Goal: Task Accomplishment & Management: Manage account settings

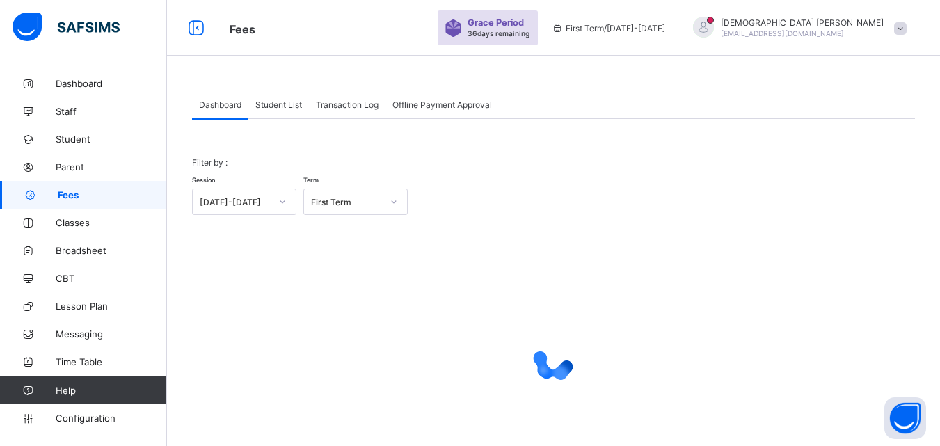
click at [273, 98] on div "Student List" at bounding box center [278, 104] width 61 height 28
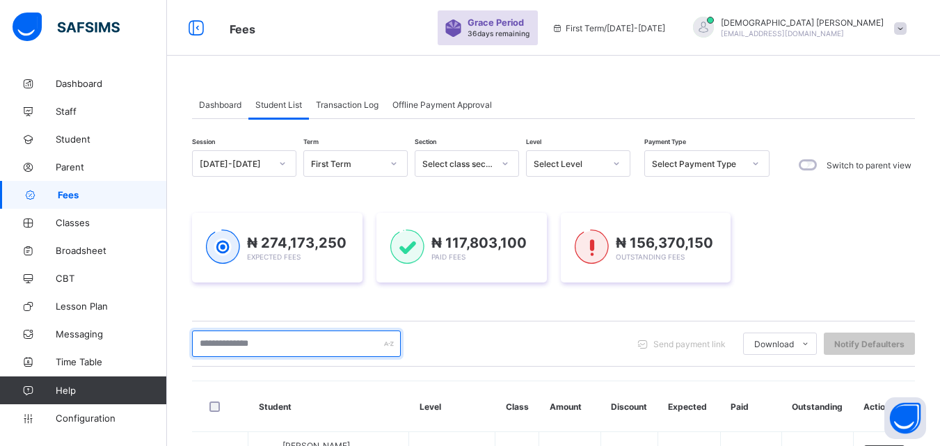
click at [249, 345] on input "text" at bounding box center [296, 344] width 209 height 26
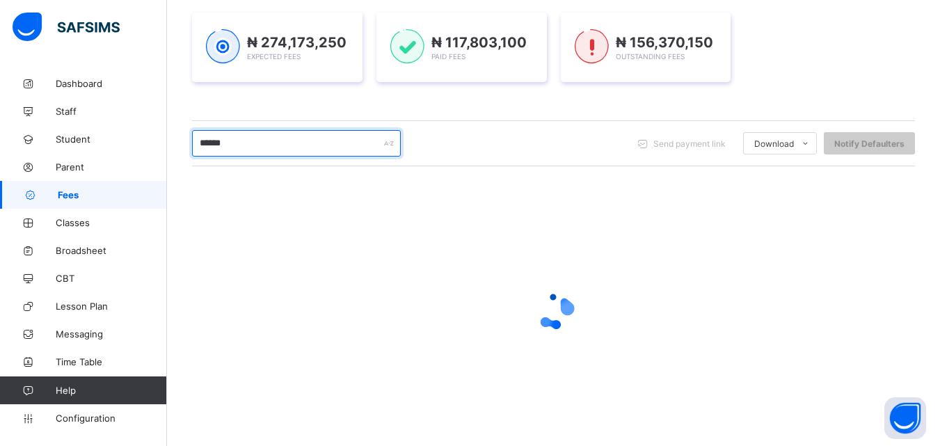
scroll to position [219, 0]
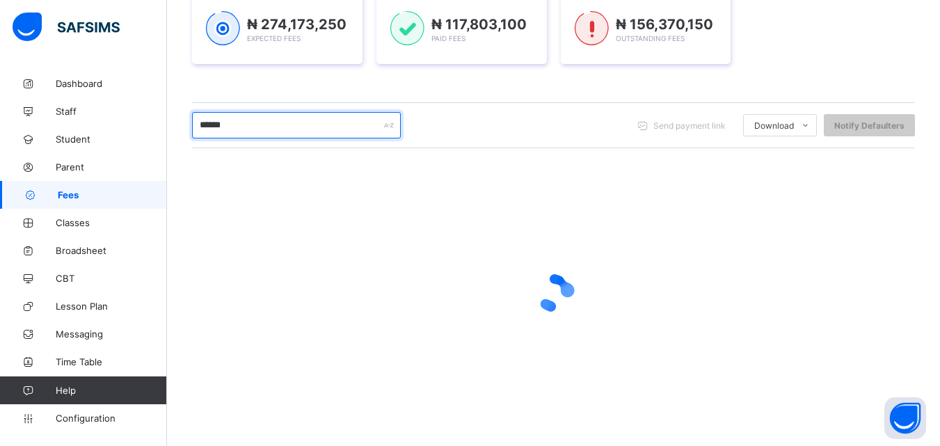
type input "******"
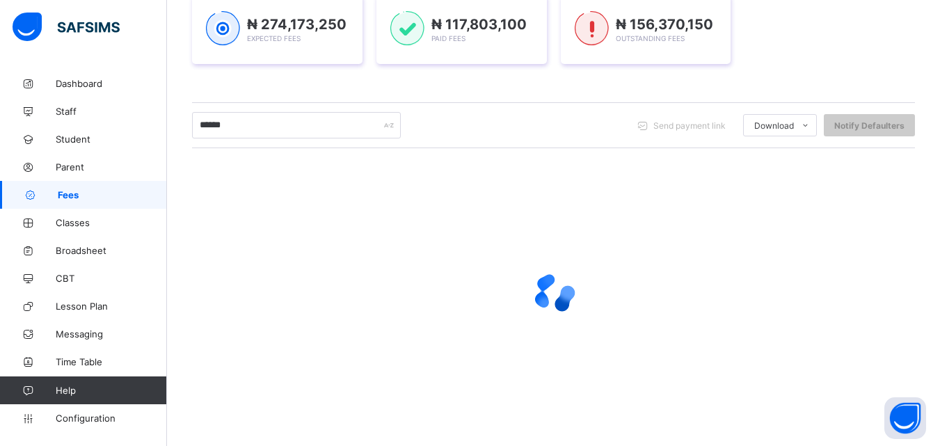
click at [603, 181] on div at bounding box center [553, 293] width 723 height 265
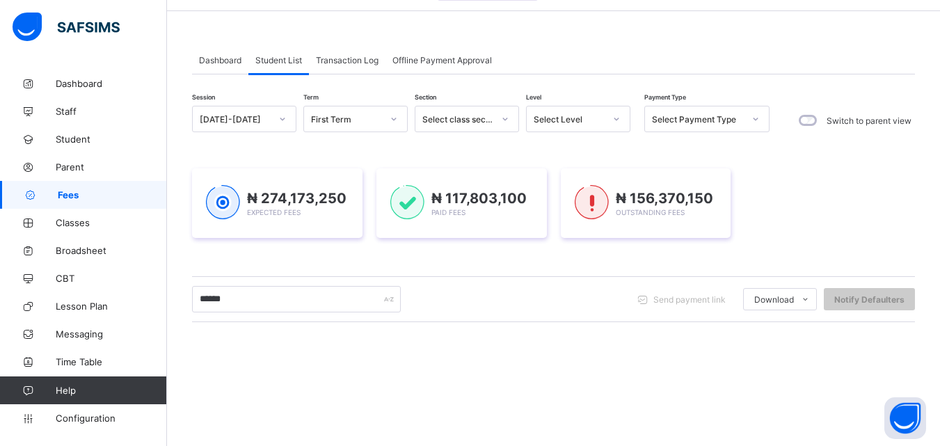
scroll to position [0, 0]
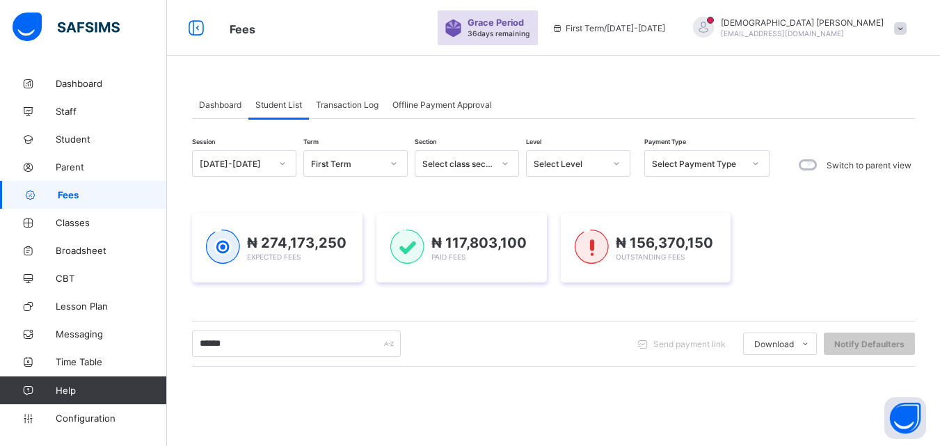
click at [619, 166] on icon at bounding box center [617, 164] width 8 height 14
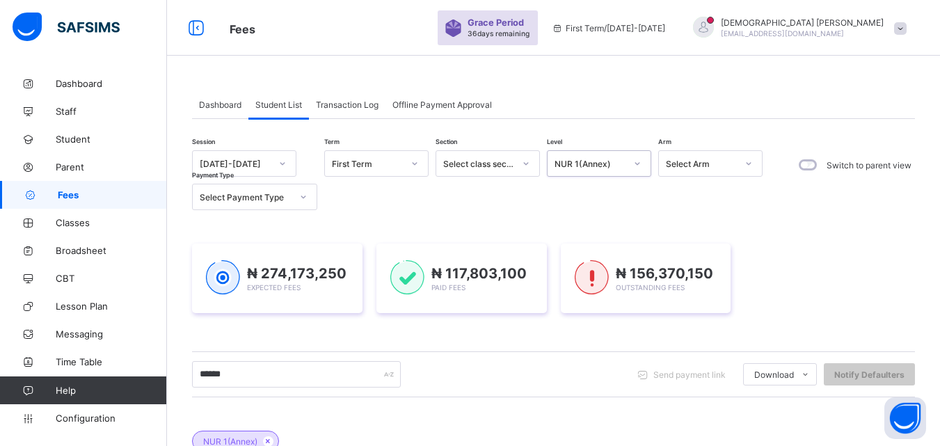
click at [562, 247] on div "₦ 274,173,250 Expected Fees ₦ 117,803,100 Paid Fees ₦ 156,370,150 Outstanding F…" at bounding box center [553, 279] width 723 height 70
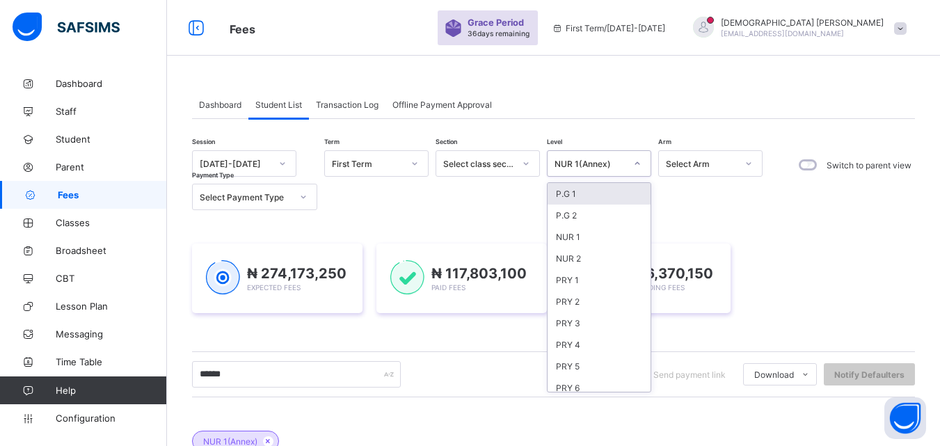
click at [636, 162] on icon at bounding box center [637, 164] width 8 height 14
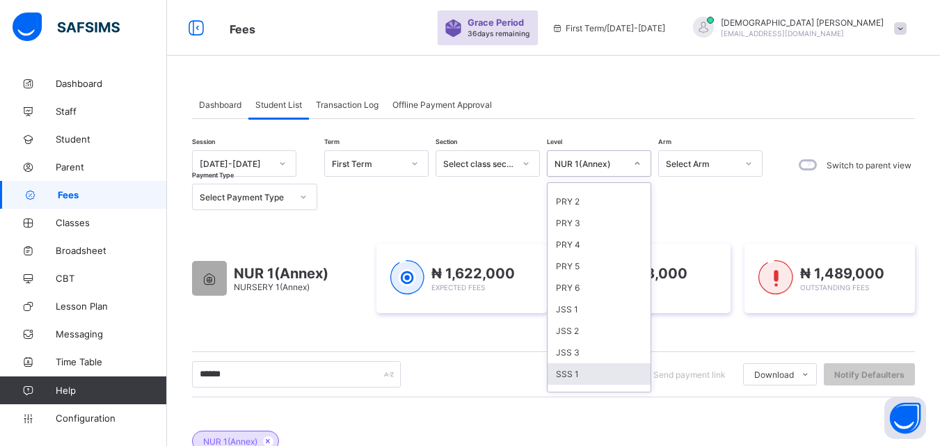
scroll to position [122, 0]
click at [572, 350] on div "SSS 1" at bounding box center [599, 353] width 103 height 22
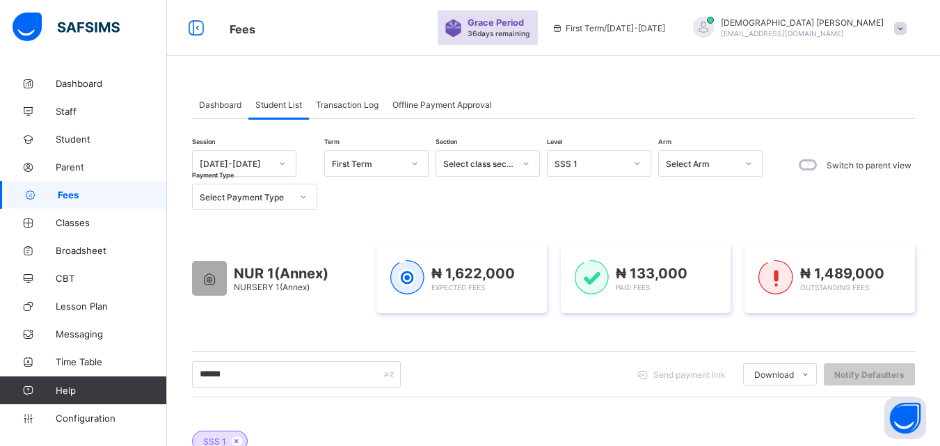
click at [939, 432] on div "Dashboard Student List Transaction Log Offline Payment Approval Student List Mo…" at bounding box center [553, 362] width 773 height 585
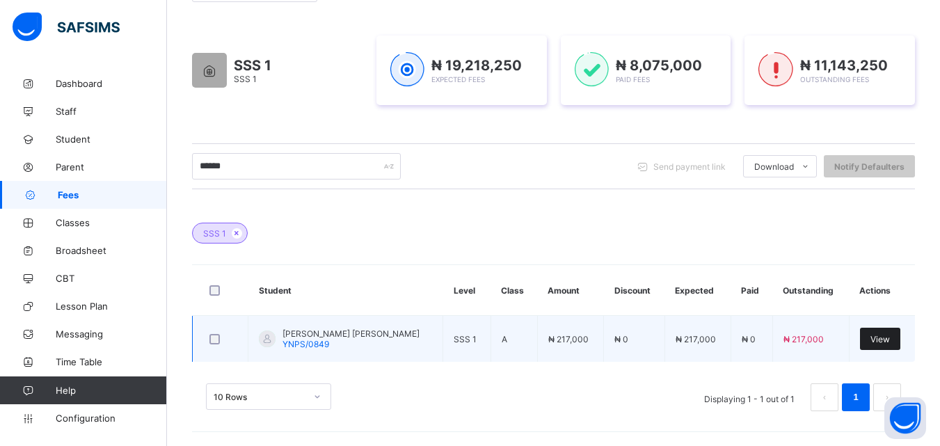
click at [883, 336] on span "View" at bounding box center [880, 339] width 19 height 10
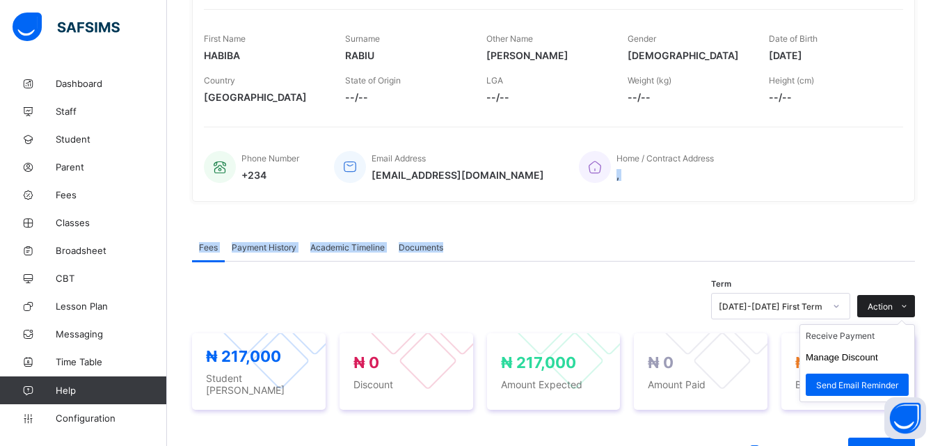
drag, startPoint x: 859, startPoint y: 139, endPoint x: 900, endPoint y: 304, distance: 170.0
click at [891, 294] on div "× Delete Document This action would delete the document with name: from the sys…" at bounding box center [553, 318] width 773 height 914
click at [907, 301] on span at bounding box center [904, 306] width 22 height 22
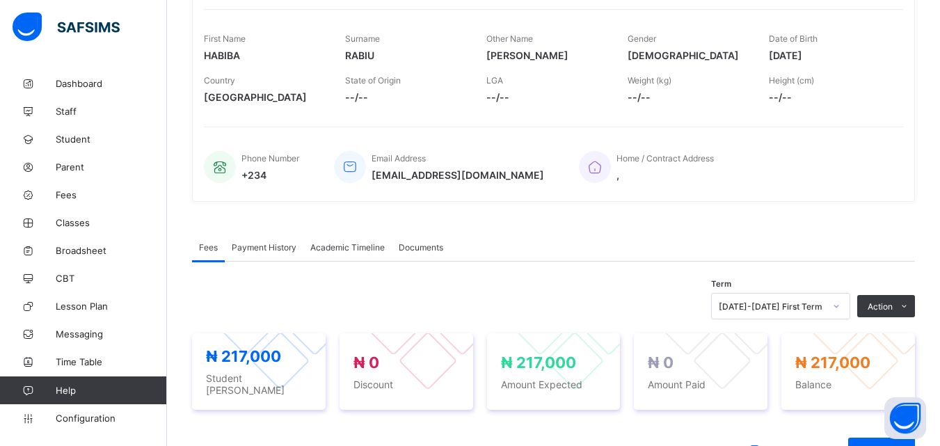
click at [843, 416] on div "₦ 217,000 Student Bill ₦ 0 Discount ₦ 217,000 Amount Expected ₦ 0 Amount Paid ₦…" at bounding box center [553, 371] width 723 height 104
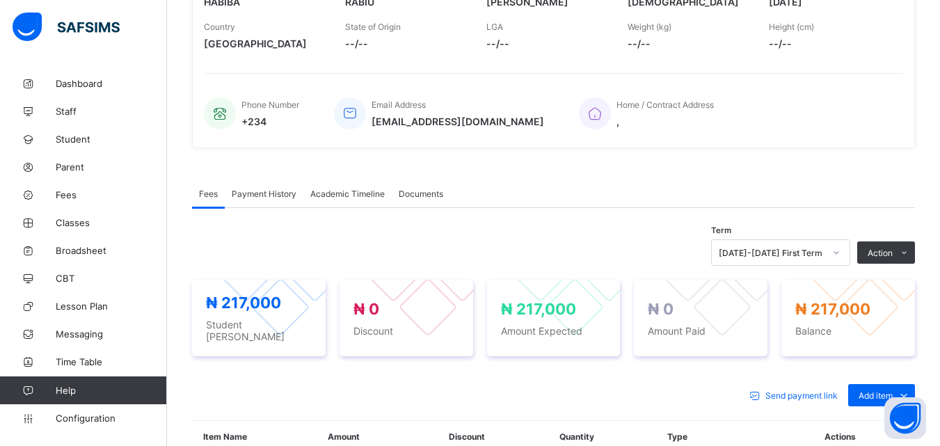
scroll to position [264, 0]
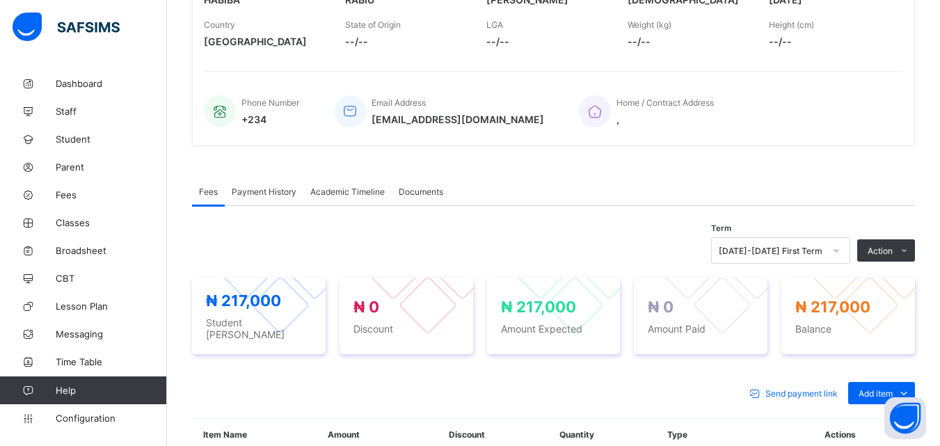
click at [868, 427] on th "Actions" at bounding box center [864, 435] width 101 height 32
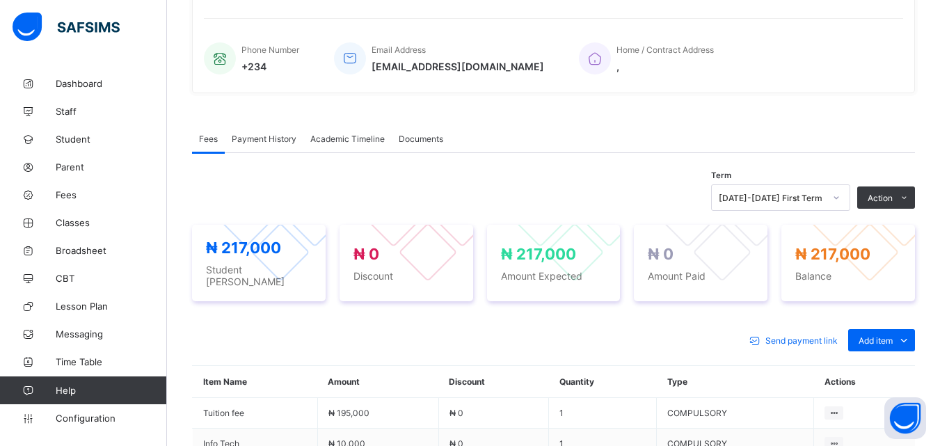
scroll to position [319, 0]
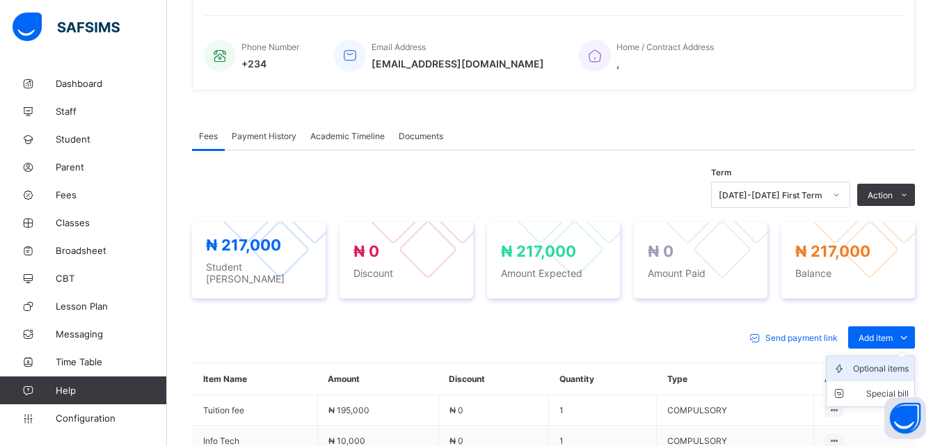
click at [890, 364] on div "Optional items" at bounding box center [881, 369] width 56 height 14
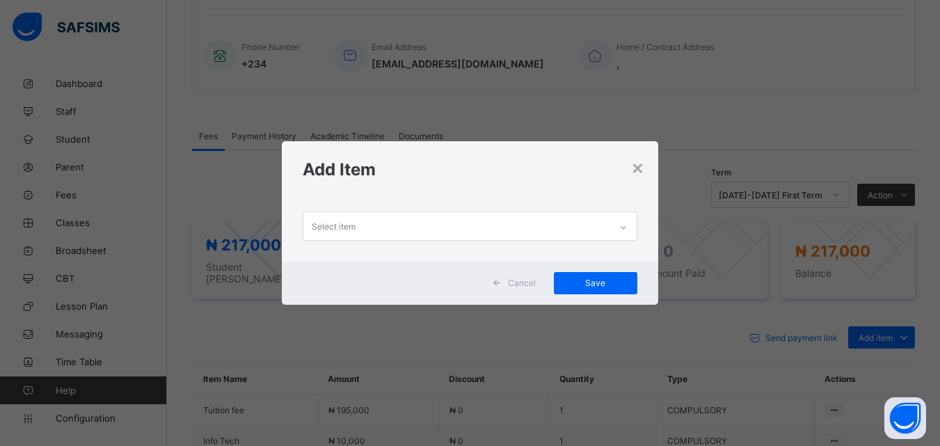
click at [621, 221] on div at bounding box center [624, 227] width 24 height 22
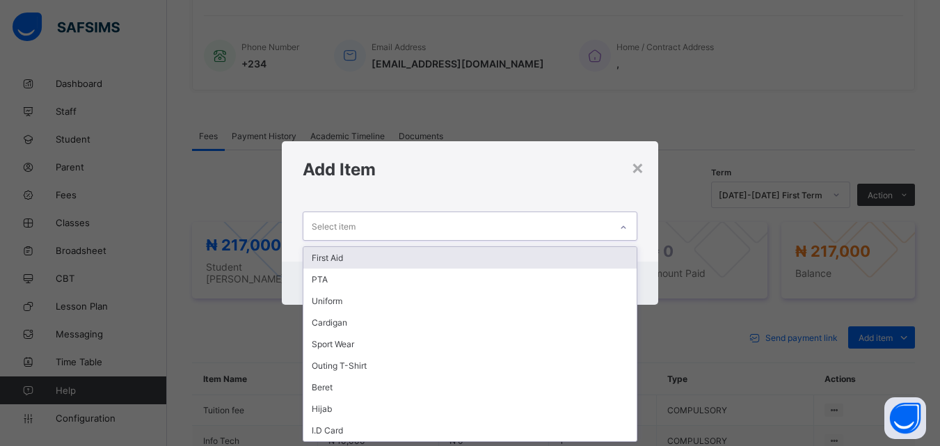
click at [363, 256] on div "First Aid" at bounding box center [469, 258] width 333 height 22
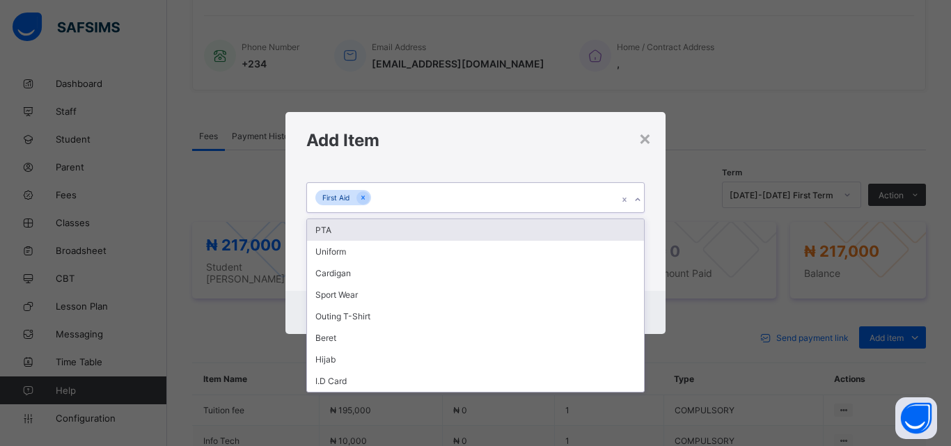
click at [640, 199] on icon at bounding box center [637, 200] width 8 height 14
click at [326, 227] on div "PTA" at bounding box center [475, 230] width 337 height 22
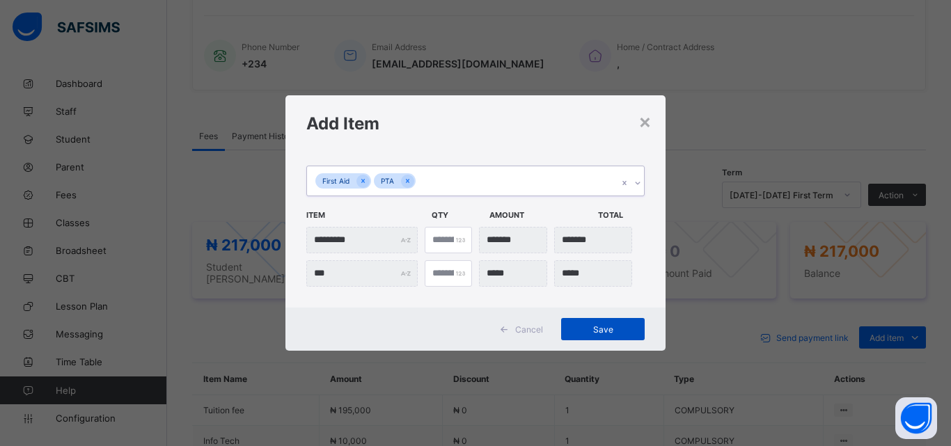
click at [615, 326] on span "Save" at bounding box center [602, 329] width 63 height 10
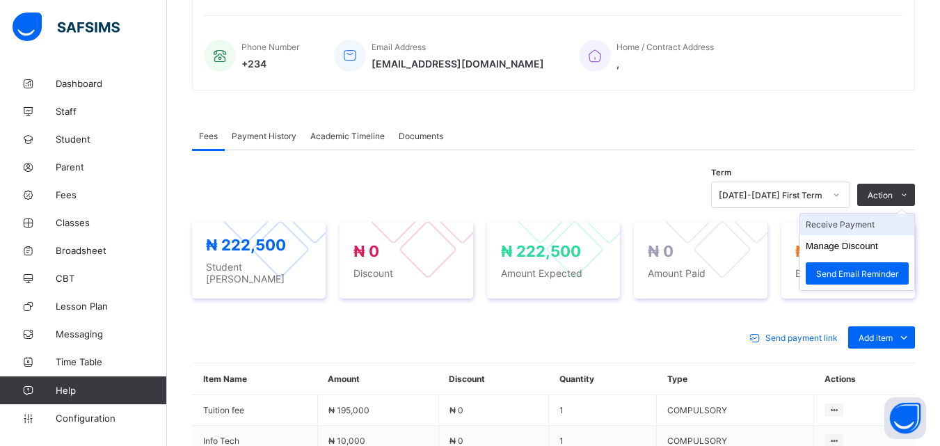
click at [866, 226] on li "Receive Payment" at bounding box center [857, 225] width 114 height 22
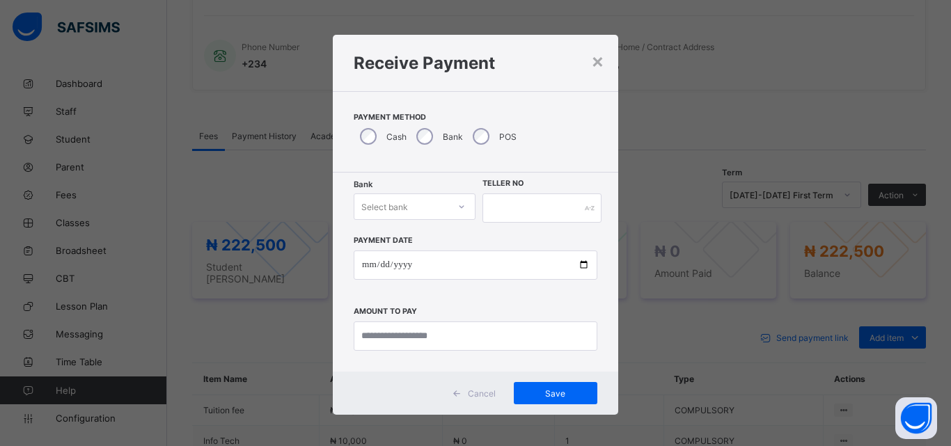
click at [457, 205] on icon at bounding box center [461, 207] width 8 height 14
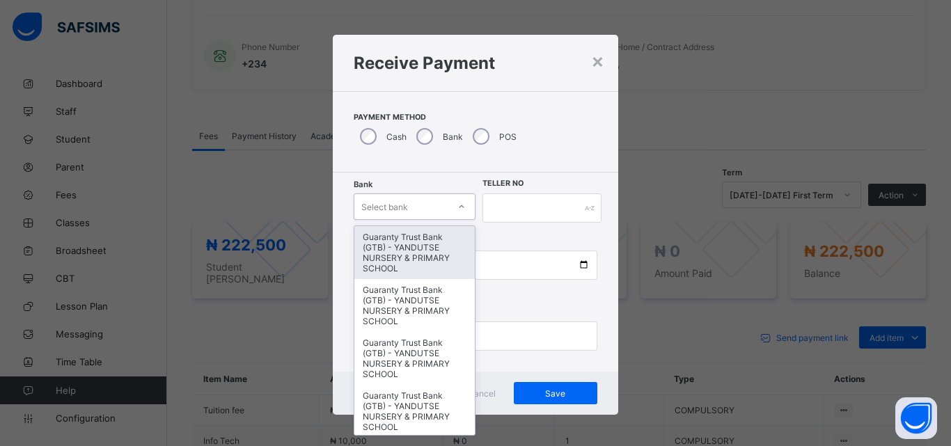
type input "*"
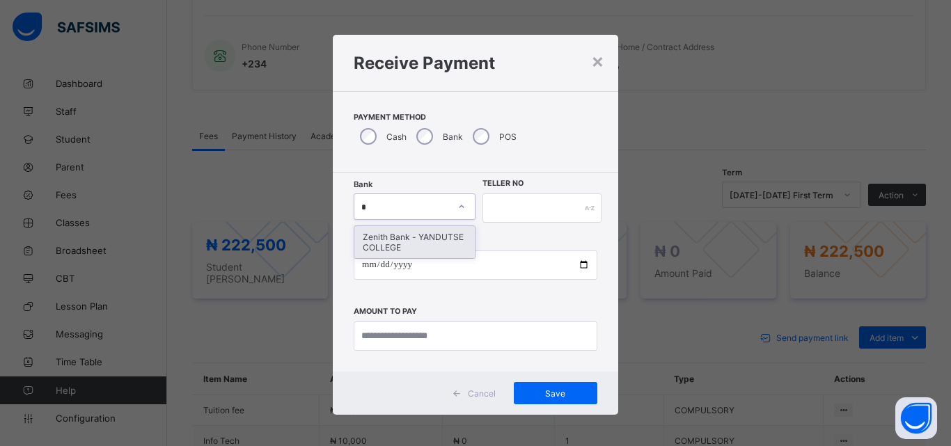
click at [418, 239] on div "Zenith Bank - YANDUTSE COLLEGE" at bounding box center [414, 242] width 120 height 32
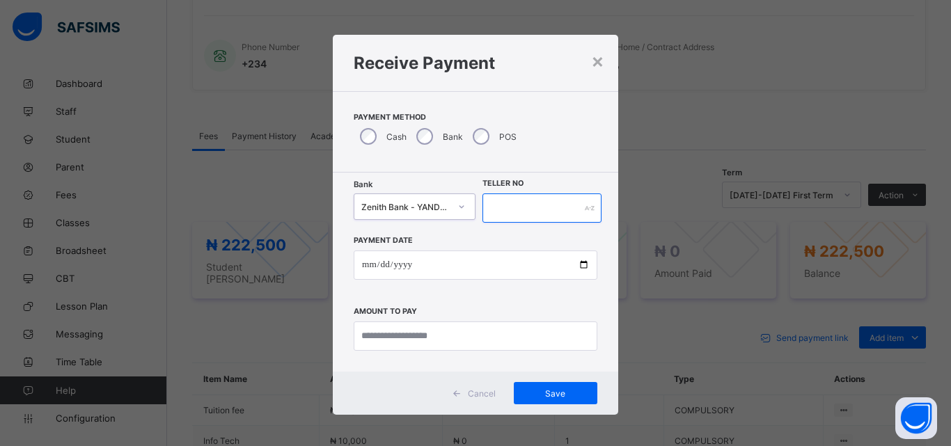
click at [559, 206] on input "text" at bounding box center [541, 208] width 119 height 29
type input "****"
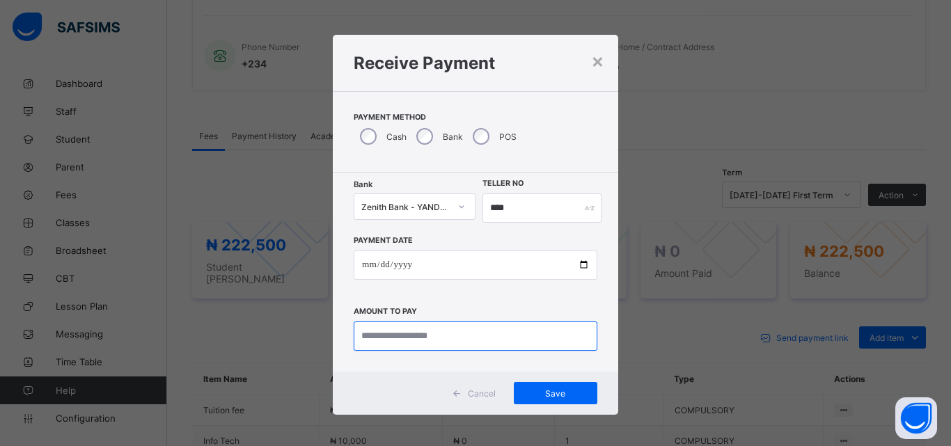
click at [476, 326] on input "currency" at bounding box center [476, 336] width 244 height 29
type input "*********"
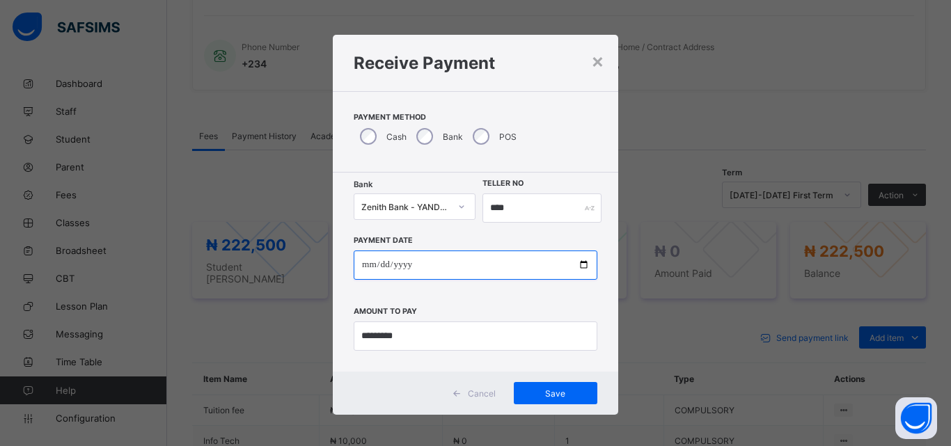
click at [578, 265] on input "date" at bounding box center [476, 265] width 244 height 29
click at [583, 267] on input "**********" at bounding box center [476, 265] width 244 height 29
type input "**********"
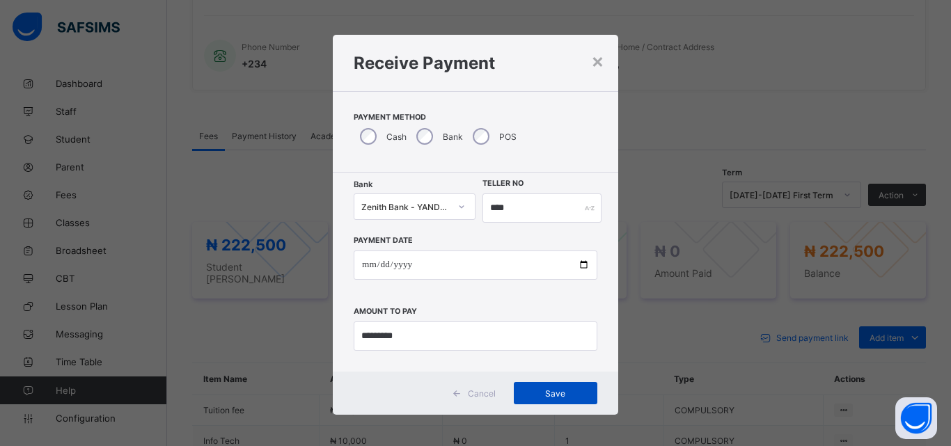
click at [558, 389] on span "Save" at bounding box center [555, 393] width 63 height 10
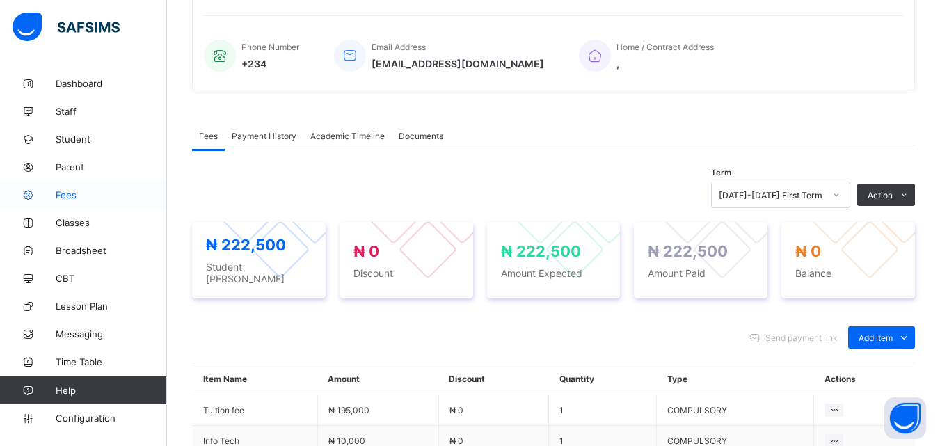
click at [63, 196] on span "Fees" at bounding box center [111, 194] width 111 height 11
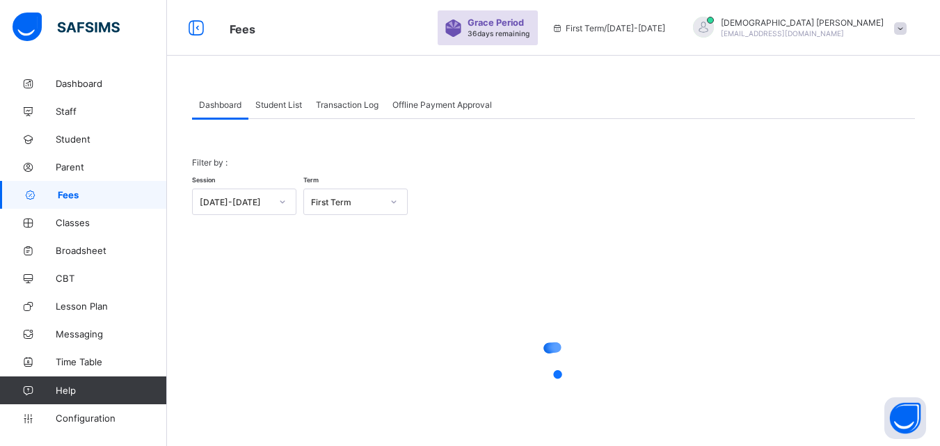
click at [277, 103] on span "Student List" at bounding box center [278, 105] width 47 height 10
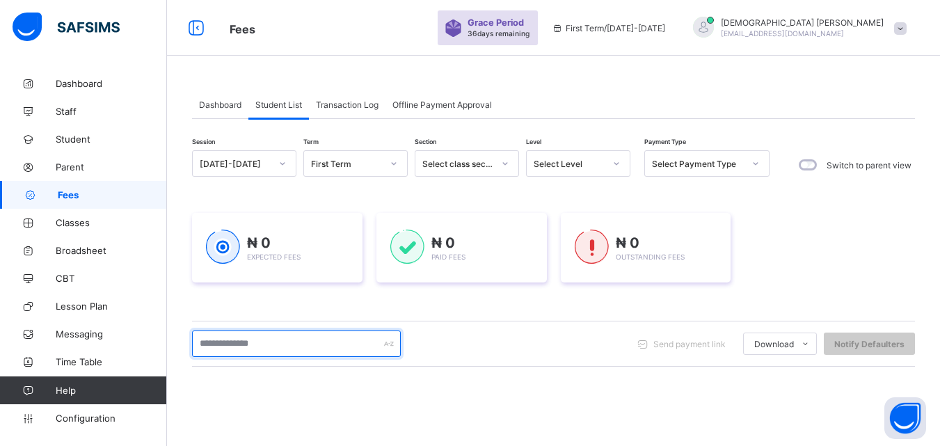
click at [267, 342] on input "text" at bounding box center [296, 344] width 209 height 26
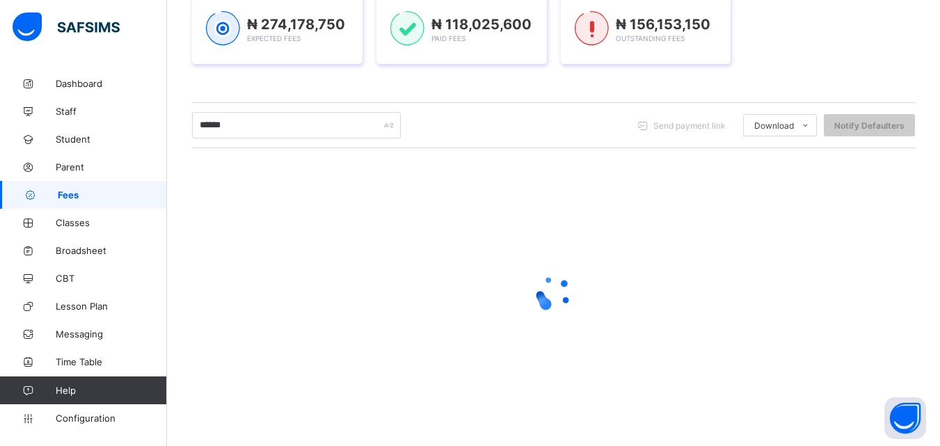
click at [276, 251] on div at bounding box center [553, 293] width 723 height 265
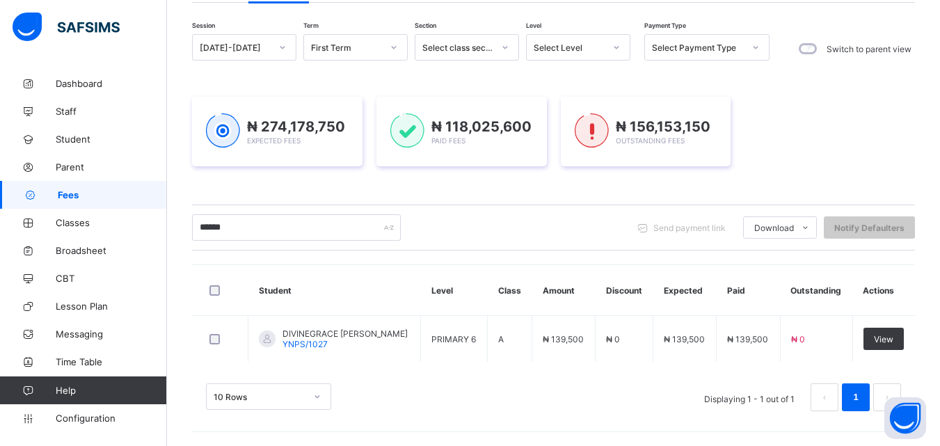
scroll to position [116, 0]
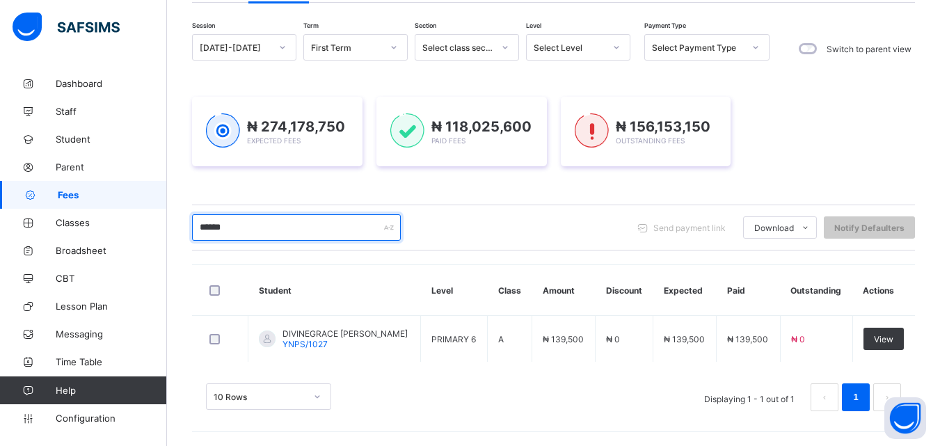
click at [279, 234] on input "******" at bounding box center [296, 227] width 209 height 26
type input "*"
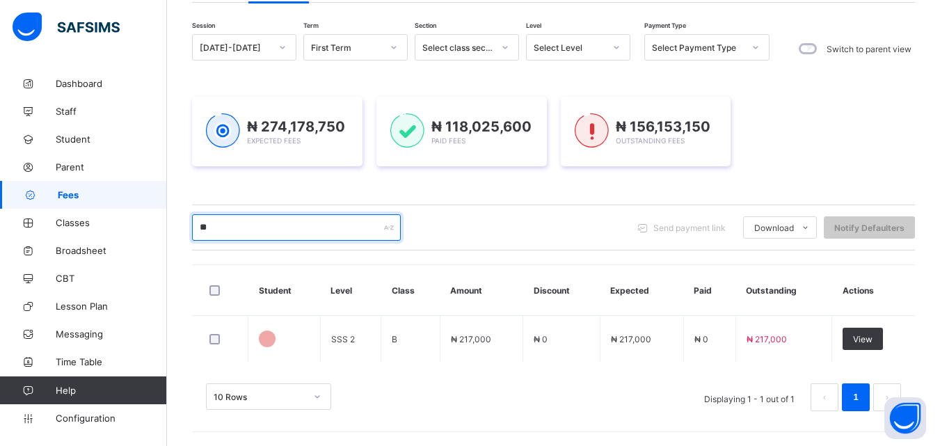
type input "*"
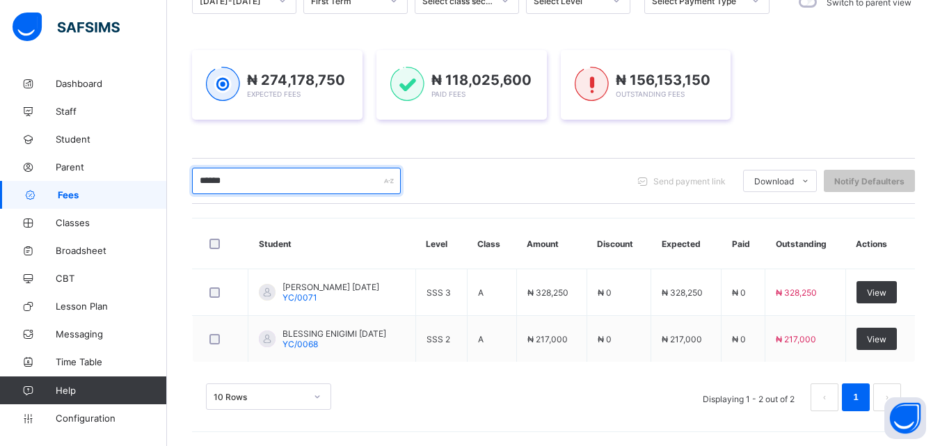
scroll to position [163, 0]
type input "******"
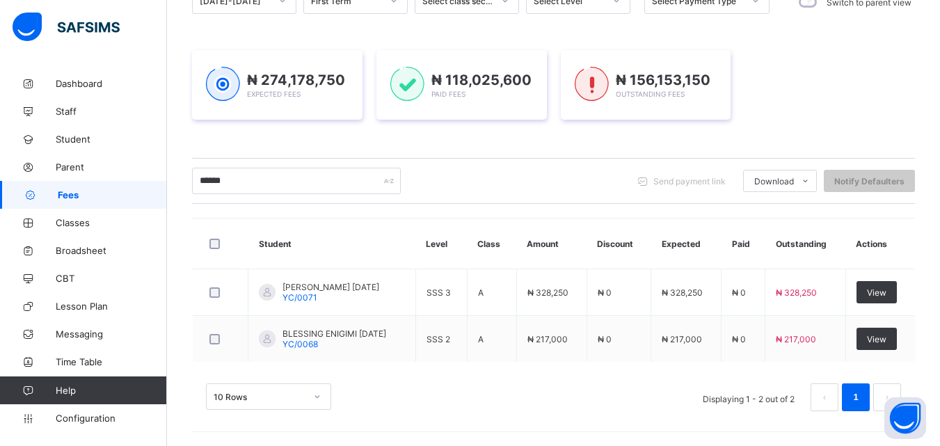
click at [702, 340] on span "₦ 217,000" at bounding box center [682, 339] width 40 height 10
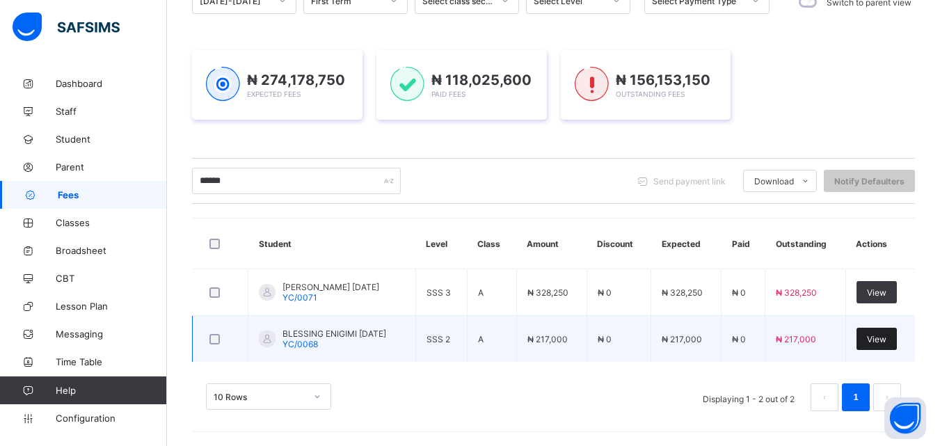
click at [883, 338] on span "View" at bounding box center [876, 339] width 19 height 10
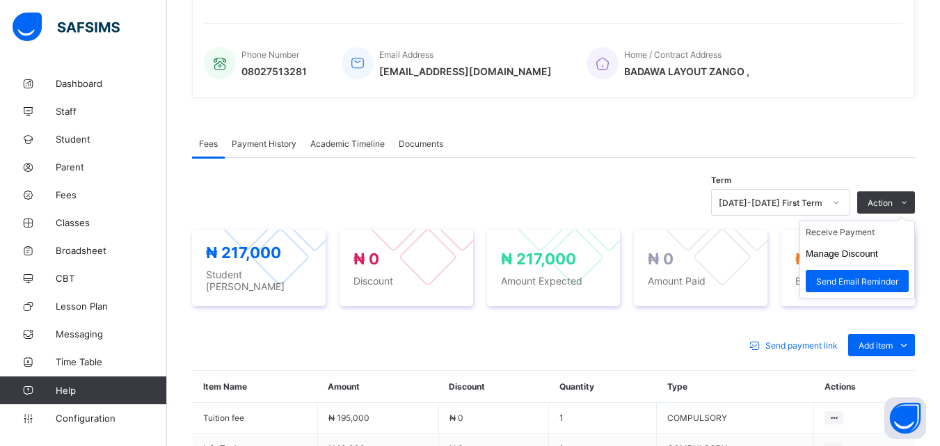
scroll to position [492, 0]
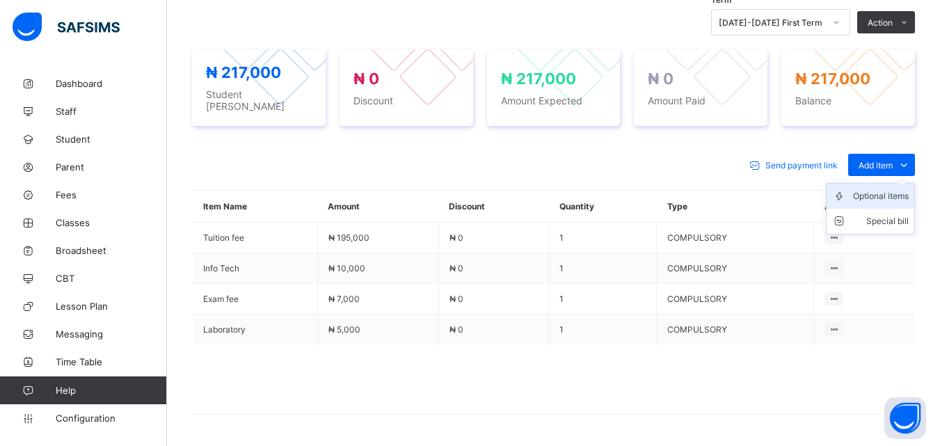
click at [891, 191] on div "Optional items" at bounding box center [881, 196] width 56 height 14
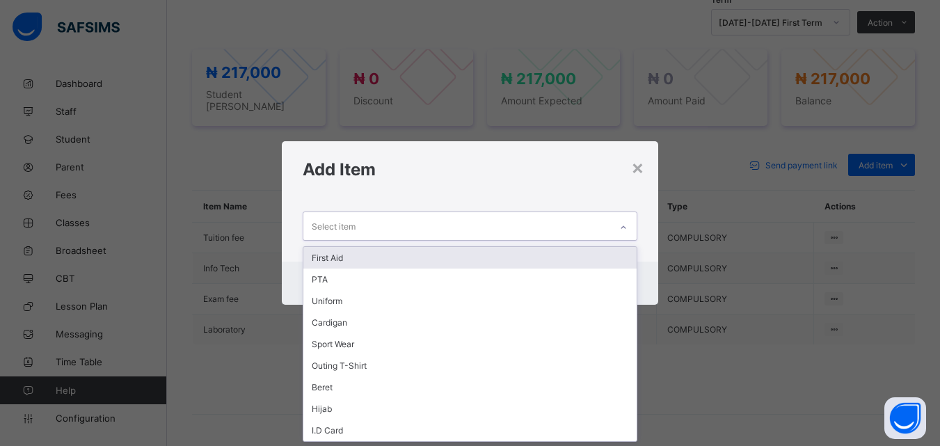
click at [616, 220] on div at bounding box center [624, 227] width 24 height 22
click at [333, 258] on div "First Aid" at bounding box center [469, 258] width 333 height 22
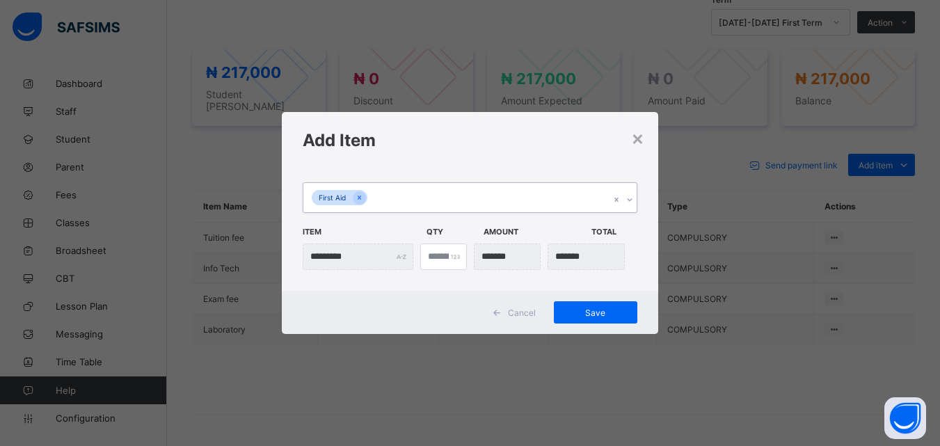
click at [633, 201] on icon at bounding box center [630, 200] width 8 height 14
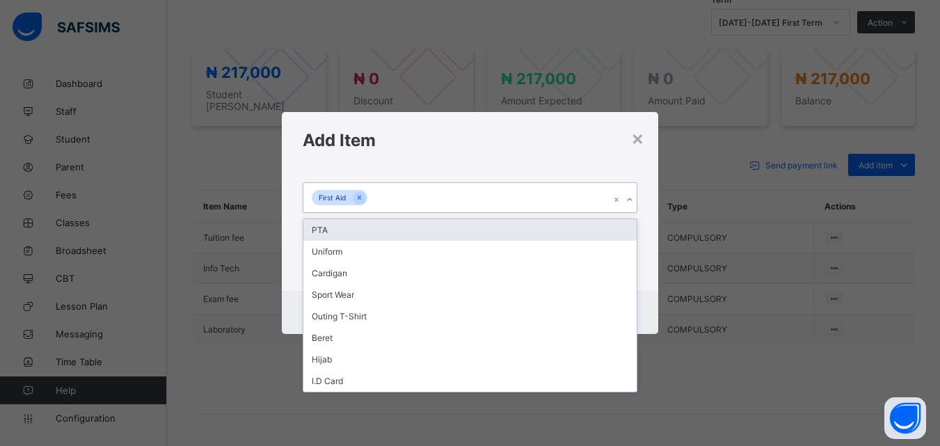
click at [331, 231] on div "PTA" at bounding box center [469, 230] width 333 height 22
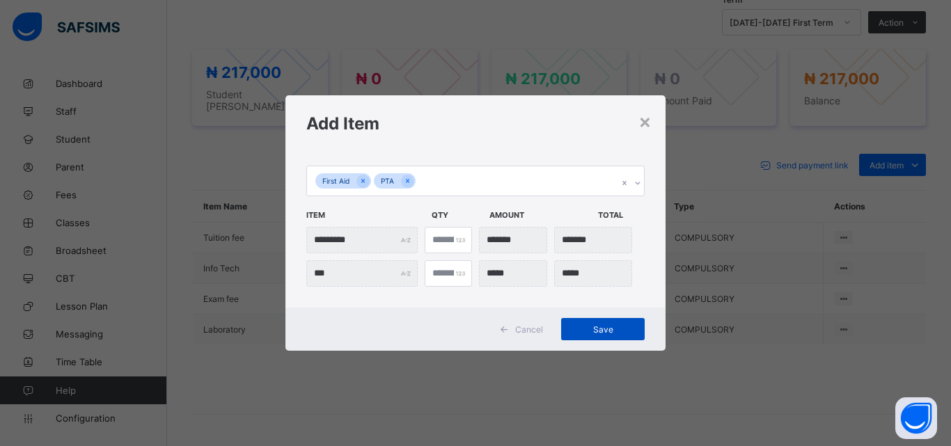
click at [610, 328] on span "Save" at bounding box center [602, 329] width 63 height 10
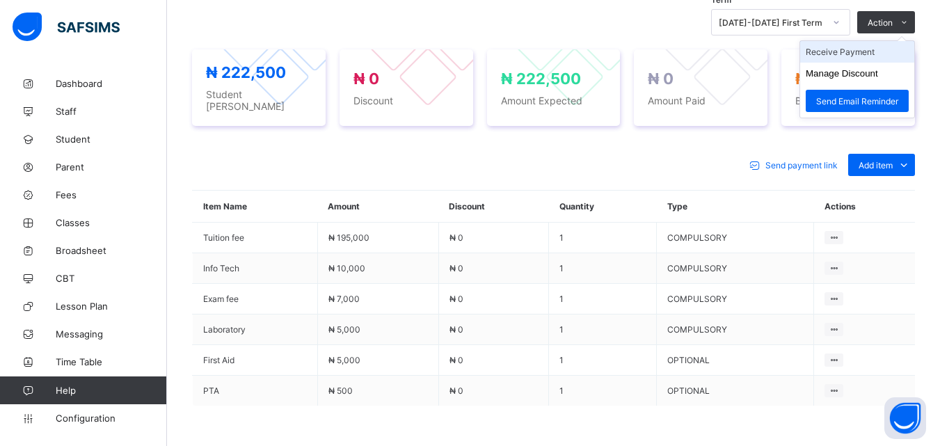
click at [860, 54] on li "Receive Payment" at bounding box center [857, 52] width 114 height 22
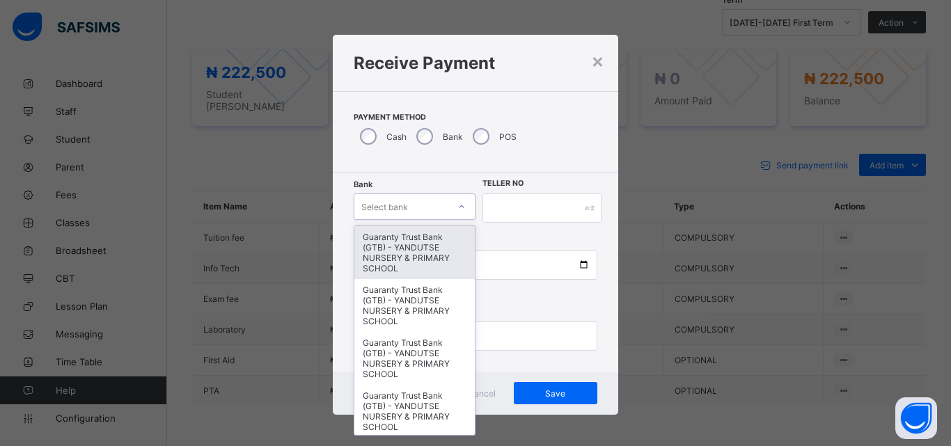
click at [459, 208] on icon at bounding box center [461, 207] width 8 height 14
type input "*"
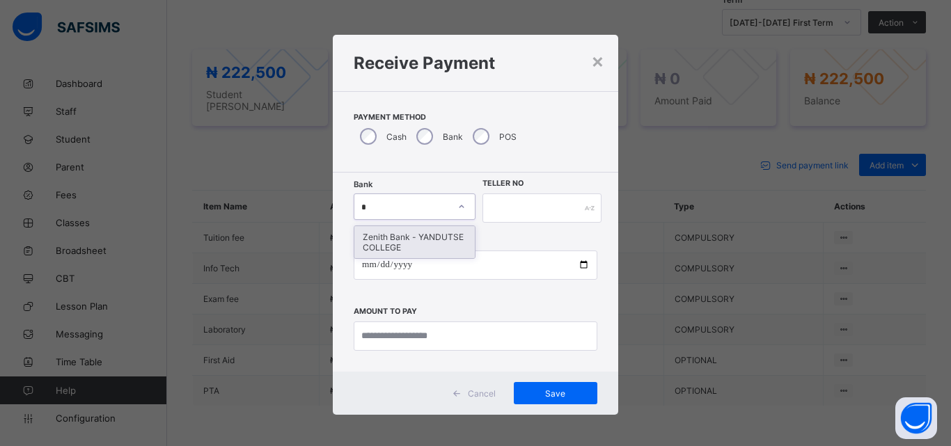
click at [436, 234] on div "Zenith Bank - YANDUTSE COLLEGE" at bounding box center [414, 242] width 120 height 32
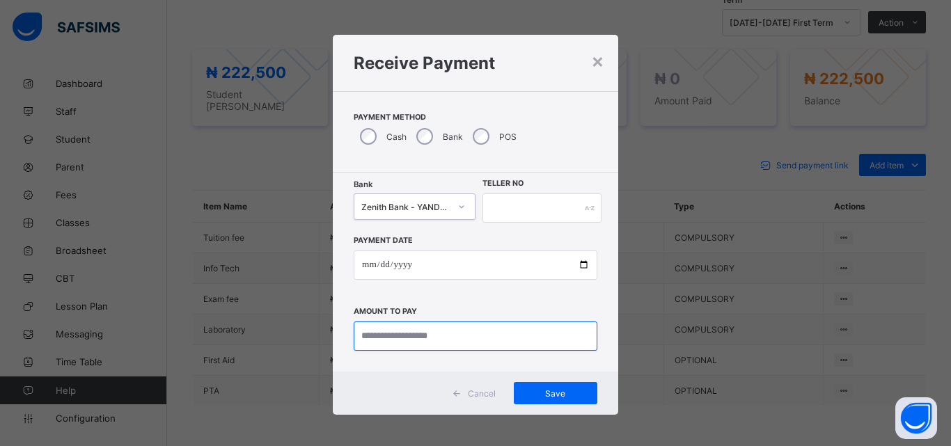
click at [496, 346] on input "currency" at bounding box center [476, 336] width 244 height 29
type input "*********"
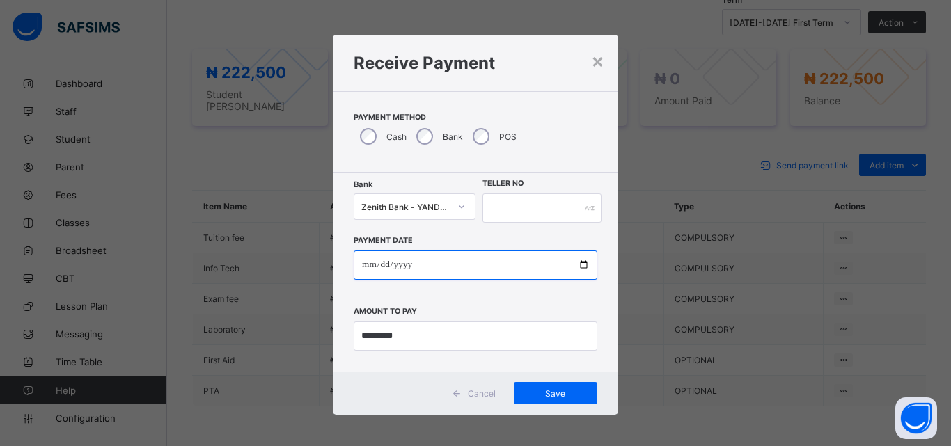
click at [579, 263] on input "date" at bounding box center [476, 265] width 244 height 29
type input "**********"
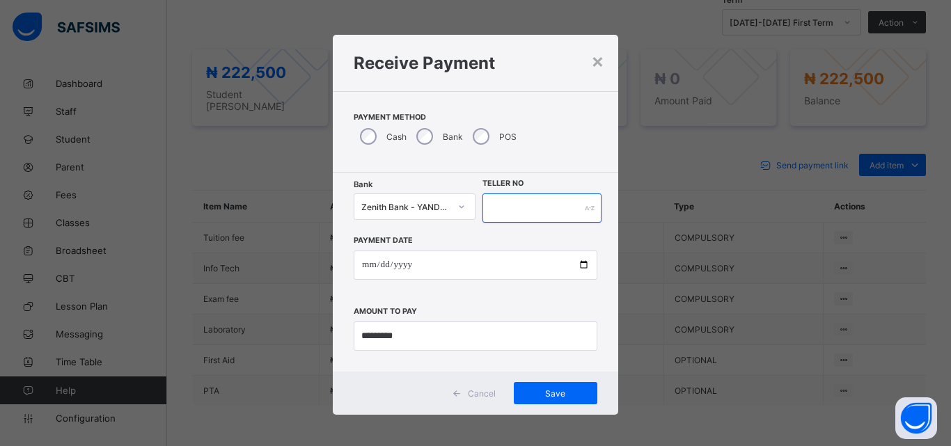
click at [502, 210] on input "text" at bounding box center [541, 208] width 119 height 29
click at [552, 395] on span "Save" at bounding box center [555, 393] width 63 height 10
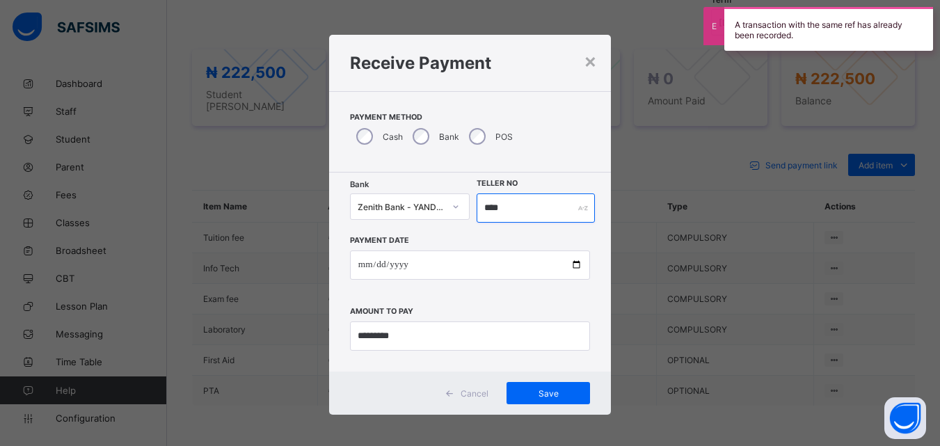
click at [528, 216] on input "****" at bounding box center [536, 208] width 118 height 29
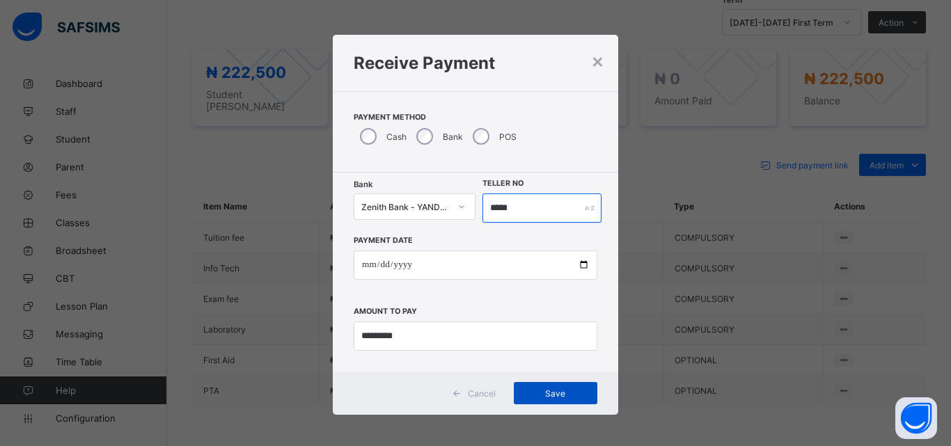
type input "*****"
click at [564, 387] on div "Save" at bounding box center [556, 393] width 84 height 22
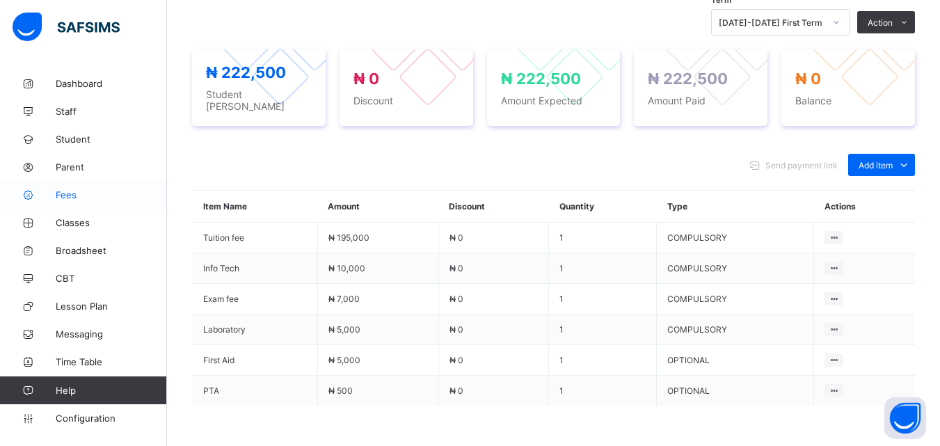
click at [68, 200] on link "Fees" at bounding box center [83, 195] width 167 height 28
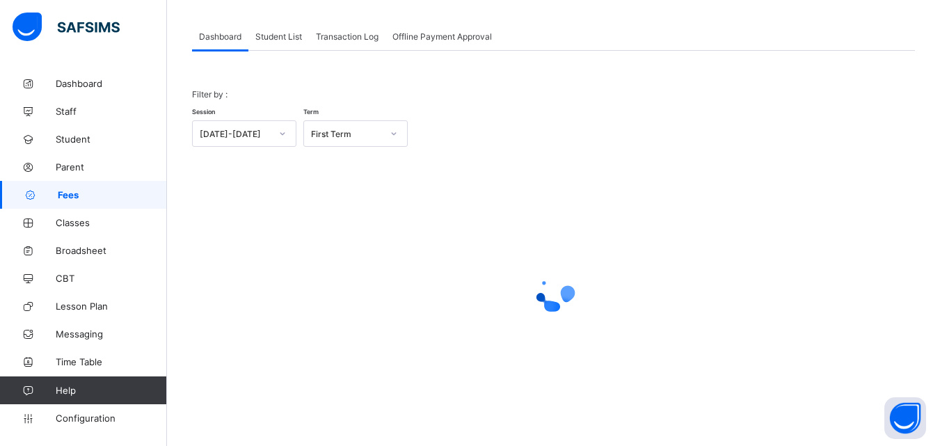
scroll to position [68, 0]
click at [278, 34] on span "Student List" at bounding box center [278, 36] width 47 height 10
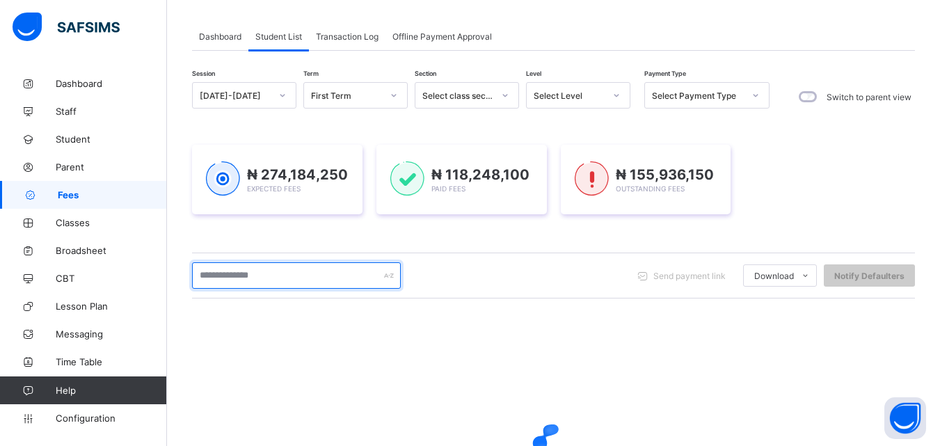
click at [237, 279] on input "text" at bounding box center [296, 275] width 209 height 26
type input "******"
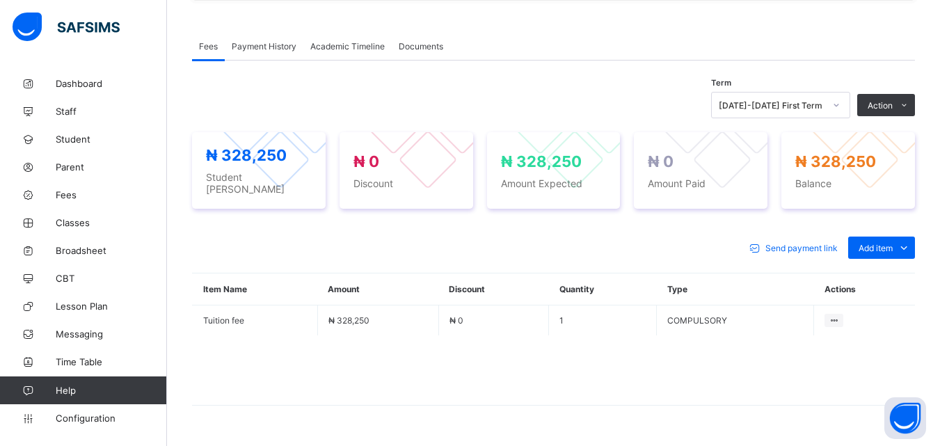
scroll to position [418, 0]
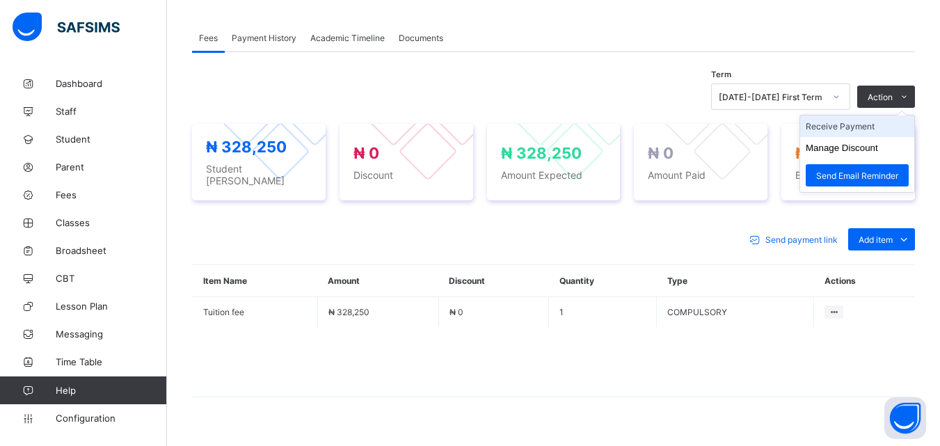
click at [860, 129] on li "Receive Payment" at bounding box center [857, 127] width 114 height 22
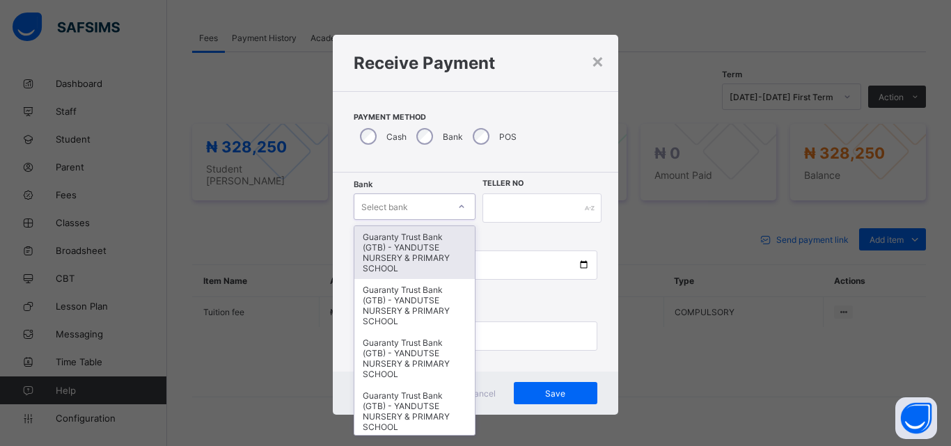
click at [450, 204] on div at bounding box center [462, 207] width 24 height 22
type input "*"
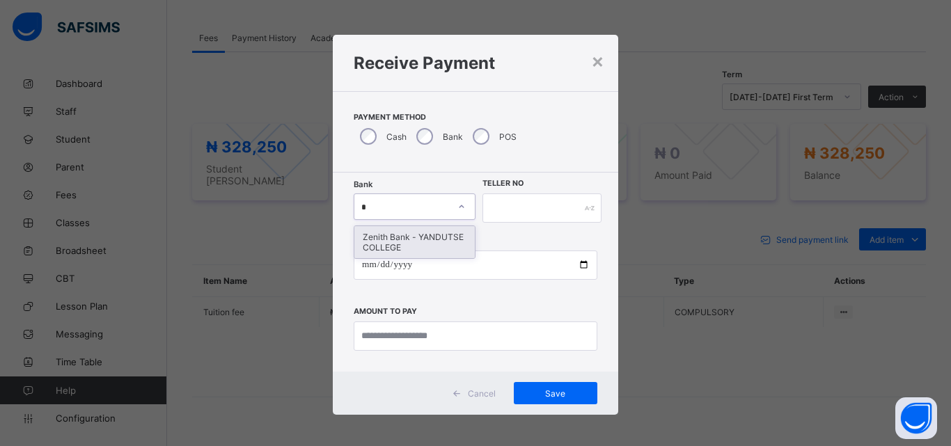
click at [420, 240] on div "Zenith Bank - YANDUTSE COLLEGE" at bounding box center [414, 242] width 120 height 32
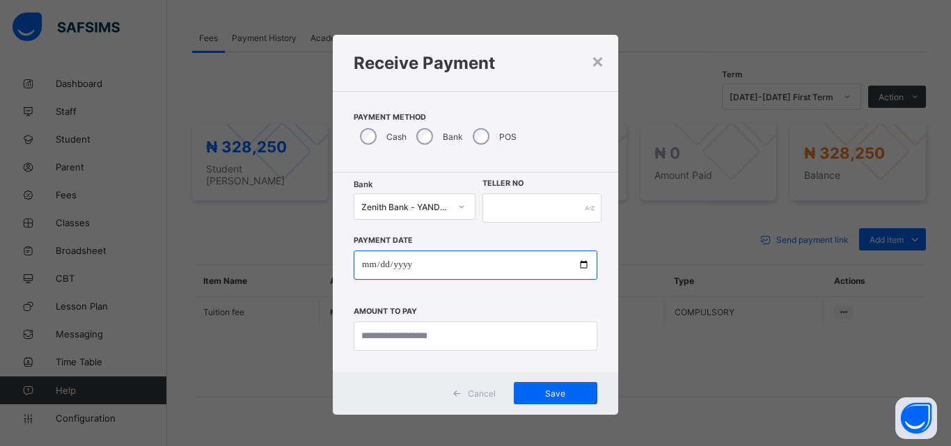
click at [579, 267] on input "date" at bounding box center [476, 265] width 244 height 29
type input "**********"
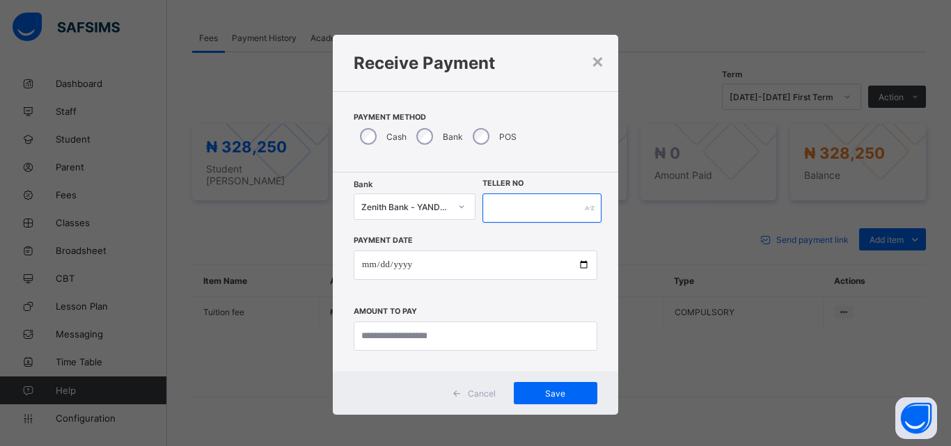
click at [517, 207] on input "text" at bounding box center [541, 208] width 119 height 29
type input "****"
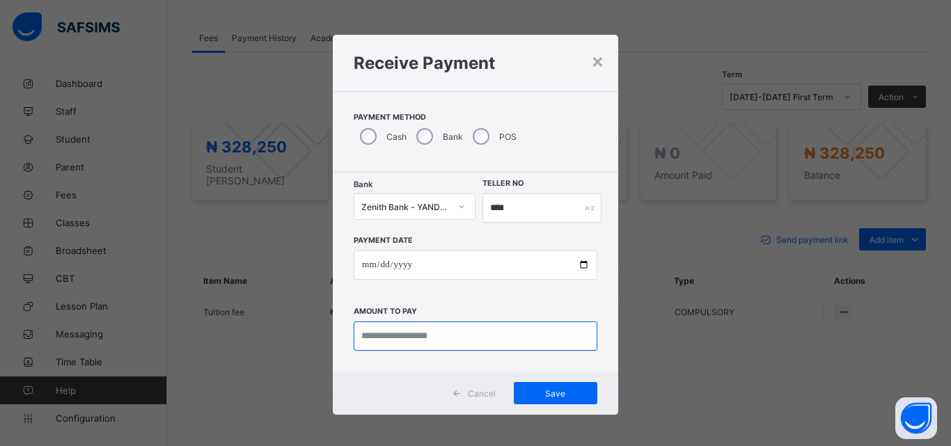
click at [495, 330] on input "currency" at bounding box center [476, 336] width 244 height 29
type input "*********"
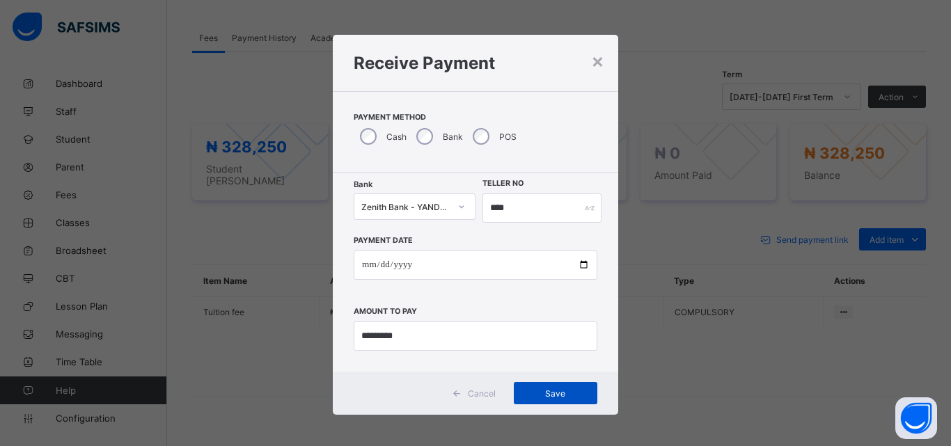
click at [549, 393] on span "Save" at bounding box center [555, 393] width 63 height 10
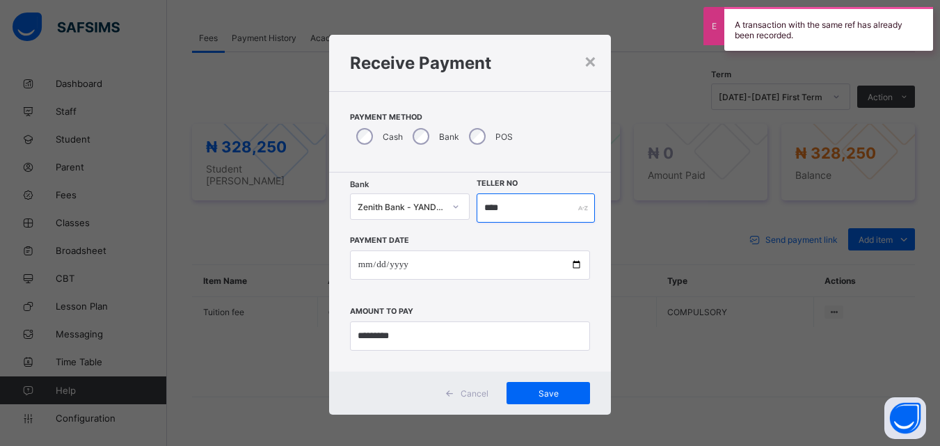
click at [508, 203] on input "****" at bounding box center [536, 208] width 118 height 29
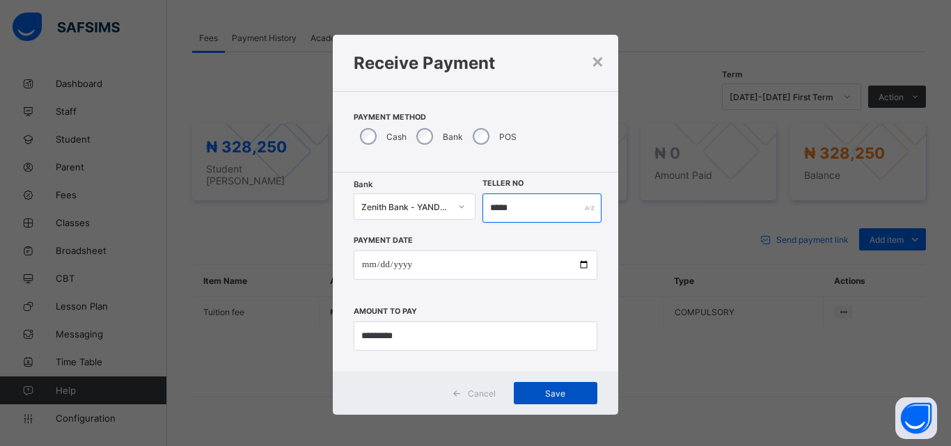
type input "*****"
click at [552, 396] on span "Save" at bounding box center [555, 393] width 63 height 10
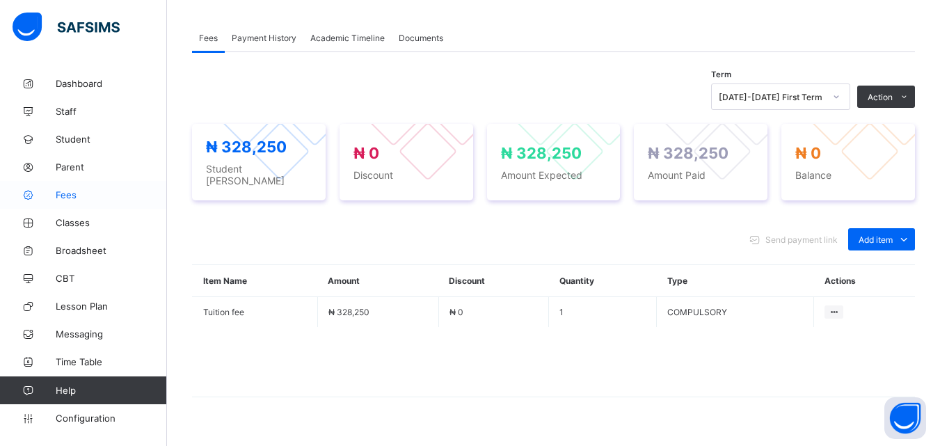
click at [74, 202] on link "Fees" at bounding box center [83, 195] width 167 height 28
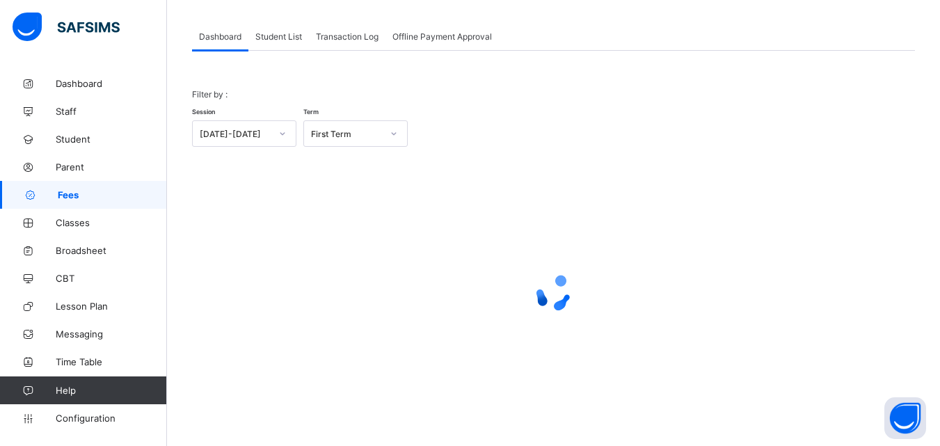
scroll to position [68, 0]
click at [279, 33] on span "Student List" at bounding box center [278, 36] width 47 height 10
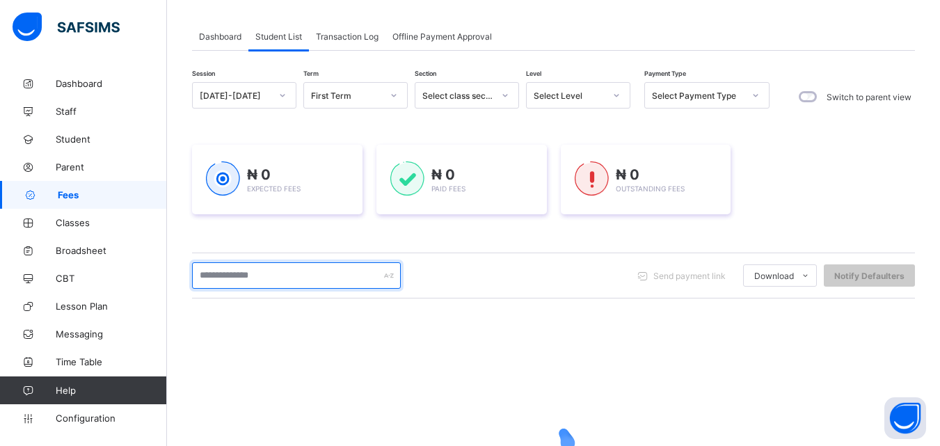
click at [292, 276] on input "text" at bounding box center [296, 275] width 209 height 26
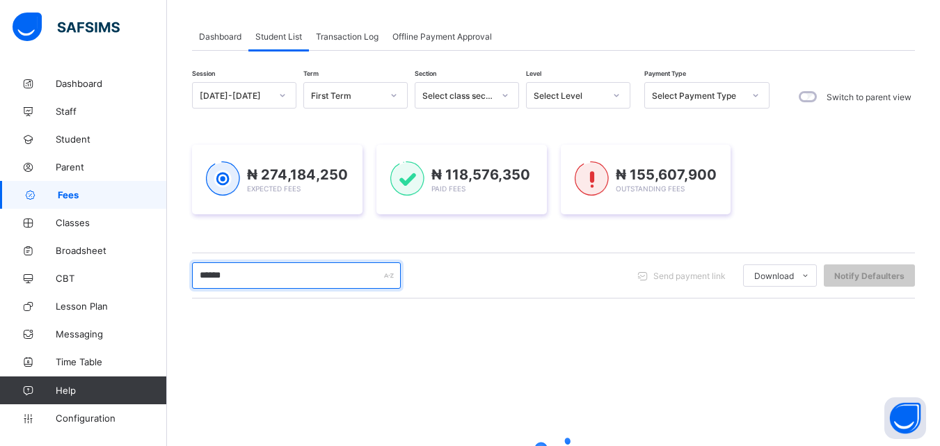
type input "******"
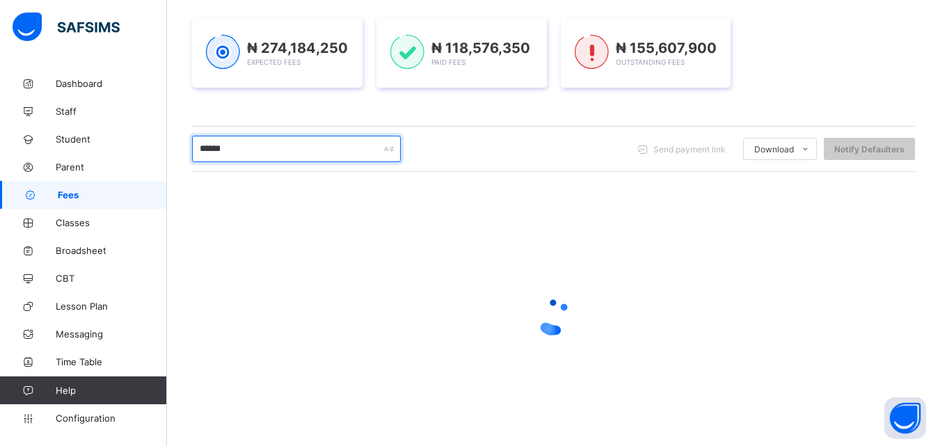
scroll to position [219, 0]
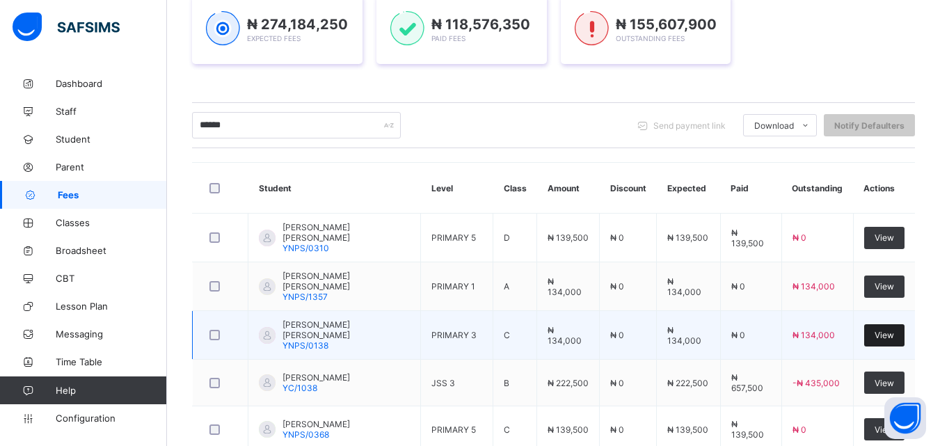
click at [890, 330] on span "View" at bounding box center [884, 335] width 19 height 10
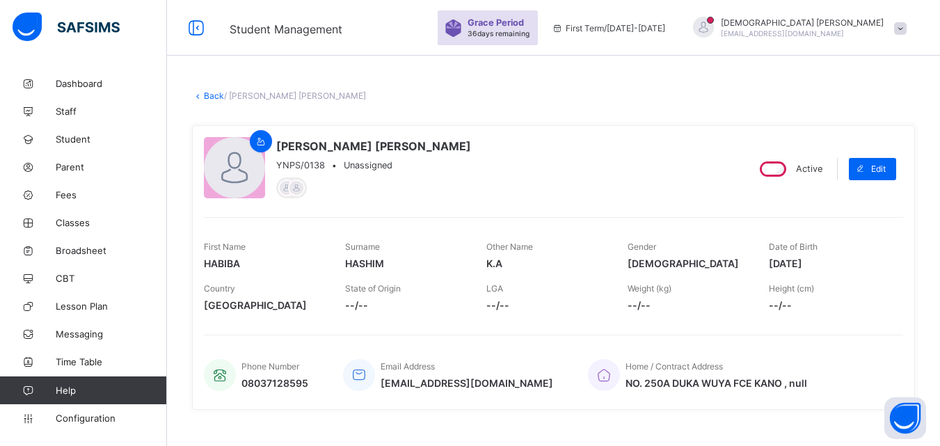
click at [661, 177] on div "[PERSON_NAME] [PERSON_NAME] YNPS/0138 • Unassigned" at bounding box center [470, 168] width 532 height 63
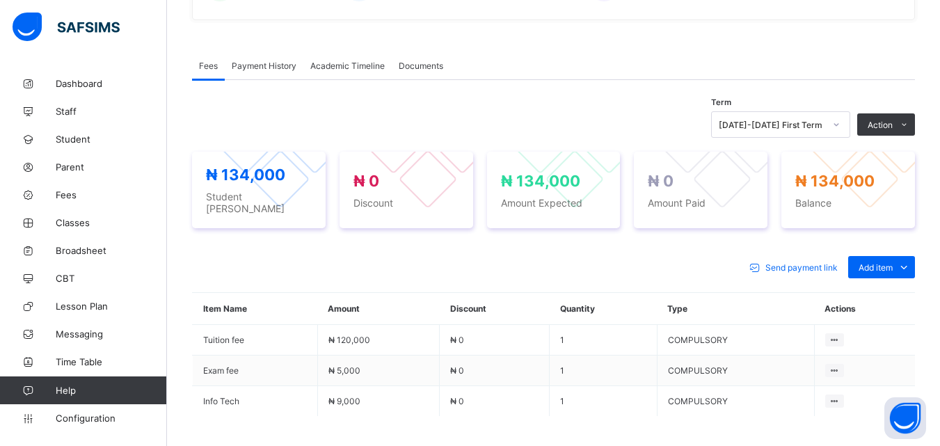
scroll to position [500, 0]
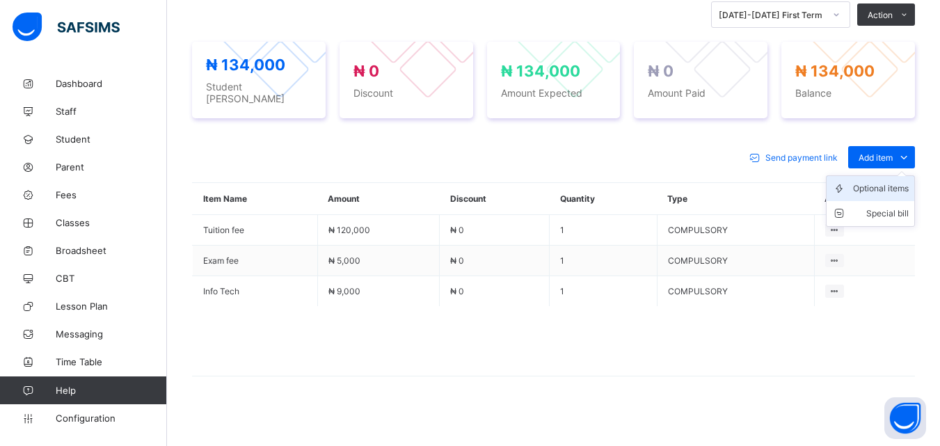
click at [908, 182] on div "Optional items" at bounding box center [881, 189] width 56 height 14
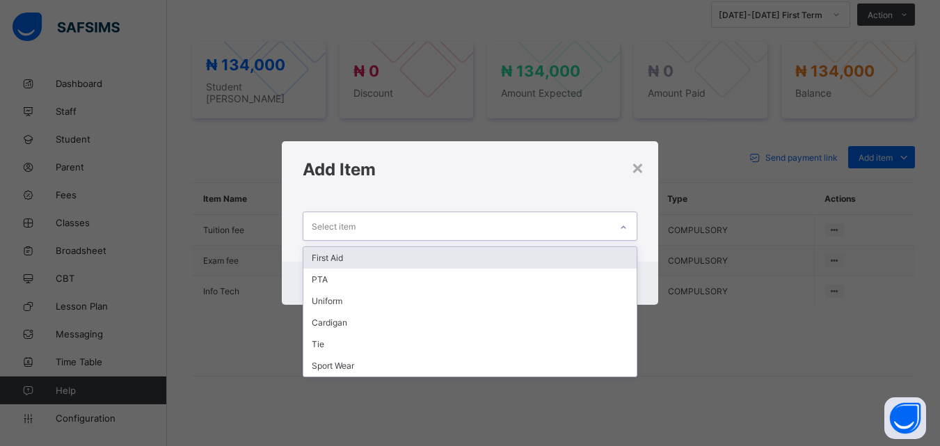
click at [626, 226] on icon at bounding box center [623, 228] width 8 height 14
click at [362, 254] on div "First Aid" at bounding box center [469, 258] width 333 height 22
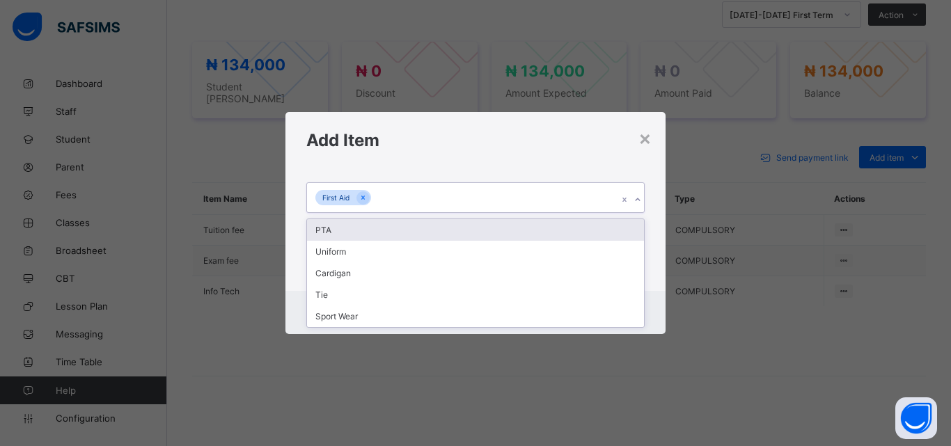
click at [638, 201] on icon at bounding box center [637, 199] width 5 height 3
click at [350, 223] on div "PTA" at bounding box center [475, 230] width 337 height 22
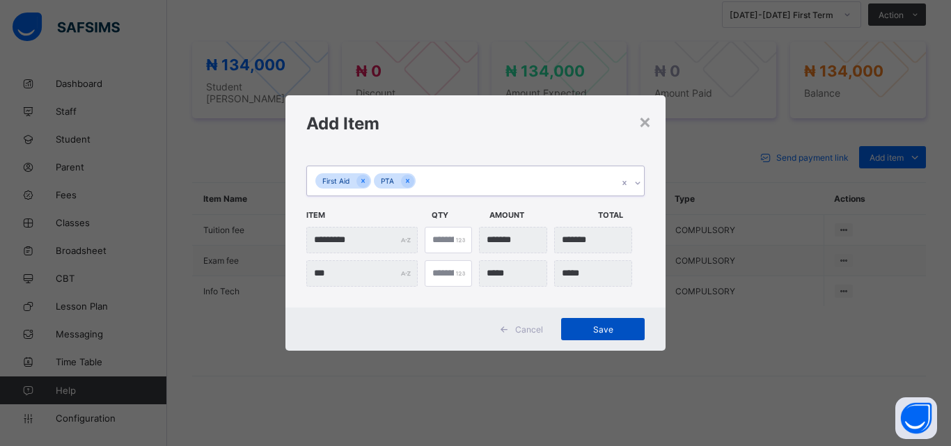
click at [594, 322] on div "Save" at bounding box center [603, 329] width 84 height 22
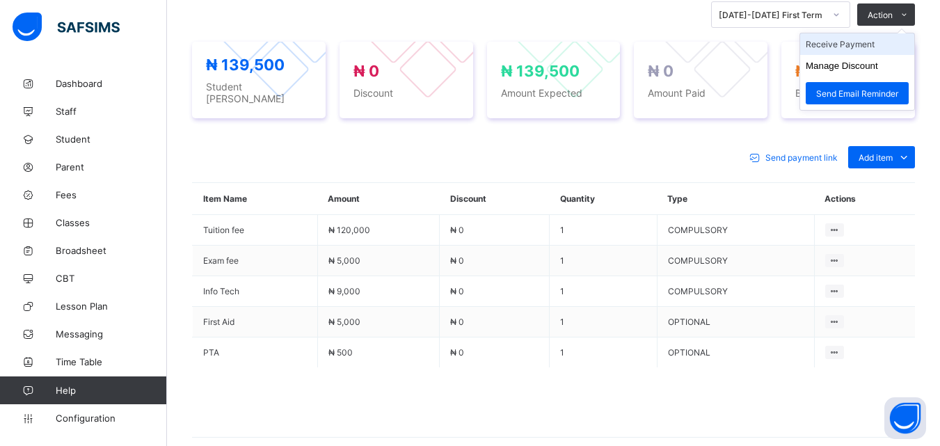
click at [867, 45] on li "Receive Payment" at bounding box center [857, 44] width 114 height 22
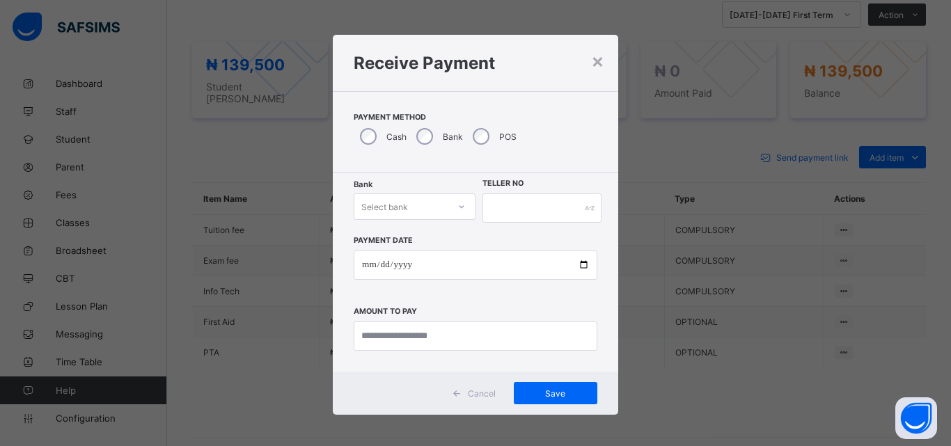
click at [459, 204] on icon at bounding box center [461, 207] width 8 height 14
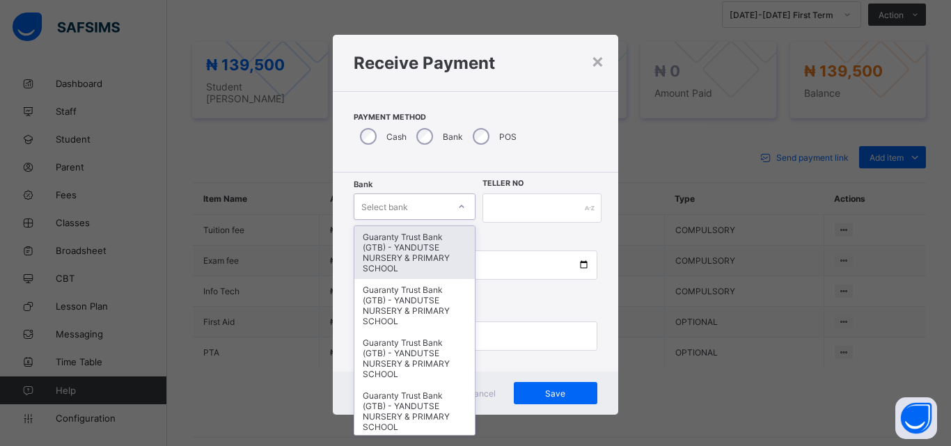
type input "*"
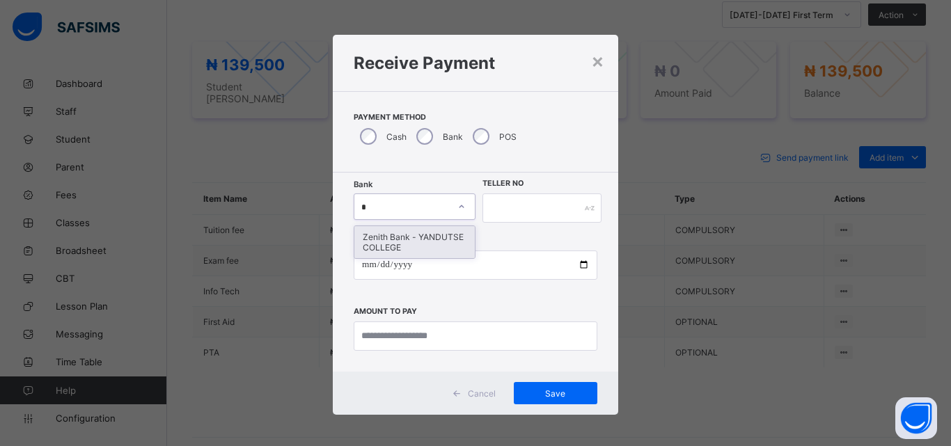
click at [426, 252] on div "Zenith Bank - YANDUTSE COLLEGE" at bounding box center [414, 242] width 120 height 32
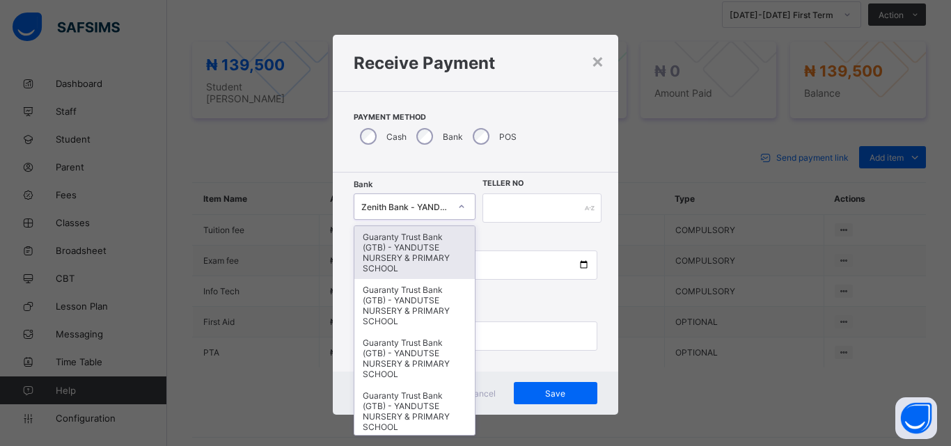
click at [461, 211] on div at bounding box center [462, 207] width 24 height 22
type input "*"
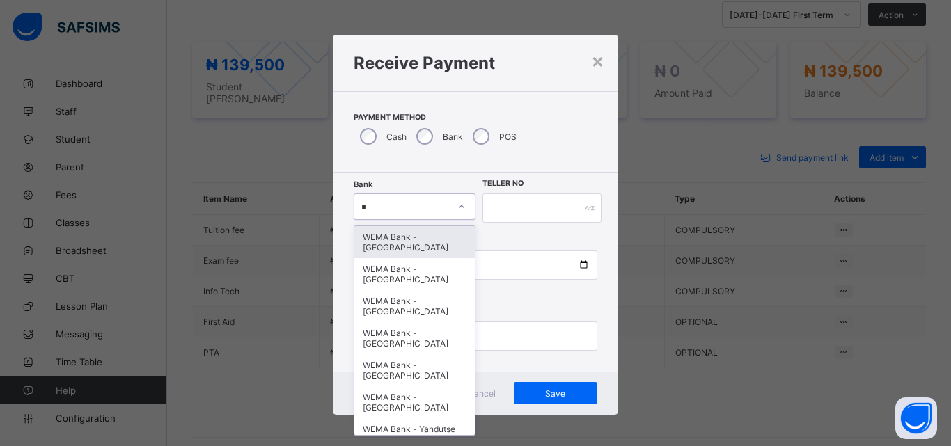
click at [412, 239] on div "WEMA Bank - [GEOGRAPHIC_DATA]" at bounding box center [414, 242] width 120 height 32
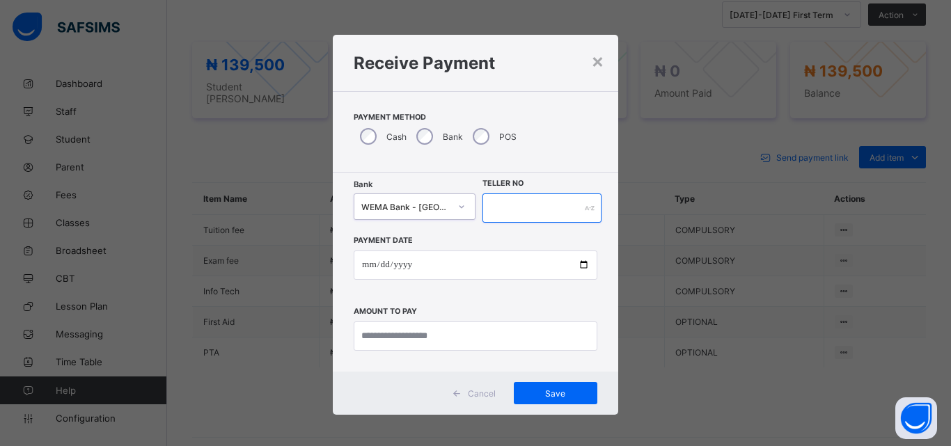
click at [574, 205] on input "text" at bounding box center [541, 208] width 119 height 29
type input "***"
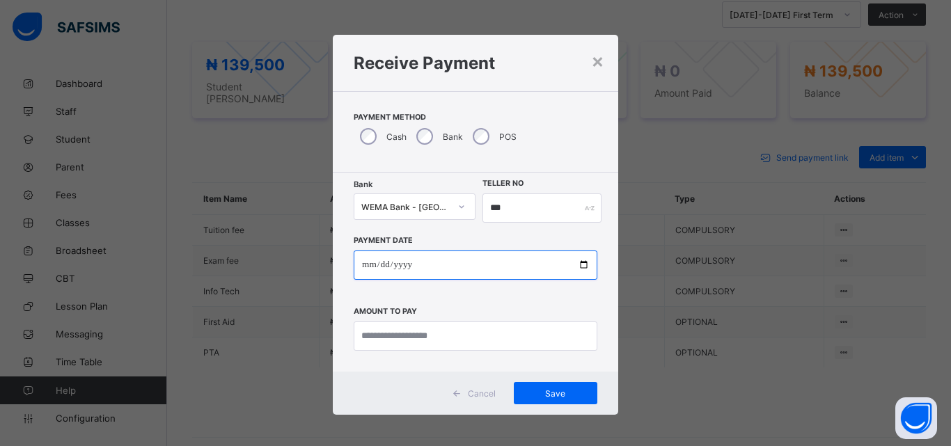
click at [579, 268] on input "date" at bounding box center [476, 265] width 244 height 29
type input "**********"
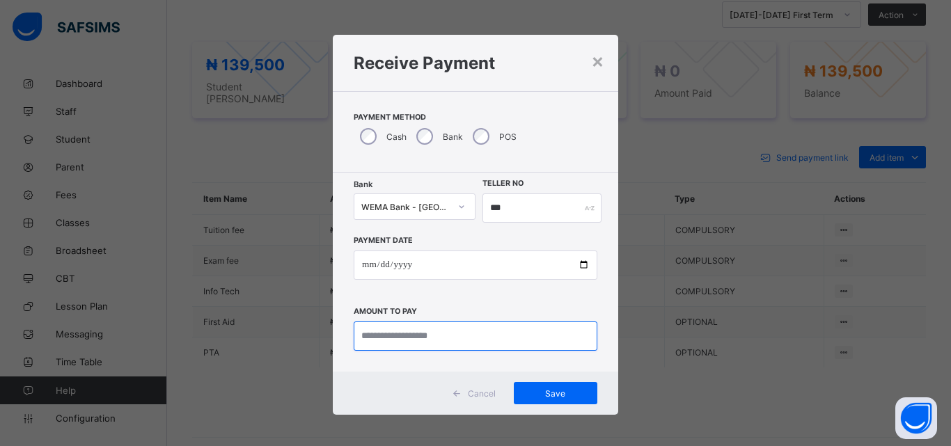
click at [519, 336] on input "currency" at bounding box center [476, 336] width 244 height 29
type input "*********"
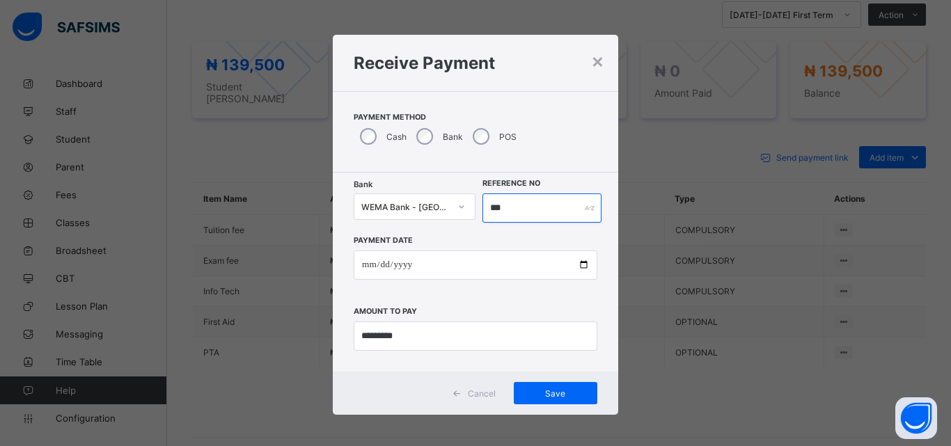
click at [529, 216] on input "***" at bounding box center [541, 208] width 119 height 29
type input "*********"
click at [554, 392] on span "Save" at bounding box center [555, 393] width 63 height 10
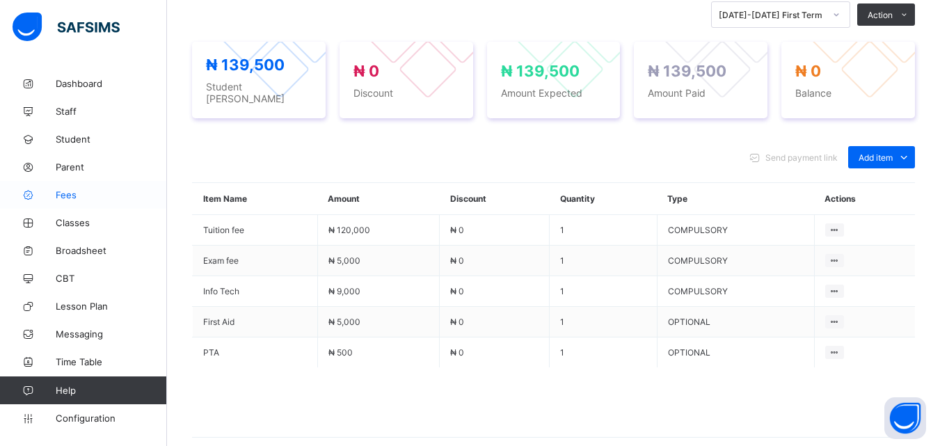
click at [77, 192] on span "Fees" at bounding box center [111, 194] width 111 height 11
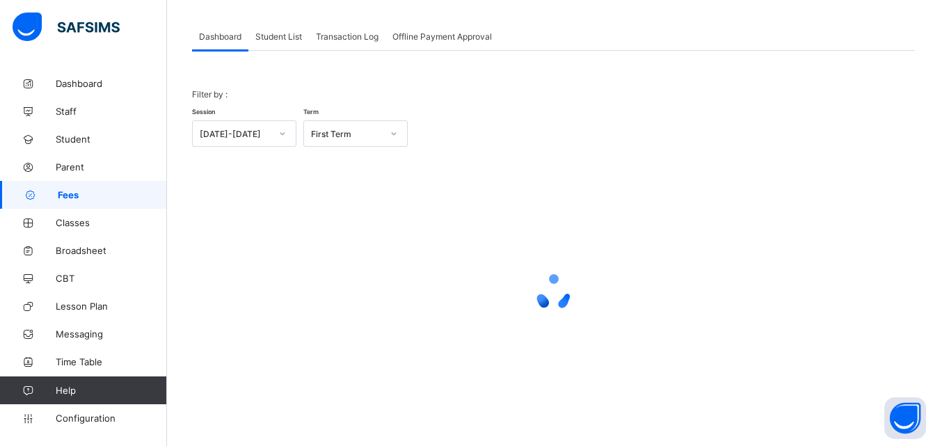
scroll to position [68, 0]
click at [276, 35] on span "Student List" at bounding box center [278, 36] width 47 height 10
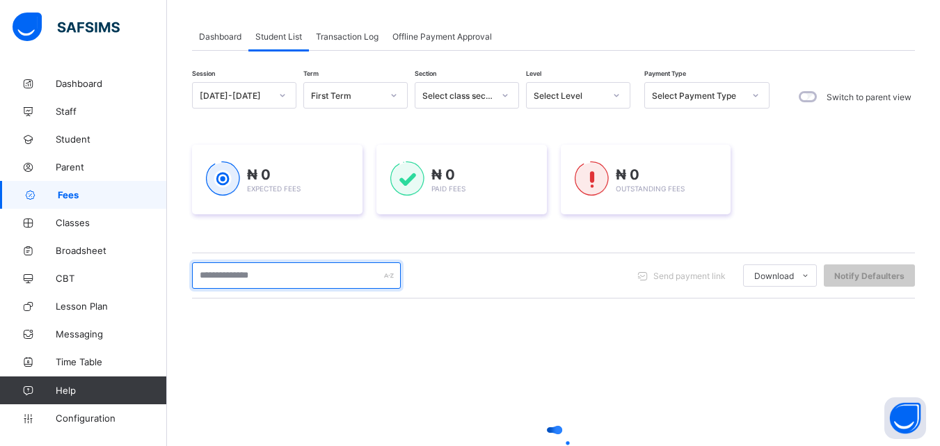
click at [268, 277] on input "text" at bounding box center [296, 275] width 209 height 26
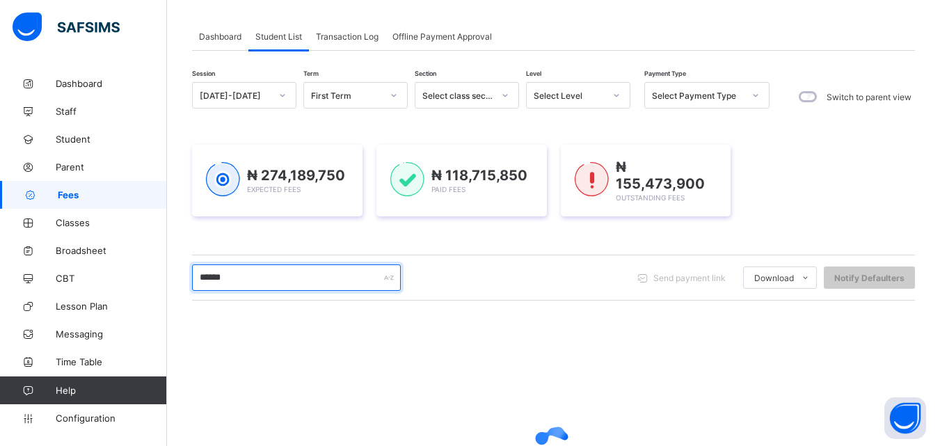
type input "******"
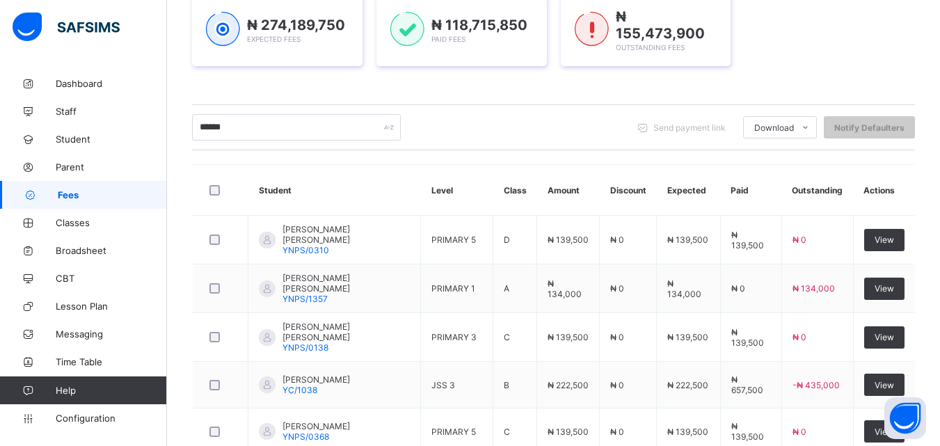
click at [940, 429] on div "Dashboard Student List Transaction Log Offline Payment Approval Student List Mo…" at bounding box center [553, 241] width 773 height 781
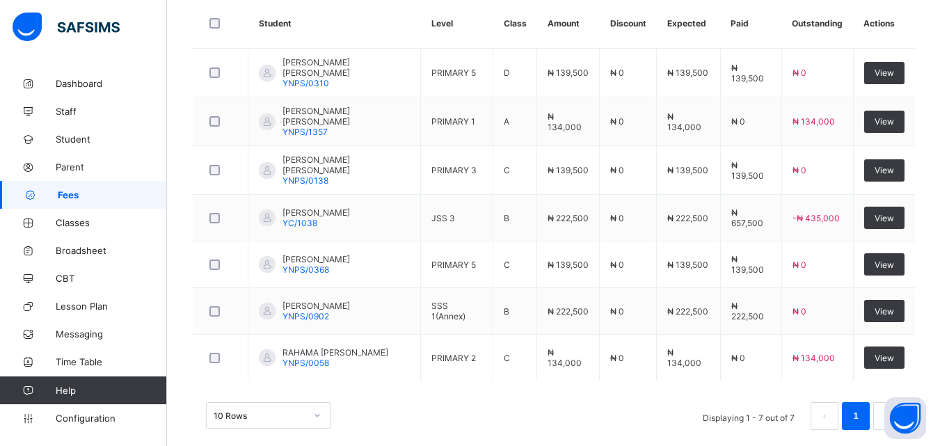
scroll to position [398, 0]
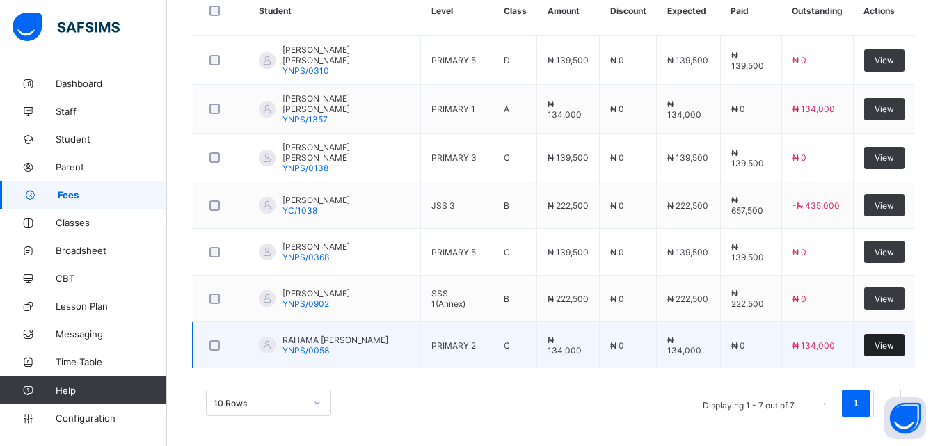
click at [893, 340] on span "View" at bounding box center [884, 345] width 19 height 10
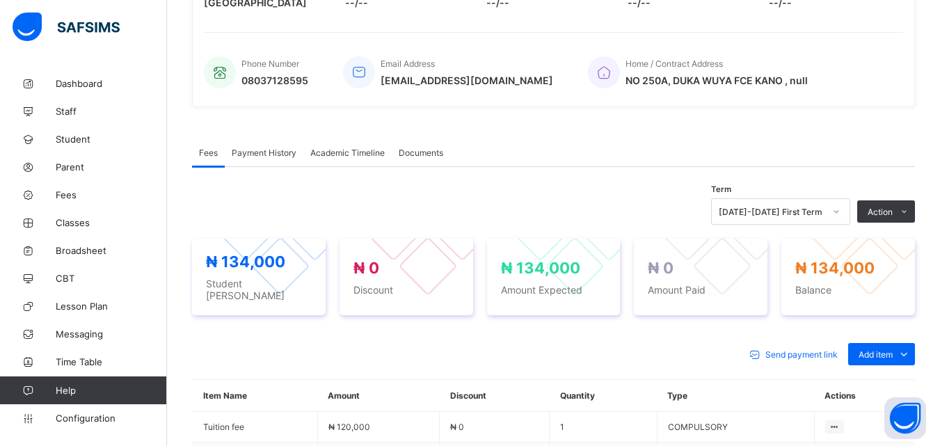
scroll to position [306, 0]
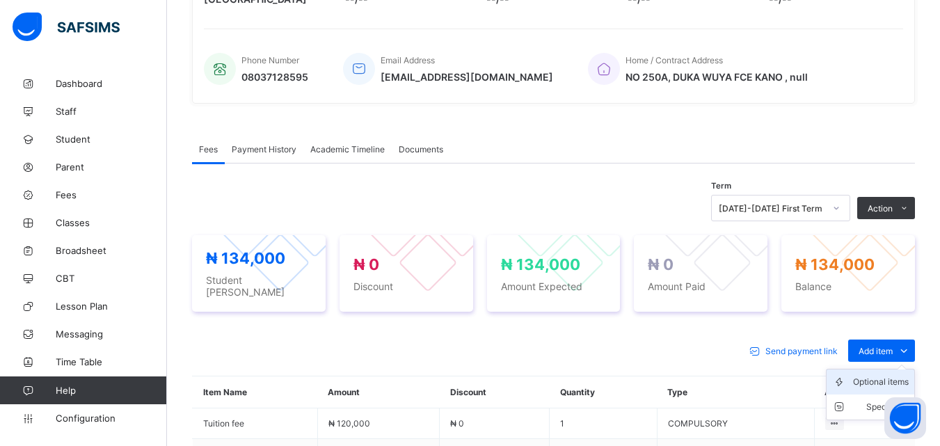
click at [897, 375] on div "Optional items" at bounding box center [881, 382] width 56 height 14
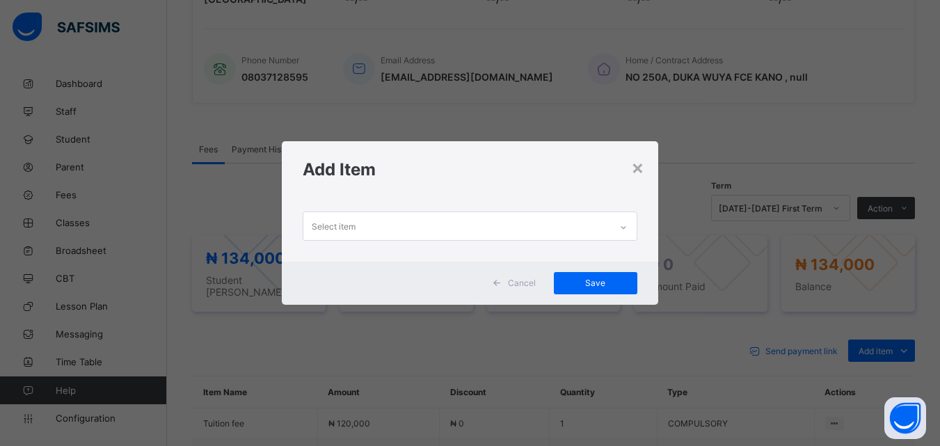
click at [618, 225] on div at bounding box center [624, 227] width 24 height 22
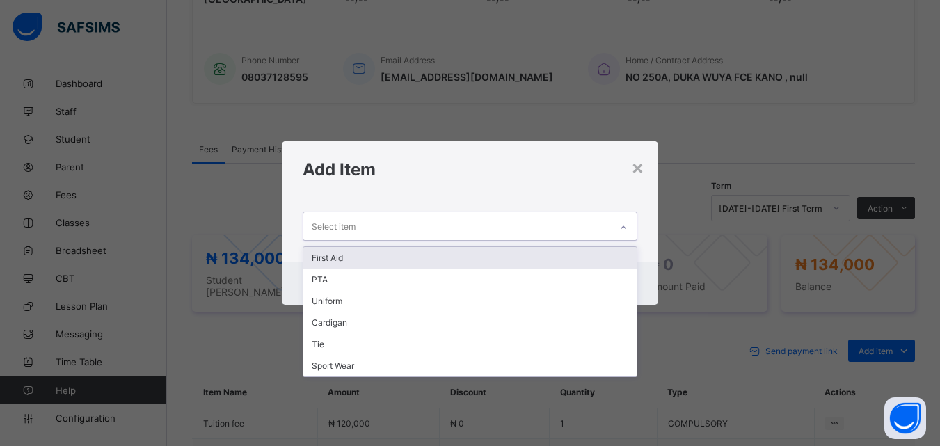
click at [322, 254] on div "First Aid" at bounding box center [469, 258] width 333 height 22
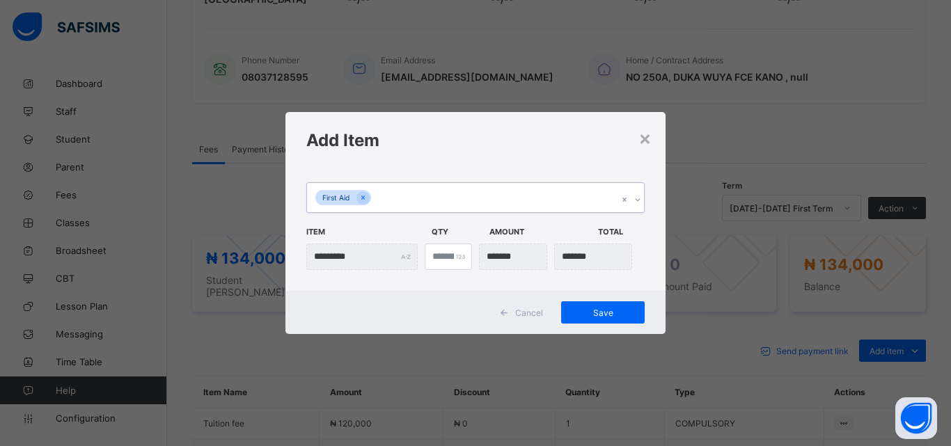
click at [634, 198] on icon at bounding box center [637, 200] width 8 height 14
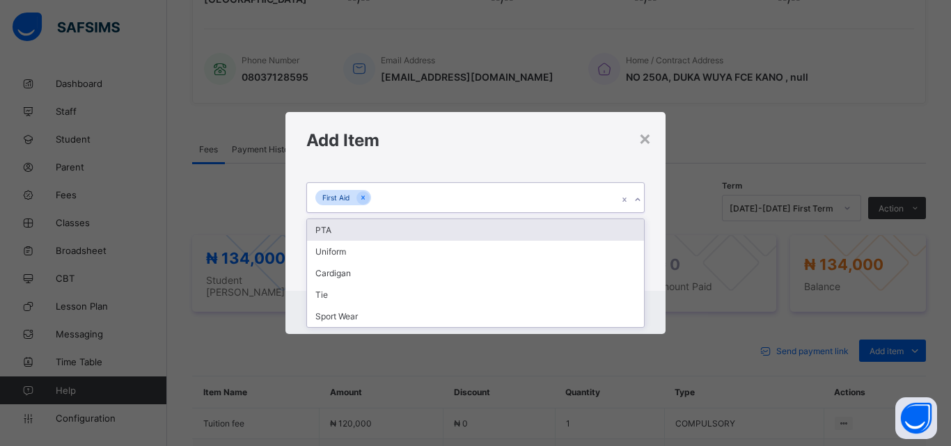
click at [338, 232] on div "PTA" at bounding box center [475, 230] width 337 height 22
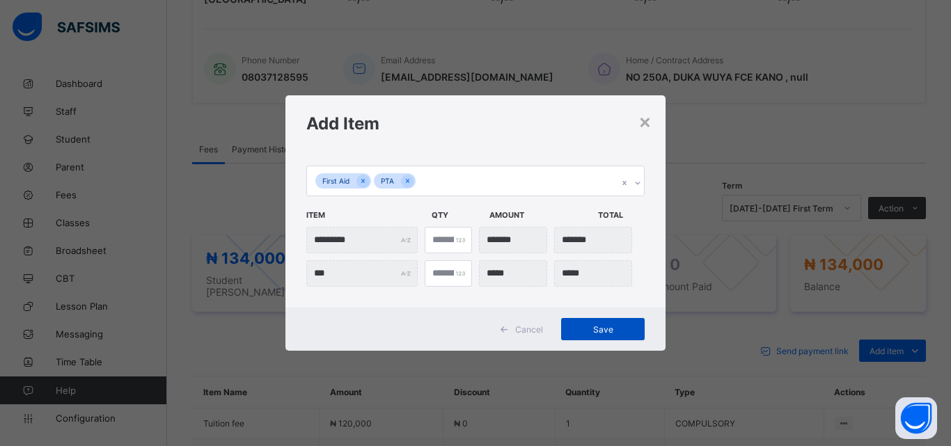
click at [613, 329] on span "Save" at bounding box center [602, 329] width 63 height 10
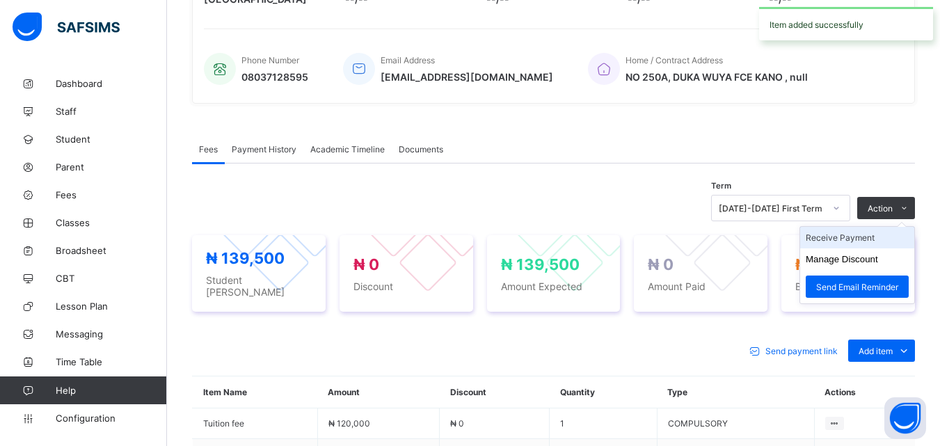
click at [846, 236] on li "Receive Payment" at bounding box center [857, 238] width 114 height 22
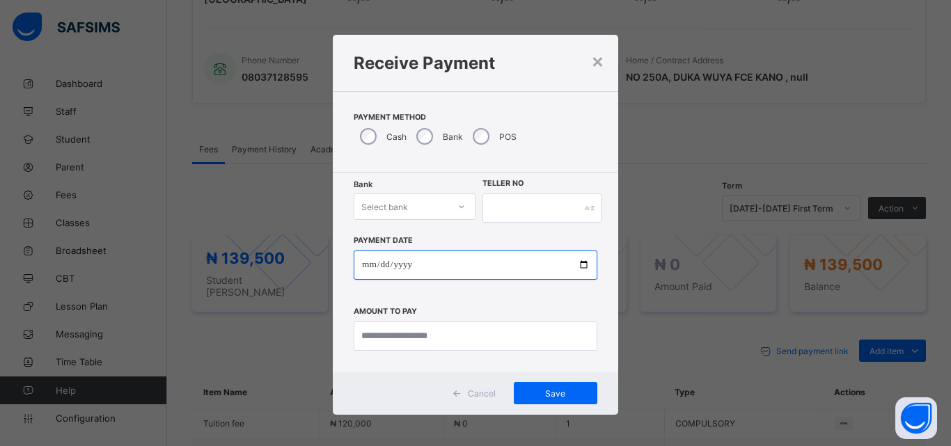
click at [583, 266] on input "date" at bounding box center [476, 265] width 244 height 29
type input "**********"
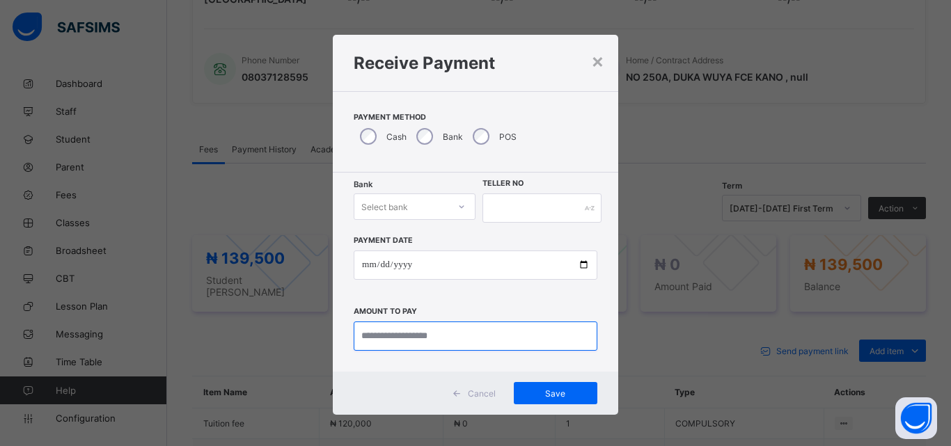
click at [456, 338] on input "currency" at bounding box center [476, 336] width 244 height 29
type input "*********"
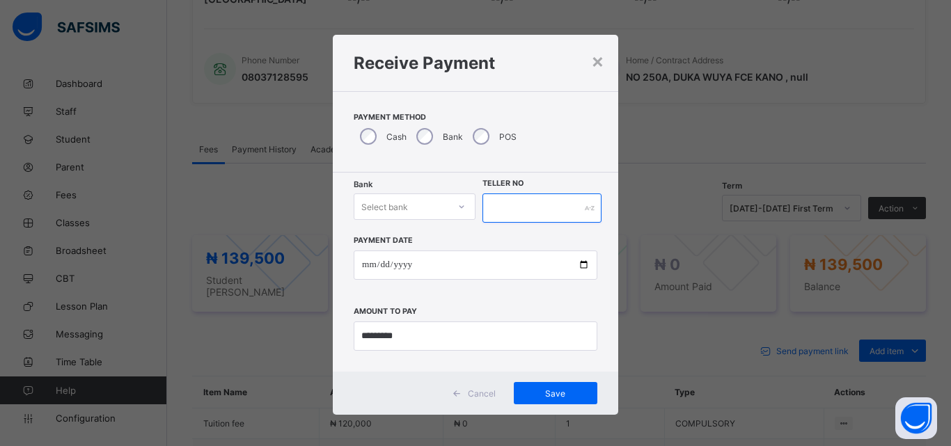
click at [501, 205] on input "text" at bounding box center [541, 208] width 119 height 29
click at [497, 210] on input "*****" at bounding box center [541, 208] width 119 height 29
click at [513, 208] on input "***" at bounding box center [541, 208] width 119 height 29
type input "*********"
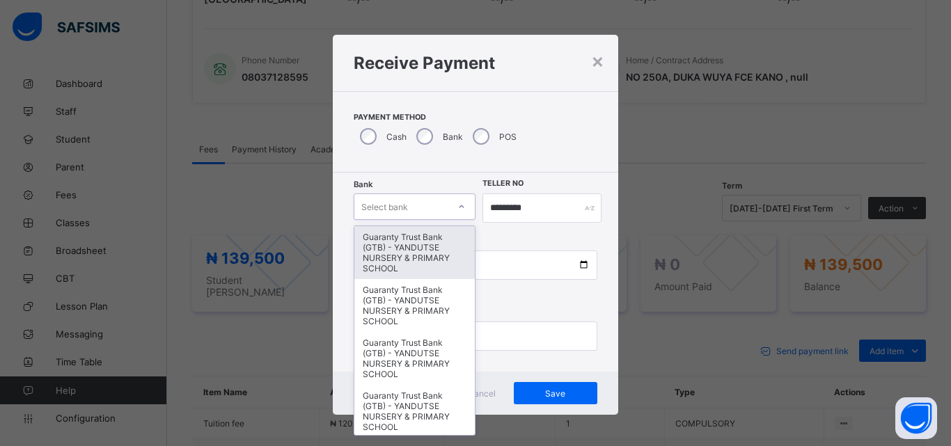
click at [450, 209] on div at bounding box center [462, 207] width 24 height 22
type input "*"
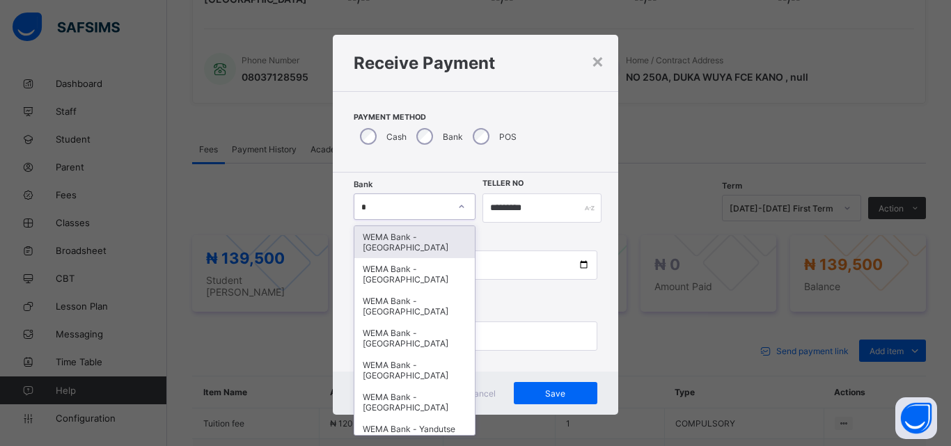
click at [419, 245] on div "WEMA Bank - [GEOGRAPHIC_DATA]" at bounding box center [414, 242] width 120 height 32
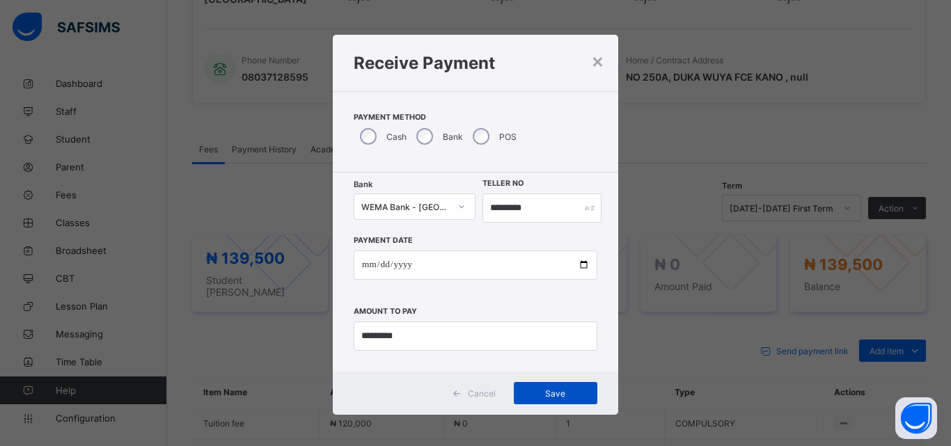
click at [554, 390] on span "Save" at bounding box center [555, 393] width 63 height 10
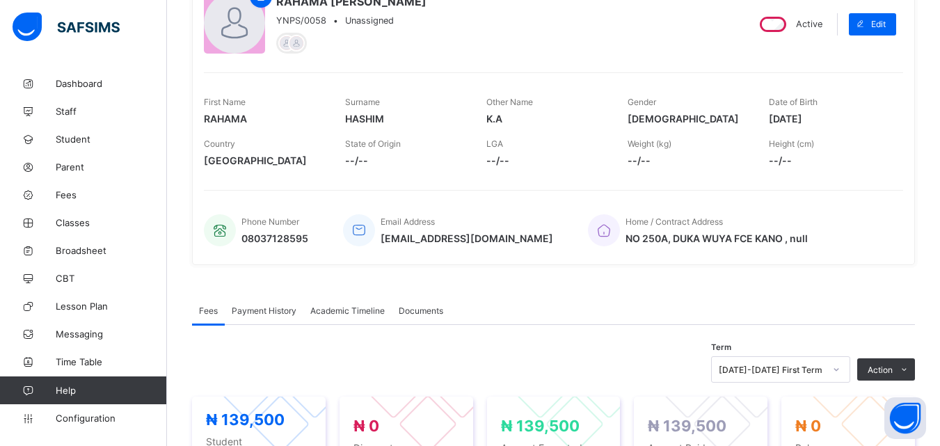
scroll to position [143, 0]
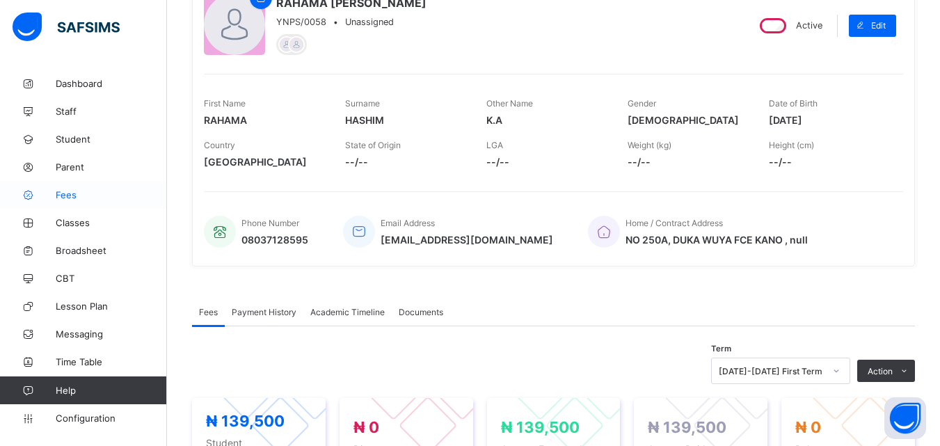
click at [77, 198] on span "Fees" at bounding box center [111, 194] width 111 height 11
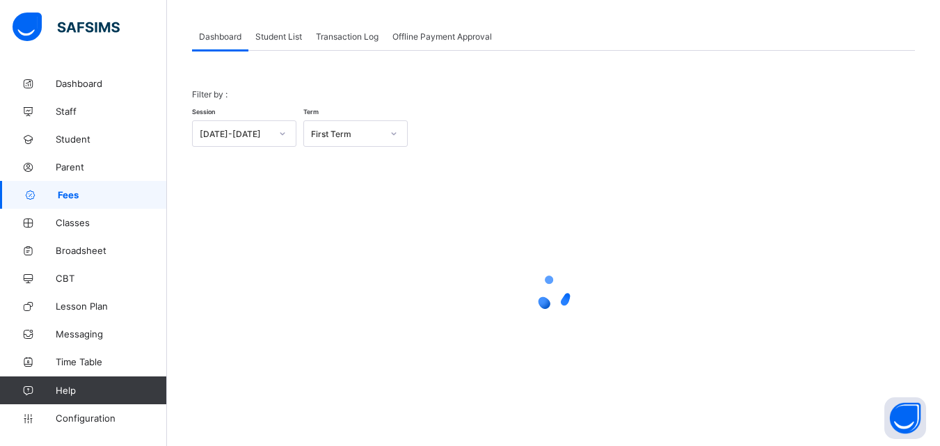
scroll to position [68, 0]
click at [281, 33] on span "Student List" at bounding box center [278, 36] width 47 height 10
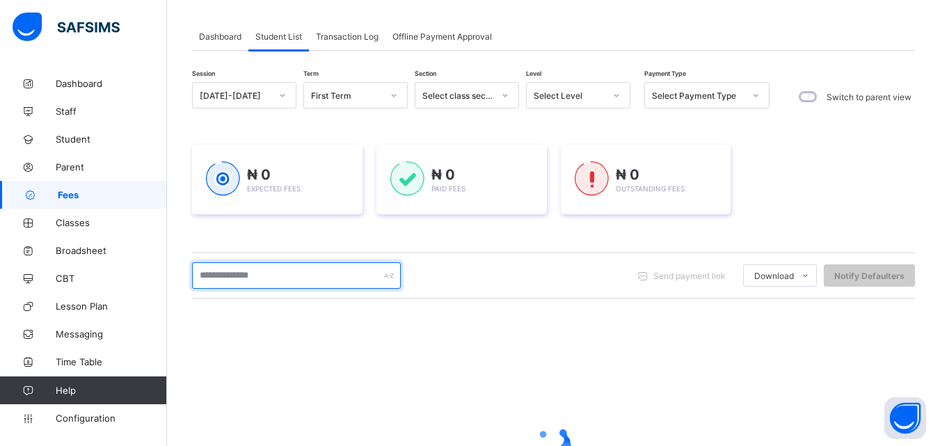
click at [284, 275] on input "text" at bounding box center [296, 275] width 209 height 26
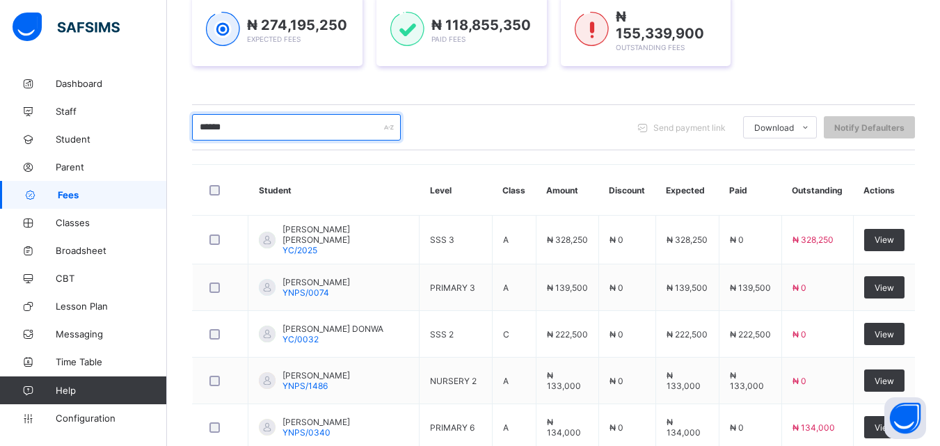
scroll to position [246, 0]
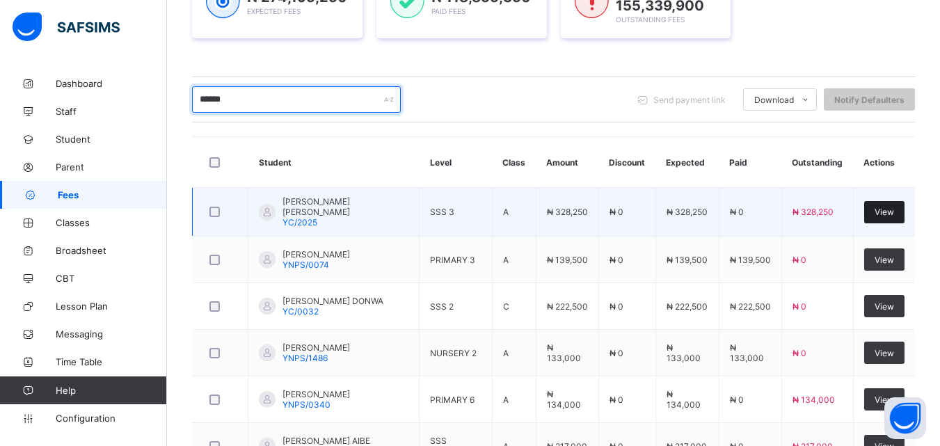
type input "******"
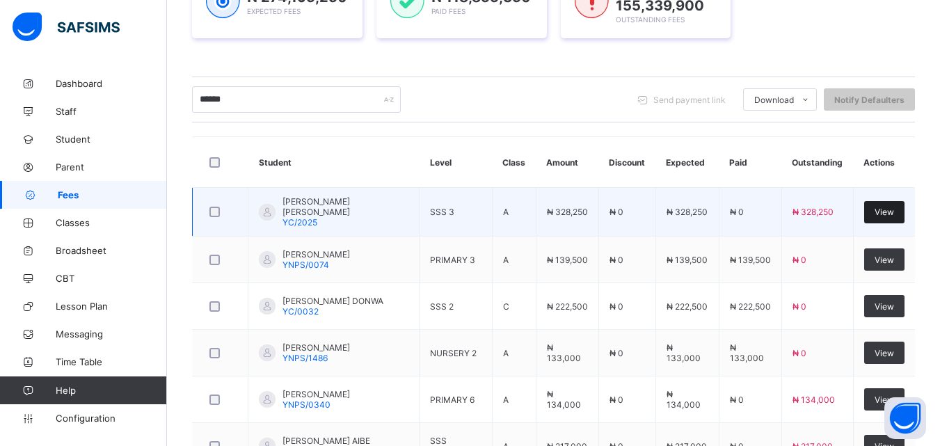
click at [894, 212] on span "View" at bounding box center [884, 212] width 19 height 10
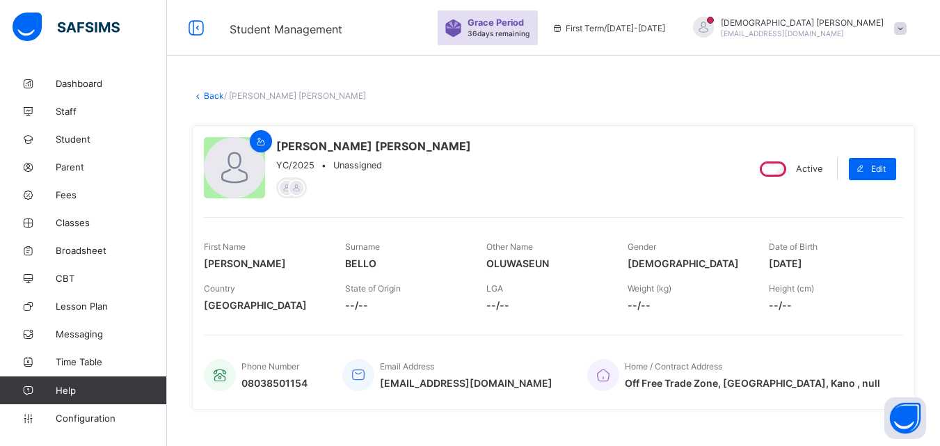
click at [581, 339] on div "Phone Number 08038501154 Email Address [EMAIL_ADDRESS][DOMAIN_NAME] Home / Cont…" at bounding box center [554, 366] width 700 height 63
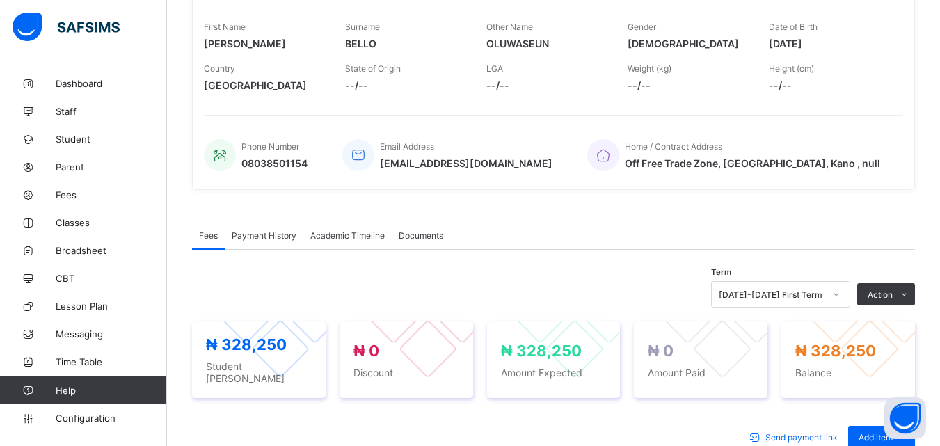
scroll to position [223, 0]
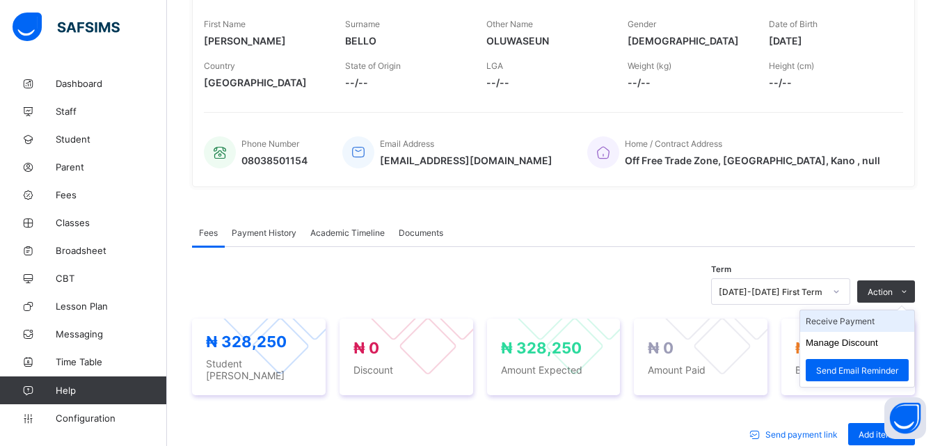
click at [858, 321] on li "Receive Payment" at bounding box center [857, 321] width 114 height 22
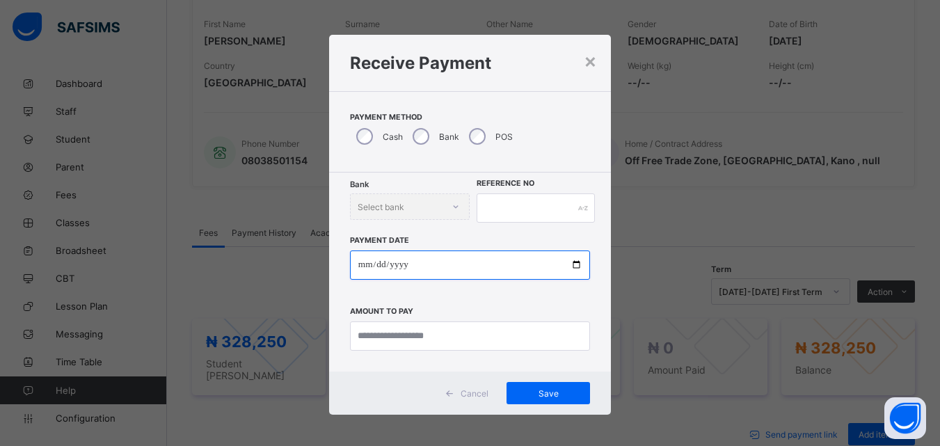
click at [574, 262] on input "date" at bounding box center [470, 265] width 240 height 29
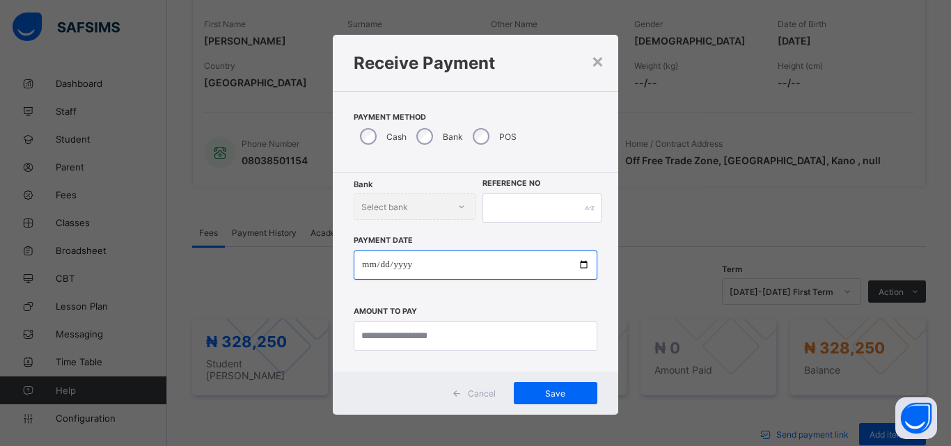
type input "**********"
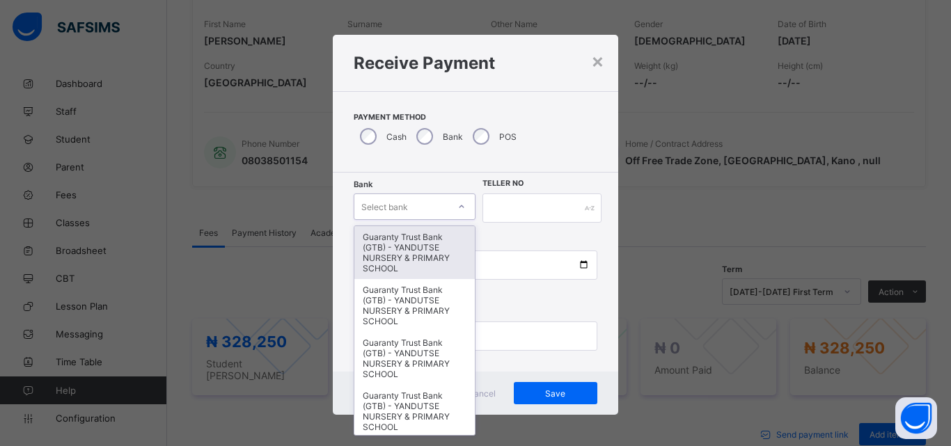
click at [450, 205] on div at bounding box center [462, 207] width 24 height 22
type input "*"
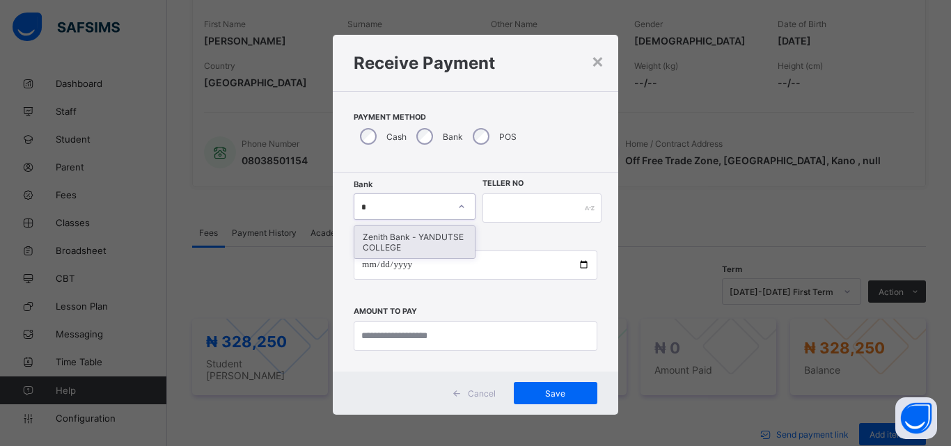
click at [400, 241] on div "Zenith Bank - YANDUTSE COLLEGE" at bounding box center [414, 242] width 120 height 32
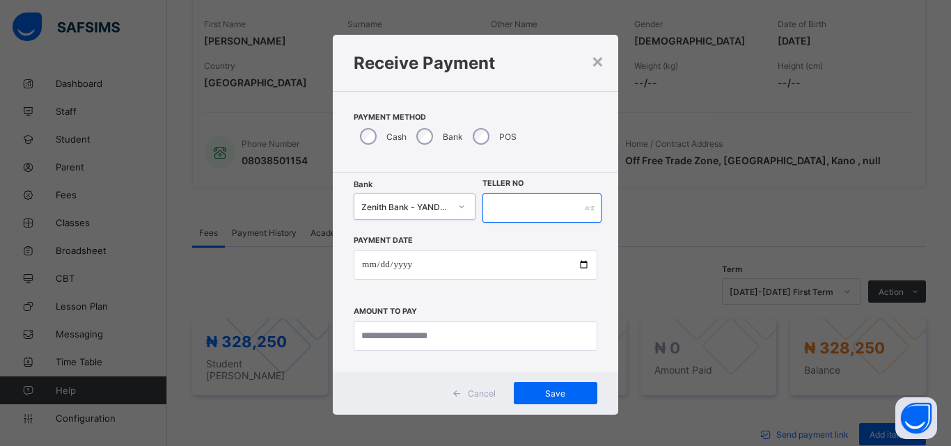
click at [524, 207] on input "text" at bounding box center [541, 208] width 119 height 29
type input "*****"
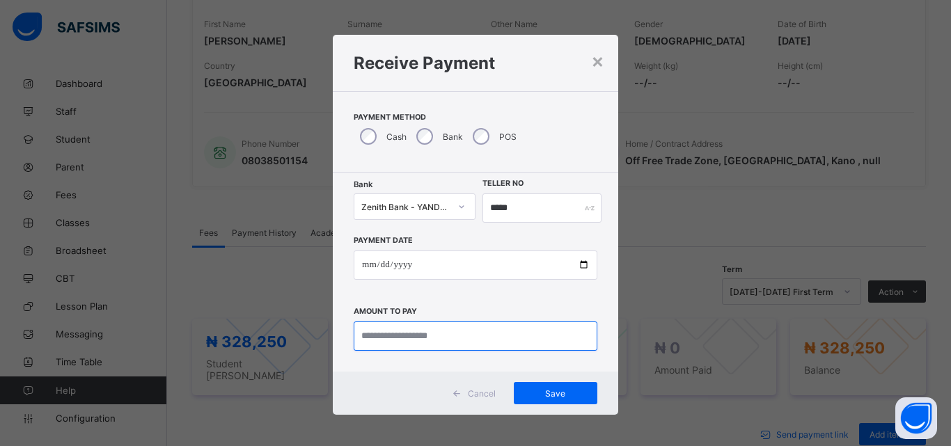
click at [445, 336] on input "currency" at bounding box center [476, 336] width 244 height 29
type input "*********"
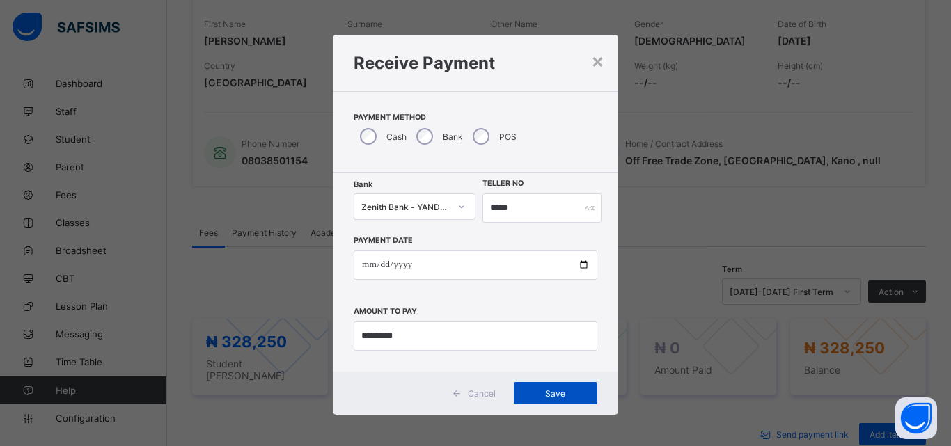
click at [548, 388] on span "Save" at bounding box center [555, 393] width 63 height 10
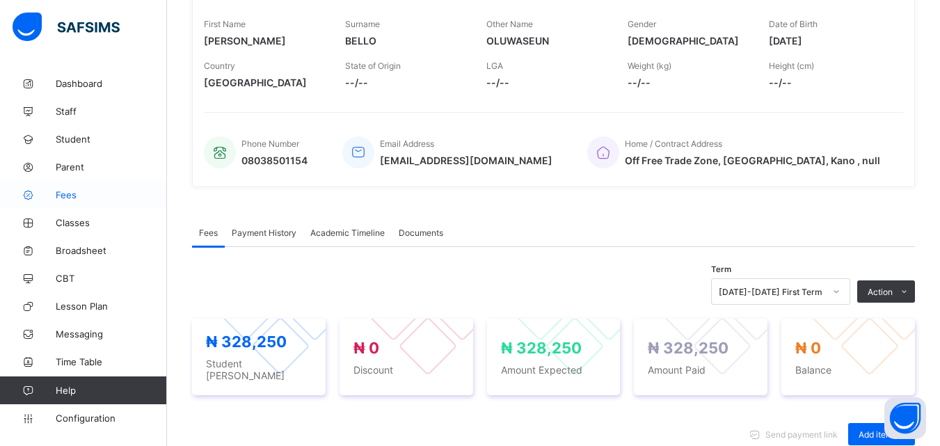
click at [68, 198] on span "Fees" at bounding box center [111, 194] width 111 height 11
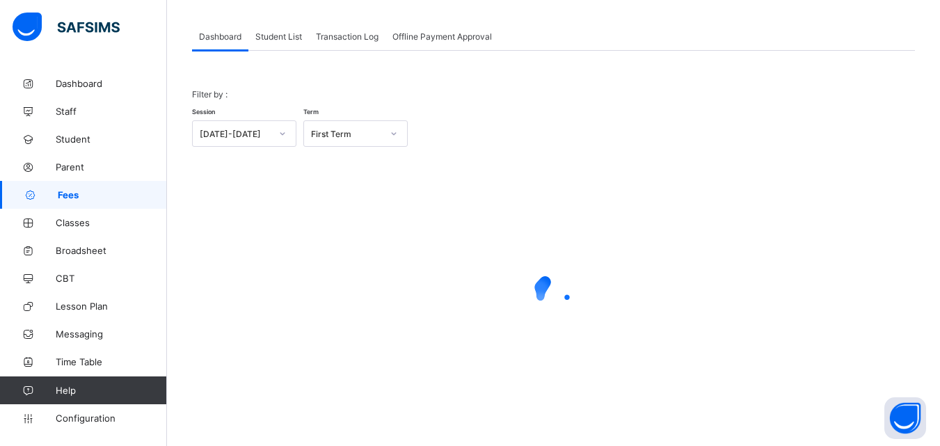
click at [283, 42] on div "Student List" at bounding box center [278, 36] width 61 height 28
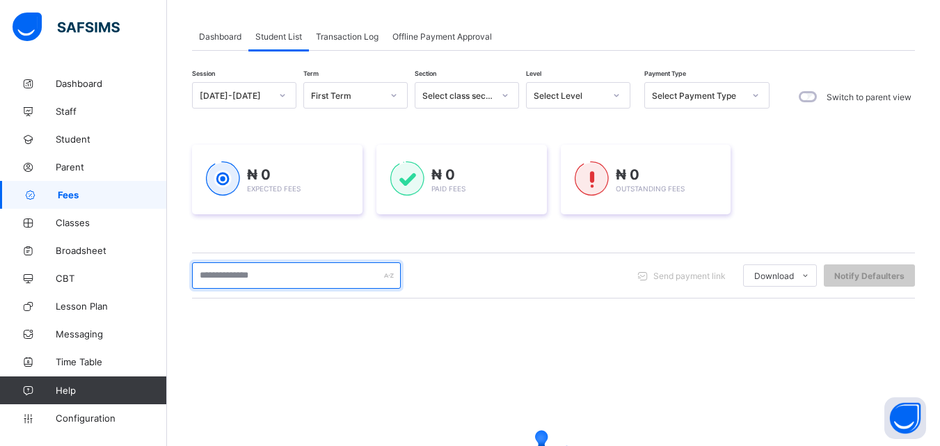
click at [308, 273] on input "text" at bounding box center [296, 275] width 209 height 26
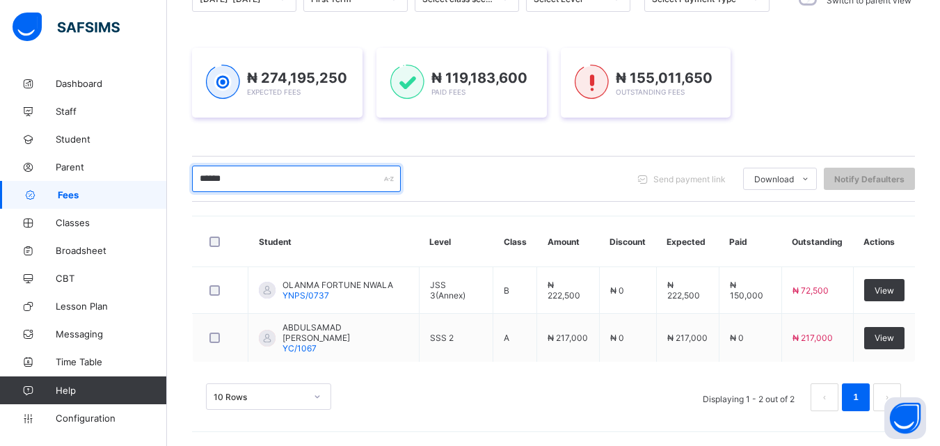
scroll to position [165, 0]
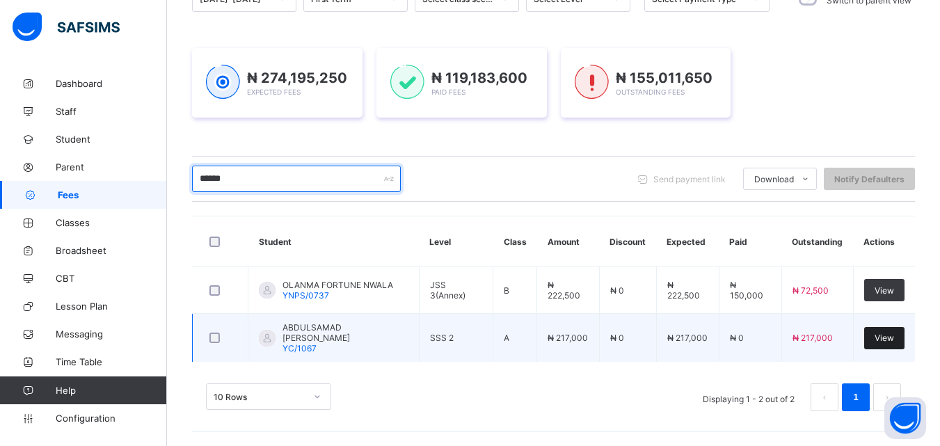
type input "******"
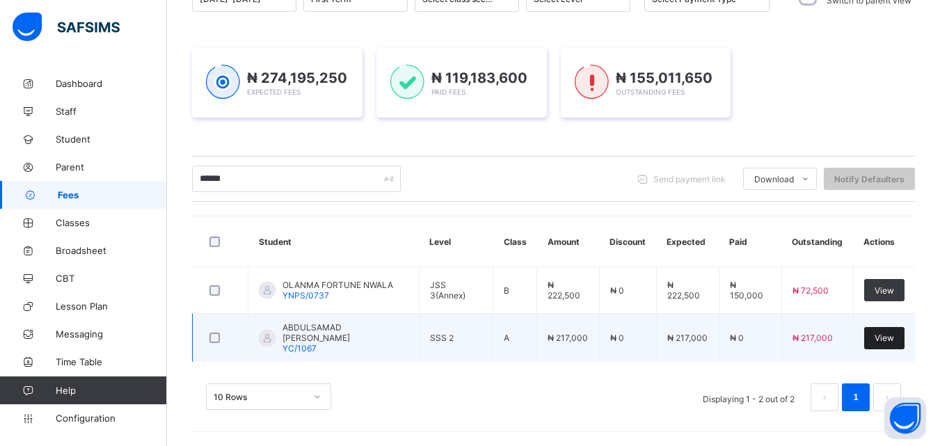
click at [894, 338] on span "View" at bounding box center [884, 338] width 19 height 10
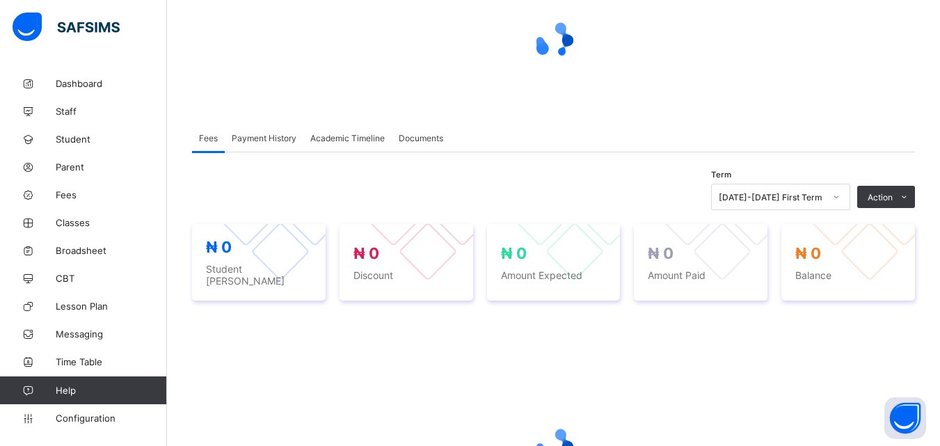
scroll to position [139, 0]
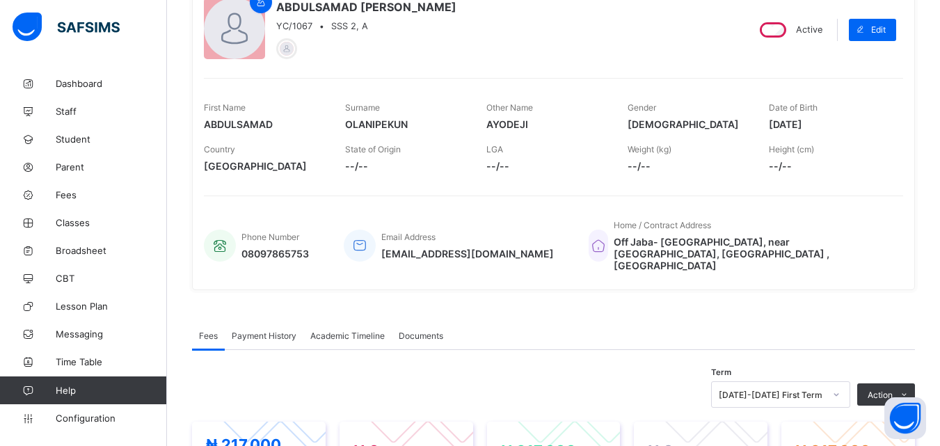
click at [574, 381] on div "Term [DATE]-[DATE] First Term Action Receive Payment Manage Discount Send Email…" at bounding box center [553, 394] width 723 height 26
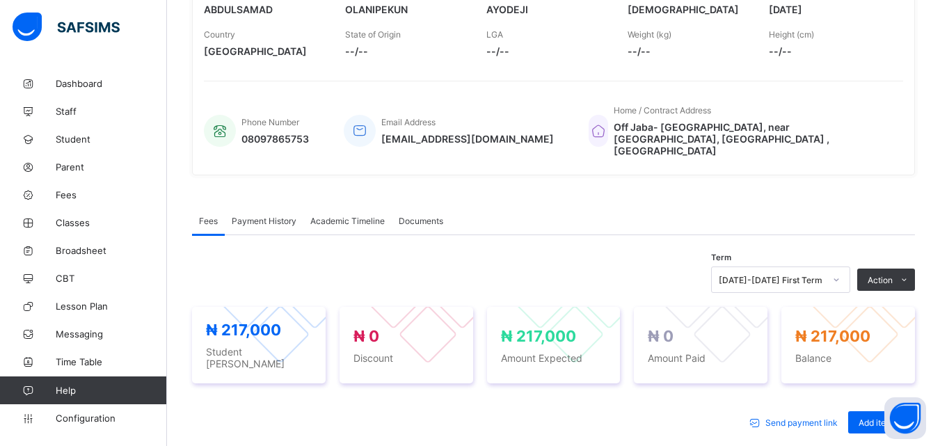
scroll to position [278, 0]
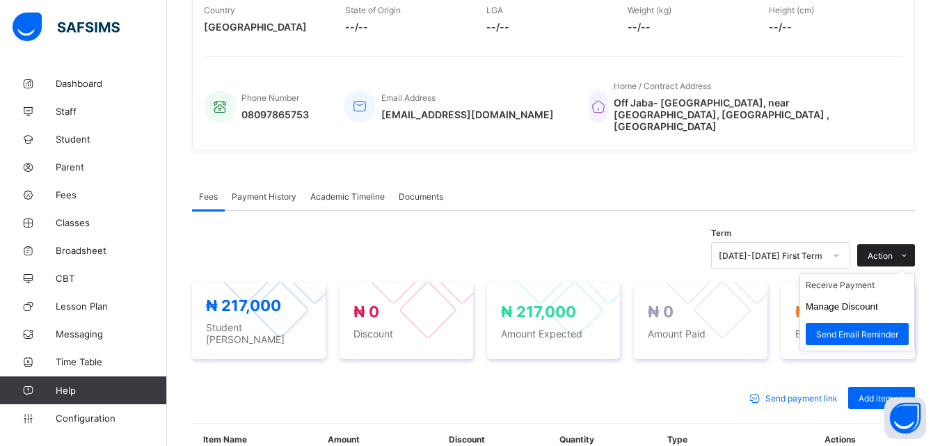
click at [907, 244] on span at bounding box center [904, 255] width 22 height 22
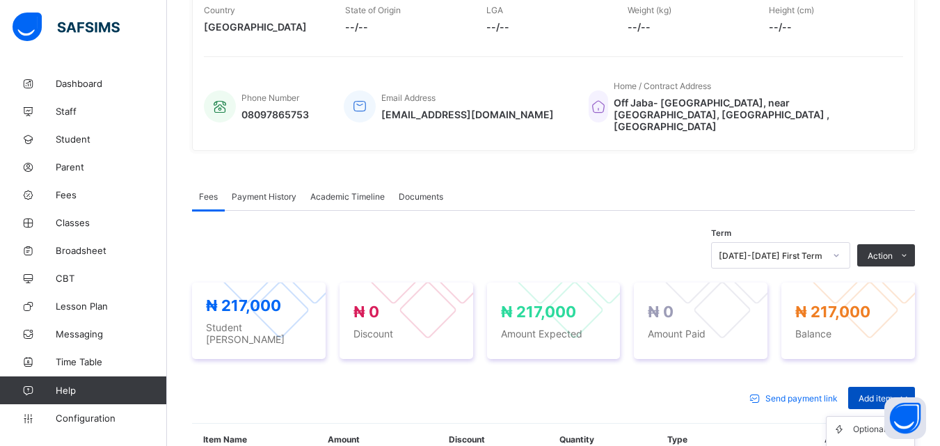
click at [912, 391] on icon at bounding box center [904, 398] width 15 height 14
click at [910, 391] on icon at bounding box center [904, 398] width 15 height 14
click at [869, 423] on div "Optional items" at bounding box center [881, 430] width 56 height 14
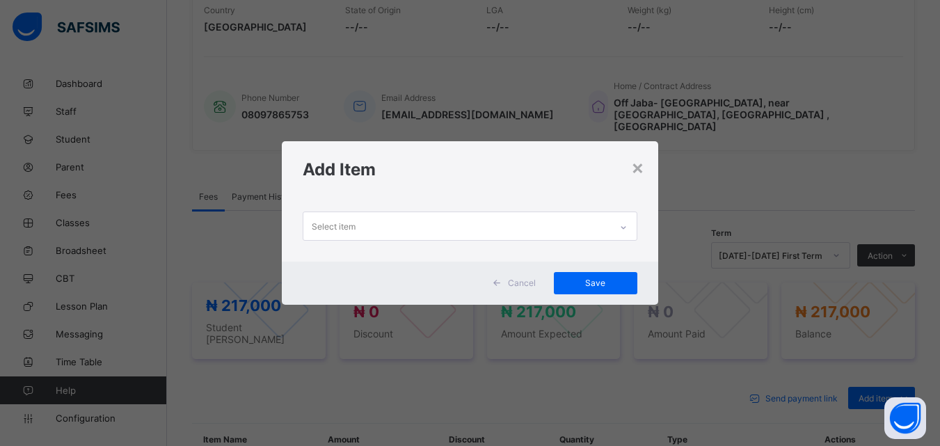
click at [622, 232] on icon at bounding box center [623, 228] width 8 height 14
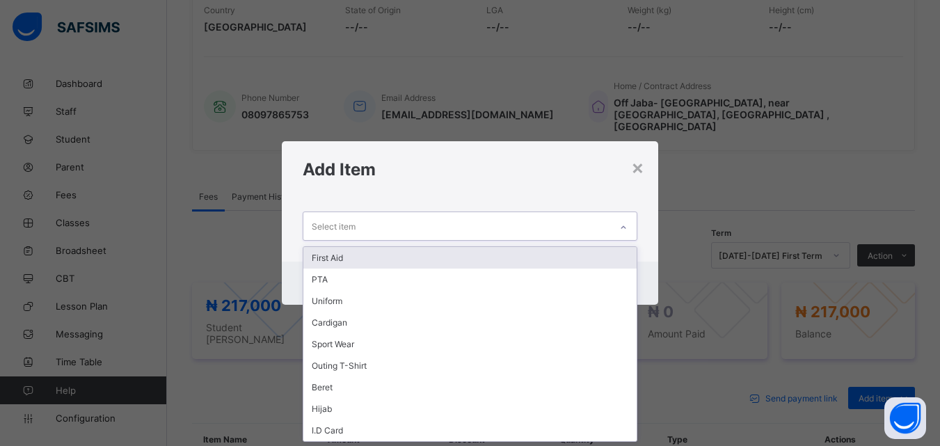
click at [352, 261] on div "First Aid" at bounding box center [469, 258] width 333 height 22
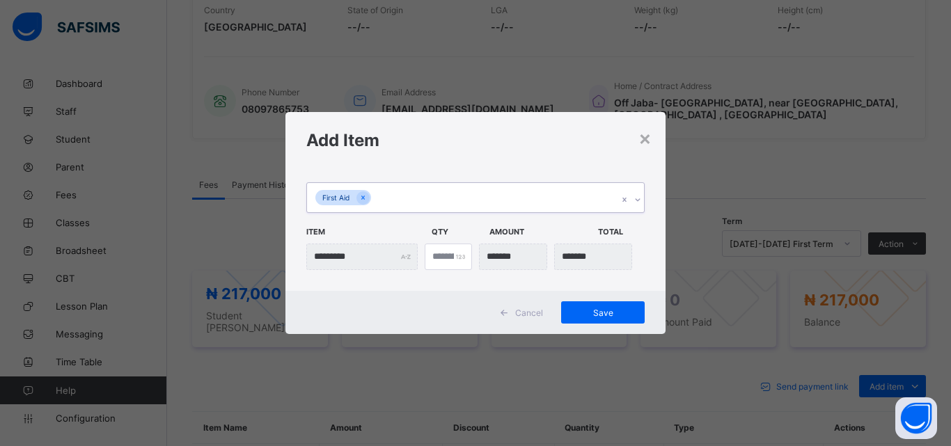
click at [631, 201] on div at bounding box center [637, 200] width 13 height 22
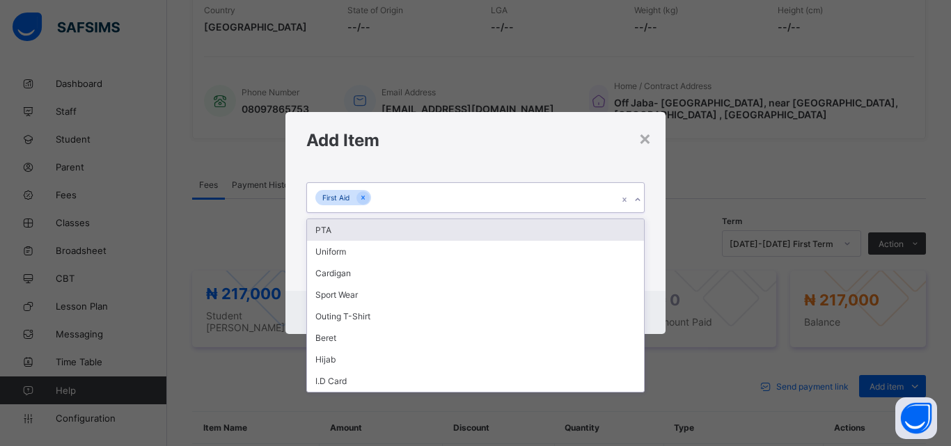
click at [339, 231] on div "PTA" at bounding box center [475, 230] width 337 height 22
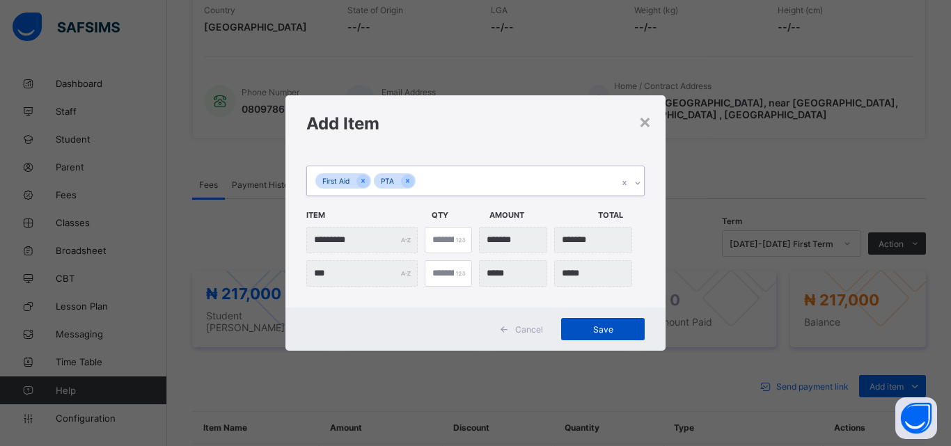
click at [608, 329] on span "Save" at bounding box center [602, 329] width 63 height 10
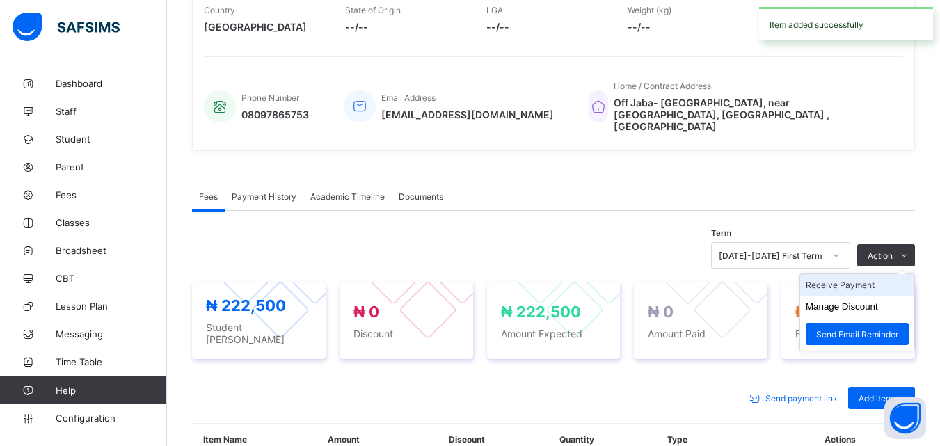
click at [857, 274] on li "Receive Payment" at bounding box center [857, 285] width 114 height 22
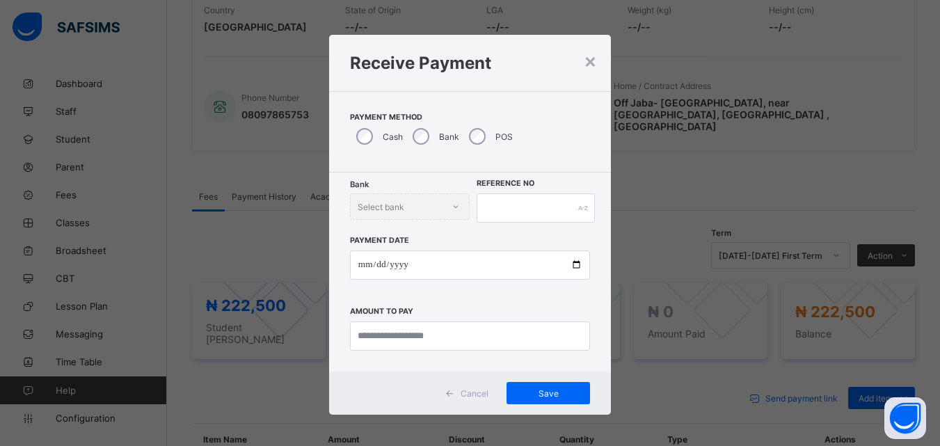
click at [415, 127] on div "Bank" at bounding box center [434, 136] width 56 height 29
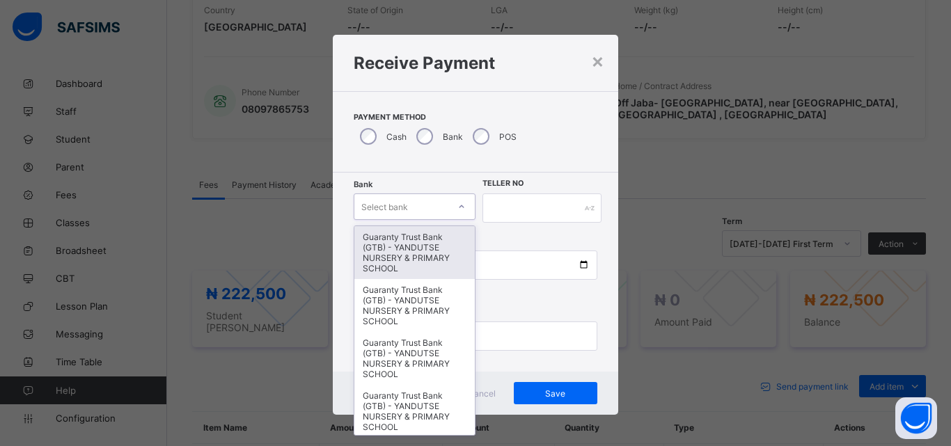
click at [459, 207] on icon at bounding box center [461, 206] width 5 height 3
type input "*"
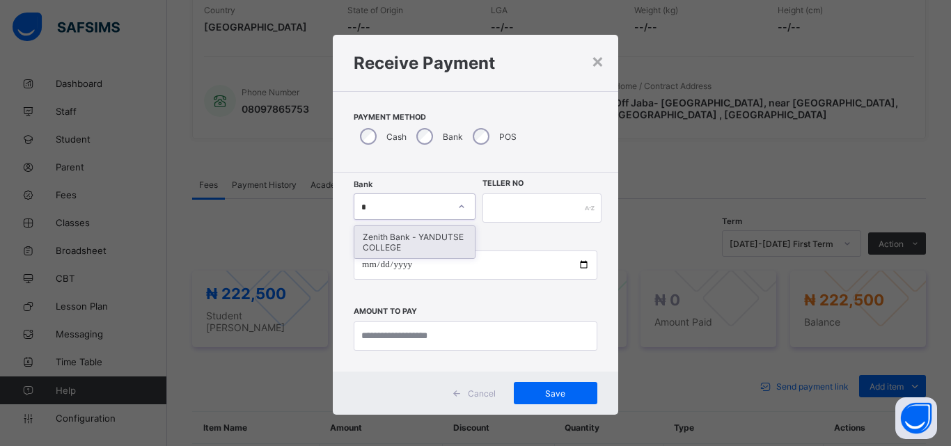
click at [400, 242] on div "Zenith Bank - YANDUTSE COLLEGE" at bounding box center [414, 242] width 120 height 32
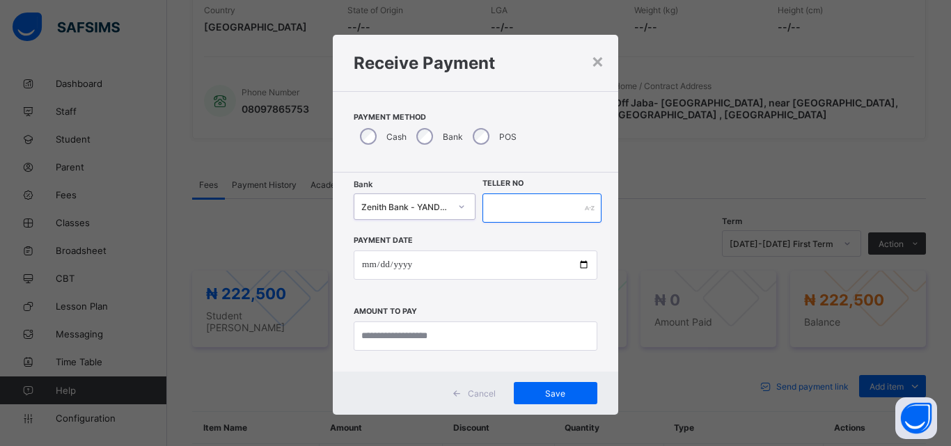
click at [512, 203] on input "text" at bounding box center [541, 208] width 119 height 29
type input "****"
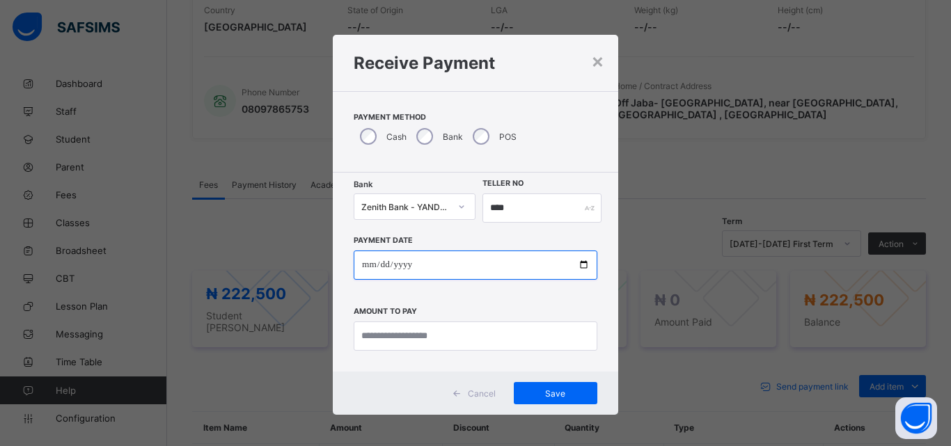
click at [576, 263] on input "date" at bounding box center [476, 265] width 244 height 29
type input "**********"
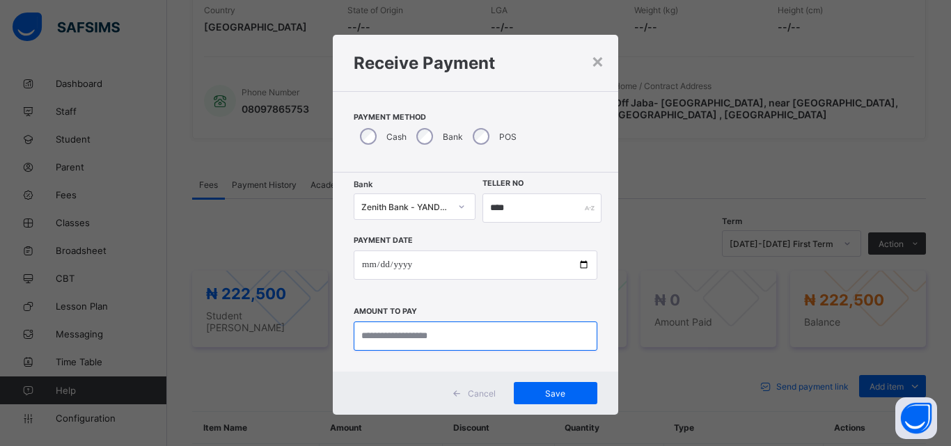
click at [523, 342] on input "currency" at bounding box center [476, 336] width 244 height 29
type input "*********"
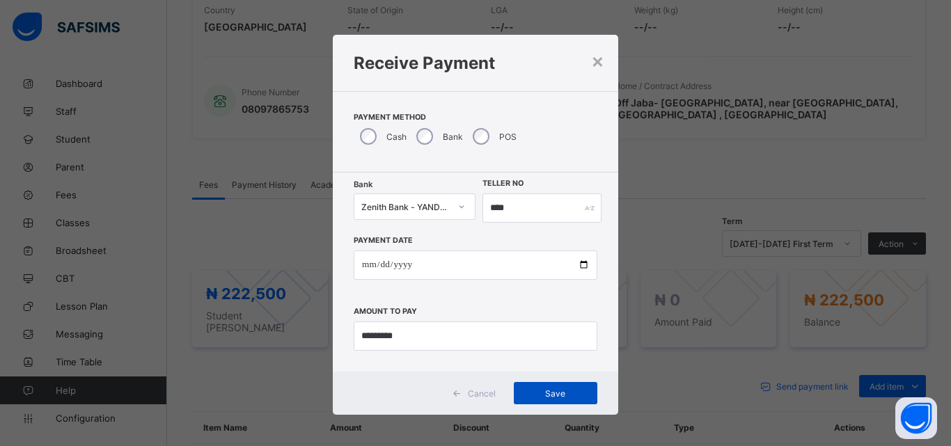
click at [543, 395] on span "Save" at bounding box center [555, 393] width 63 height 10
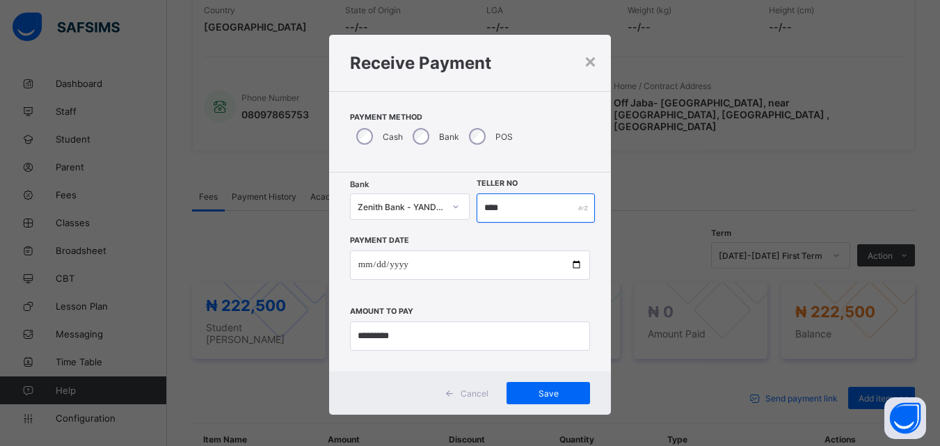
click at [514, 211] on input "****" at bounding box center [536, 208] width 118 height 29
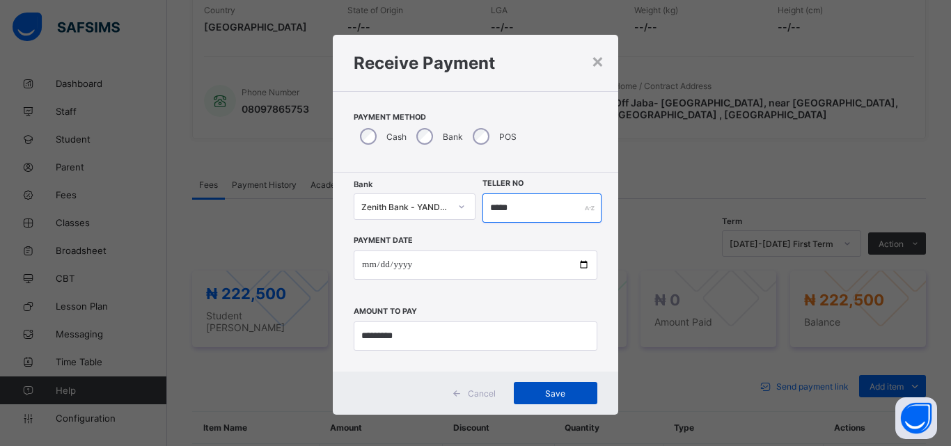
type input "*****"
click at [548, 388] on span "Save" at bounding box center [555, 393] width 63 height 10
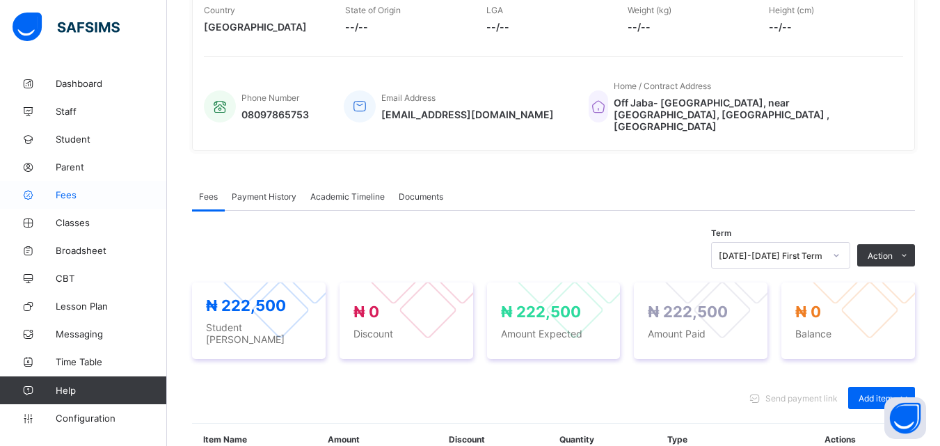
click at [70, 192] on span "Fees" at bounding box center [111, 194] width 111 height 11
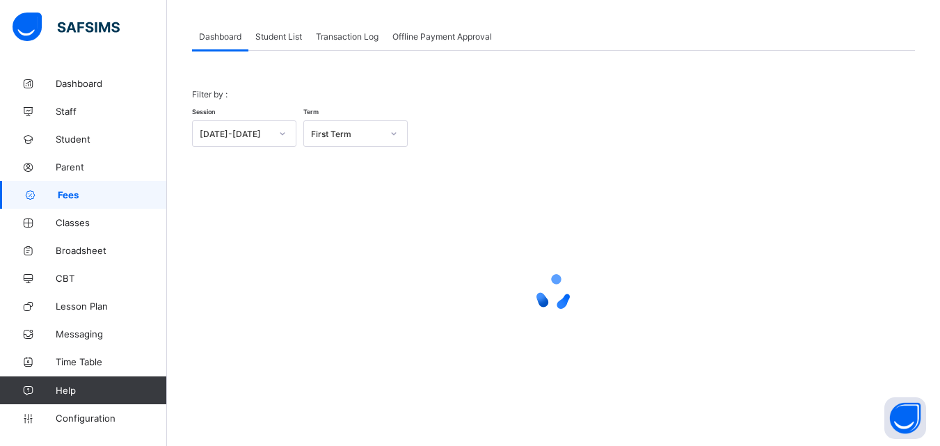
scroll to position [68, 0]
click at [292, 36] on span "Student List" at bounding box center [278, 36] width 47 height 10
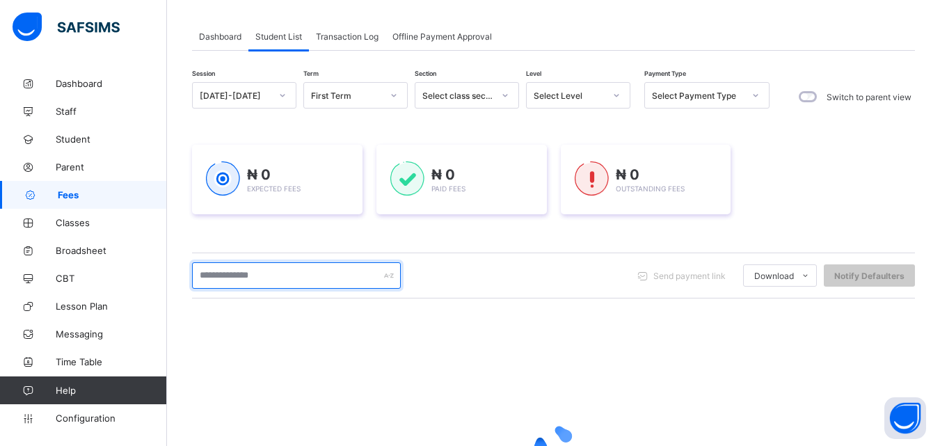
click at [313, 267] on input "text" at bounding box center [296, 275] width 209 height 26
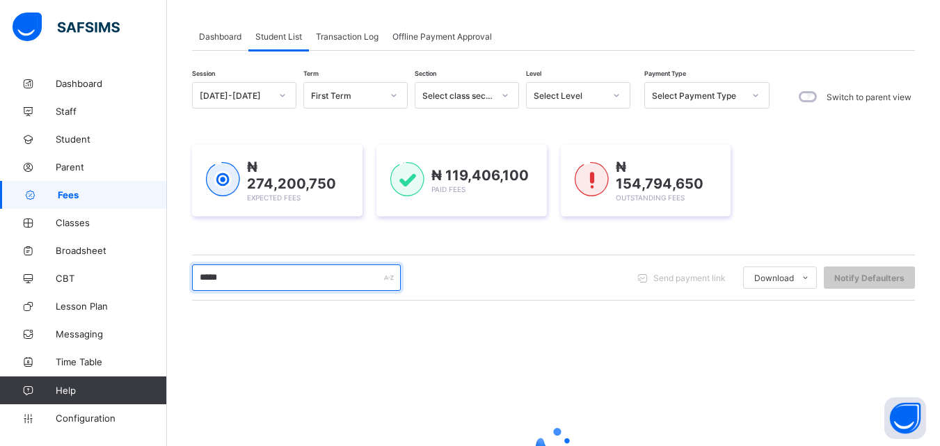
type input "*****"
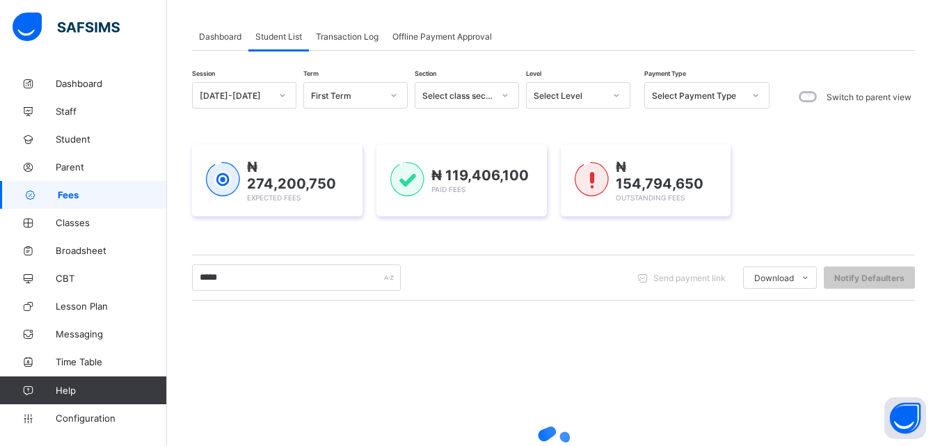
click at [940, 430] on div "Dashboard Student List Transaction Log Offline Payment Approval Student List Mo…" at bounding box center [553, 299] width 773 height 597
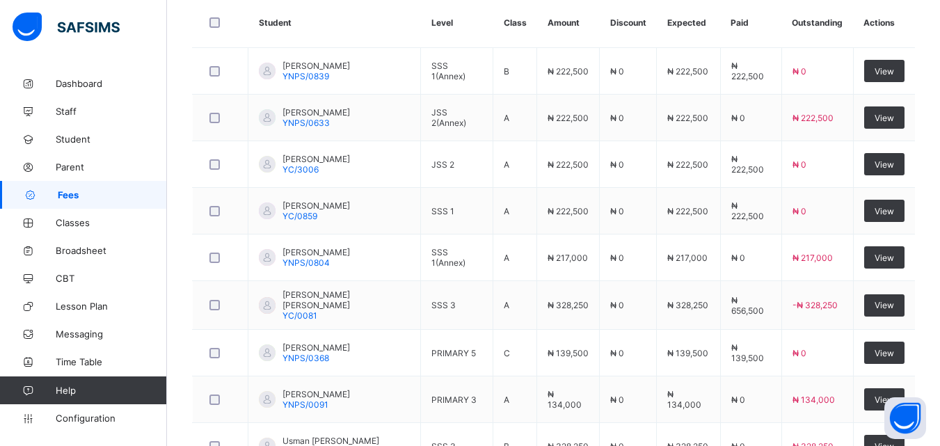
scroll to position [413, 0]
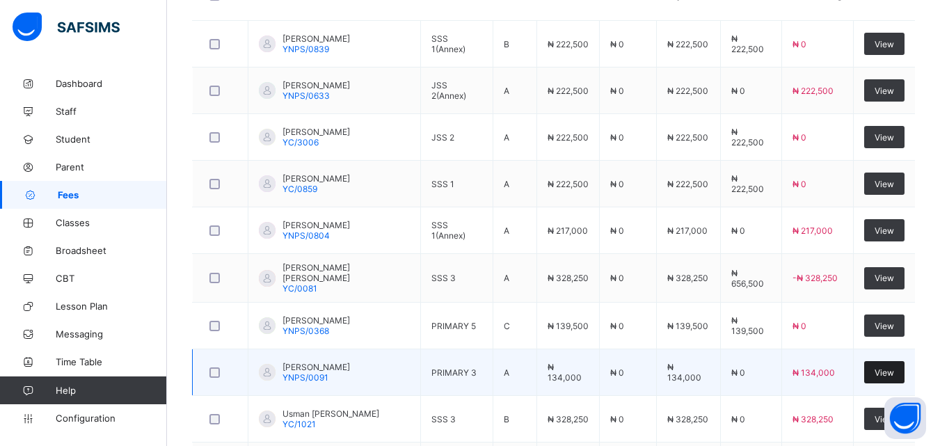
click at [889, 368] on span "View" at bounding box center [884, 373] width 19 height 10
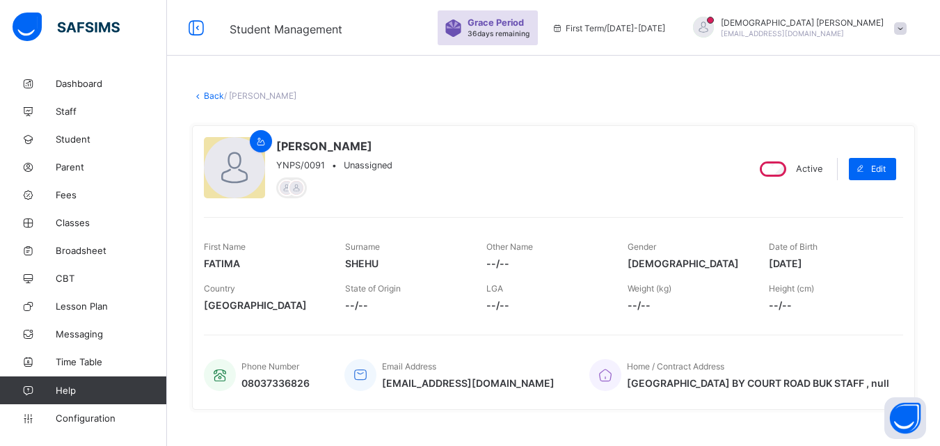
click at [607, 191] on div "[PERSON_NAME] YNPS/0091 • Unassigned" at bounding box center [470, 168] width 532 height 63
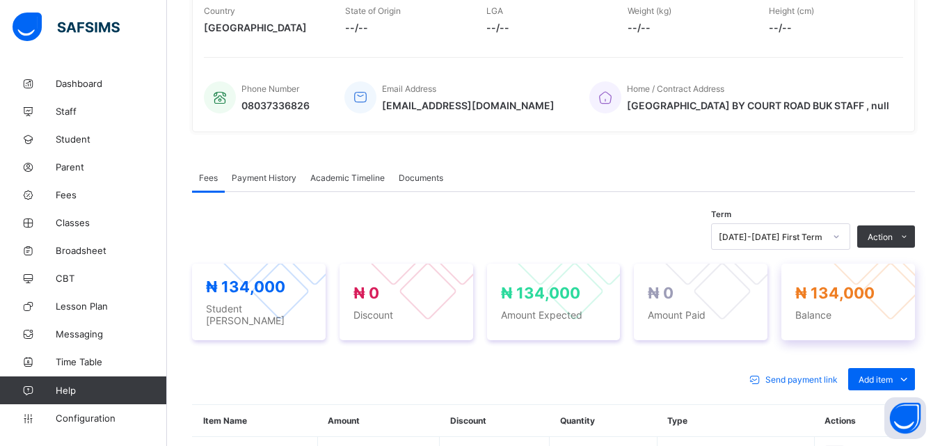
scroll to position [390, 0]
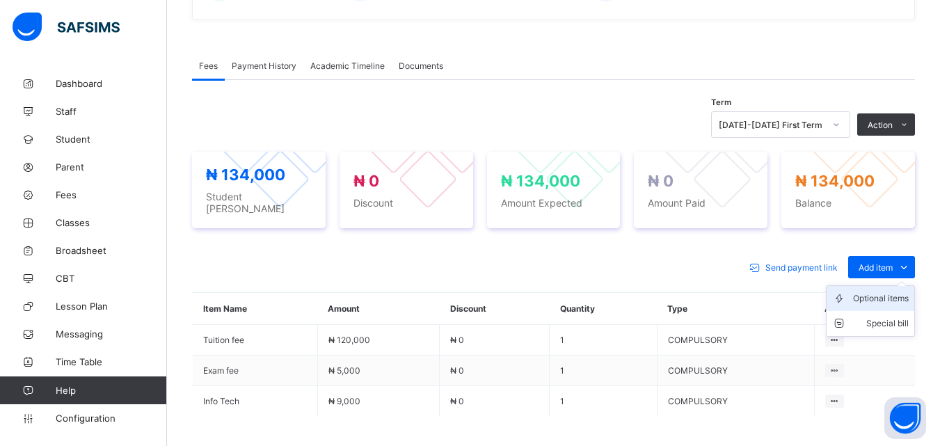
click at [897, 292] on div "Optional items" at bounding box center [881, 299] width 56 height 14
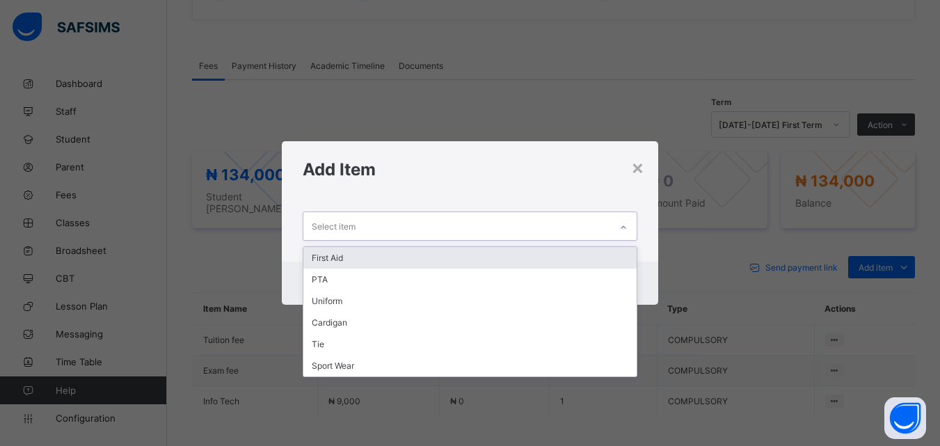
click at [622, 235] on div at bounding box center [624, 227] width 24 height 22
click at [350, 261] on div "First Aid" at bounding box center [469, 258] width 333 height 22
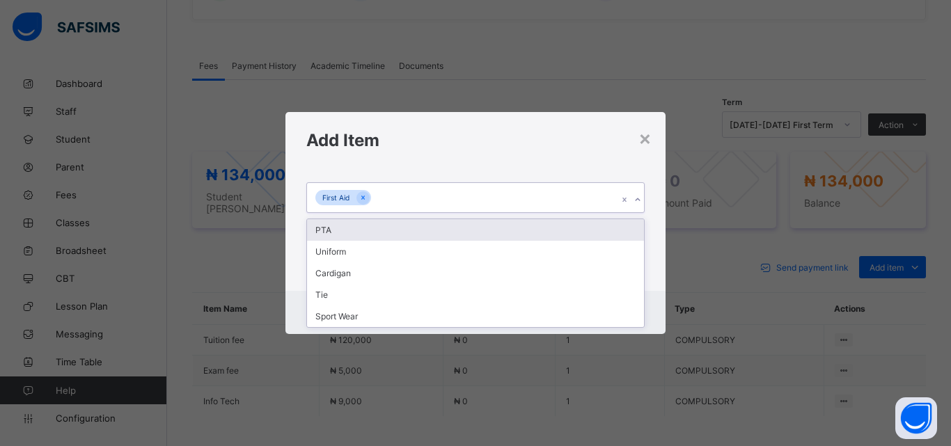
click at [634, 203] on icon at bounding box center [637, 200] width 8 height 14
click at [338, 233] on div "PTA" at bounding box center [475, 230] width 337 height 22
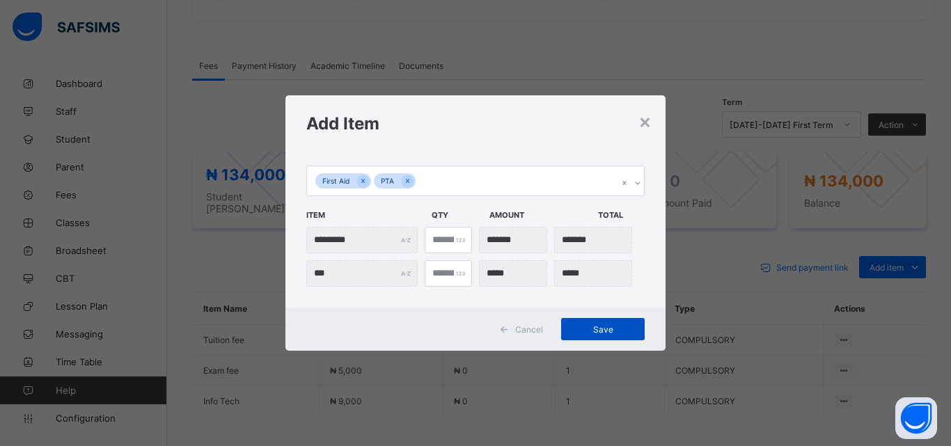
click at [611, 326] on span "Save" at bounding box center [602, 329] width 63 height 10
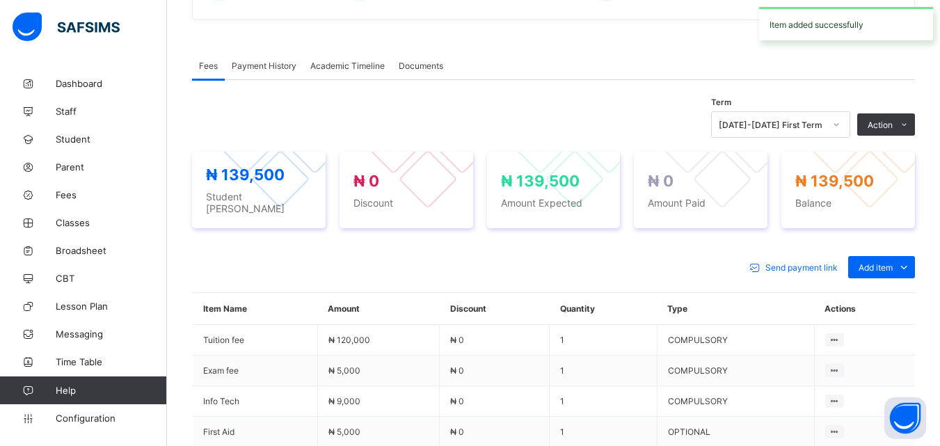
scroll to position [561, 0]
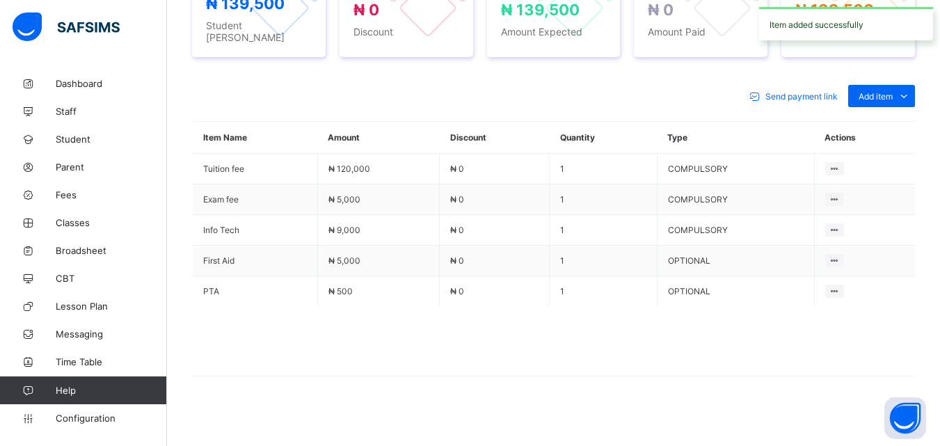
click at [545, 93] on div "Send payment link Add item Optional items Special bill" at bounding box center [553, 96] width 723 height 22
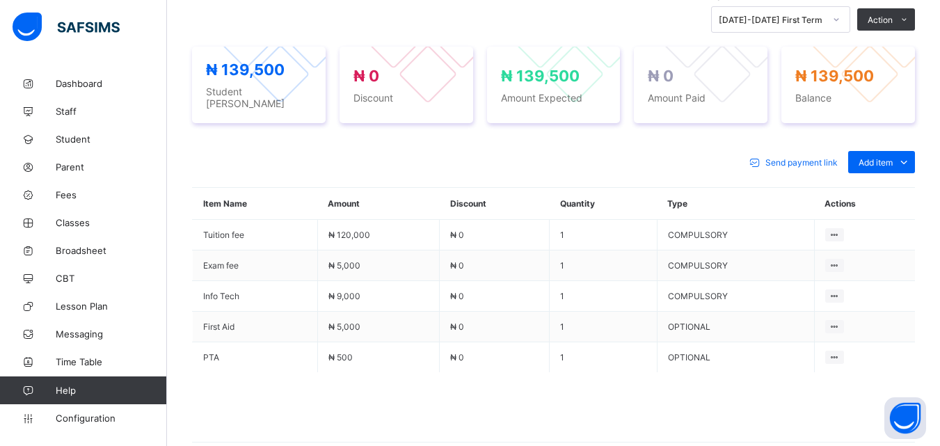
scroll to position [450, 0]
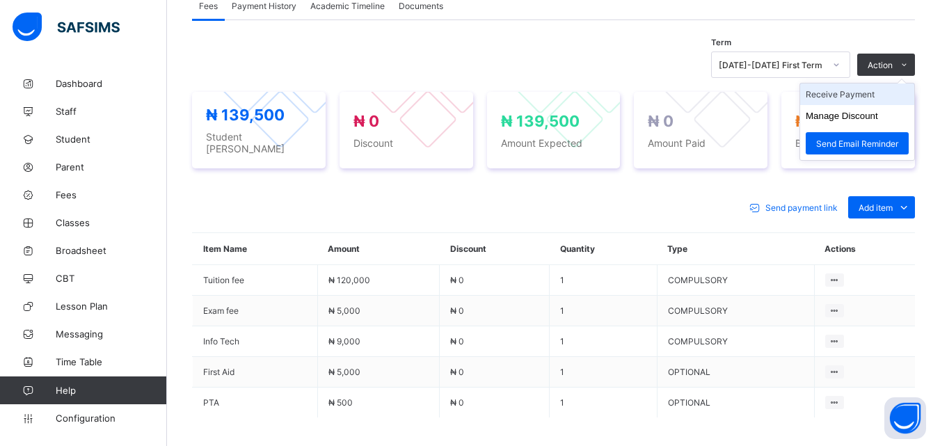
click at [853, 93] on li "Receive Payment" at bounding box center [857, 95] width 114 height 22
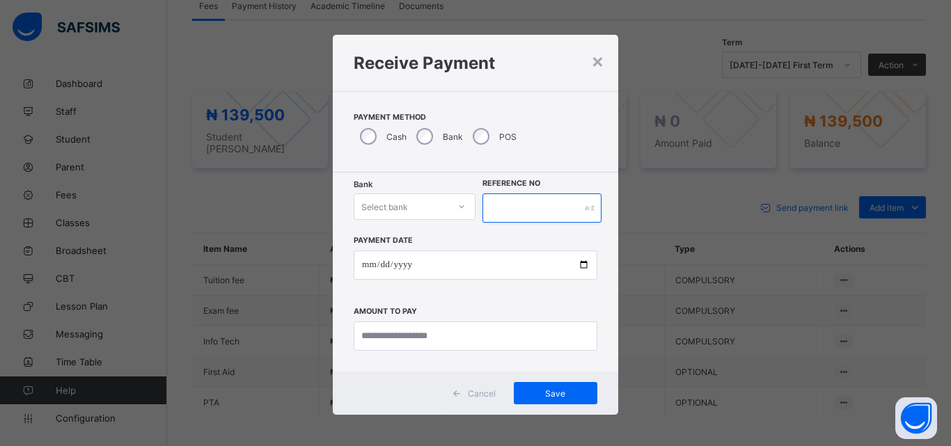
click at [505, 200] on input "text" at bounding box center [541, 208] width 119 height 29
type input "*"
type input "**********"
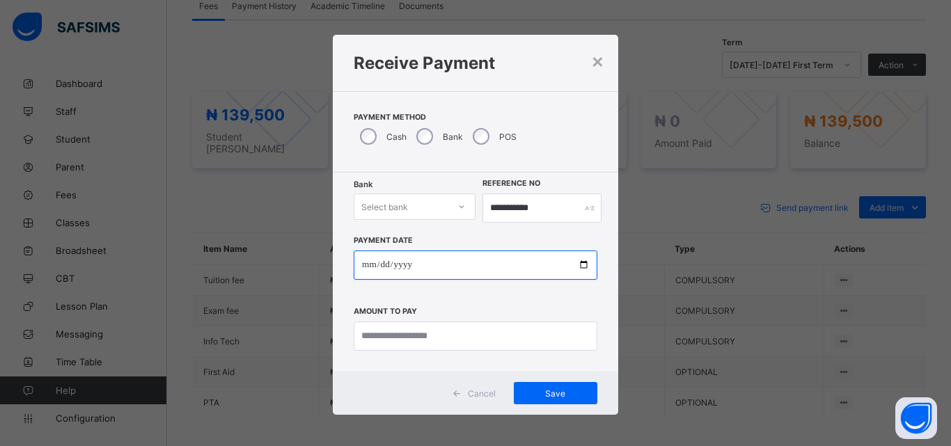
click at [587, 266] on input "date" at bounding box center [476, 265] width 244 height 29
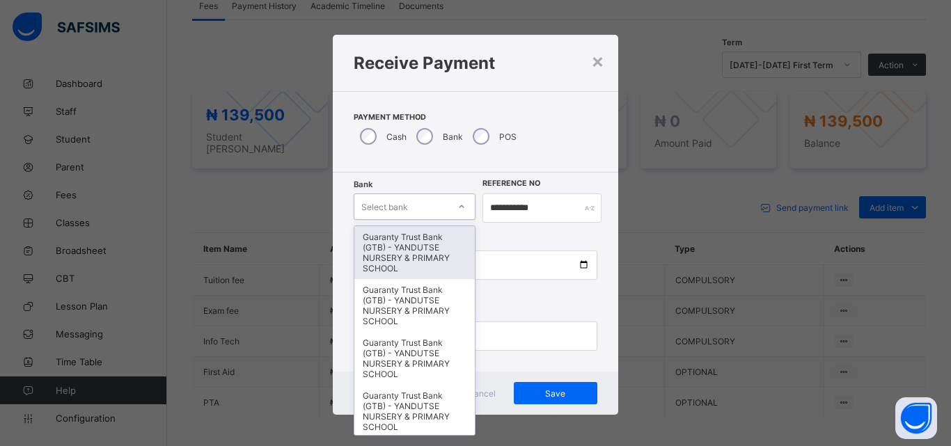
click at [452, 203] on div at bounding box center [462, 207] width 24 height 22
type input "*"
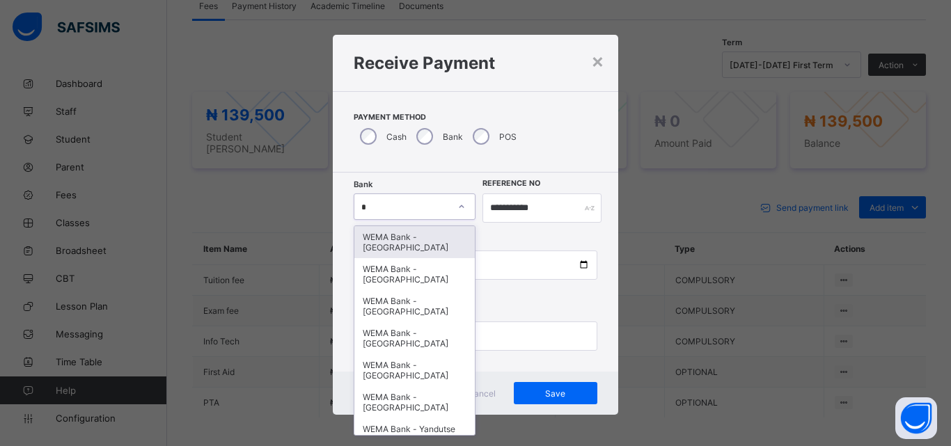
click at [420, 241] on div "WEMA Bank - [GEOGRAPHIC_DATA]" at bounding box center [414, 242] width 120 height 32
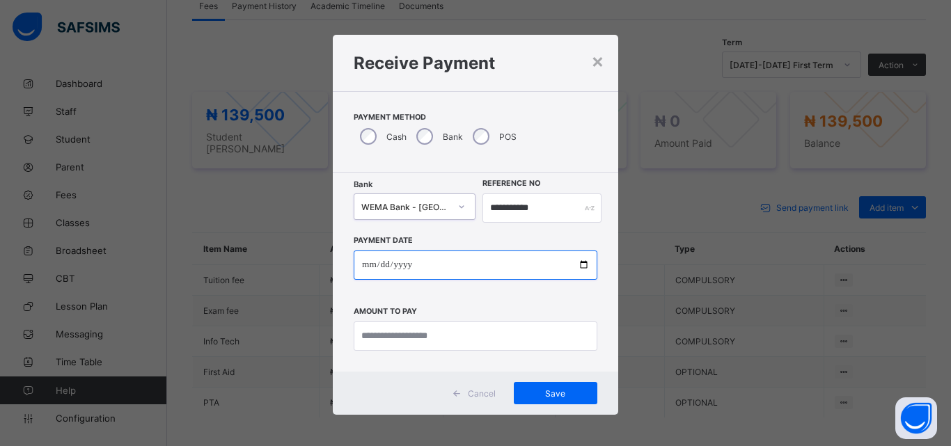
click at [578, 265] on input "date" at bounding box center [476, 265] width 244 height 29
type input "**********"
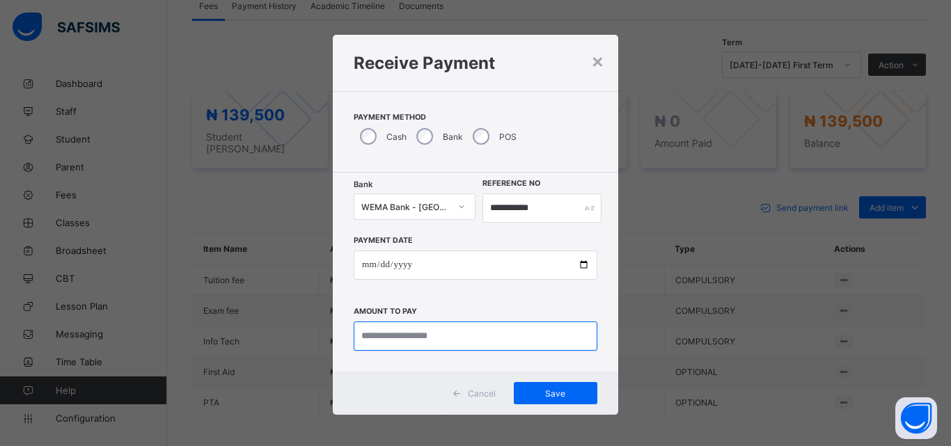
click at [506, 335] on input "currency" at bounding box center [476, 336] width 244 height 29
type input "*********"
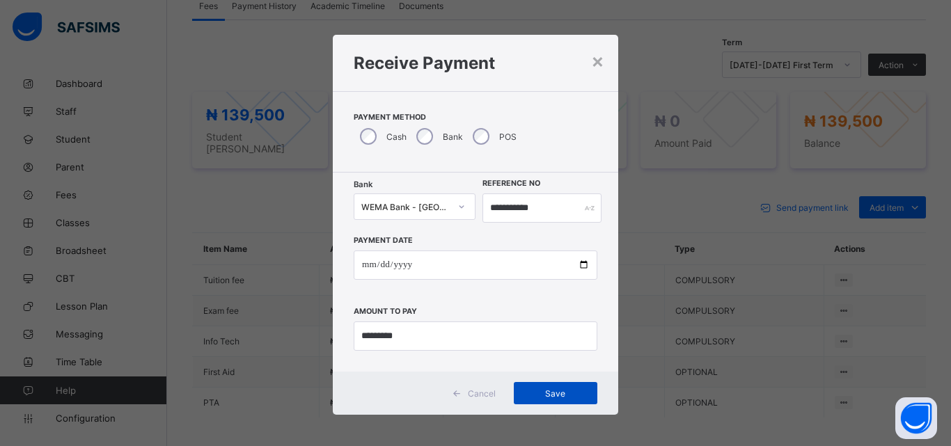
click at [544, 395] on span "Save" at bounding box center [555, 393] width 63 height 10
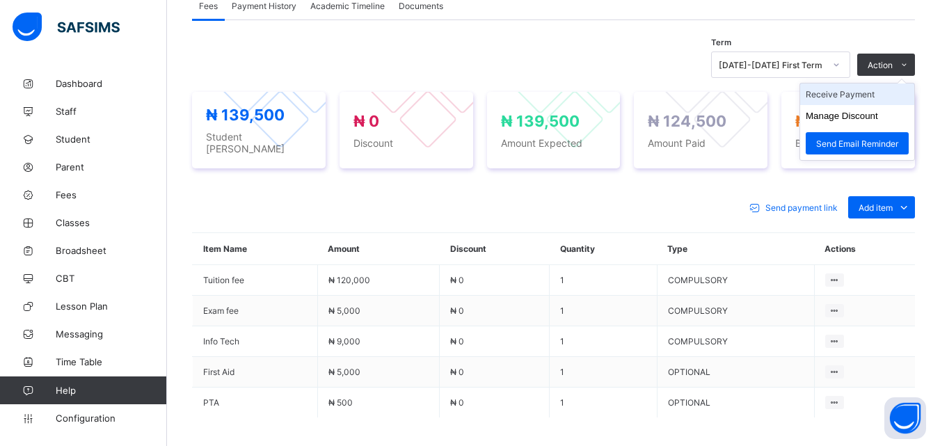
click at [855, 97] on li "Receive Payment" at bounding box center [857, 95] width 114 height 22
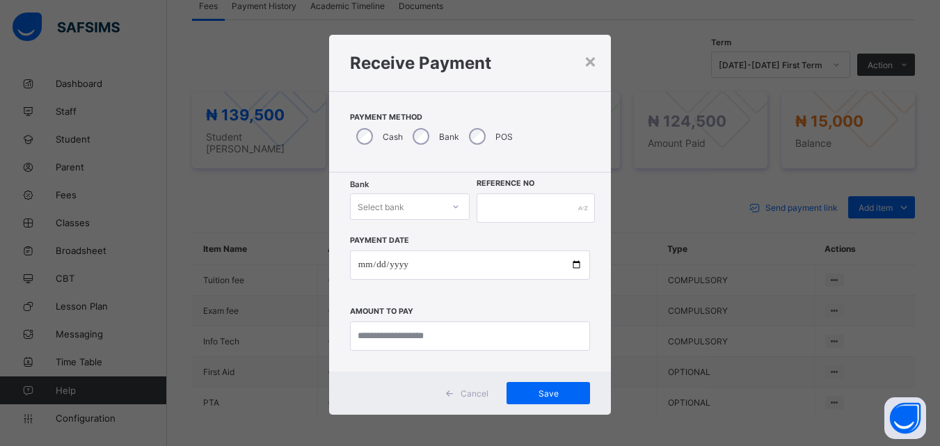
click at [455, 202] on icon at bounding box center [456, 207] width 8 height 14
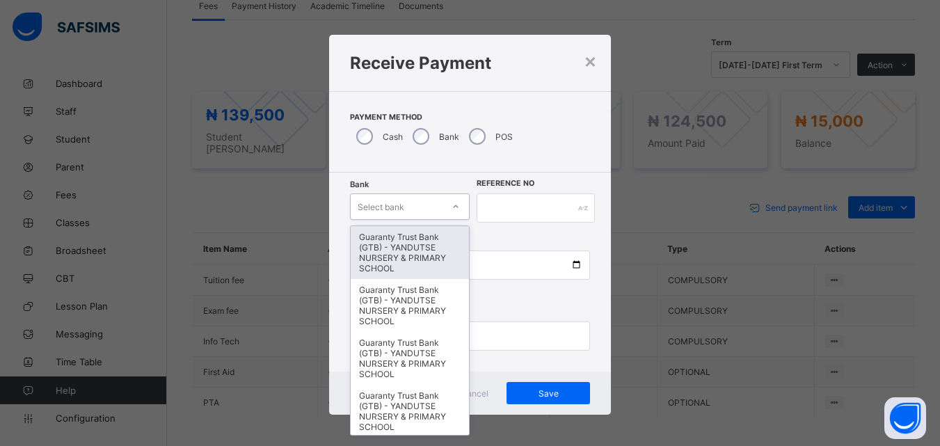
type input "*"
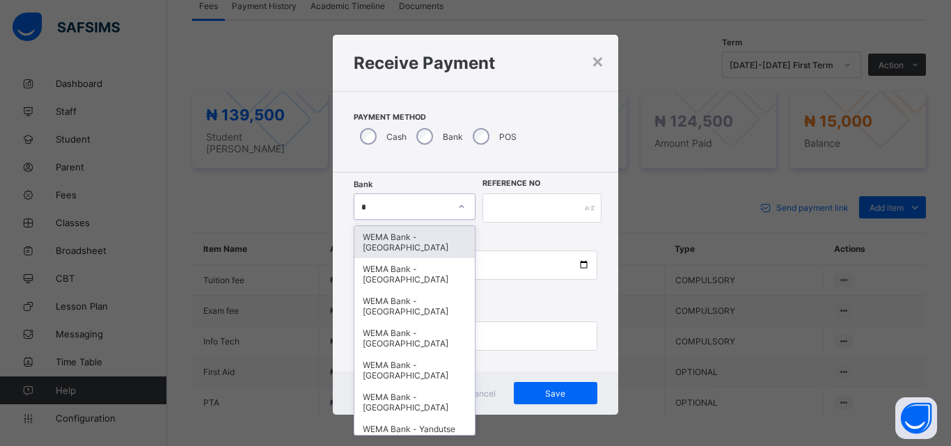
click at [420, 244] on div "WEMA Bank - [GEOGRAPHIC_DATA]" at bounding box center [414, 242] width 120 height 32
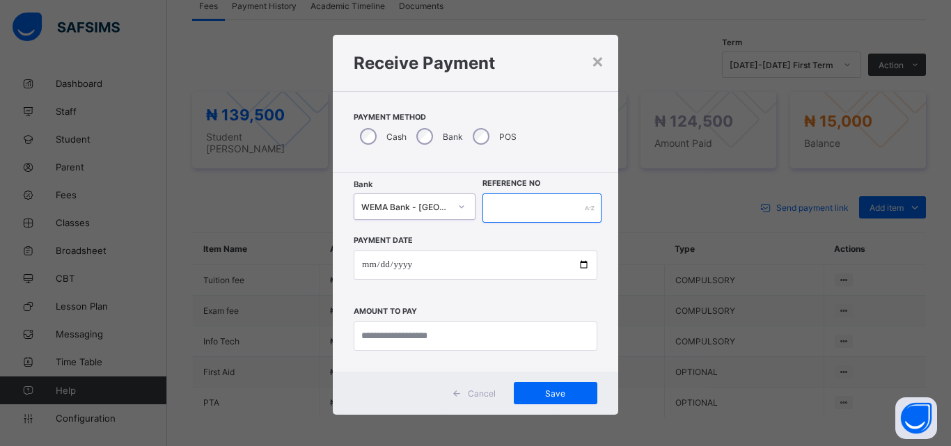
click at [560, 209] on input "text" at bounding box center [541, 208] width 119 height 29
type input "******"
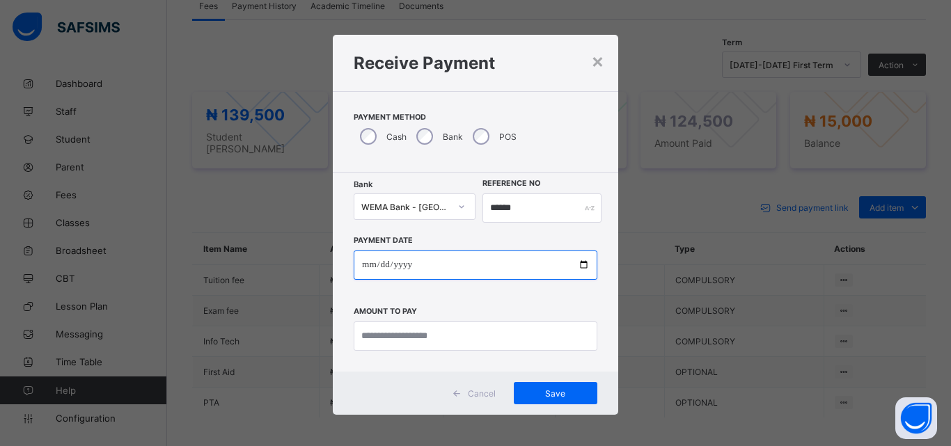
click at [577, 260] on input "date" at bounding box center [476, 265] width 244 height 29
type input "**********"
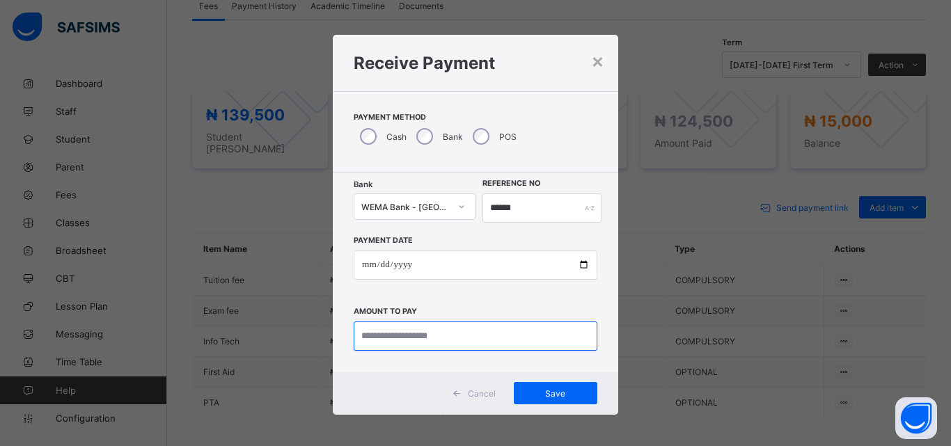
click at [459, 340] on input "currency" at bounding box center [476, 336] width 244 height 29
type input "********"
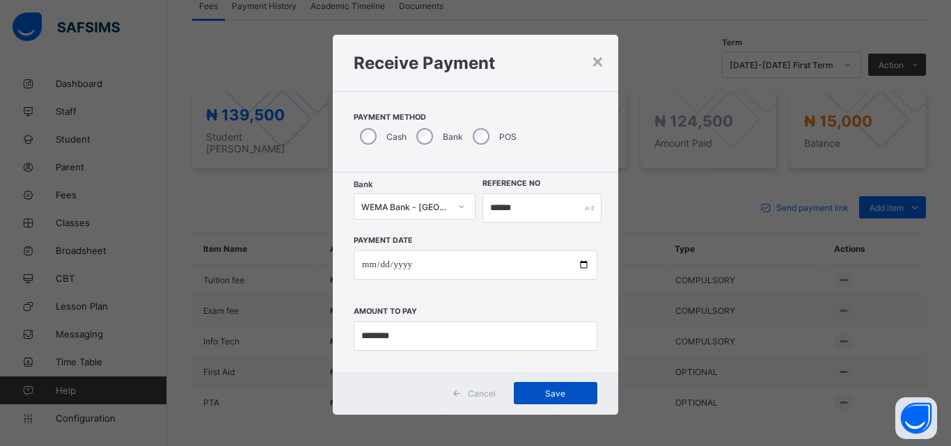
click at [554, 387] on div "Save" at bounding box center [556, 393] width 84 height 22
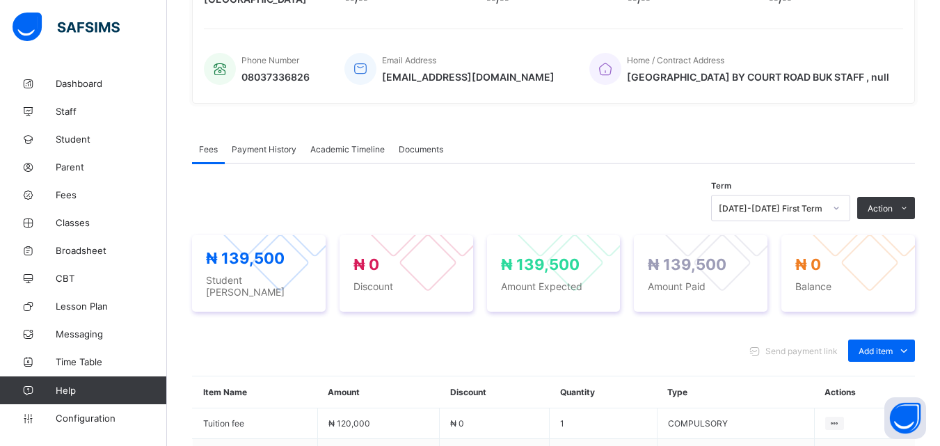
scroll to position [283, 0]
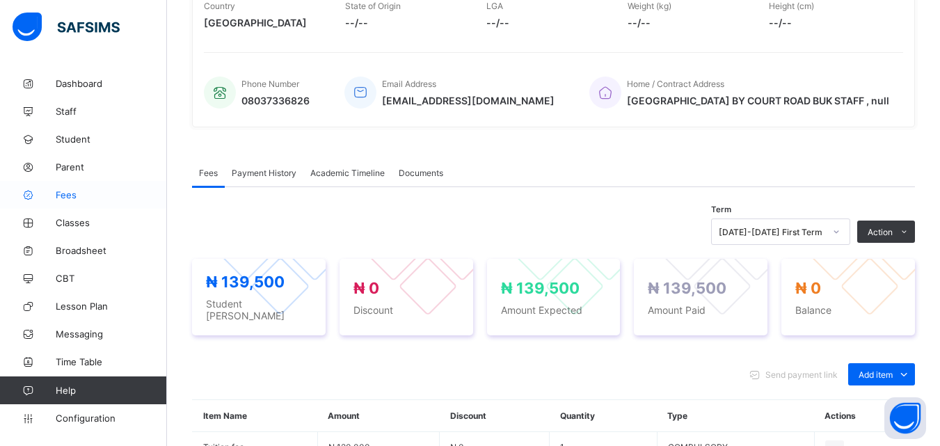
click at [80, 194] on span "Fees" at bounding box center [111, 194] width 111 height 11
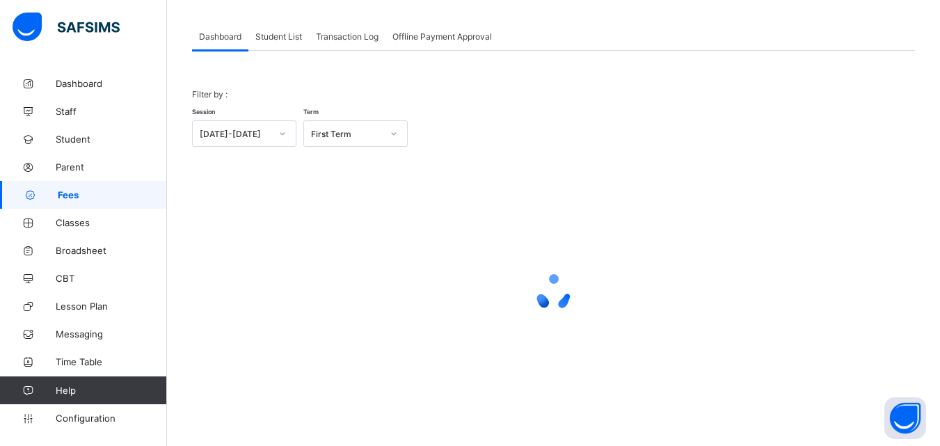
scroll to position [68, 0]
click at [281, 38] on span "Student List" at bounding box center [278, 36] width 47 height 10
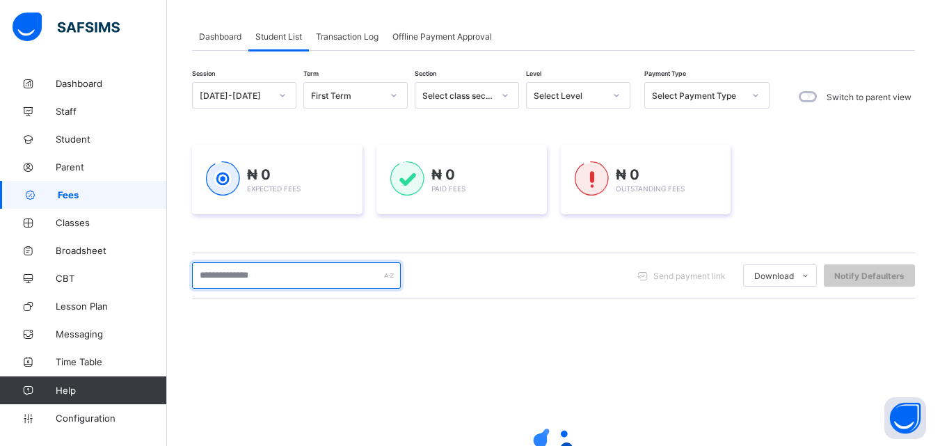
click at [291, 276] on input "text" at bounding box center [296, 275] width 209 height 26
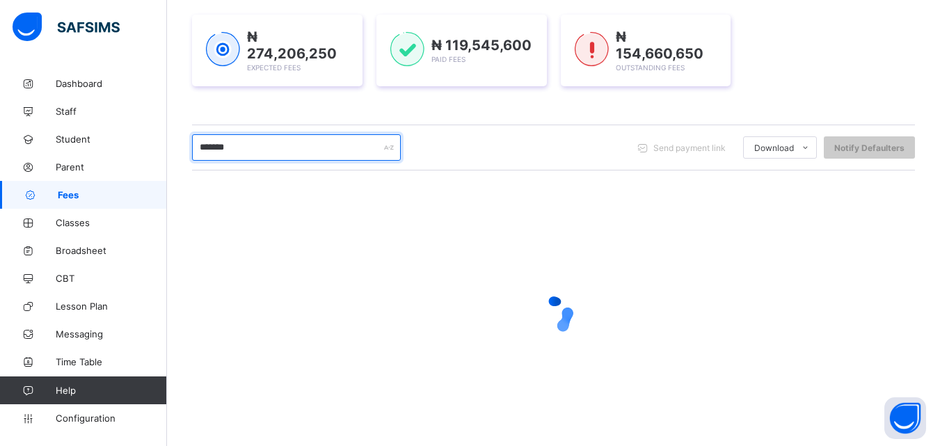
scroll to position [219, 0]
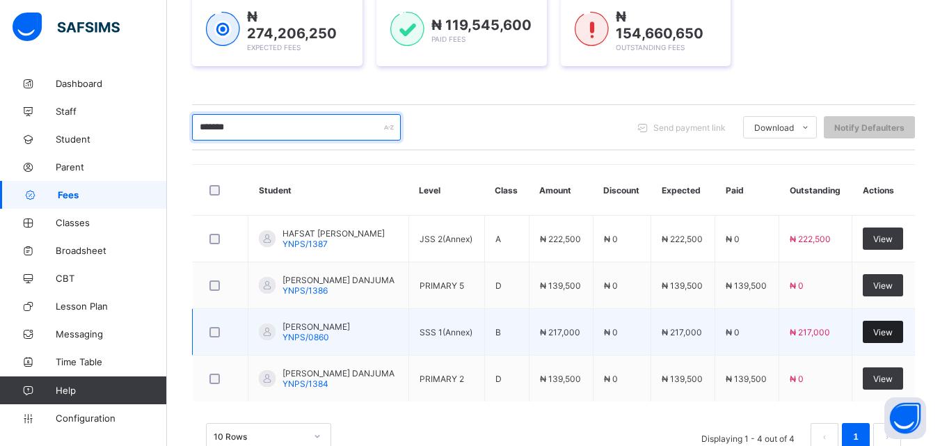
type input "*******"
click at [893, 327] on span "View" at bounding box center [883, 332] width 19 height 10
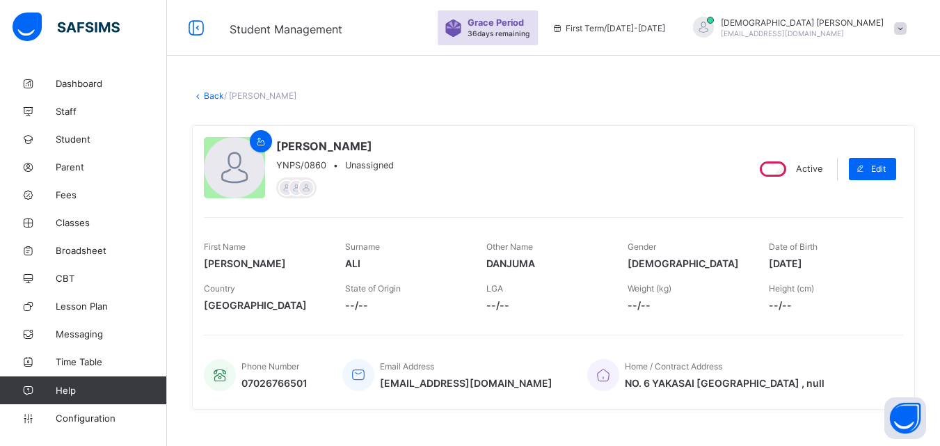
click at [775, 264] on div "First Name [PERSON_NAME] Surname [PERSON_NAME] Other Name [PERSON_NAME] Gender …" at bounding box center [554, 256] width 700 height 42
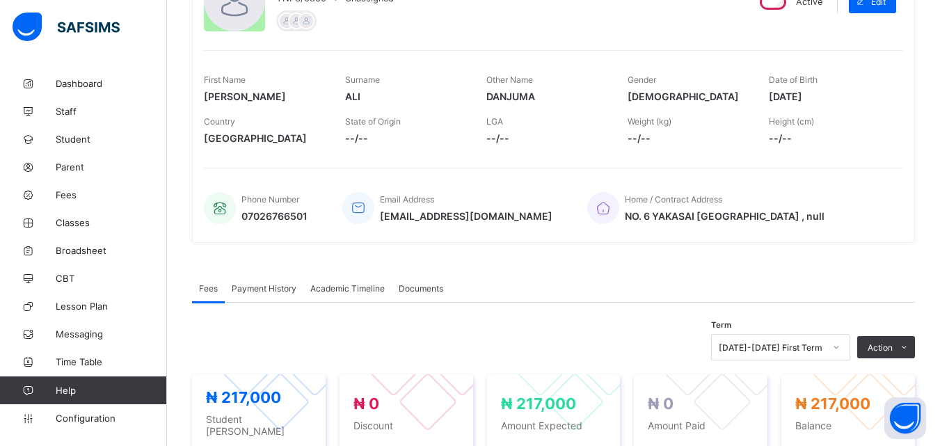
scroll to position [530, 0]
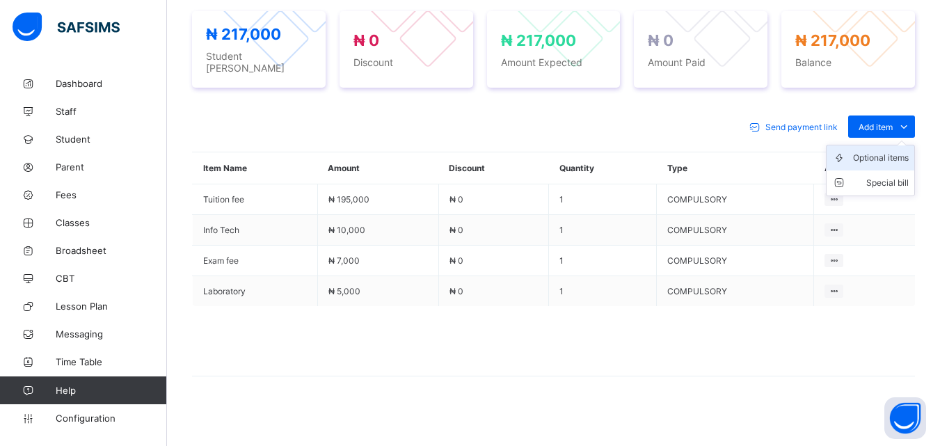
click at [890, 151] on div "Optional items" at bounding box center [881, 158] width 56 height 14
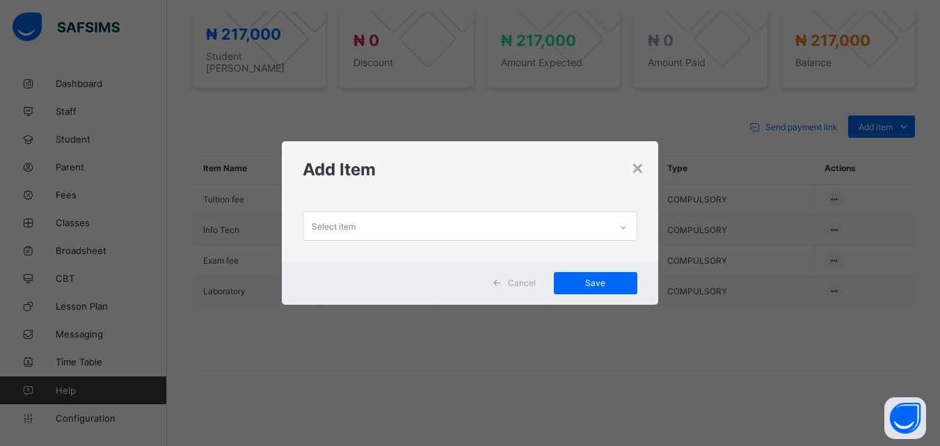
click at [628, 221] on icon at bounding box center [623, 228] width 8 height 14
click at [627, 232] on div at bounding box center [624, 227] width 24 height 22
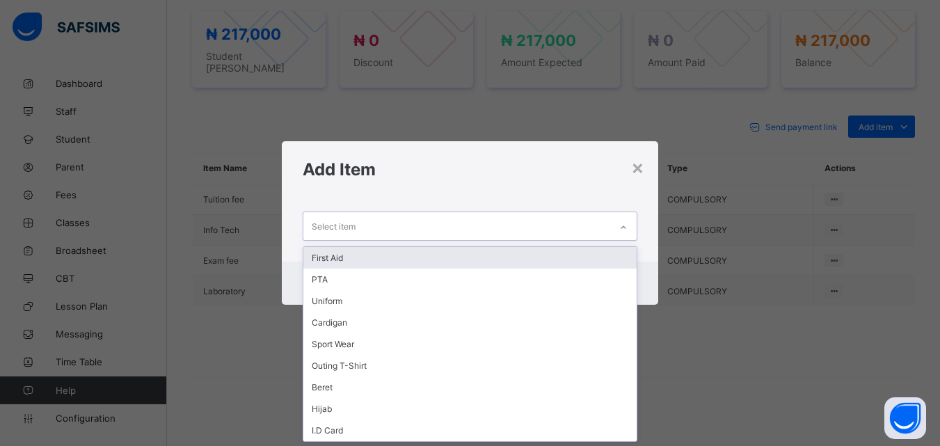
click at [390, 267] on div "First Aid" at bounding box center [469, 258] width 333 height 22
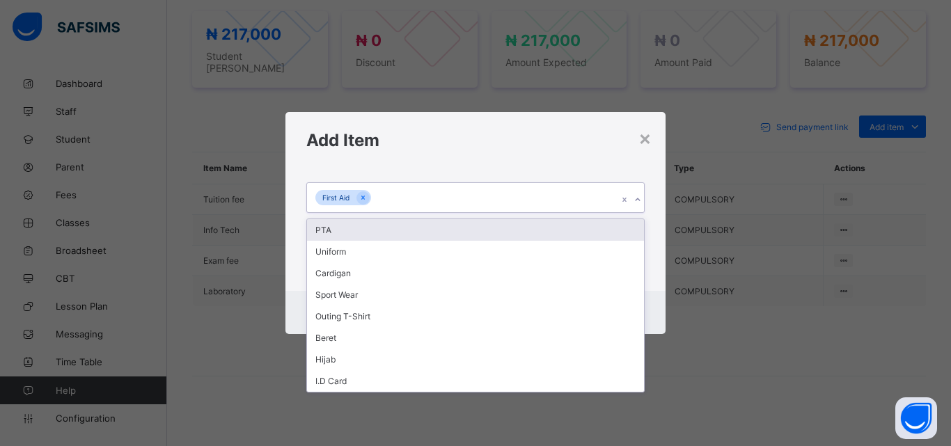
click at [638, 198] on icon at bounding box center [637, 200] width 8 height 14
click at [338, 235] on div "PTA" at bounding box center [475, 230] width 337 height 22
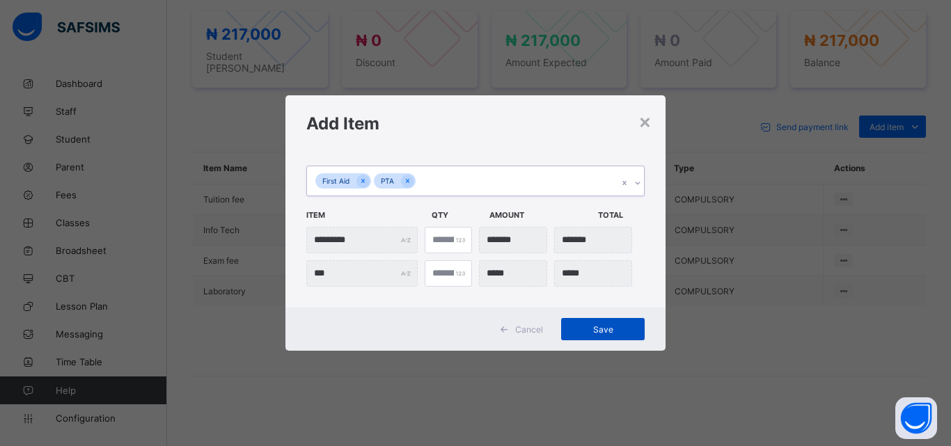
click at [605, 333] on span "Save" at bounding box center [602, 329] width 63 height 10
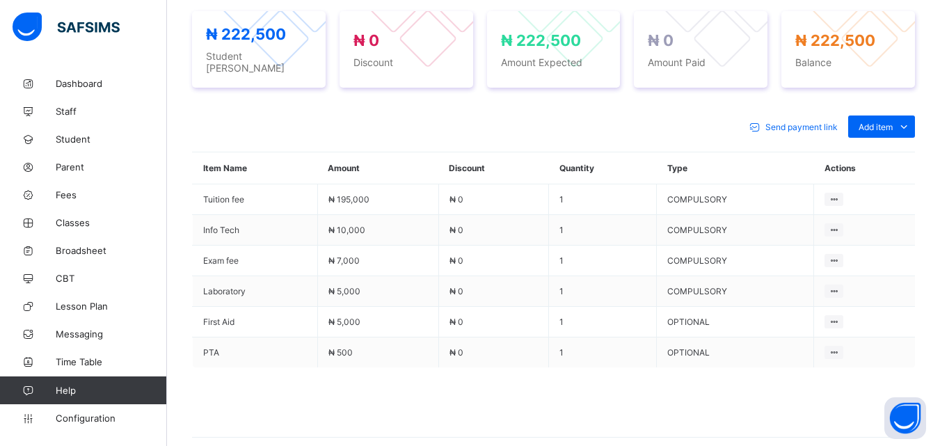
click at [669, 121] on div "Send payment link Add item Optional items Special bill" at bounding box center [553, 127] width 723 height 22
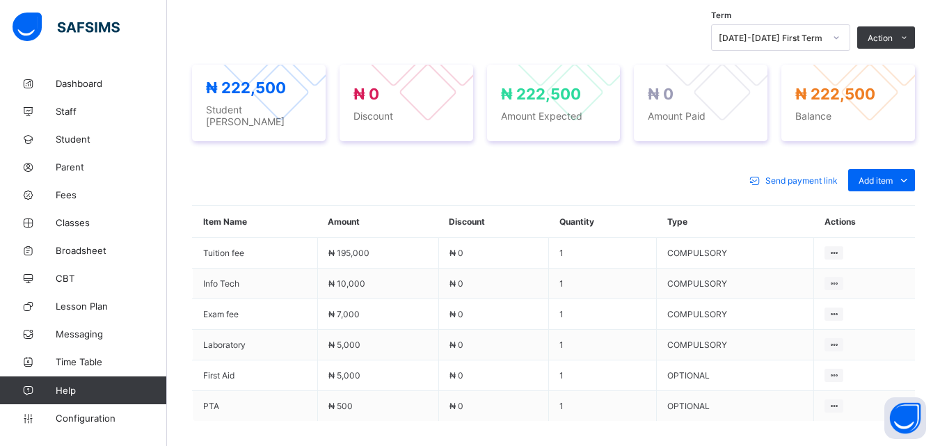
scroll to position [475, 0]
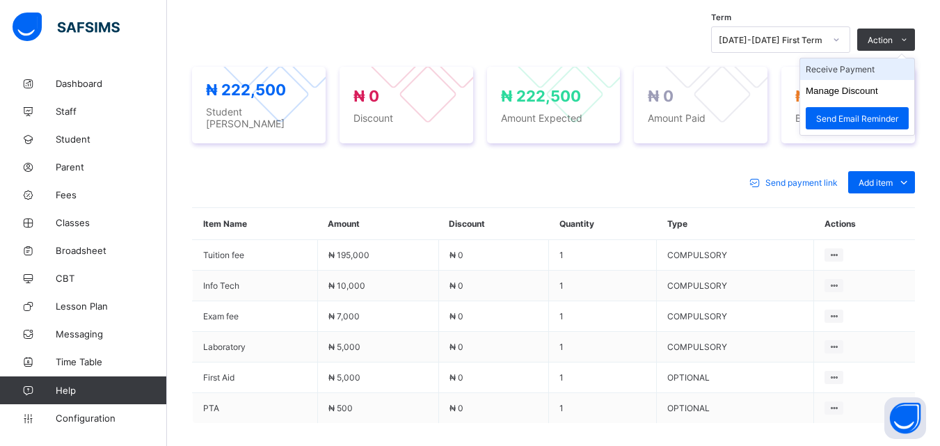
click at [874, 69] on li "Receive Payment" at bounding box center [857, 69] width 114 height 22
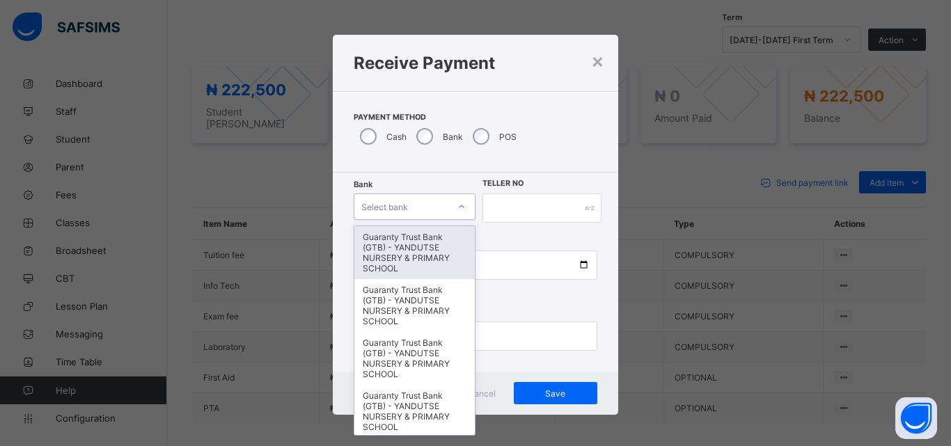
click at [450, 209] on div at bounding box center [462, 207] width 24 height 22
type input "*"
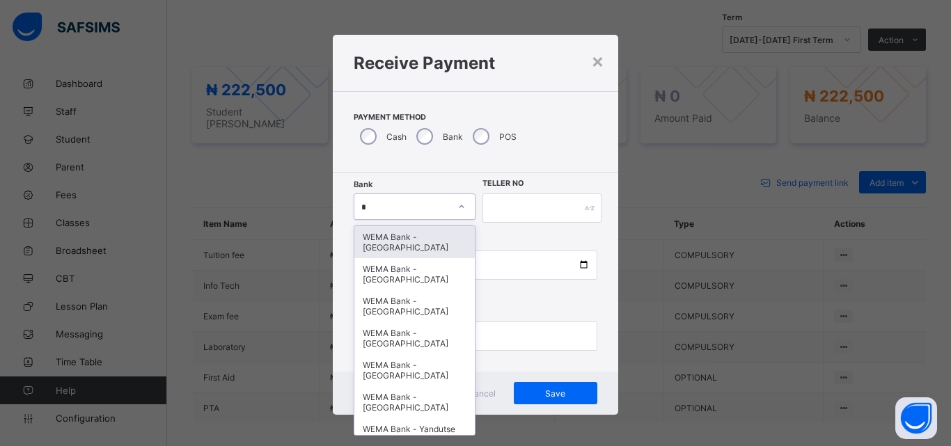
click at [409, 244] on div "WEMA Bank - [GEOGRAPHIC_DATA]" at bounding box center [414, 242] width 120 height 32
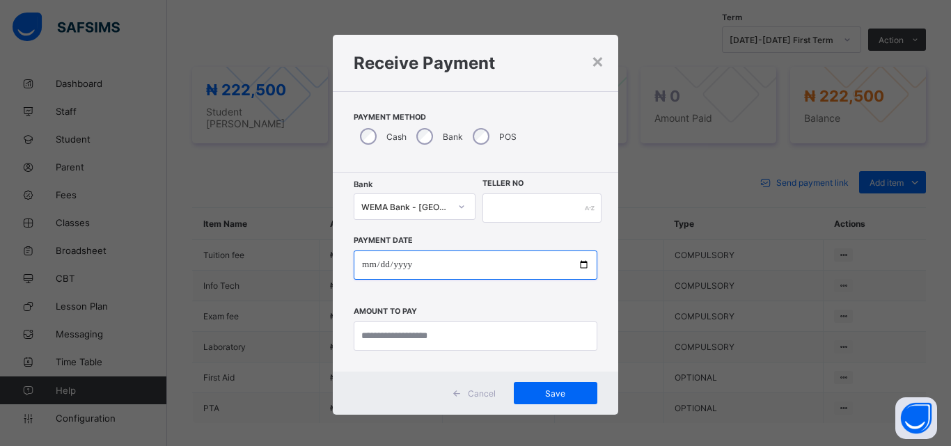
click at [579, 264] on input "date" at bounding box center [476, 265] width 244 height 29
type input "**********"
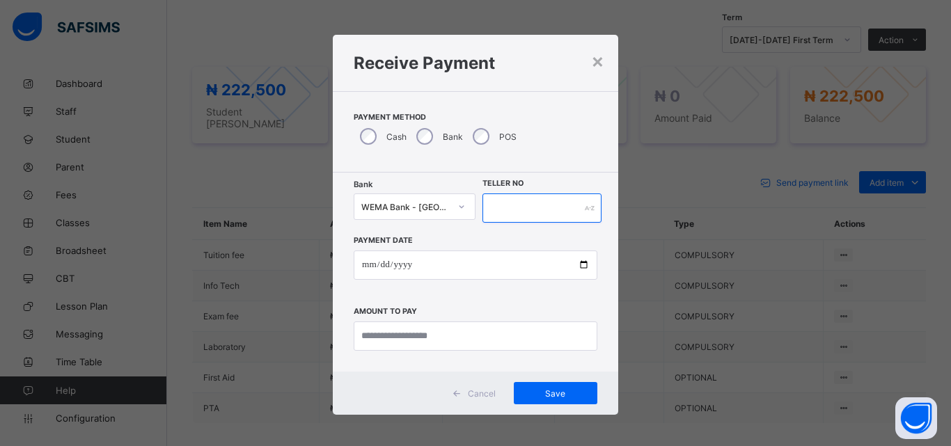
click at [533, 211] on input "text" at bounding box center [541, 208] width 119 height 29
type input "****"
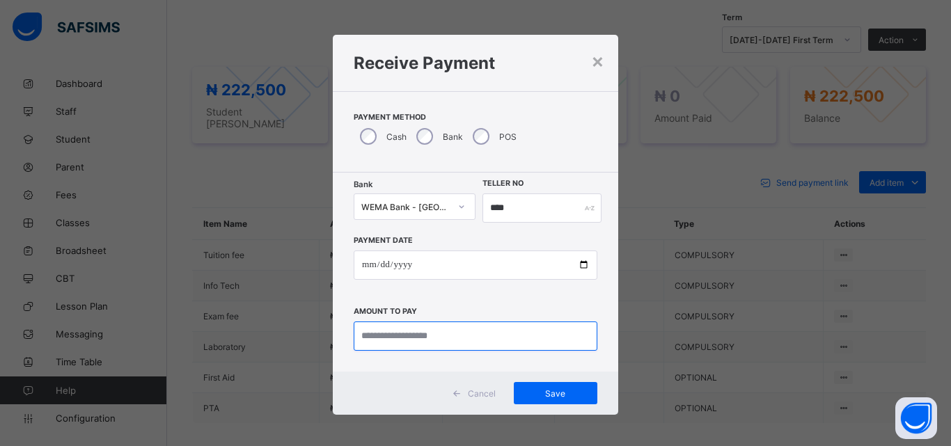
click at [516, 334] on input "currency" at bounding box center [476, 336] width 244 height 29
type input "*********"
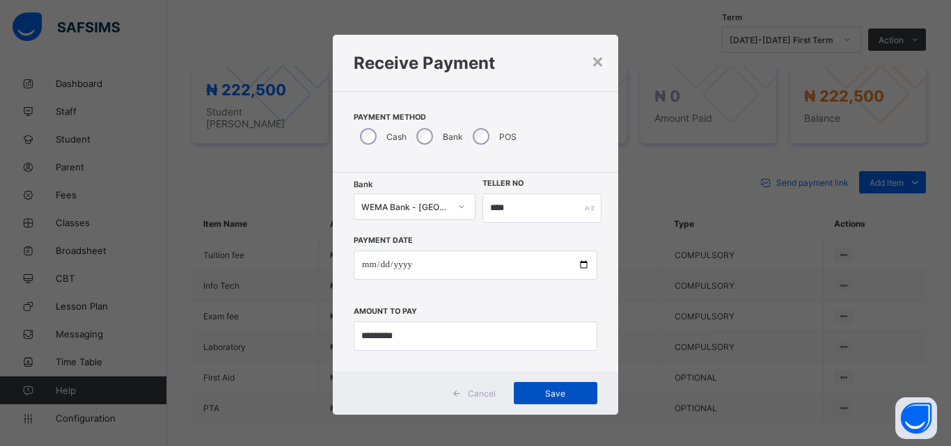
click at [554, 389] on span "Save" at bounding box center [555, 393] width 63 height 10
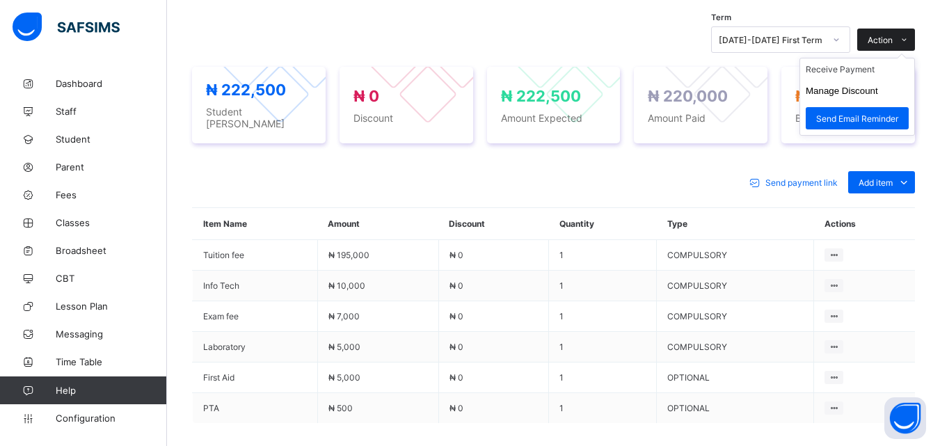
click at [890, 43] on span "Action" at bounding box center [880, 40] width 25 height 10
click at [874, 63] on ul "Receive Payment Manage Discount Send Email Reminder" at bounding box center [858, 97] width 116 height 78
click at [867, 72] on li "Receive Payment" at bounding box center [857, 69] width 114 height 22
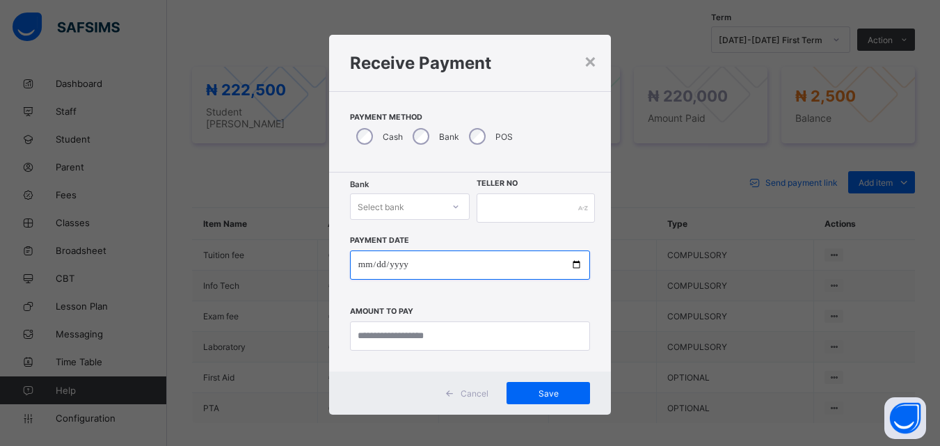
click at [571, 265] on input "date" at bounding box center [470, 265] width 240 height 29
type input "**********"
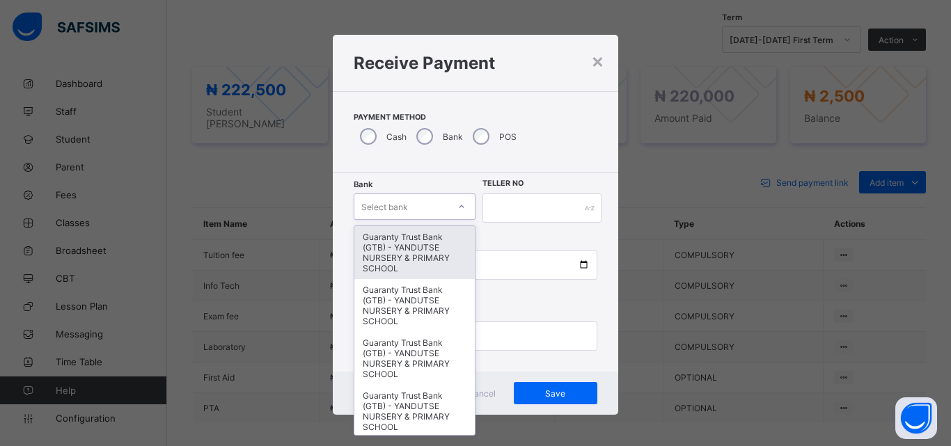
click at [448, 207] on div at bounding box center [461, 206] width 26 height 25
type input "*"
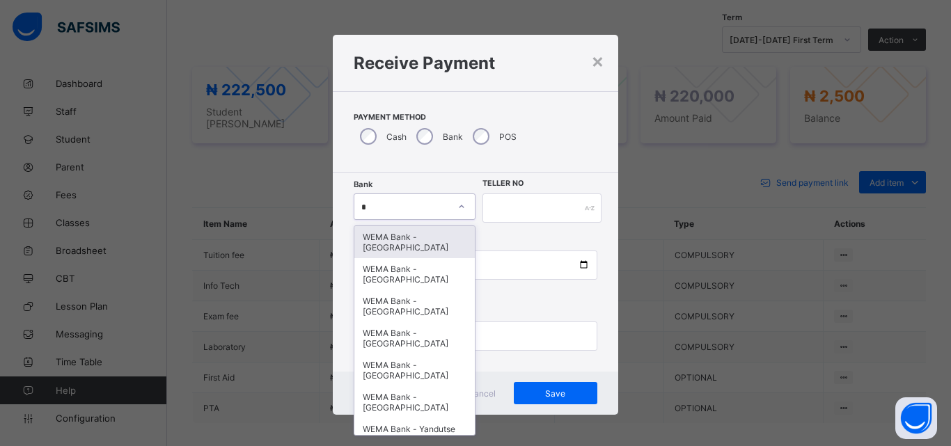
click at [395, 241] on div "WEMA Bank - [GEOGRAPHIC_DATA]" at bounding box center [414, 242] width 120 height 32
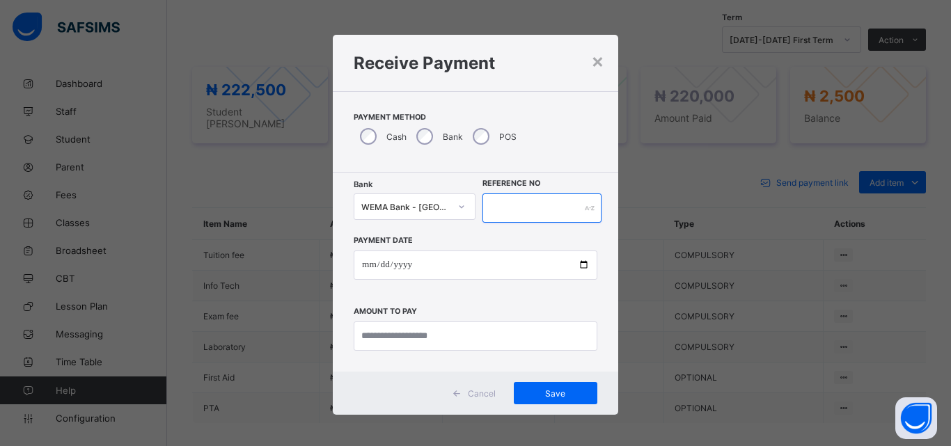
click at [526, 210] on input "text" at bounding box center [541, 208] width 119 height 29
type input "***"
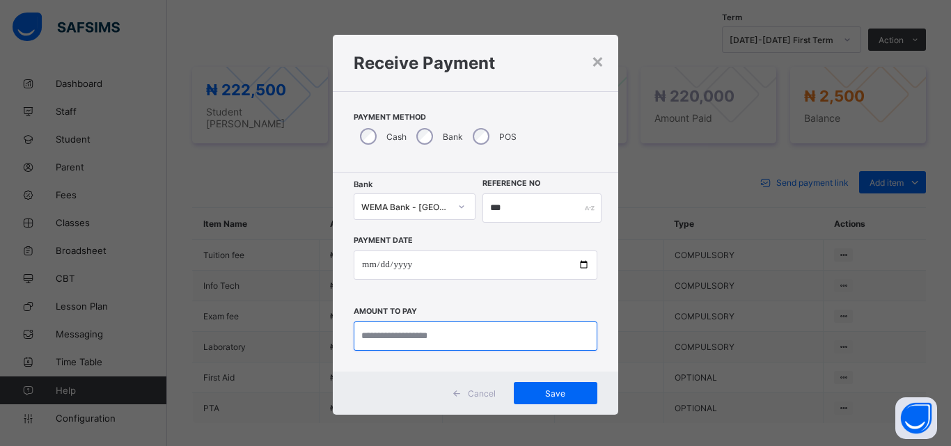
click at [546, 339] on input "currency" at bounding box center [476, 336] width 244 height 29
type input "*******"
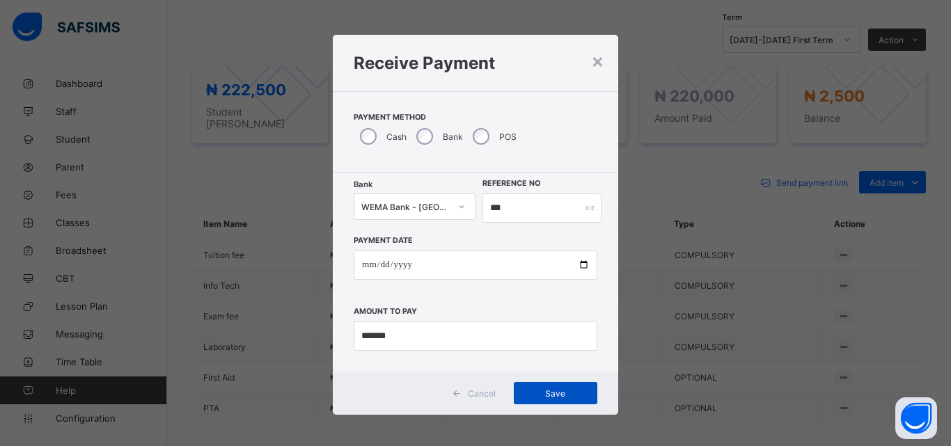
click at [550, 390] on span "Save" at bounding box center [555, 393] width 63 height 10
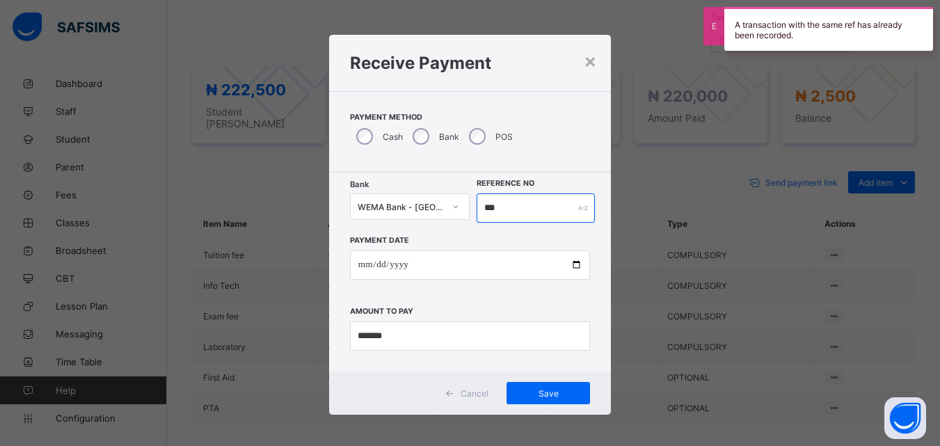
click at [527, 204] on input "***" at bounding box center [536, 208] width 118 height 29
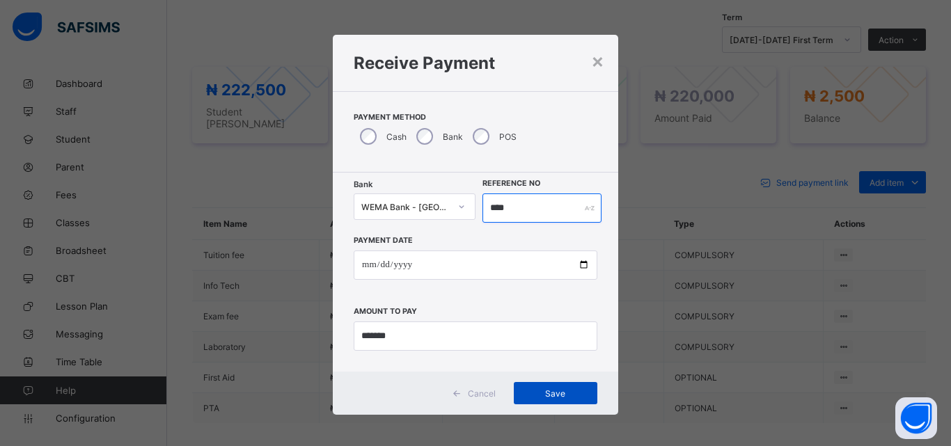
type input "****"
click at [552, 394] on span "Save" at bounding box center [555, 393] width 63 height 10
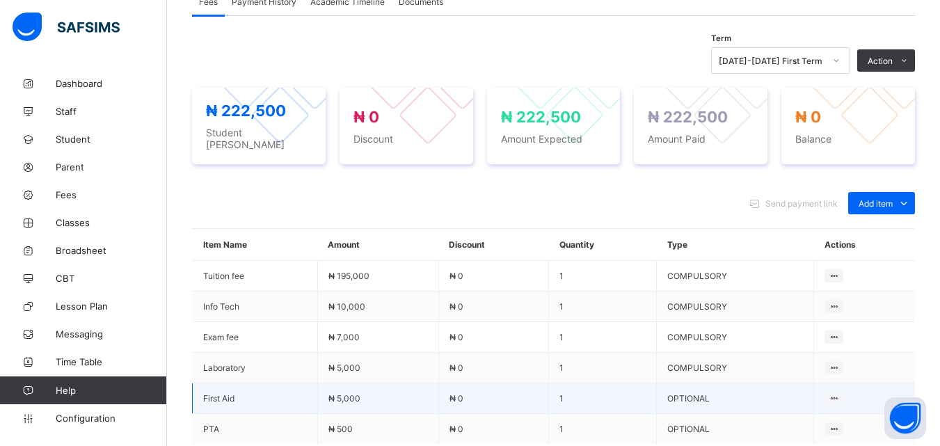
scroll to position [451, 0]
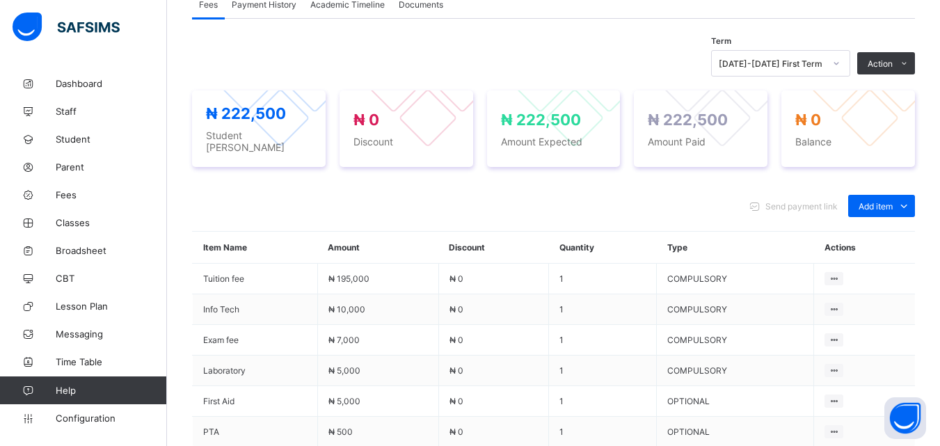
click at [554, 45] on div "Term [DATE]-[DATE] First Term Action Receive Payment Manage Discount Send Email…" at bounding box center [553, 297] width 723 height 509
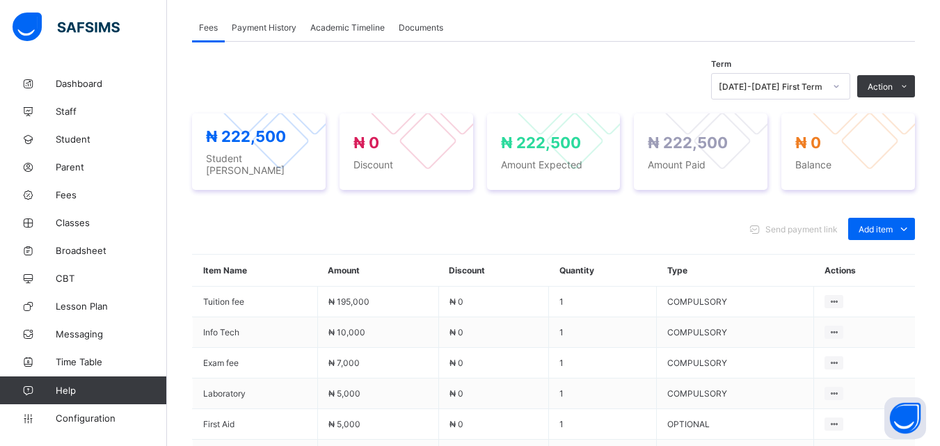
scroll to position [423, 0]
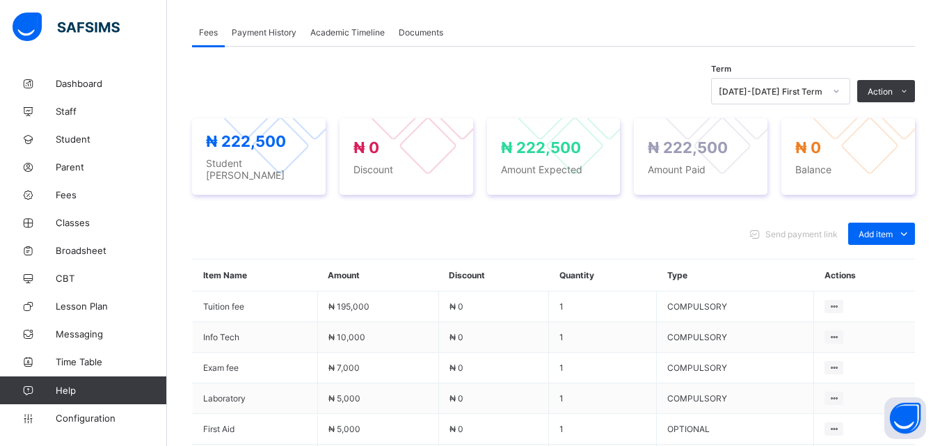
click at [401, 85] on div "Term [DATE]-[DATE] First Term Action Receive Payment Manage Discount Send Email…" at bounding box center [553, 91] width 723 height 26
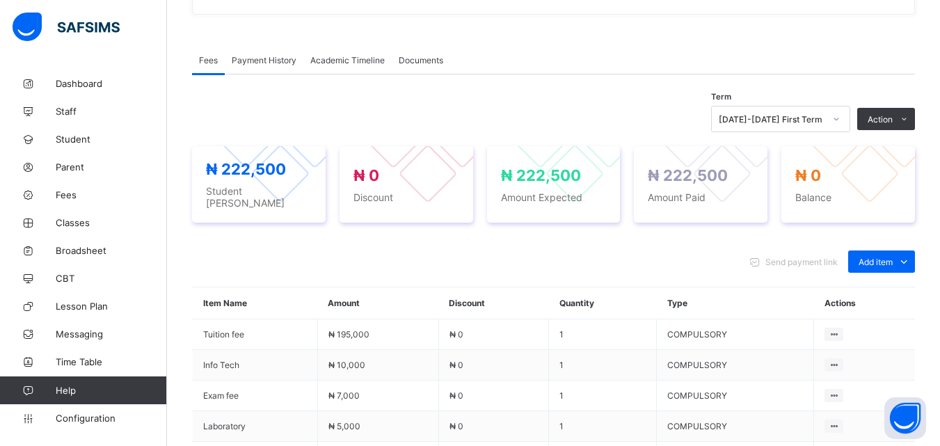
scroll to position [368, 0]
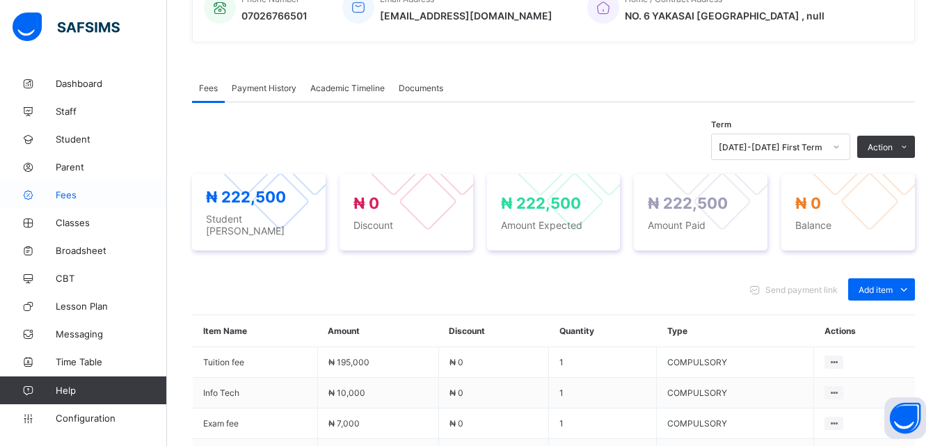
click at [65, 195] on span "Fees" at bounding box center [111, 194] width 111 height 11
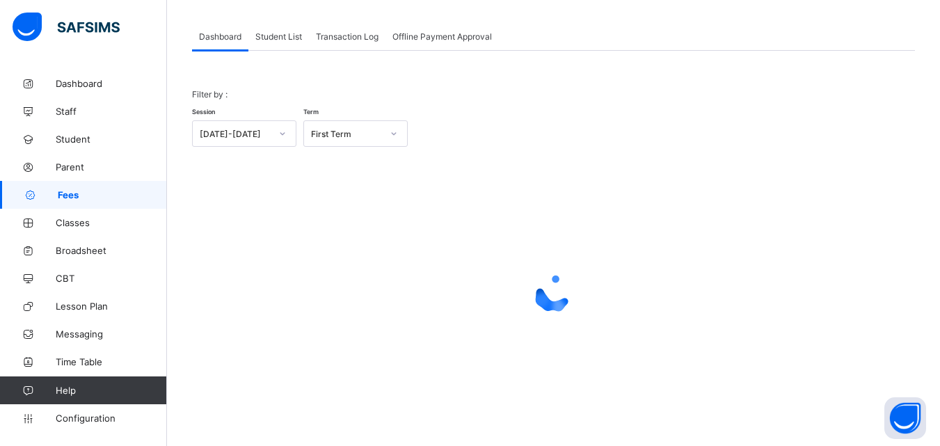
scroll to position [68, 0]
click at [287, 33] on span "Student List" at bounding box center [278, 36] width 47 height 10
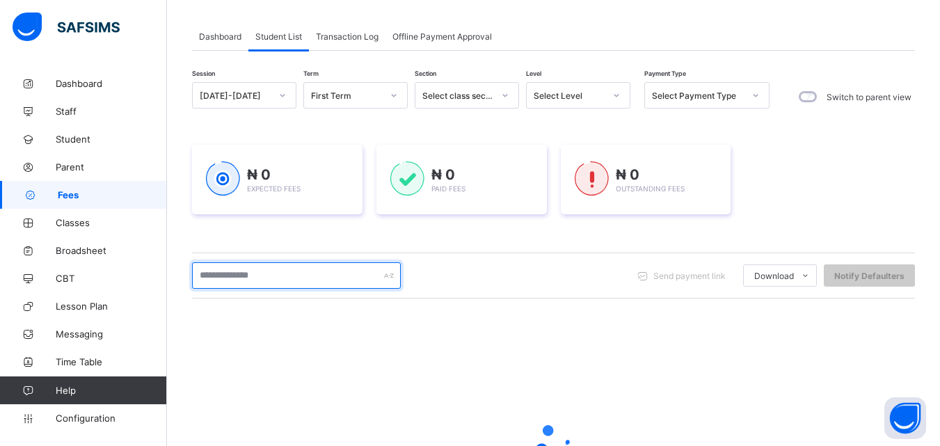
click at [355, 281] on input "text" at bounding box center [296, 275] width 209 height 26
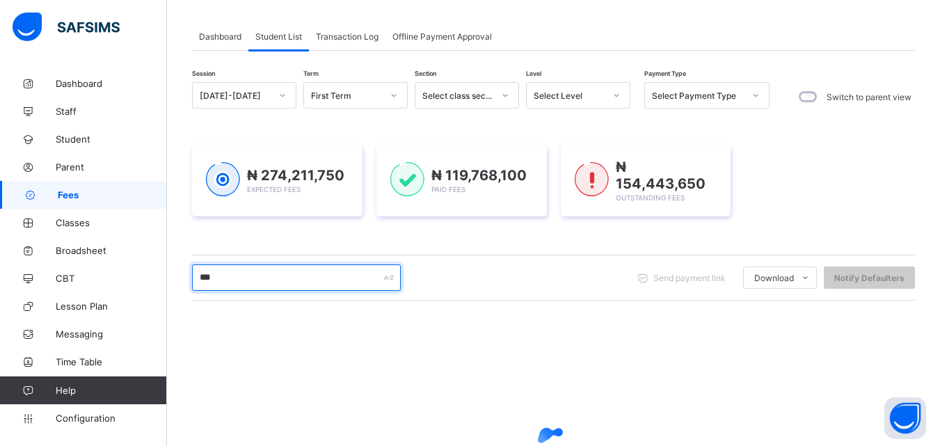
type input "****"
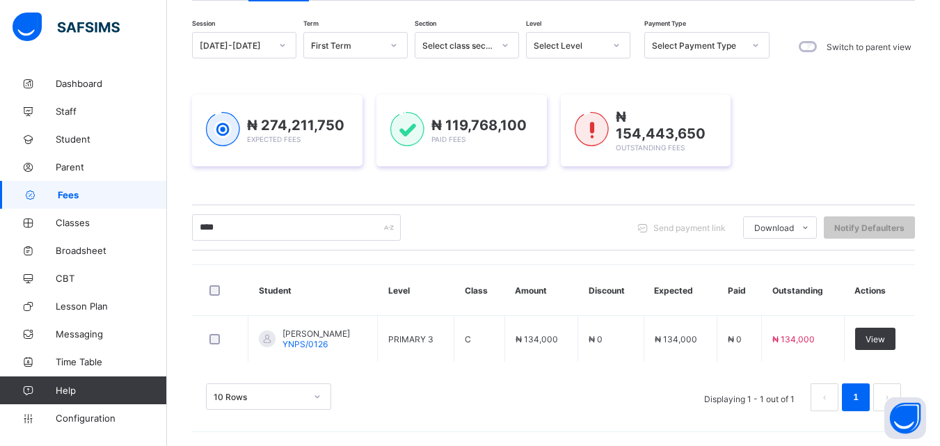
scroll to position [116, 0]
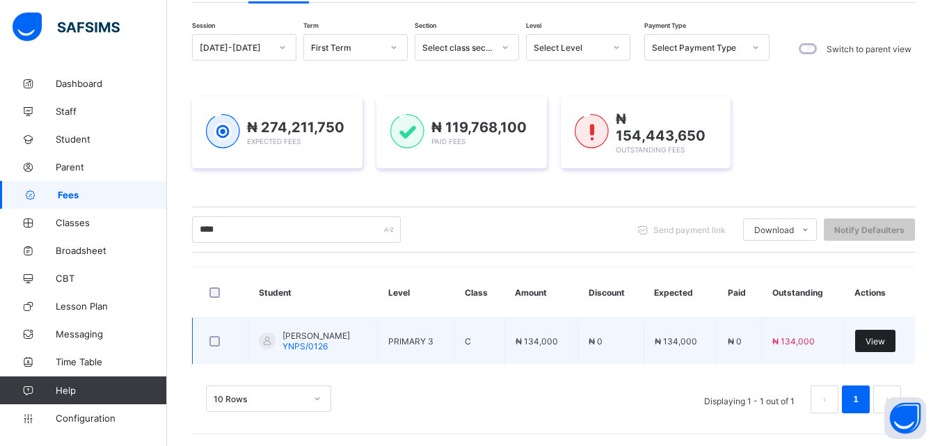
type input "****"
click at [884, 339] on span "View" at bounding box center [875, 341] width 19 height 10
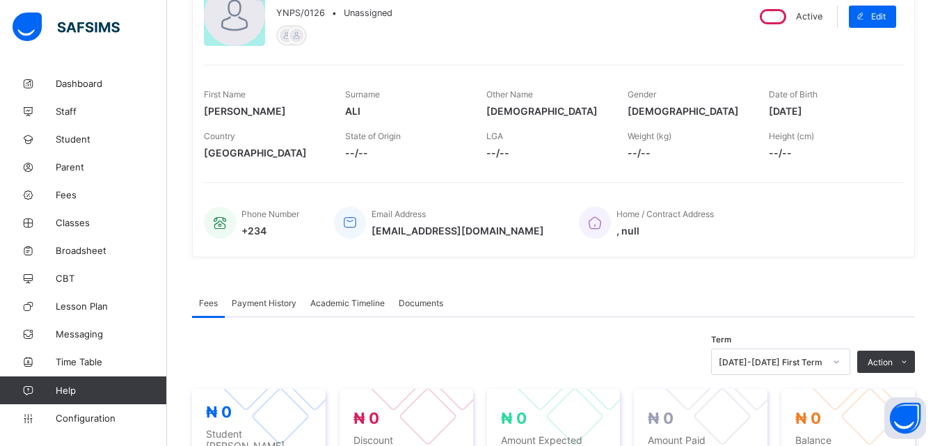
scroll to position [167, 0]
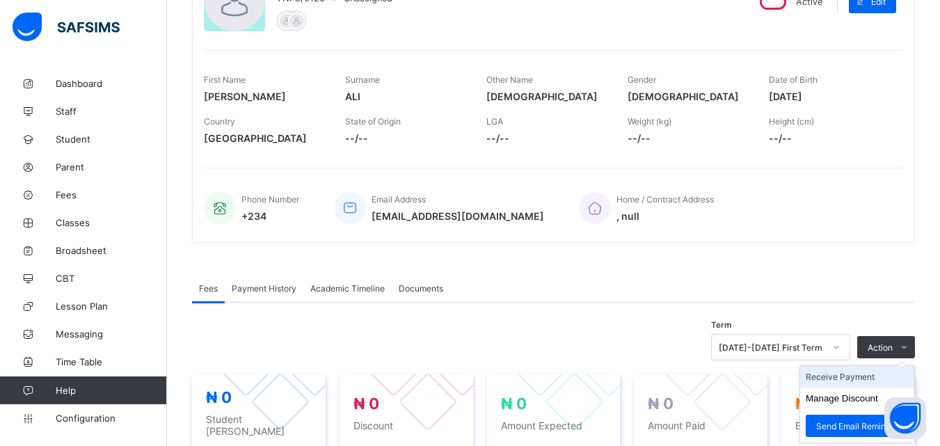
click at [858, 377] on li "Receive Payment" at bounding box center [857, 377] width 114 height 22
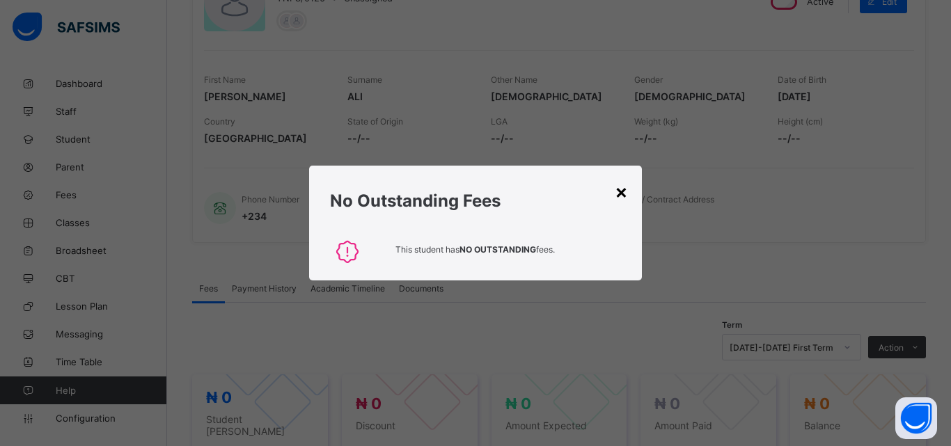
click at [621, 198] on div "×" at bounding box center [621, 192] width 13 height 24
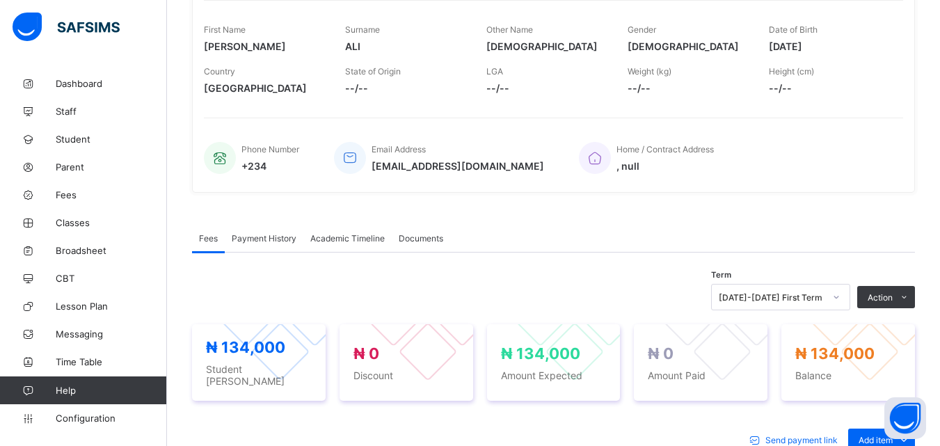
scroll to position [223, 0]
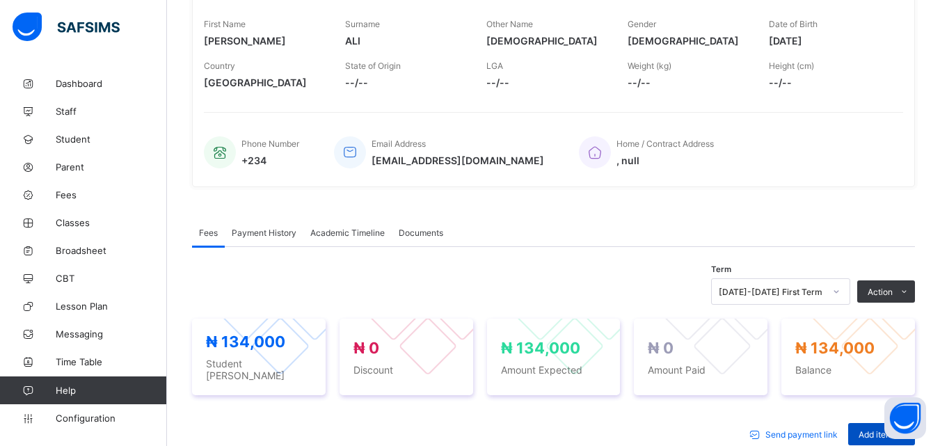
click at [871, 423] on div "Add item" at bounding box center [881, 434] width 67 height 22
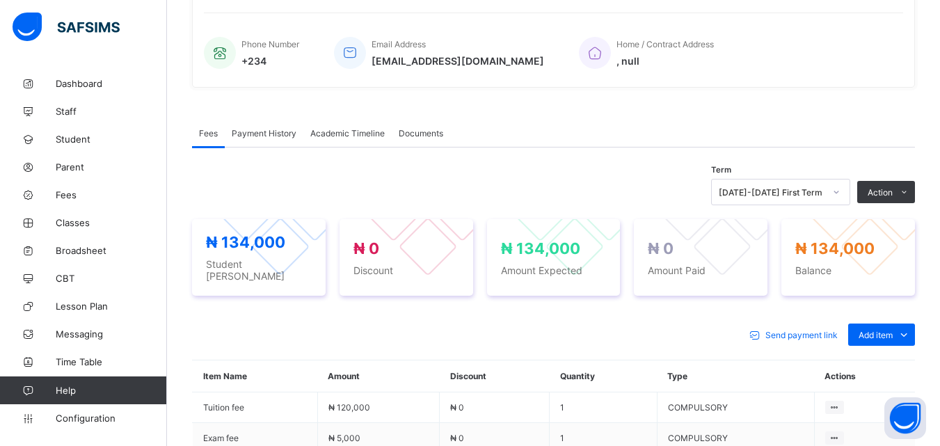
scroll to position [334, 0]
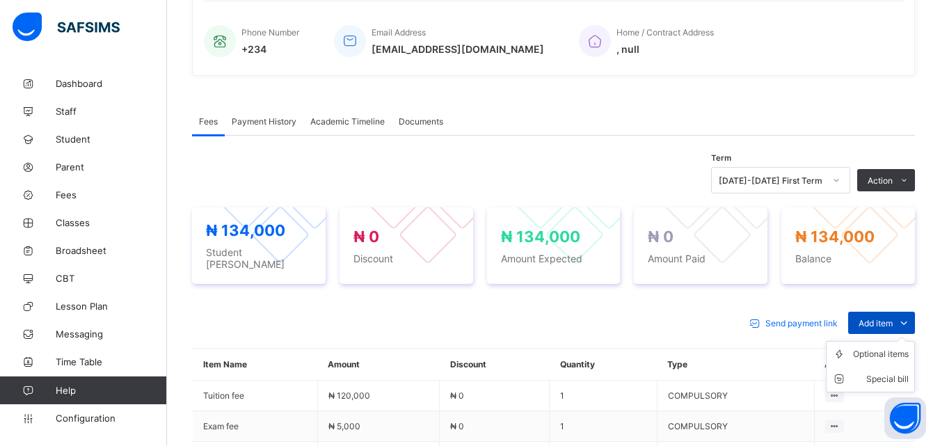
click at [912, 316] on icon at bounding box center [904, 323] width 15 height 14
click at [880, 348] on div "Optional items" at bounding box center [881, 354] width 56 height 14
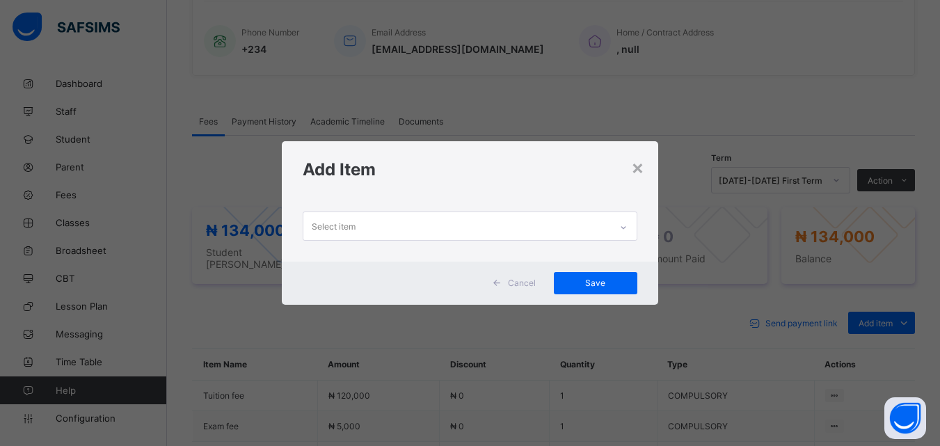
click at [622, 226] on icon at bounding box center [623, 228] width 8 height 14
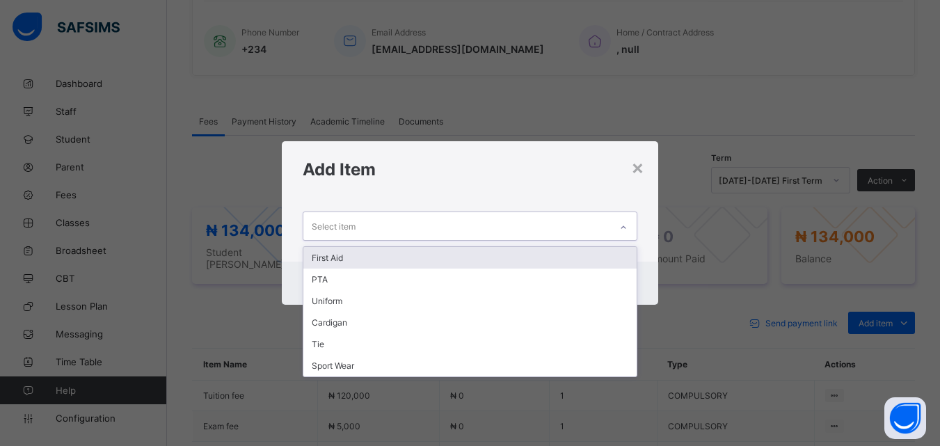
click at [336, 257] on div "First Aid" at bounding box center [469, 258] width 333 height 22
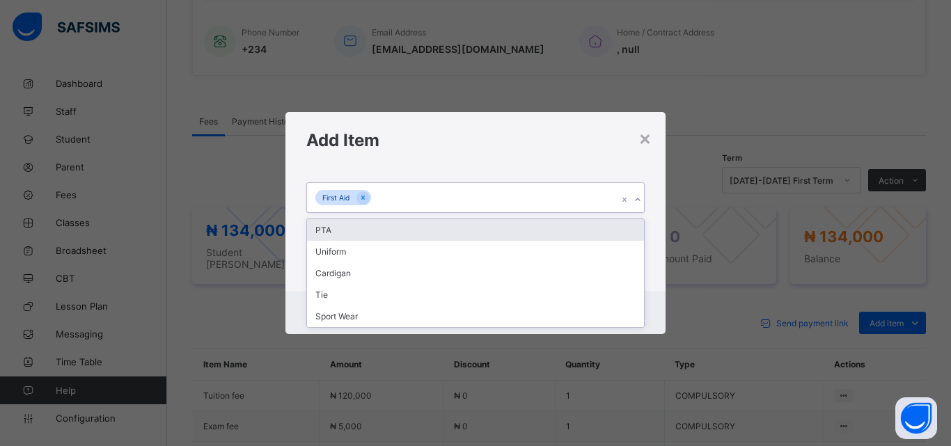
click at [633, 200] on icon at bounding box center [637, 200] width 8 height 14
click at [338, 230] on div "PTA" at bounding box center [475, 230] width 337 height 22
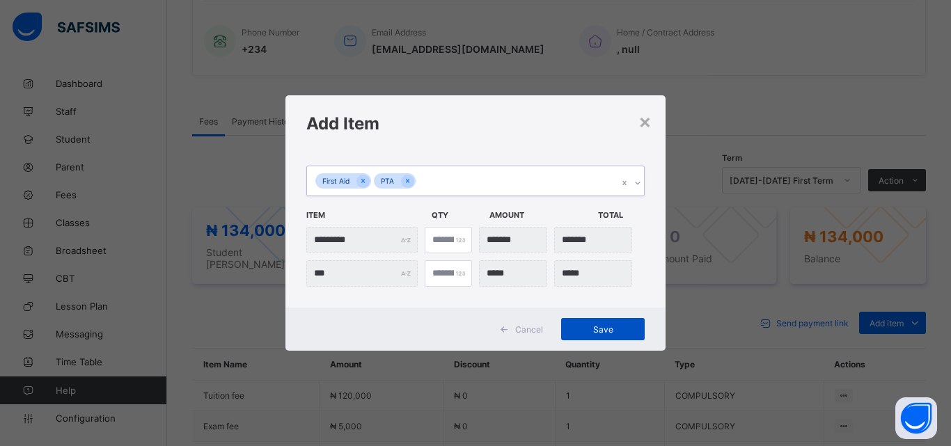
click at [601, 329] on span "Save" at bounding box center [602, 329] width 63 height 10
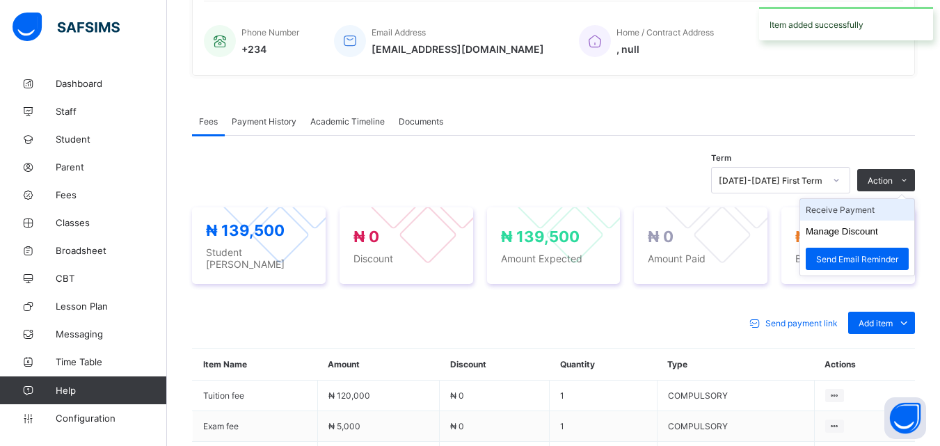
click at [863, 208] on li "Receive Payment" at bounding box center [857, 210] width 114 height 22
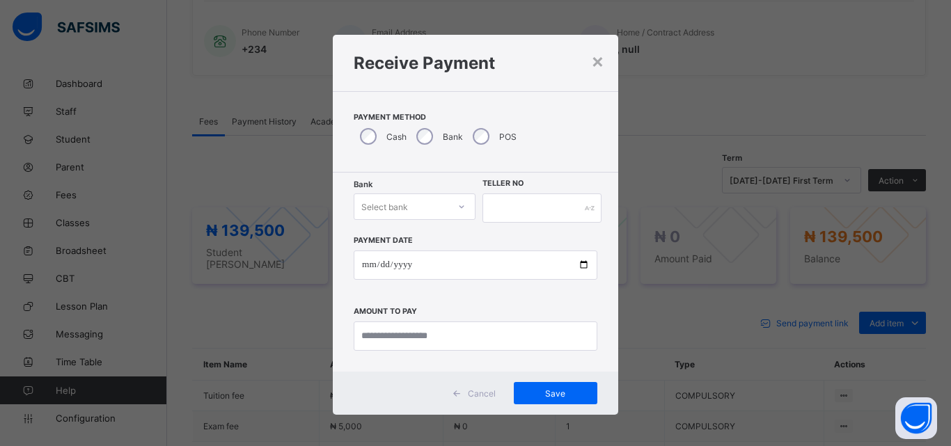
click at [450, 208] on div at bounding box center [462, 207] width 24 height 22
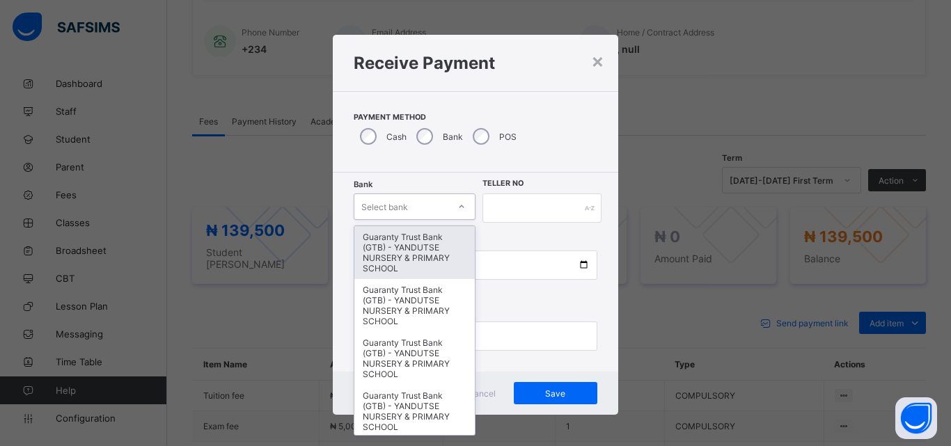
type input "*"
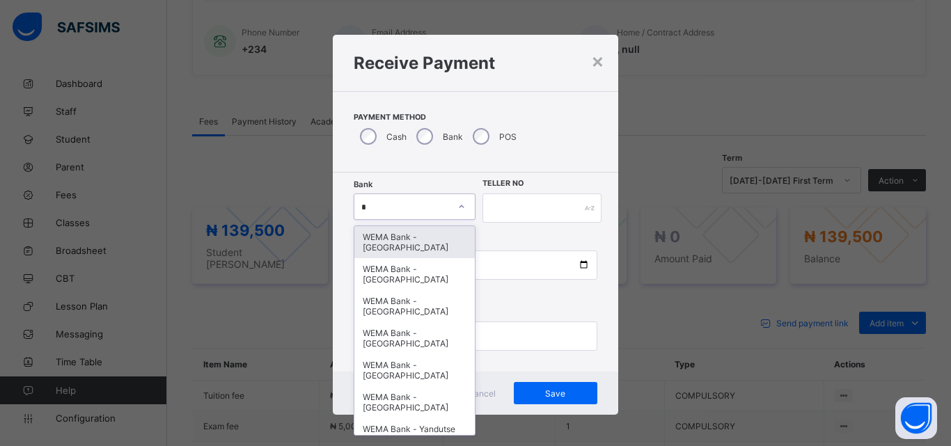
click at [414, 246] on div "WEMA Bank - [GEOGRAPHIC_DATA]" at bounding box center [414, 242] width 120 height 32
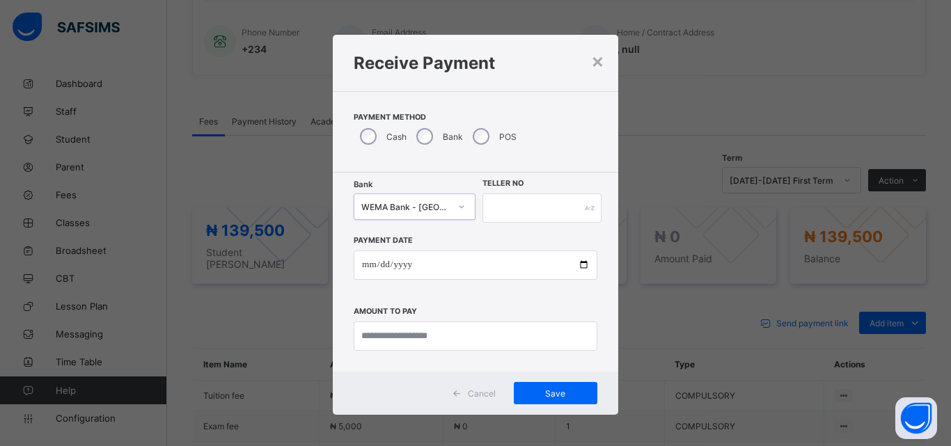
click at [457, 211] on icon at bounding box center [461, 207] width 8 height 14
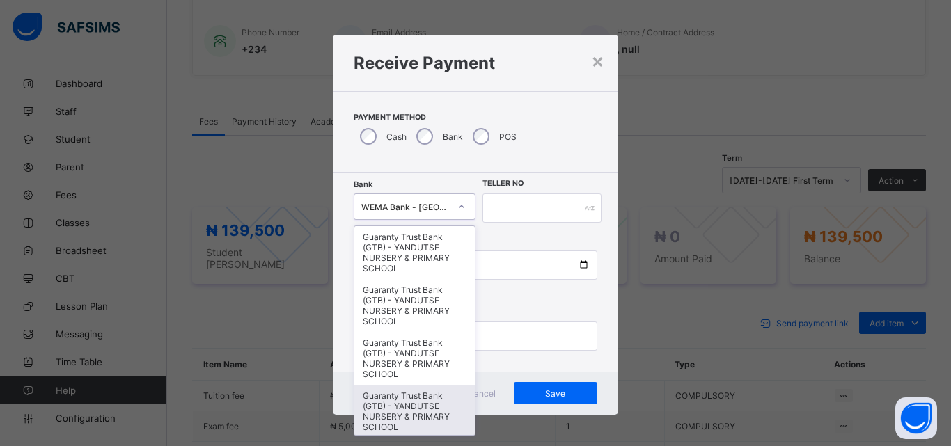
click at [450, 205] on div at bounding box center [462, 207] width 24 height 22
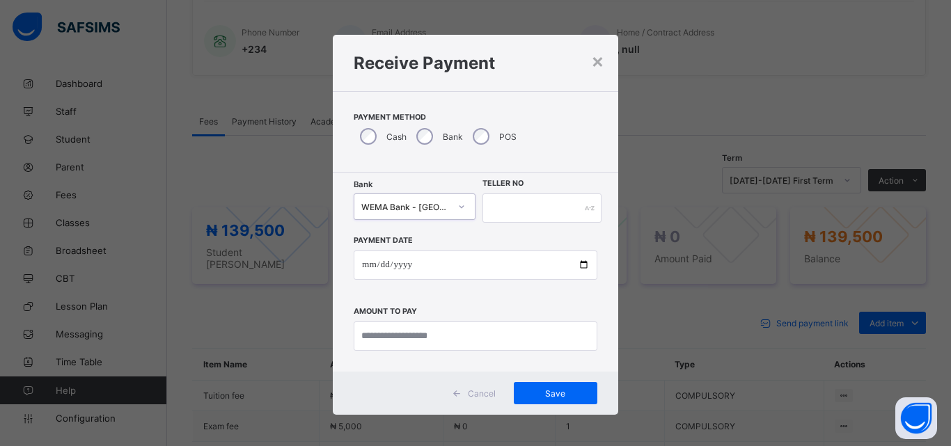
type input "*"
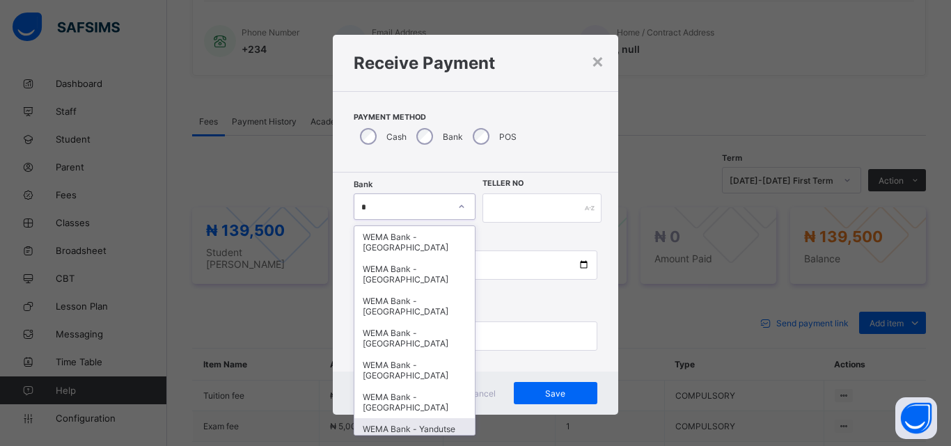
click at [403, 432] on div "WEMA Bank - Yandutse Nur & Pry School" at bounding box center [414, 434] width 120 height 32
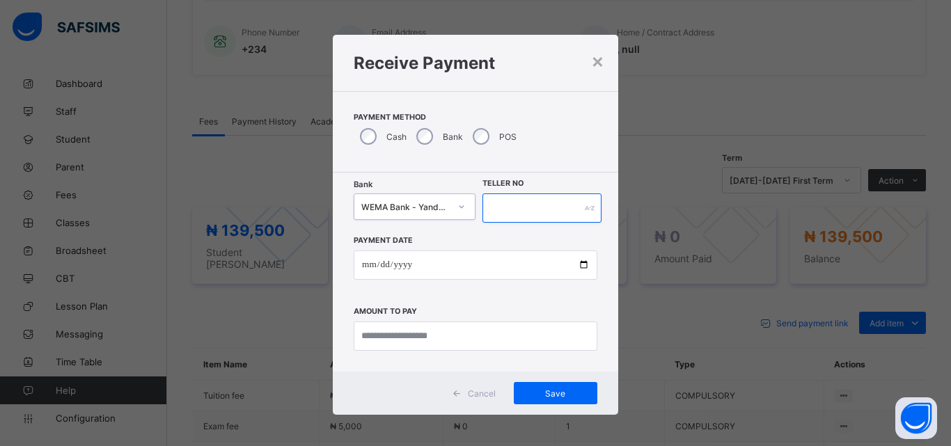
click at [576, 212] on input "text" at bounding box center [541, 208] width 119 height 29
type input "****"
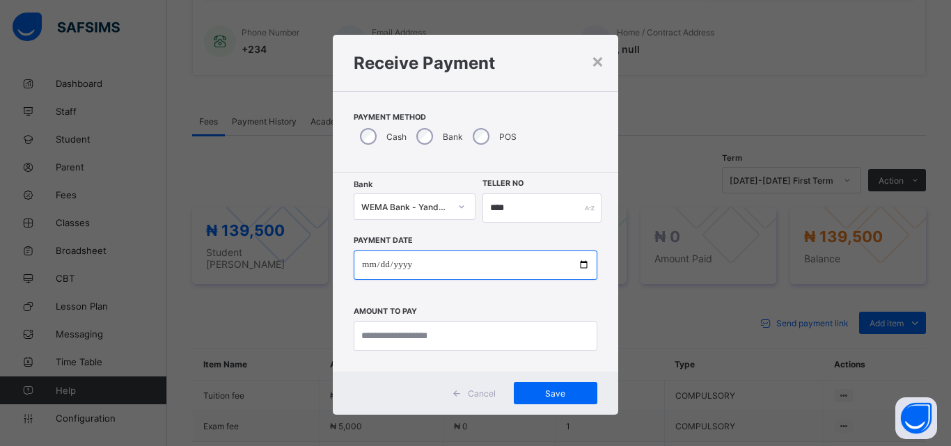
click at [581, 263] on input "date" at bounding box center [476, 265] width 244 height 29
type input "**********"
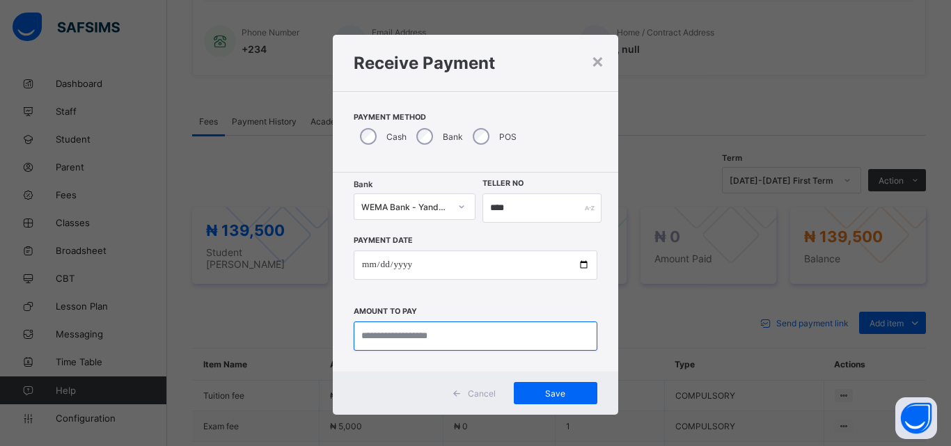
click at [427, 340] on input "currency" at bounding box center [476, 336] width 244 height 29
type input "*********"
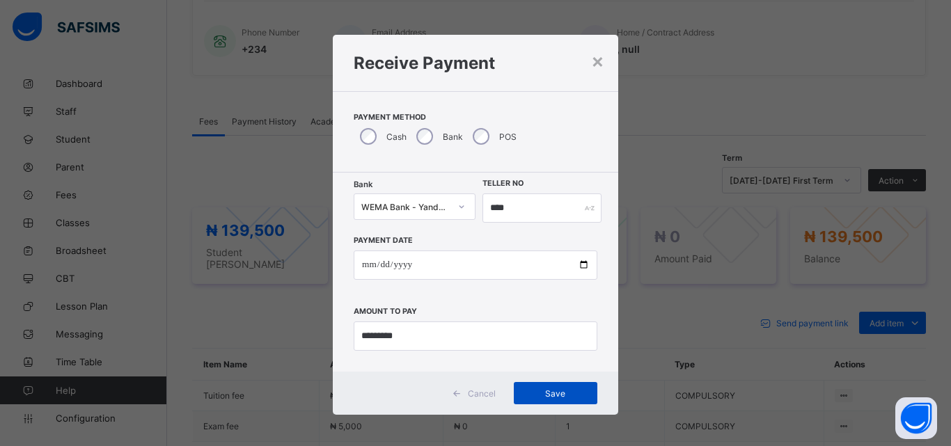
click at [554, 392] on span "Save" at bounding box center [555, 393] width 63 height 10
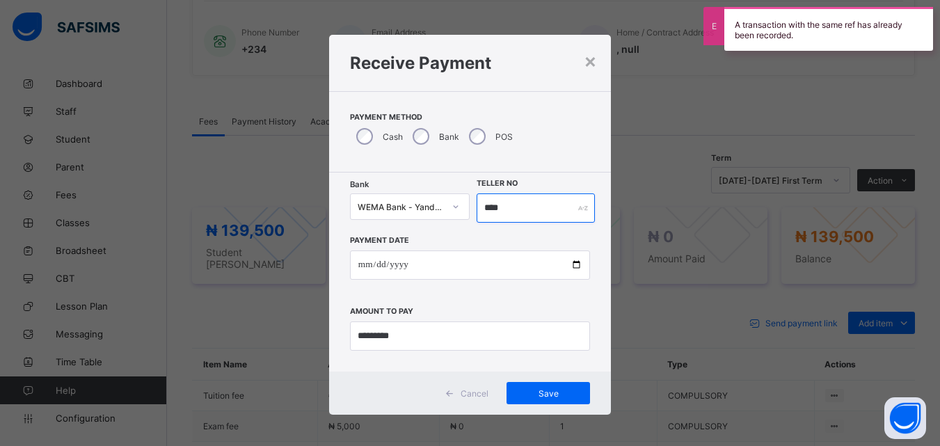
click at [521, 214] on input "****" at bounding box center [536, 208] width 118 height 29
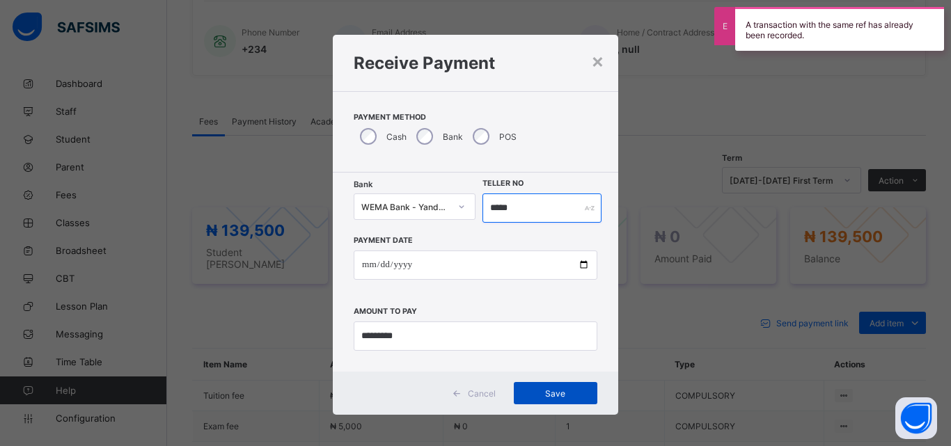
type input "*****"
click at [558, 388] on span "Save" at bounding box center [555, 393] width 63 height 10
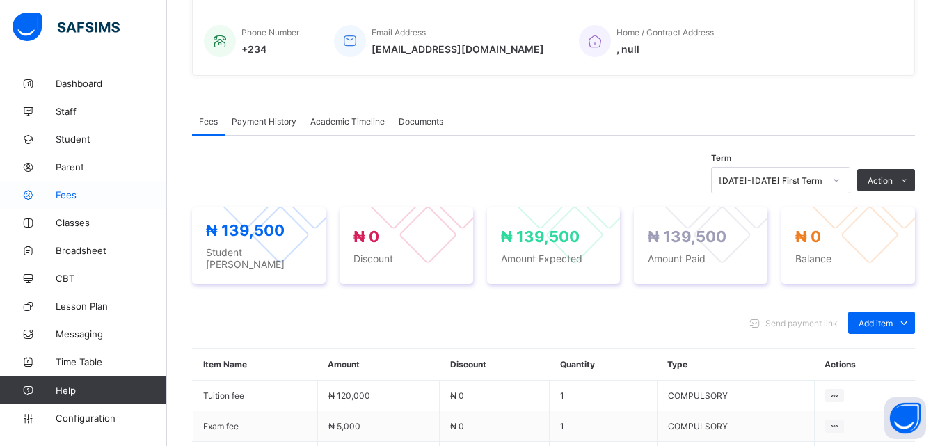
click at [65, 191] on span "Fees" at bounding box center [111, 194] width 111 height 11
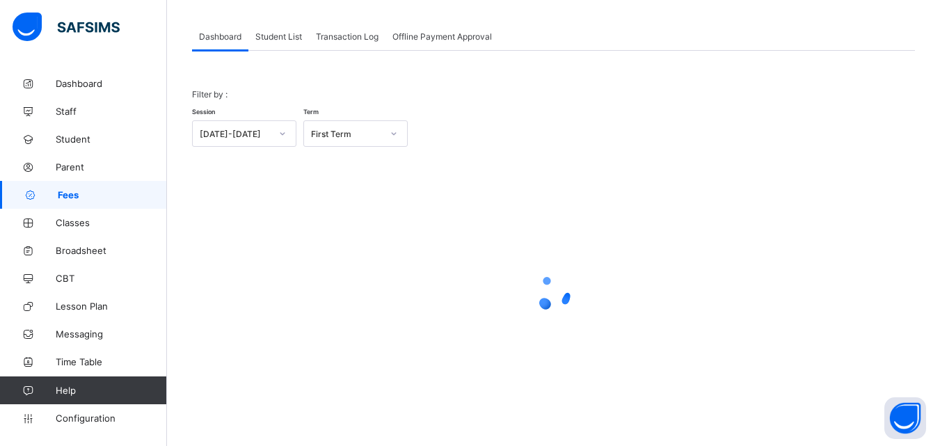
scroll to position [68, 0]
click at [296, 31] on span "Student List" at bounding box center [278, 36] width 47 height 10
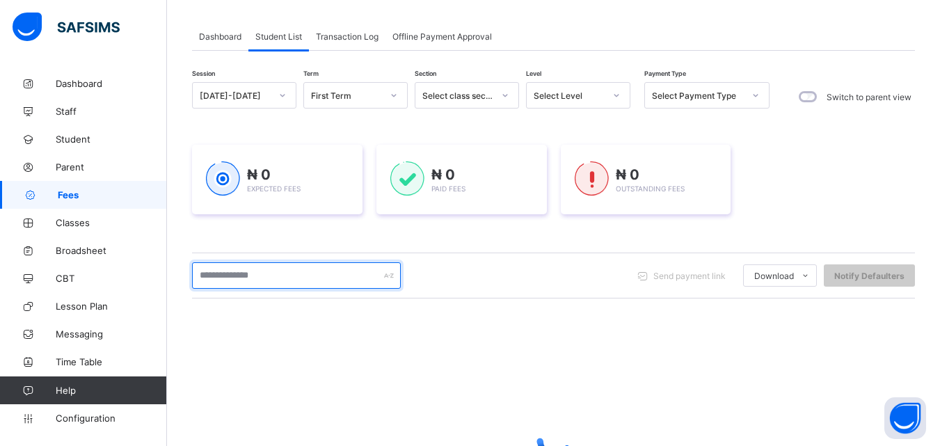
click at [317, 273] on input "text" at bounding box center [296, 275] width 209 height 26
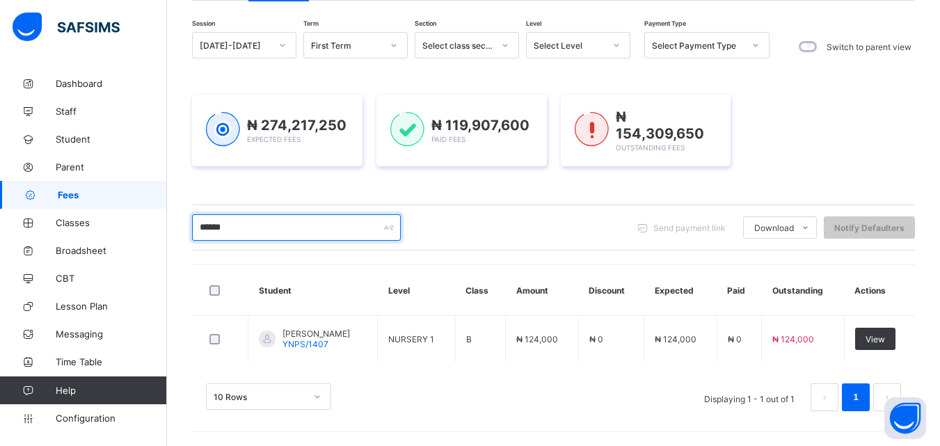
scroll to position [116, 0]
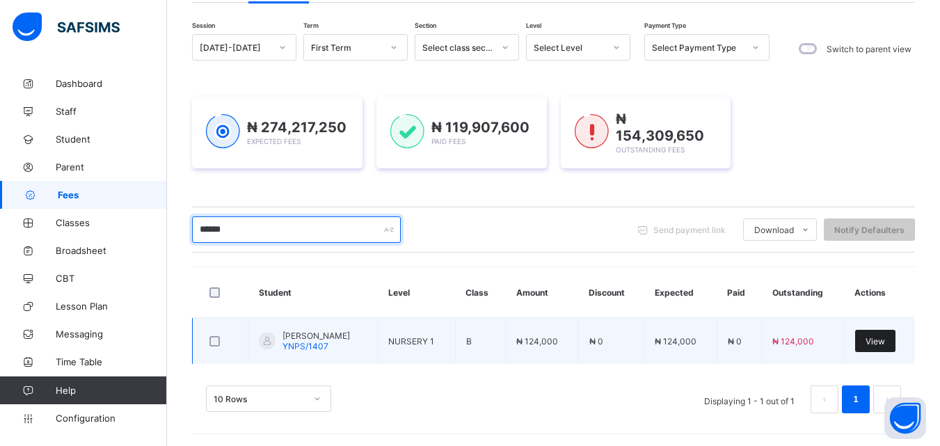
type input "******"
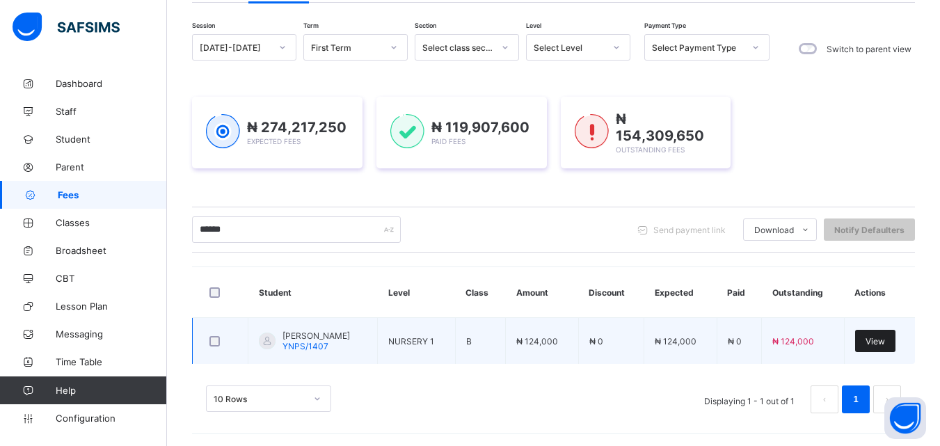
click at [885, 339] on span "View" at bounding box center [875, 341] width 19 height 10
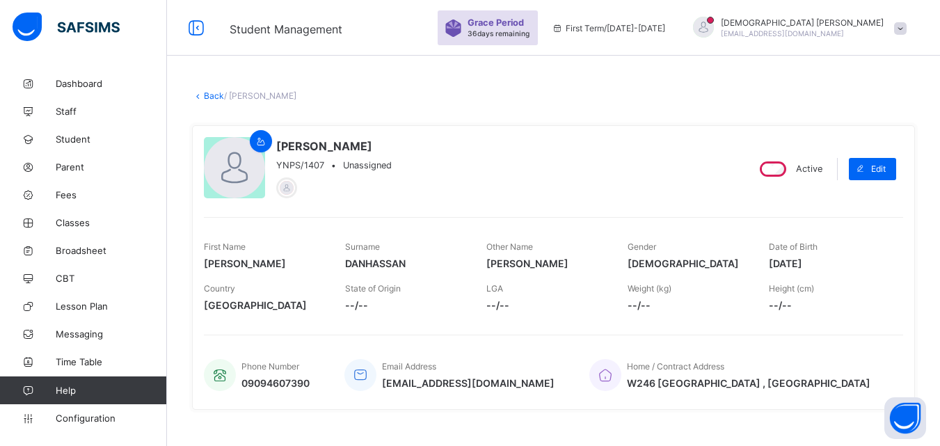
click at [599, 405] on div "AHMAD YUSUF DANHASSAN YNPS/1407 • Unassigned Active Edit First Name AHMAD Surna…" at bounding box center [553, 267] width 723 height 285
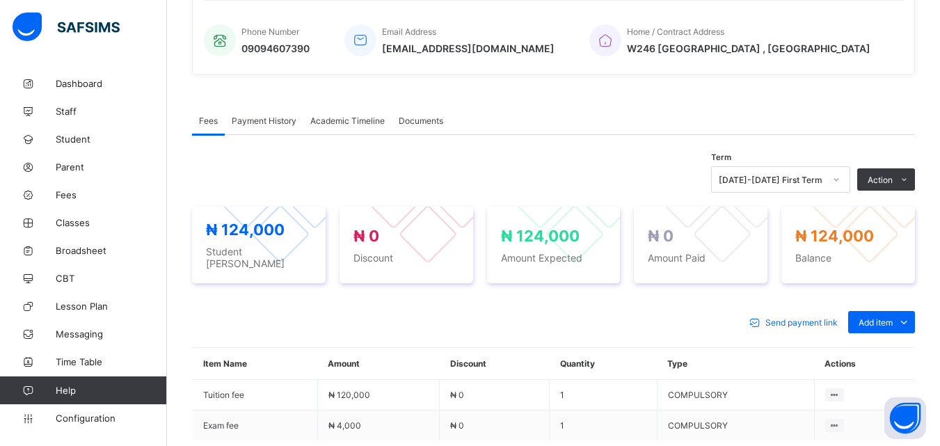
scroll to position [362, 0]
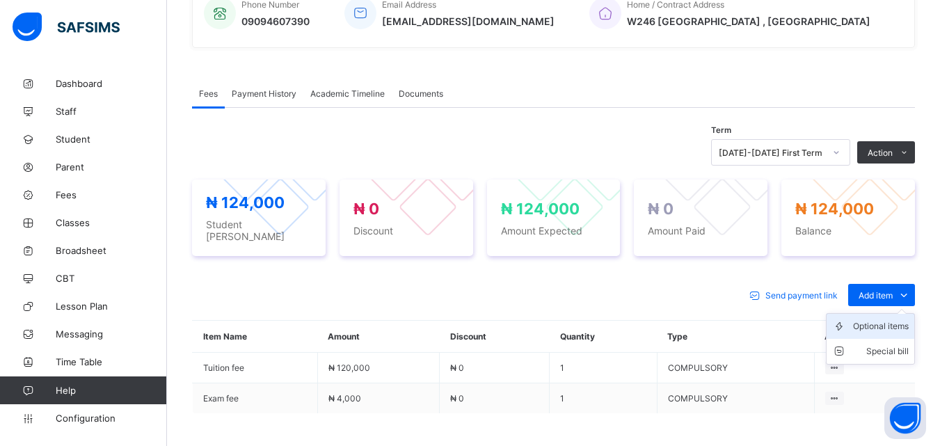
click at [888, 319] on div "Optional items" at bounding box center [881, 326] width 56 height 14
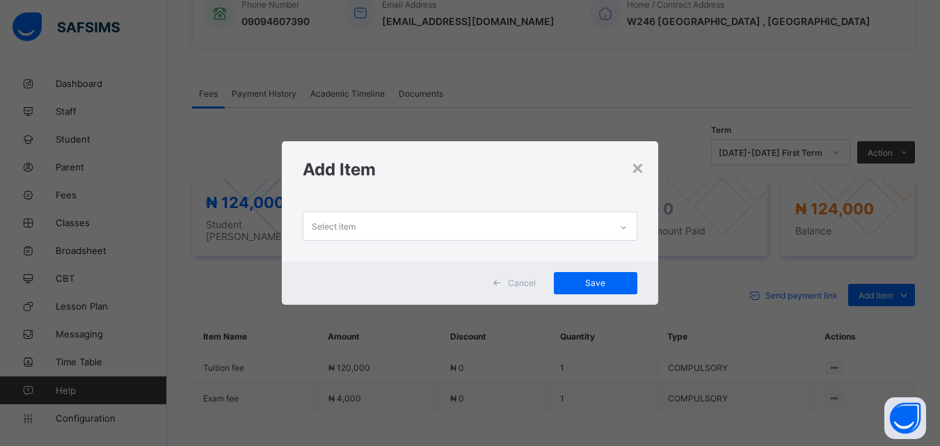
click at [616, 223] on div at bounding box center [624, 227] width 24 height 22
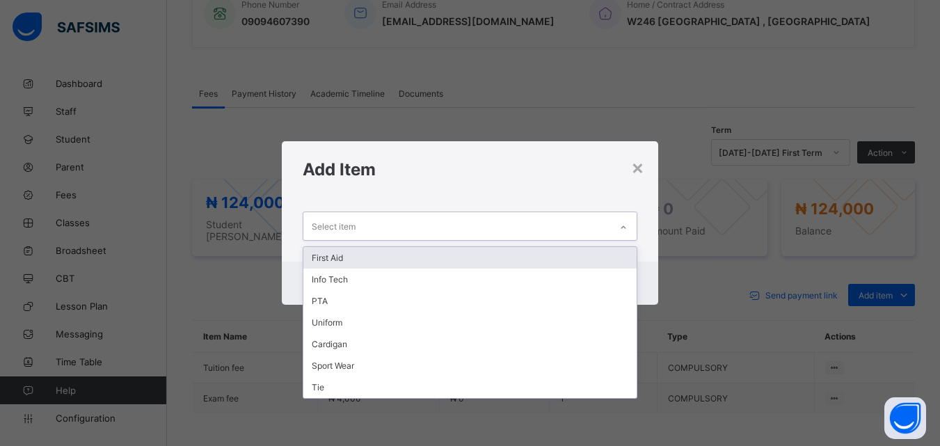
click at [328, 261] on div "First Aid" at bounding box center [469, 258] width 333 height 22
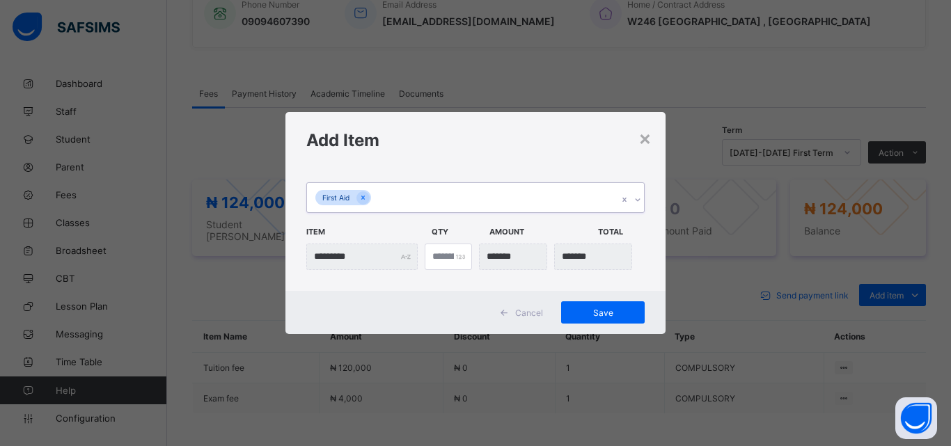
click at [637, 201] on icon at bounding box center [637, 200] width 8 height 14
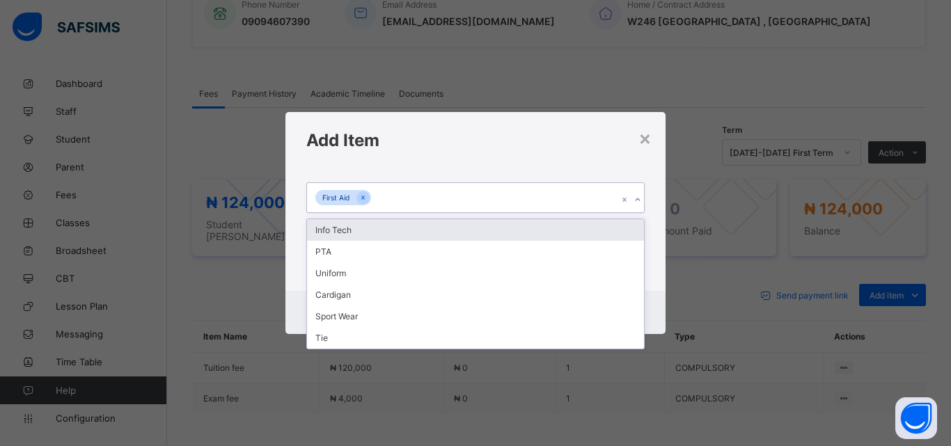
click at [361, 233] on div "Info Tech" at bounding box center [475, 230] width 337 height 22
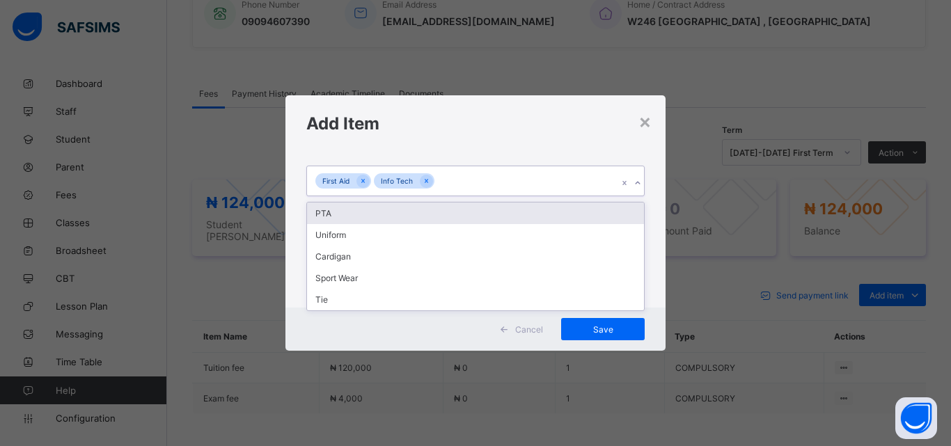
click at [636, 192] on div at bounding box center [637, 183] width 13 height 22
click at [334, 211] on div "PTA" at bounding box center [475, 214] width 337 height 22
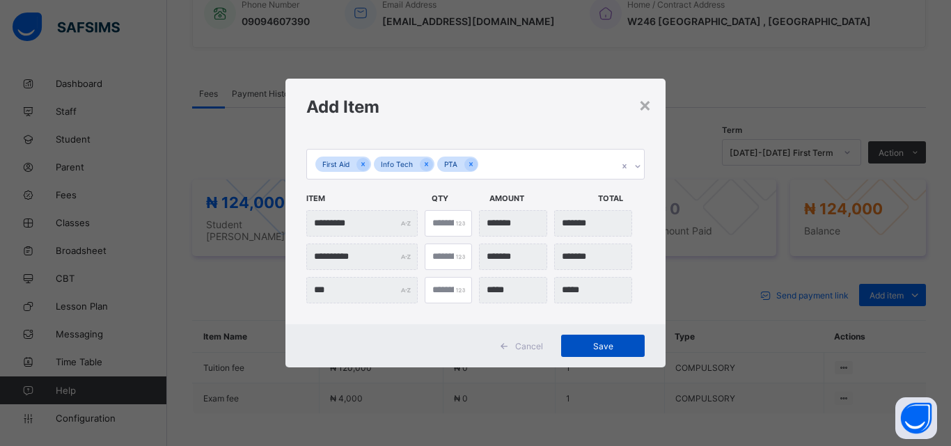
click at [603, 346] on span "Save" at bounding box center [602, 346] width 63 height 10
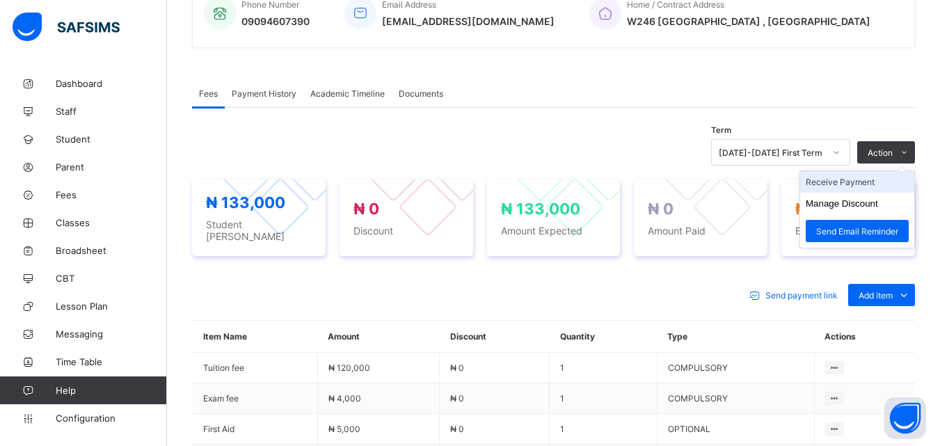
click at [875, 183] on li "Receive Payment" at bounding box center [857, 182] width 114 height 22
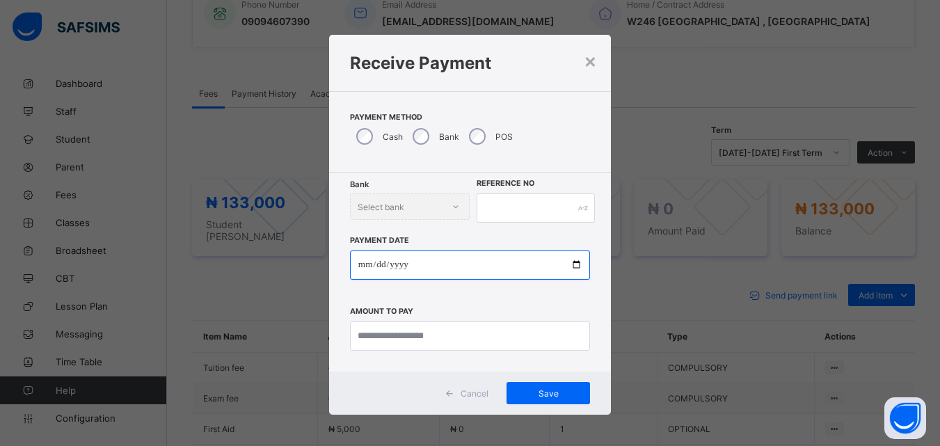
click at [574, 264] on input "date" at bounding box center [470, 265] width 240 height 29
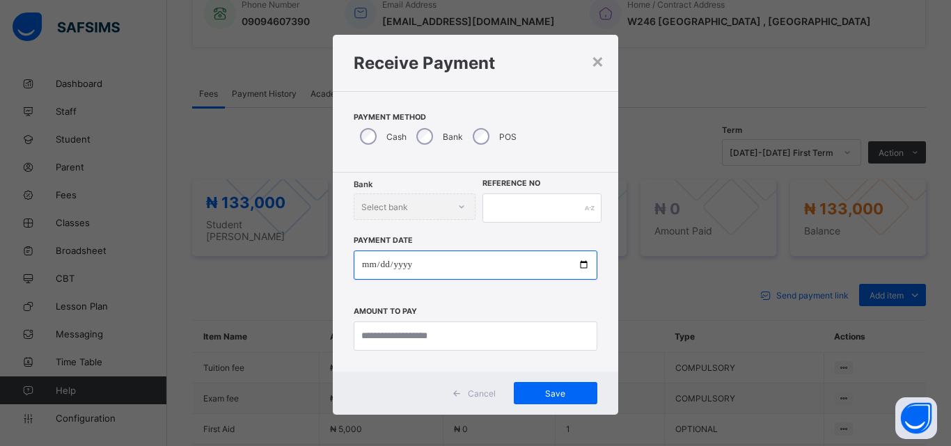
type input "**********"
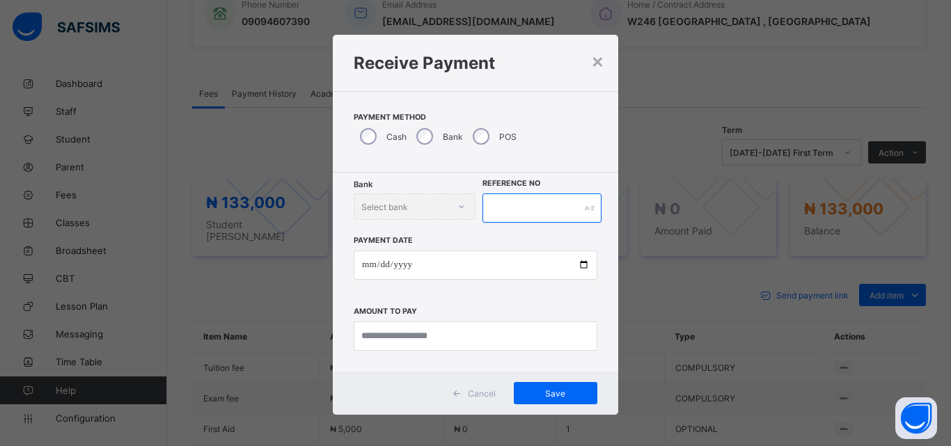
click at [510, 203] on input "text" at bounding box center [541, 208] width 119 height 29
type input "****"
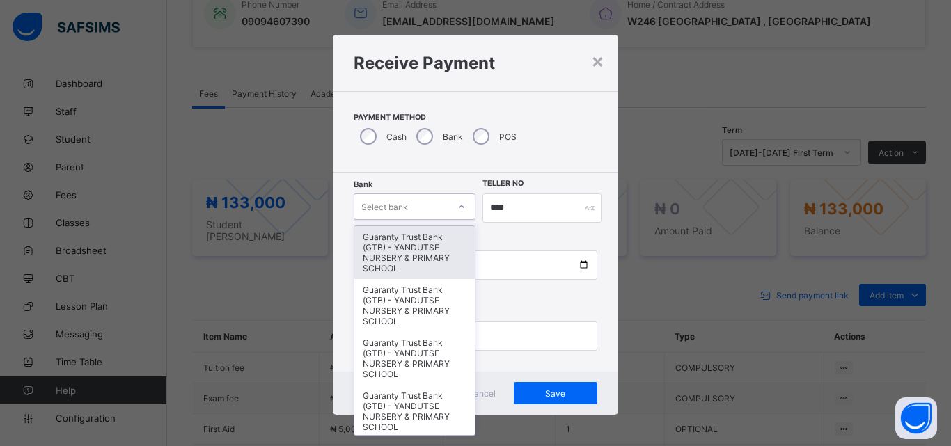
click at [457, 205] on icon at bounding box center [461, 207] width 8 height 14
type input "*"
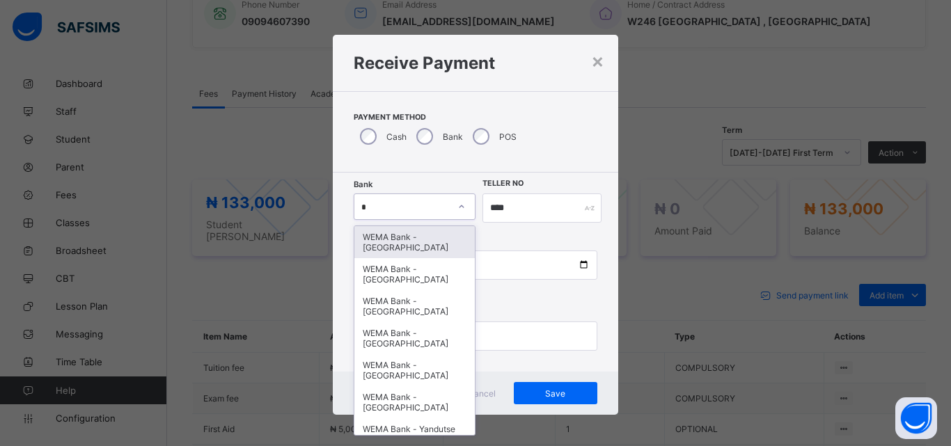
click at [421, 256] on div "WEMA Bank - [GEOGRAPHIC_DATA]" at bounding box center [414, 242] width 120 height 32
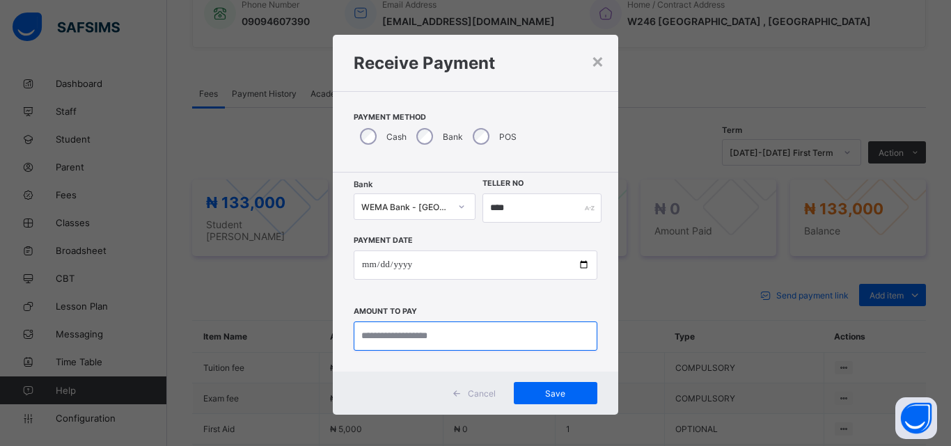
click at [480, 340] on input "currency" at bounding box center [476, 336] width 244 height 29
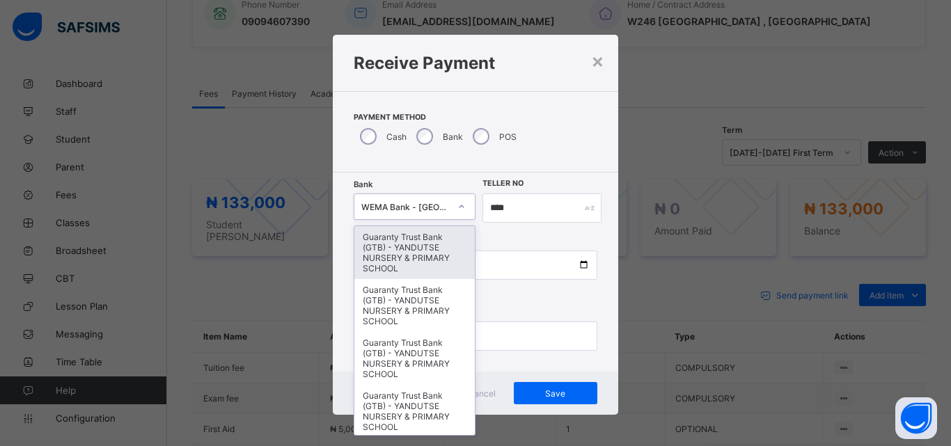
click at [457, 205] on icon at bounding box center [461, 207] width 8 height 14
click at [419, 267] on div "Guaranty Trust Bank (GTB) - YANDUTSE NURSERY & PRIMARY SCHOOL" at bounding box center [414, 252] width 120 height 53
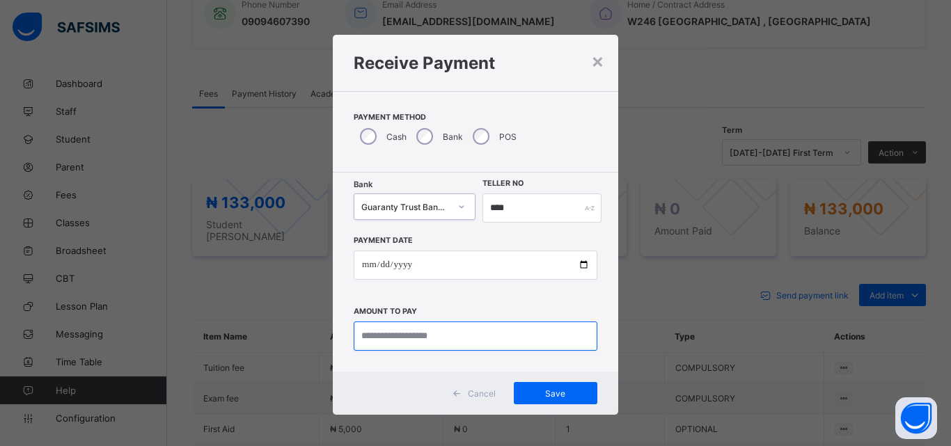
click at [503, 344] on input "currency" at bounding box center [476, 336] width 244 height 29
type input "*********"
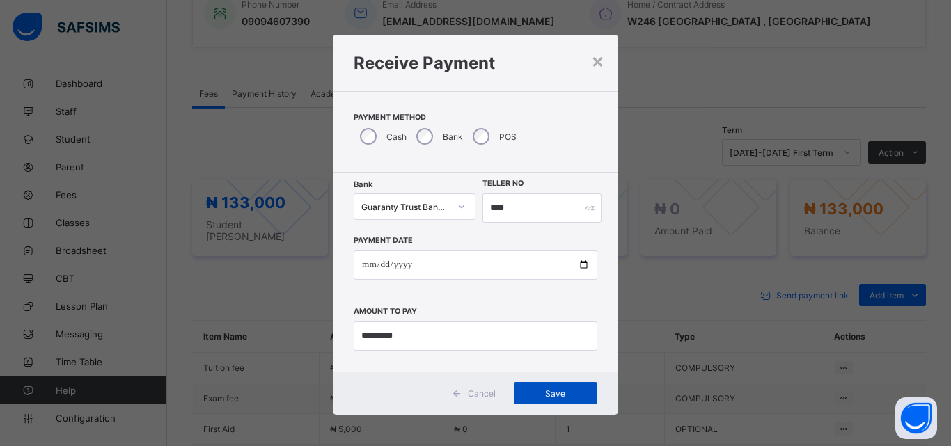
click at [546, 393] on span "Save" at bounding box center [555, 393] width 63 height 10
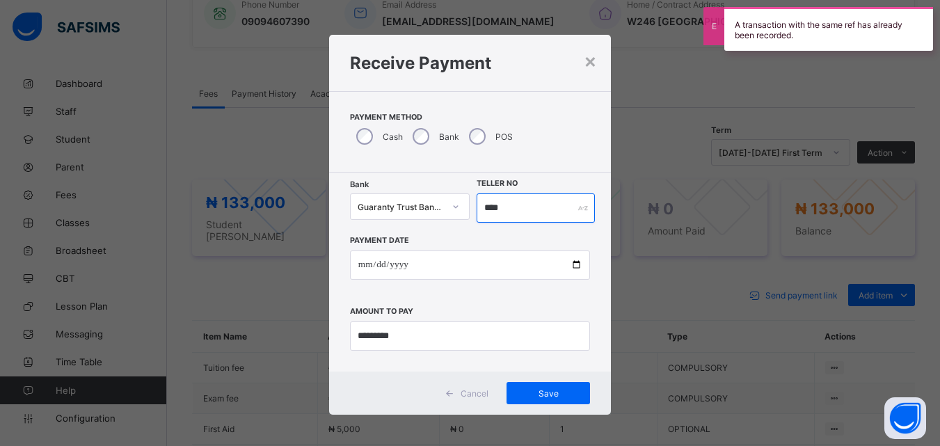
click at [521, 206] on input "****" at bounding box center [536, 208] width 118 height 29
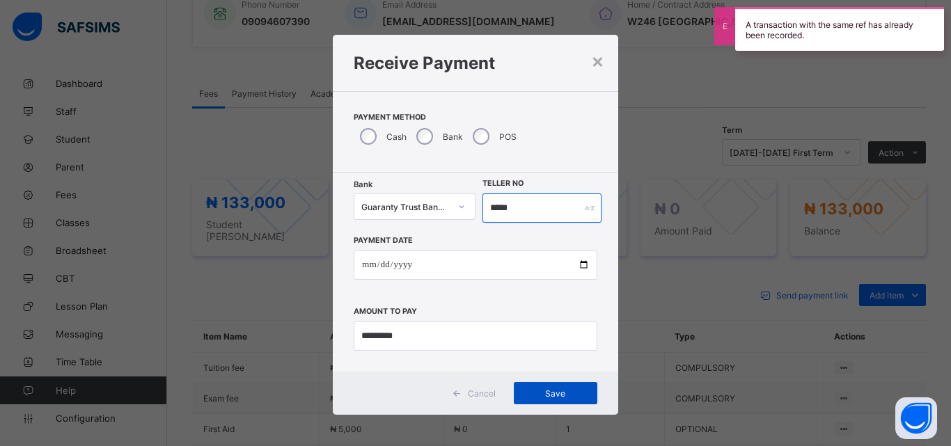
type input "*****"
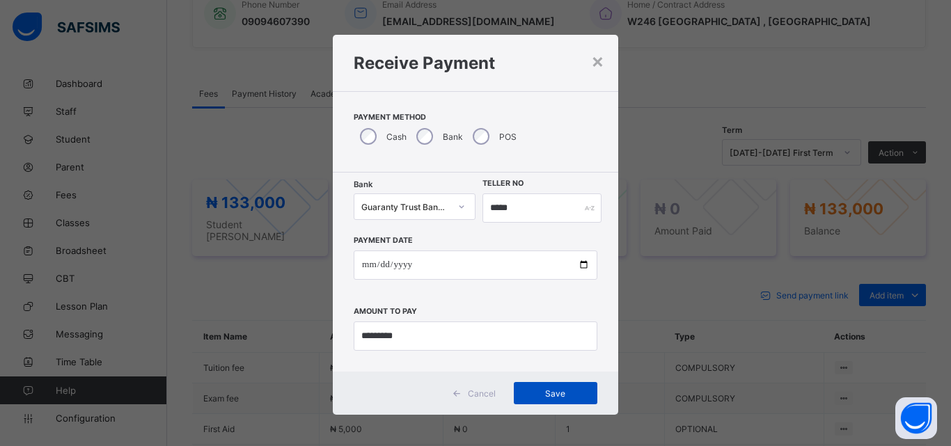
click at [555, 393] on span "Save" at bounding box center [555, 393] width 63 height 10
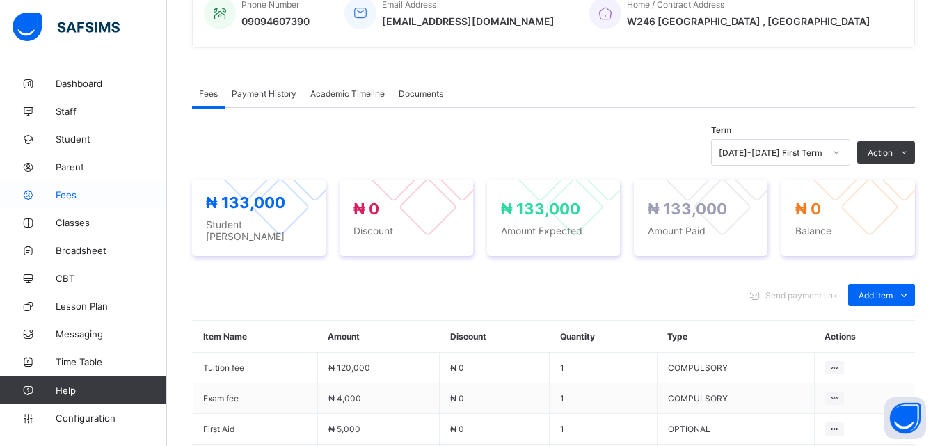
click at [68, 195] on span "Fees" at bounding box center [111, 194] width 111 height 11
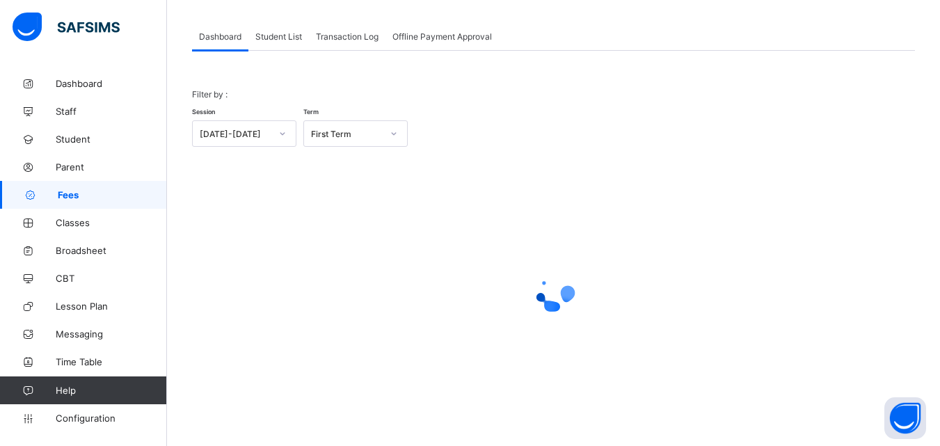
scroll to position [68, 0]
click at [283, 29] on div "Student List" at bounding box center [278, 36] width 61 height 28
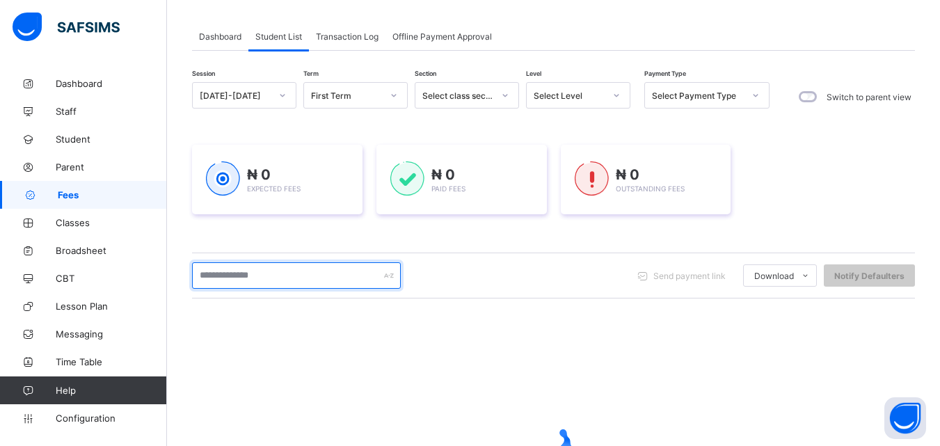
click at [285, 274] on input "text" at bounding box center [296, 275] width 209 height 26
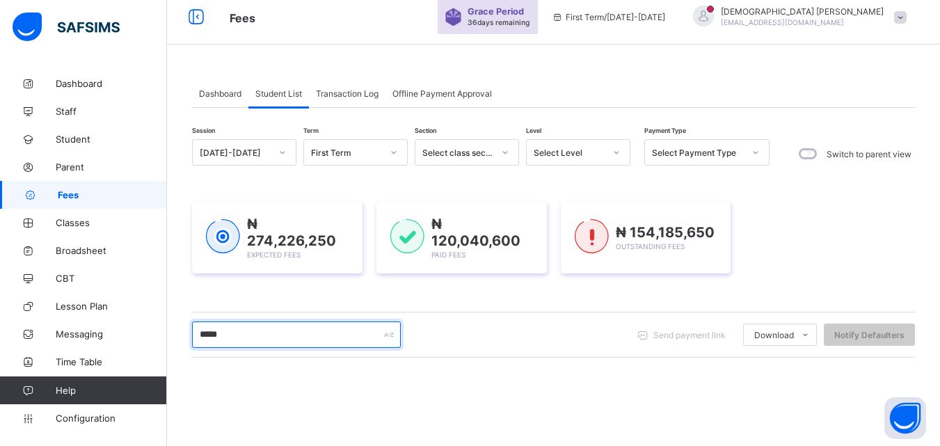
scroll to position [0, 0]
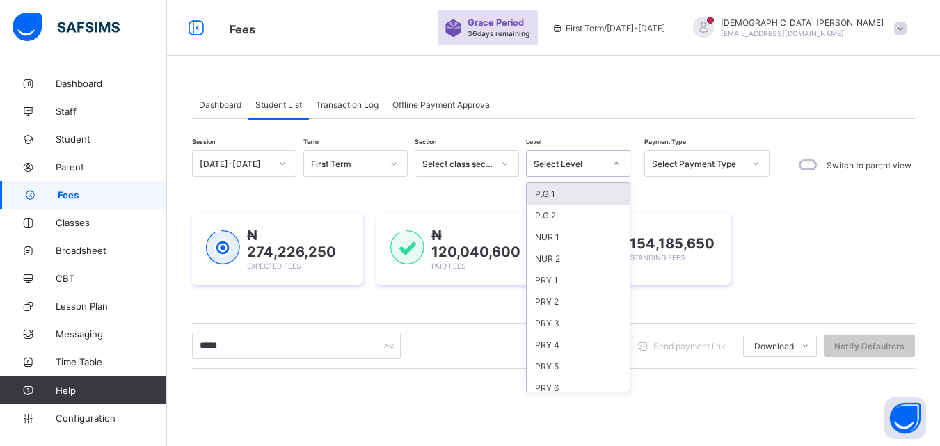
click at [613, 160] on div at bounding box center [617, 163] width 24 height 22
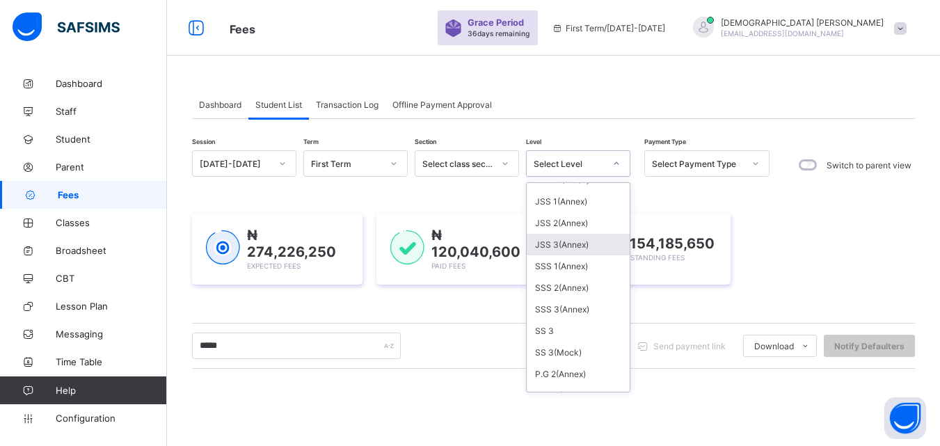
click at [565, 251] on div "JSS 3(Annex)" at bounding box center [578, 245] width 103 height 22
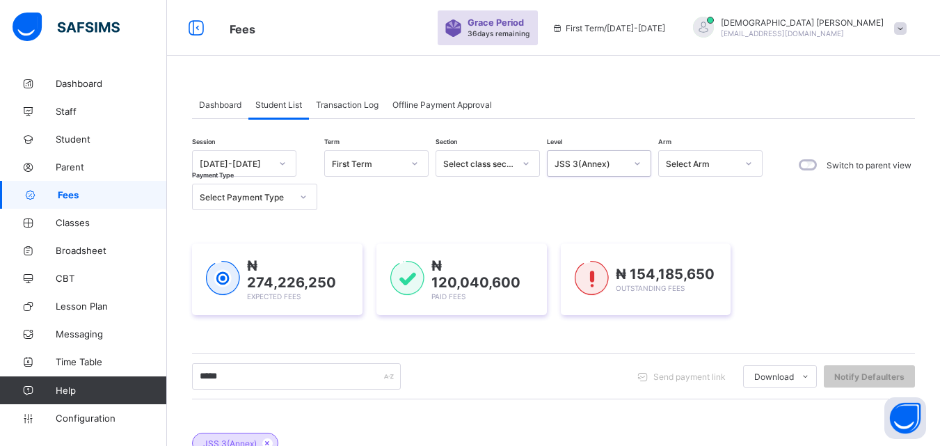
click at [622, 441] on div "JSS 3(Annex)" at bounding box center [553, 436] width 723 height 49
click at [618, 432] on div "JSS 3(Annex)" at bounding box center [553, 436] width 723 height 49
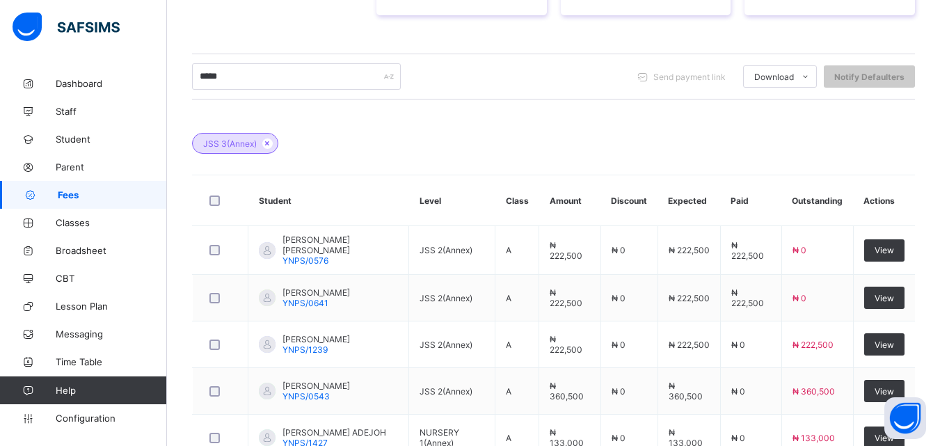
scroll to position [634, 0]
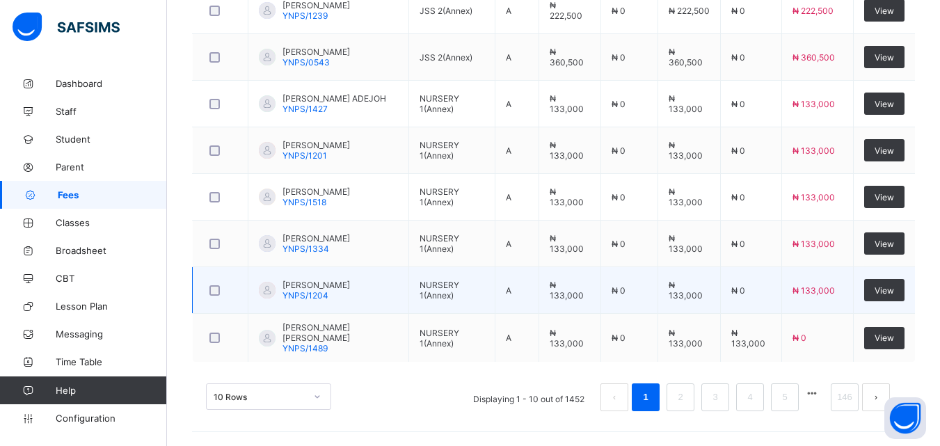
click at [246, 217] on td at bounding box center [221, 197] width 56 height 47
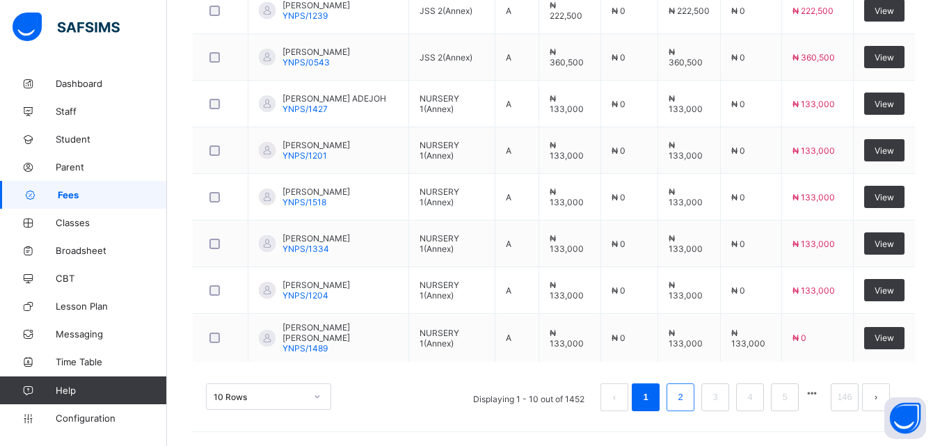
click at [687, 389] on link "2" at bounding box center [680, 397] width 13 height 18
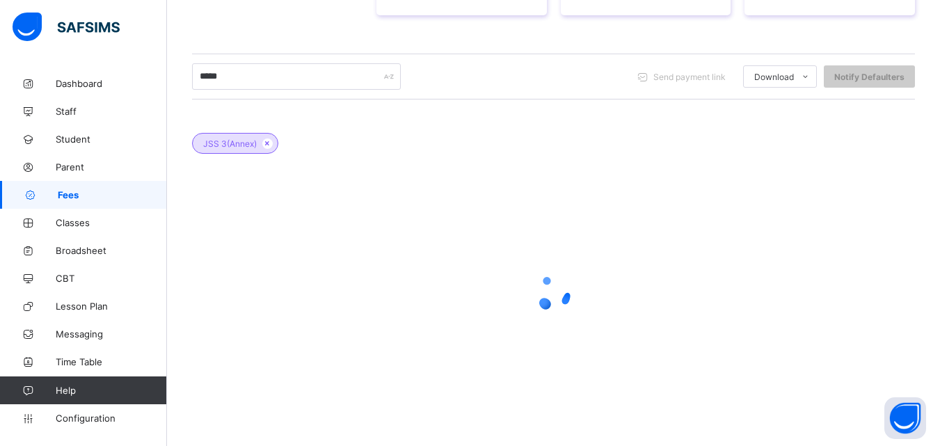
scroll to position [308, 0]
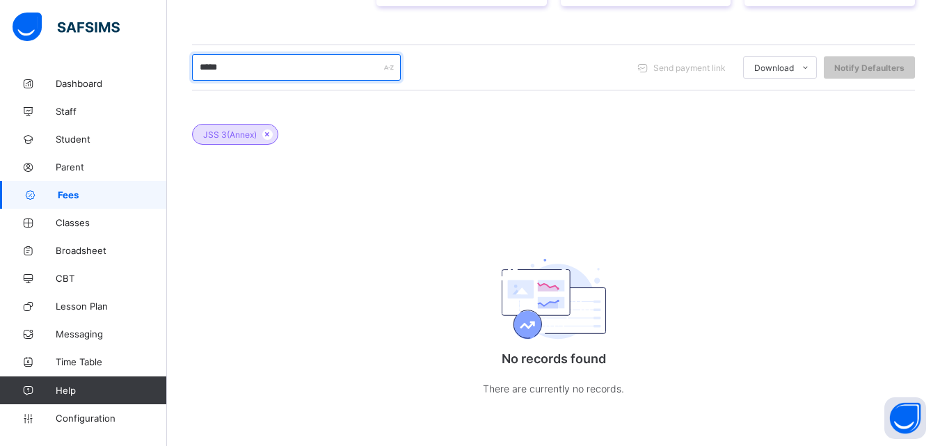
click at [309, 72] on input "*****" at bounding box center [296, 67] width 209 height 26
click at [207, 65] on input "******" at bounding box center [296, 67] width 209 height 26
type input "*****"
click at [79, 225] on span "Classes" at bounding box center [111, 222] width 111 height 11
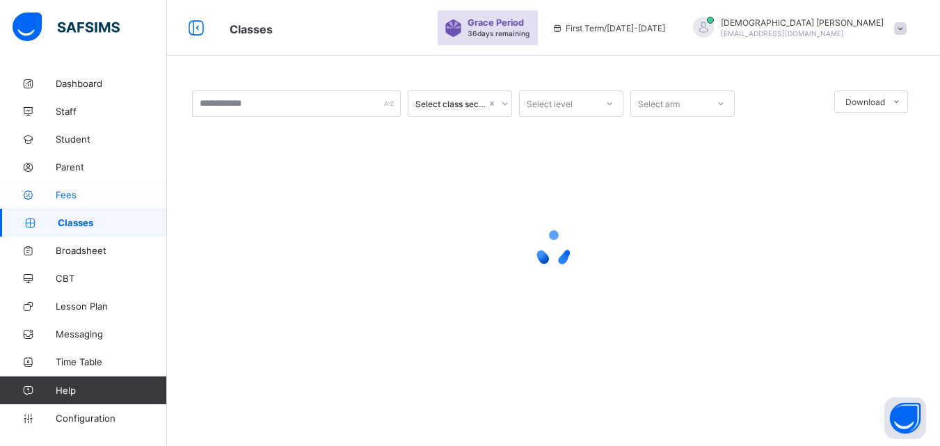
click at [74, 192] on span "Fees" at bounding box center [111, 194] width 111 height 11
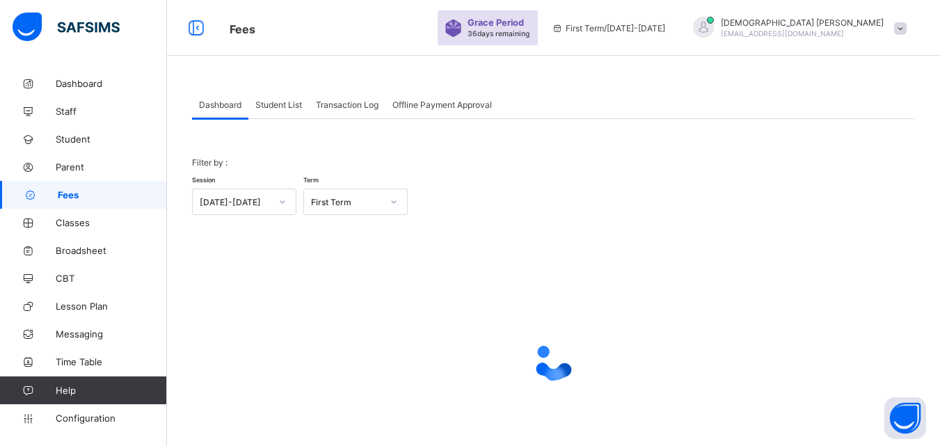
click at [295, 102] on span "Student List" at bounding box center [278, 105] width 47 height 10
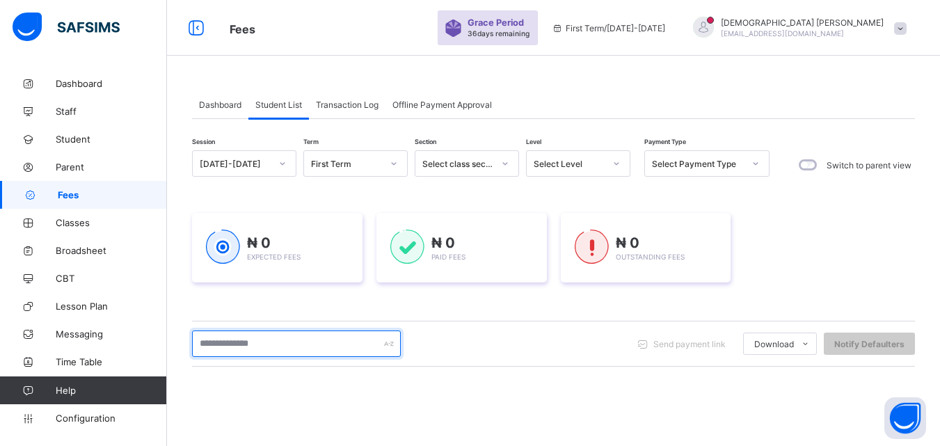
click at [284, 340] on input "text" at bounding box center [296, 344] width 209 height 26
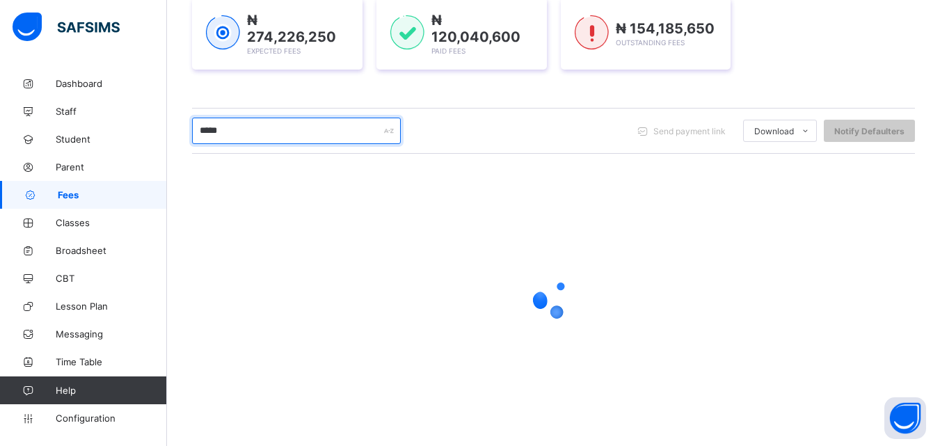
scroll to position [219, 0]
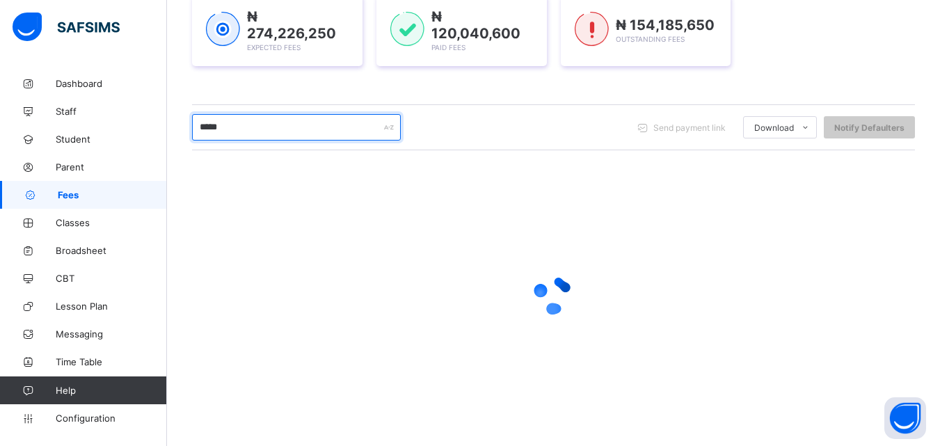
type input "*****"
click at [565, 163] on div at bounding box center [553, 295] width 723 height 265
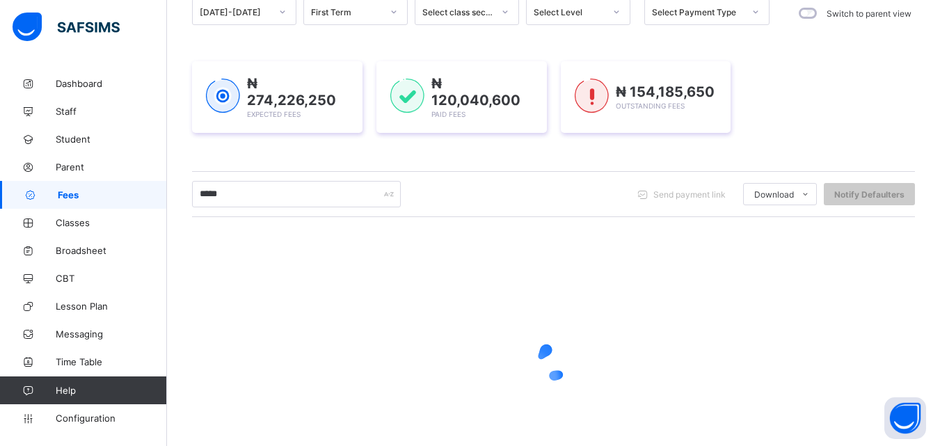
scroll to position [107, 0]
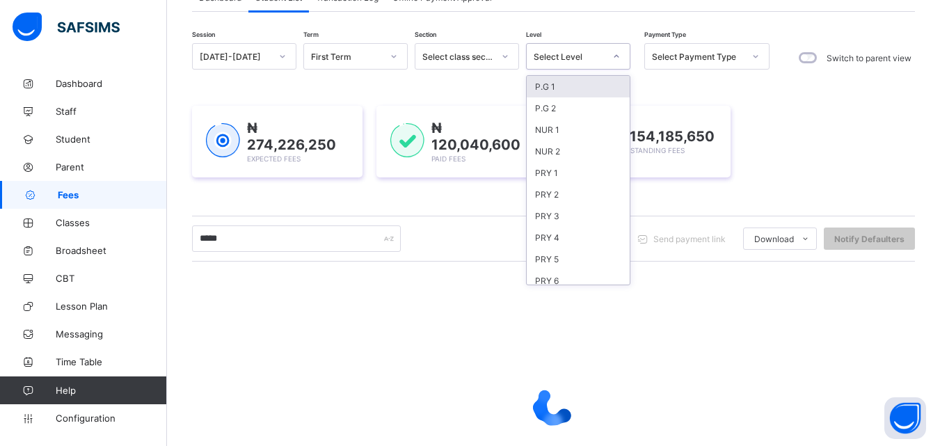
click at [617, 56] on icon at bounding box center [617, 56] width 8 height 14
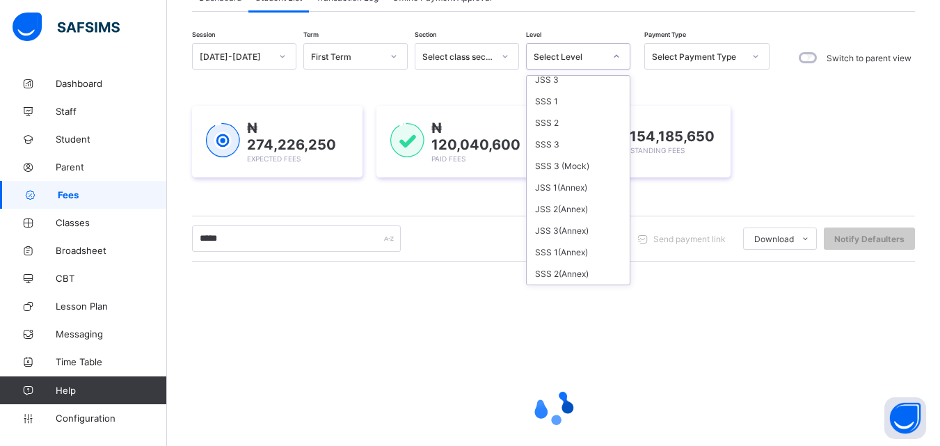
scroll to position [278, 0]
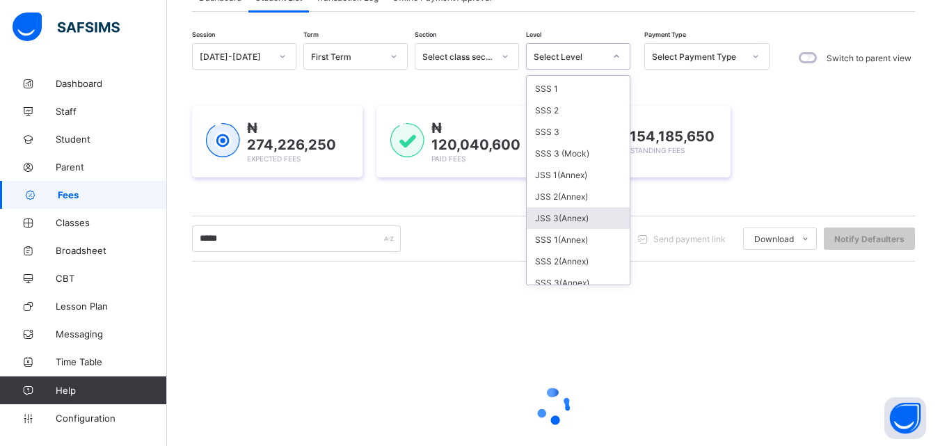
click at [558, 218] on div "JSS 3(Annex)" at bounding box center [578, 218] width 103 height 22
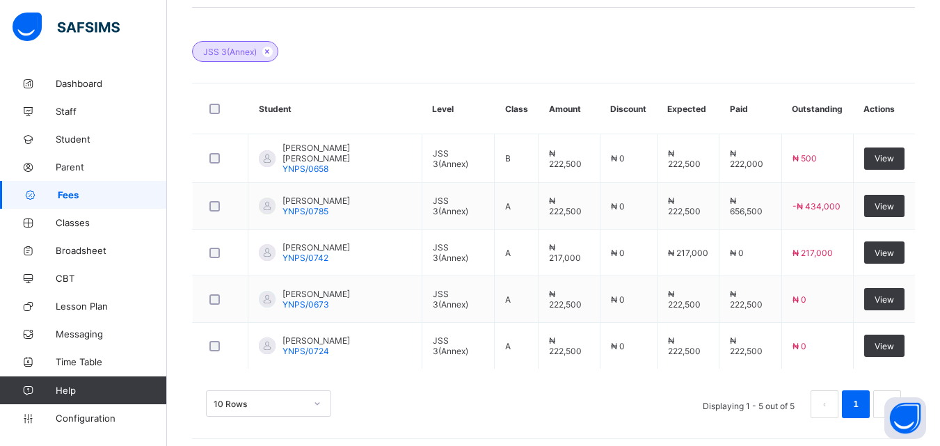
scroll to position [395, 0]
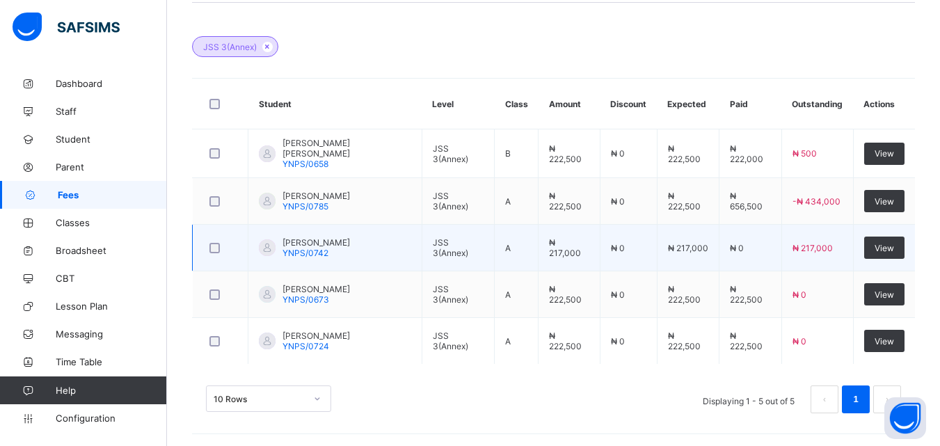
click at [568, 265] on td "₦ 217,000" at bounding box center [570, 248] width 62 height 47
click at [891, 248] on span "View" at bounding box center [884, 248] width 19 height 10
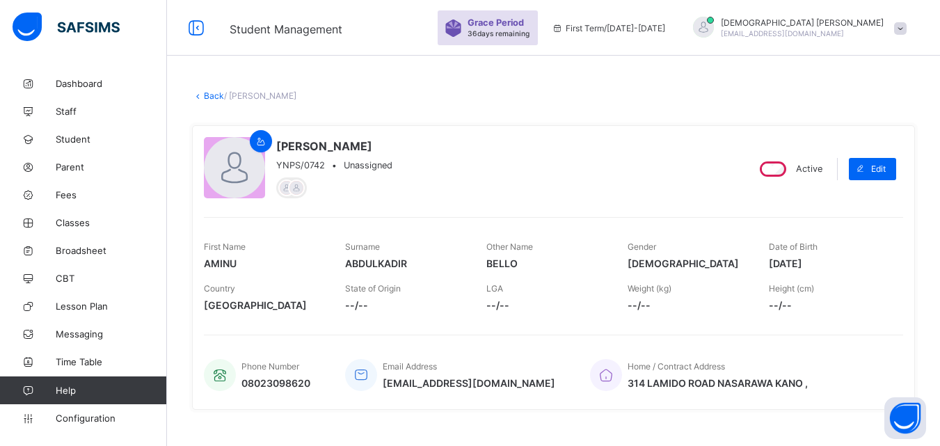
click at [716, 220] on div "First Name AMINU Surname ABDULKADIR Other Name BELLO Gender MALE Date of Birth …" at bounding box center [554, 267] width 700 height 101
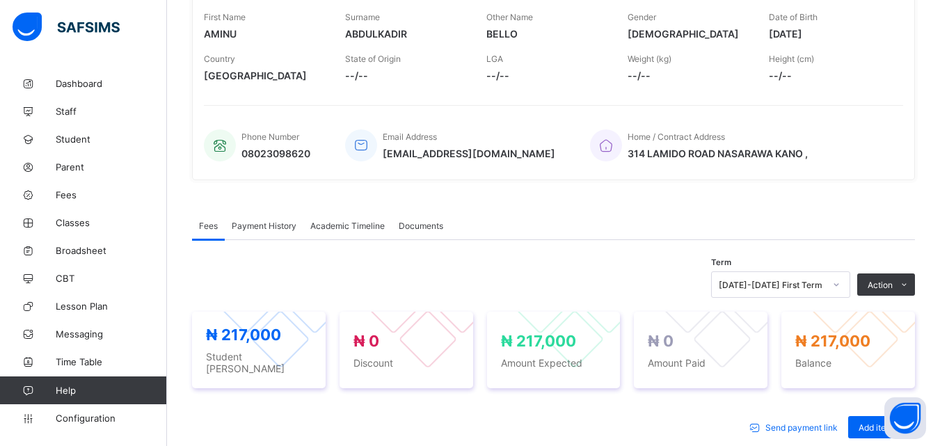
scroll to position [251, 0]
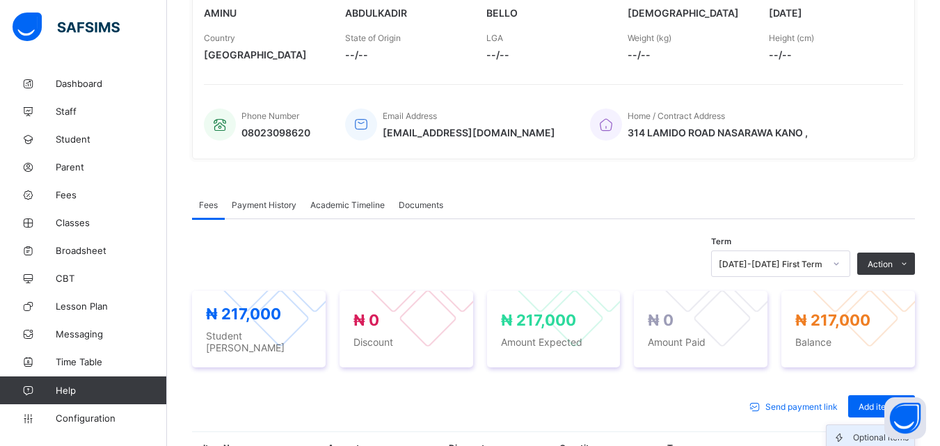
click at [873, 431] on div "Optional items" at bounding box center [881, 438] width 56 height 14
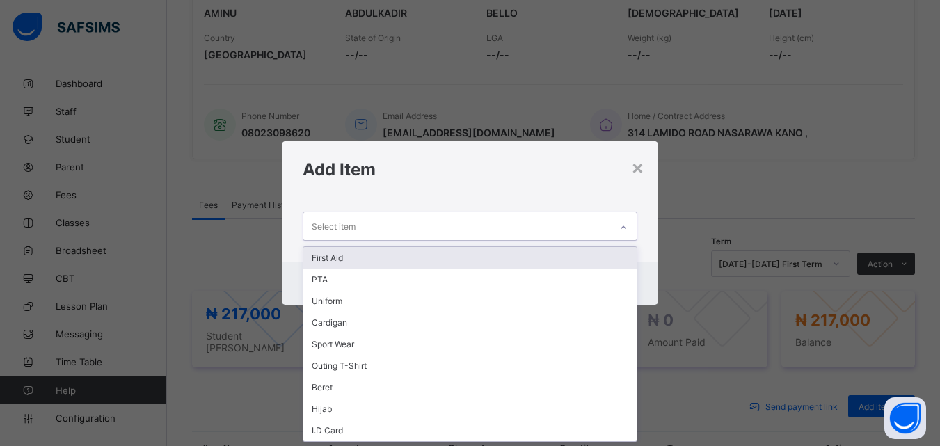
click at [619, 228] on div at bounding box center [624, 227] width 24 height 22
click at [334, 254] on div "First Aid" at bounding box center [469, 258] width 333 height 22
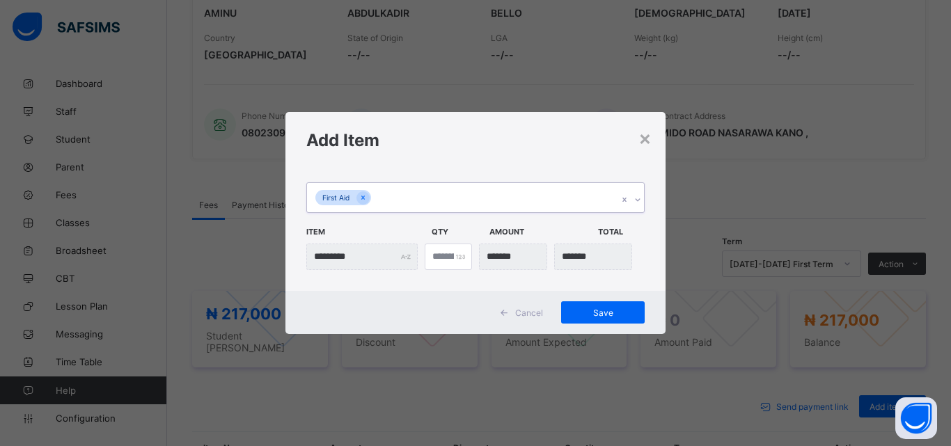
click at [635, 203] on icon at bounding box center [637, 200] width 8 height 14
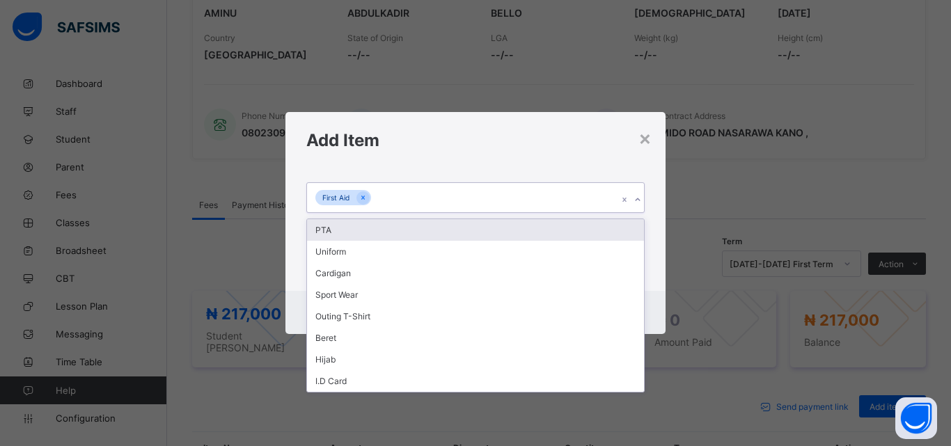
click at [342, 228] on div "PTA" at bounding box center [475, 230] width 337 height 22
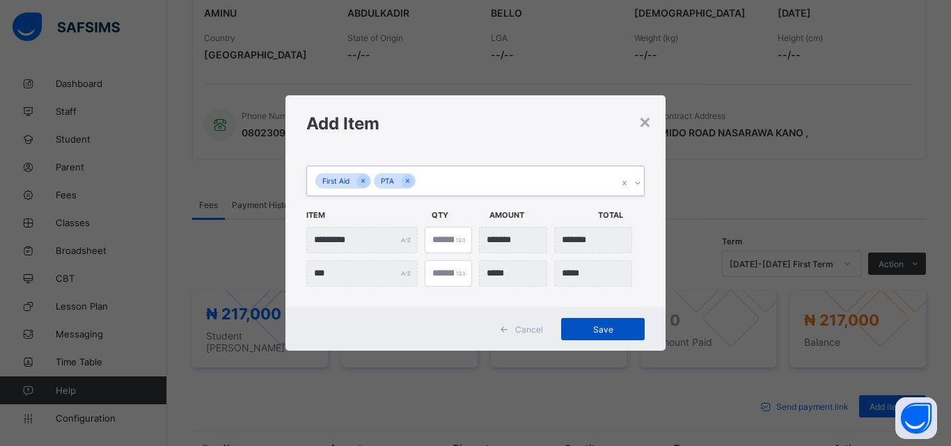
click at [606, 324] on span "Save" at bounding box center [602, 329] width 63 height 10
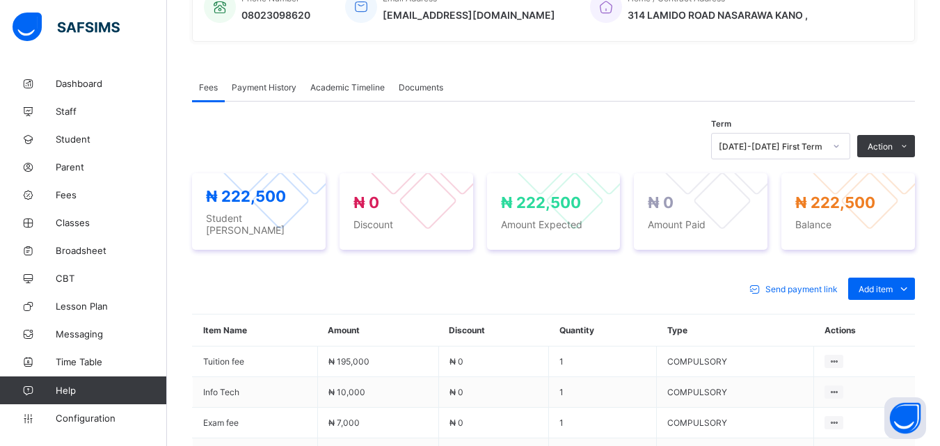
scroll to position [369, 0]
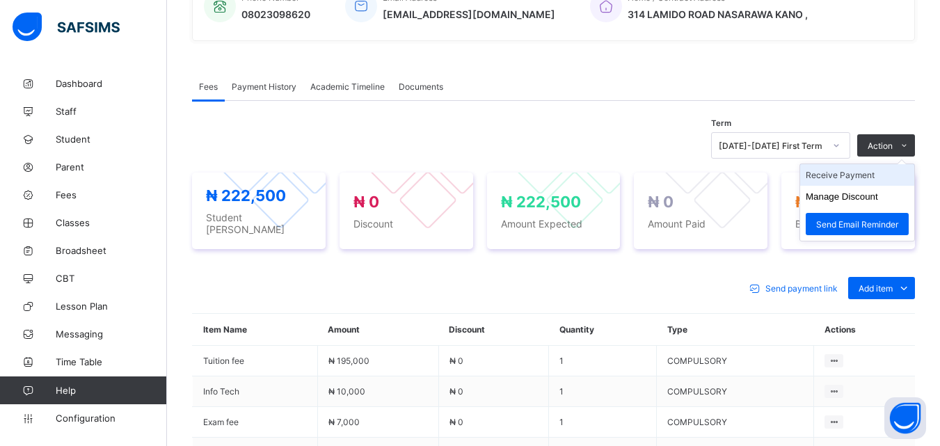
click at [868, 176] on li "Receive Payment" at bounding box center [857, 175] width 114 height 22
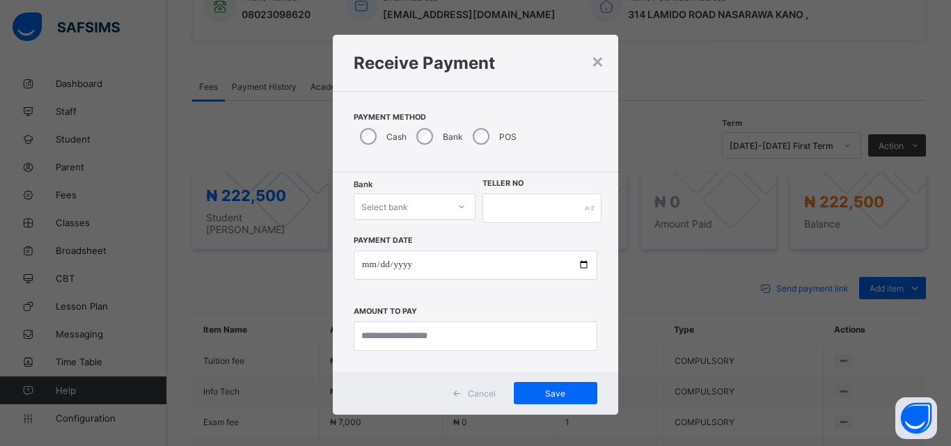
click at [457, 207] on icon at bounding box center [461, 207] width 8 height 14
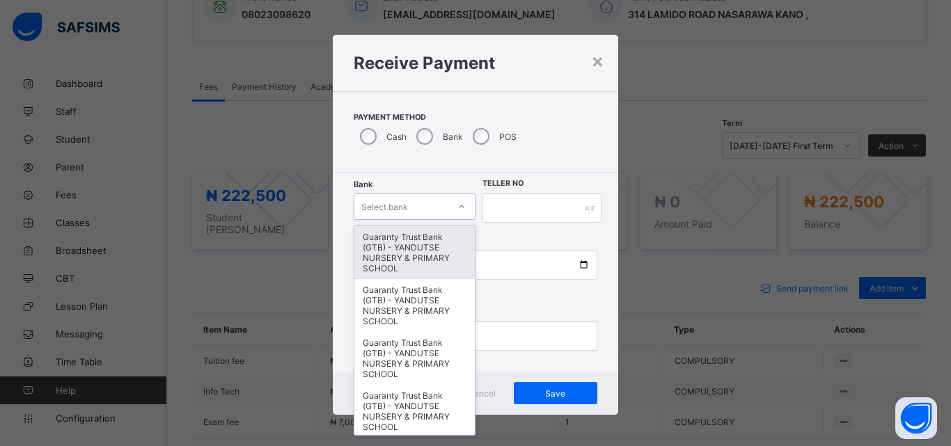
type input "*"
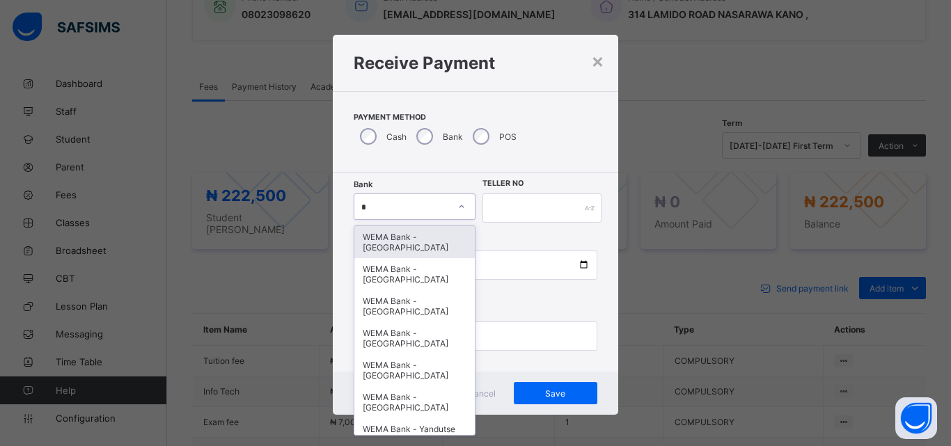
click at [397, 247] on div "WEMA Bank - [GEOGRAPHIC_DATA]" at bounding box center [414, 242] width 120 height 32
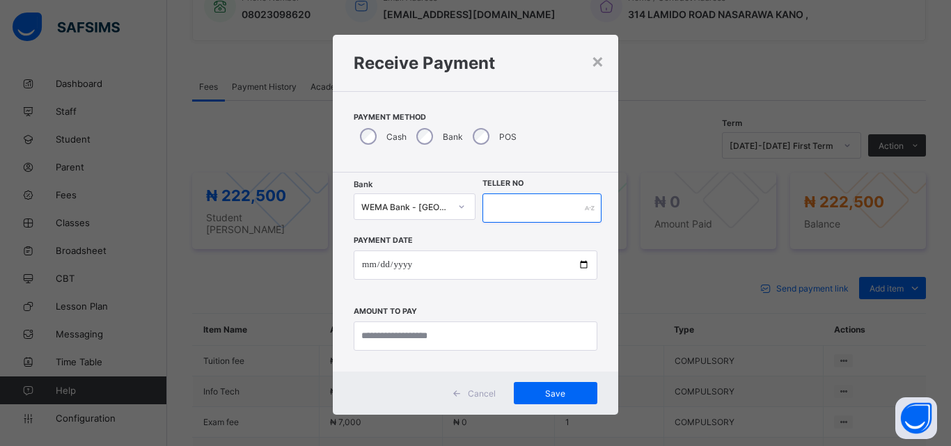
click at [543, 200] on input "text" at bounding box center [541, 208] width 119 height 29
type input "*********"
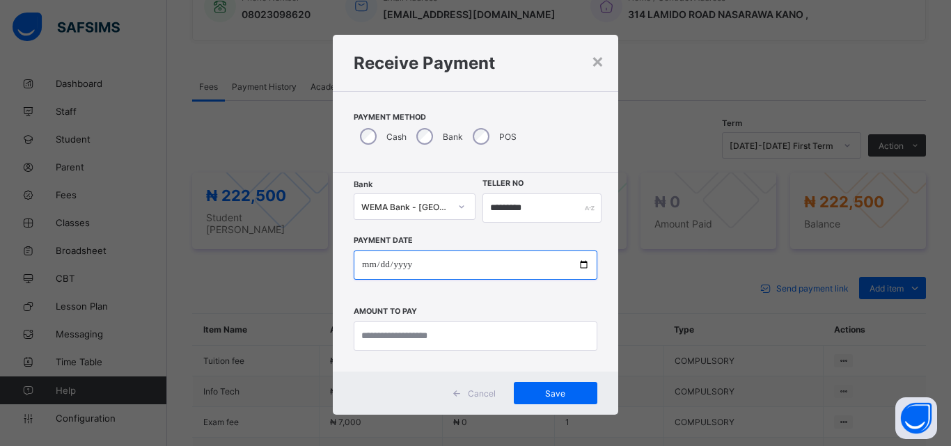
click at [583, 263] on input "date" at bounding box center [476, 265] width 244 height 29
type input "**********"
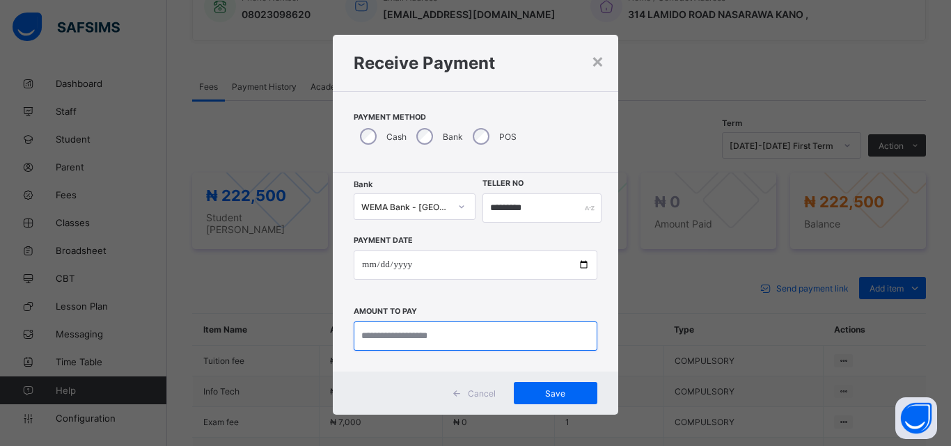
click at [471, 331] on input "currency" at bounding box center [476, 336] width 244 height 29
type input "*********"
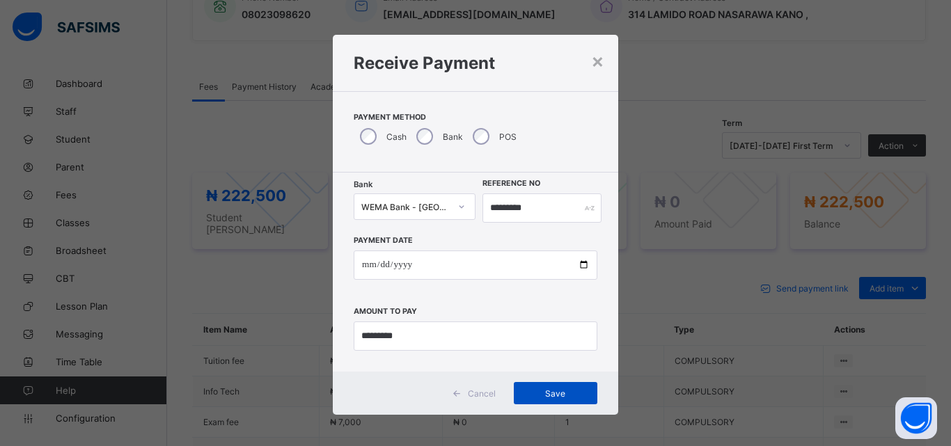
click at [551, 386] on div "Save" at bounding box center [556, 393] width 84 height 22
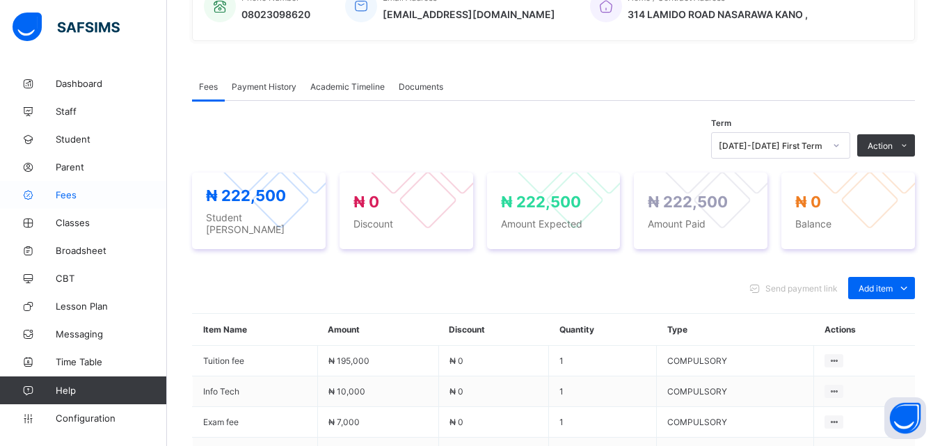
click at [72, 194] on span "Fees" at bounding box center [111, 194] width 111 height 11
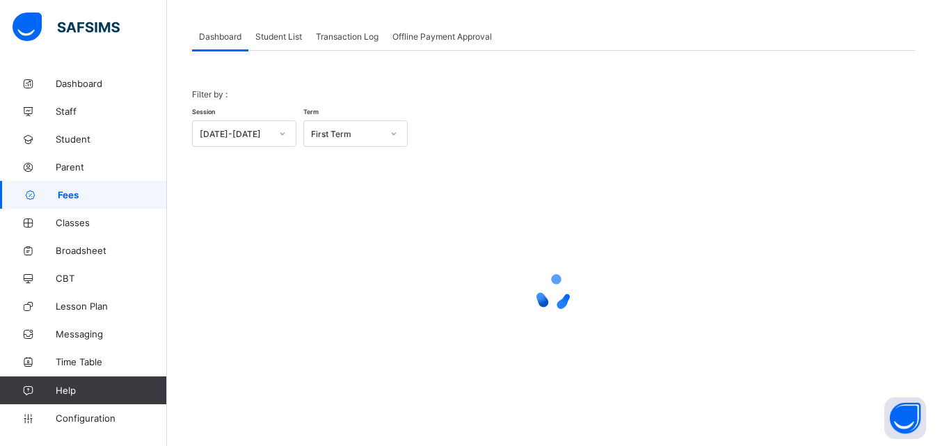
scroll to position [68, 0]
drag, startPoint x: 283, startPoint y: 29, endPoint x: 291, endPoint y: 105, distance: 76.9
click at [283, 29] on div "Student List" at bounding box center [278, 36] width 61 height 28
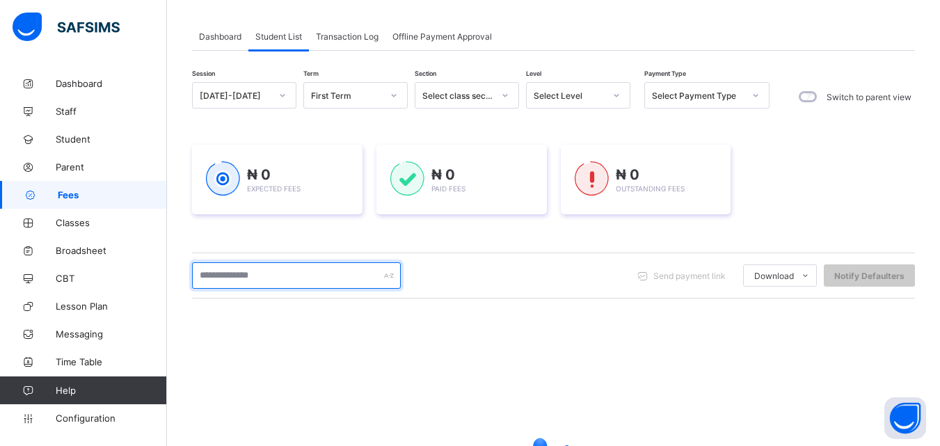
click at [292, 277] on input "text" at bounding box center [296, 275] width 209 height 26
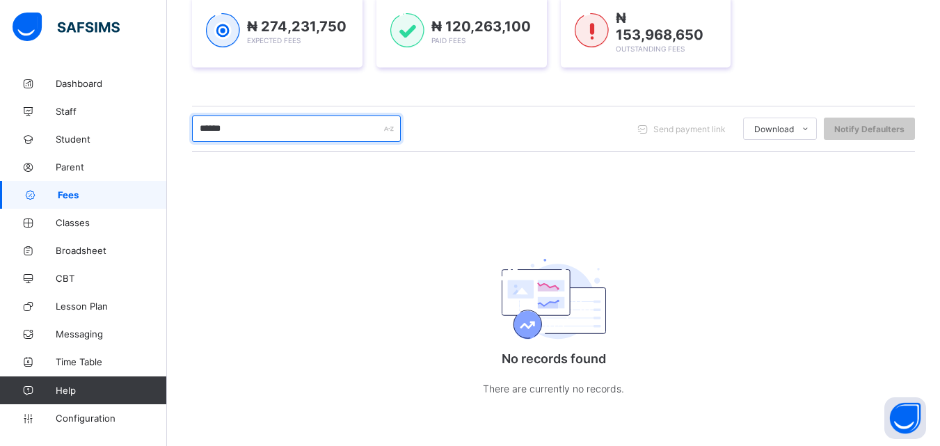
scroll to position [216, 0]
type input "*"
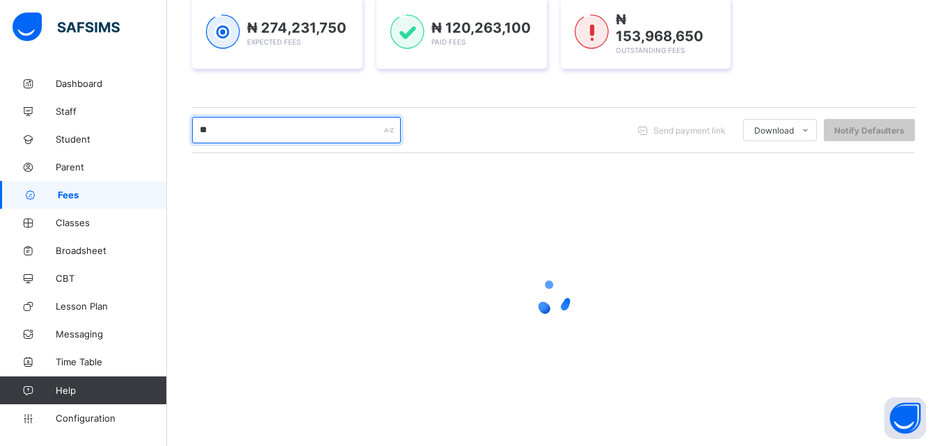
scroll to position [219, 0]
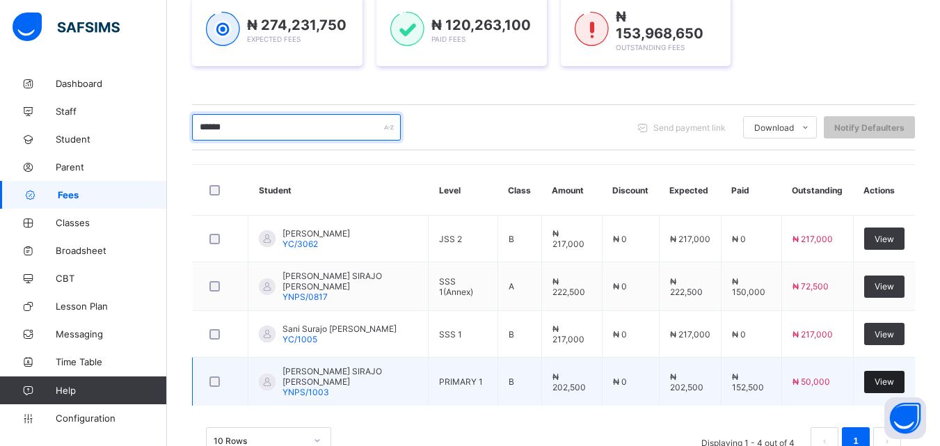
type input "******"
click at [891, 377] on span "View" at bounding box center [884, 382] width 19 height 10
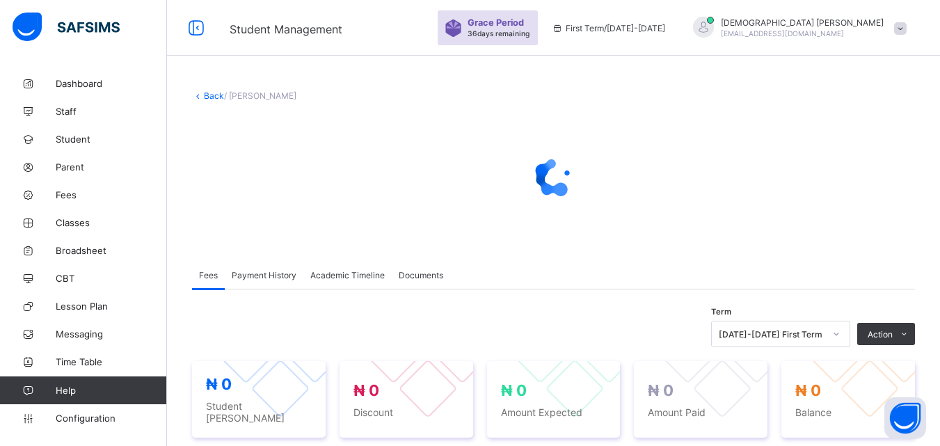
click at [738, 258] on div "× Delete Document This action would delete the document with name: from the sys…" at bounding box center [553, 417] width 773 height 695
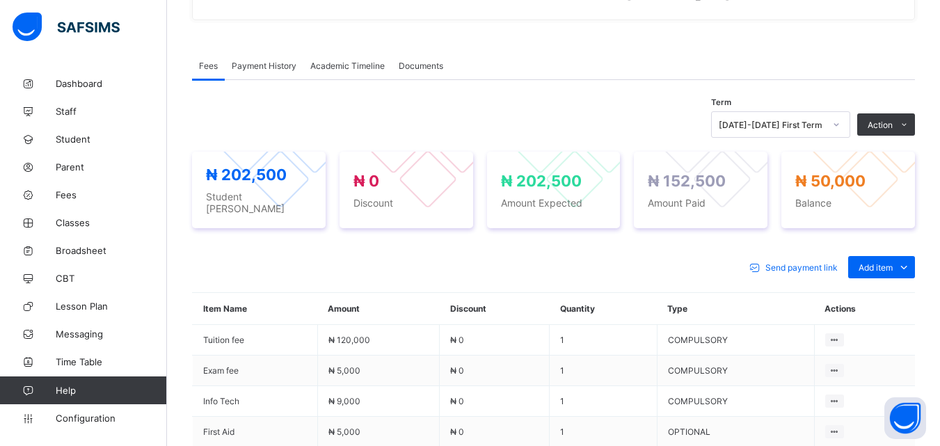
scroll to position [294, 0]
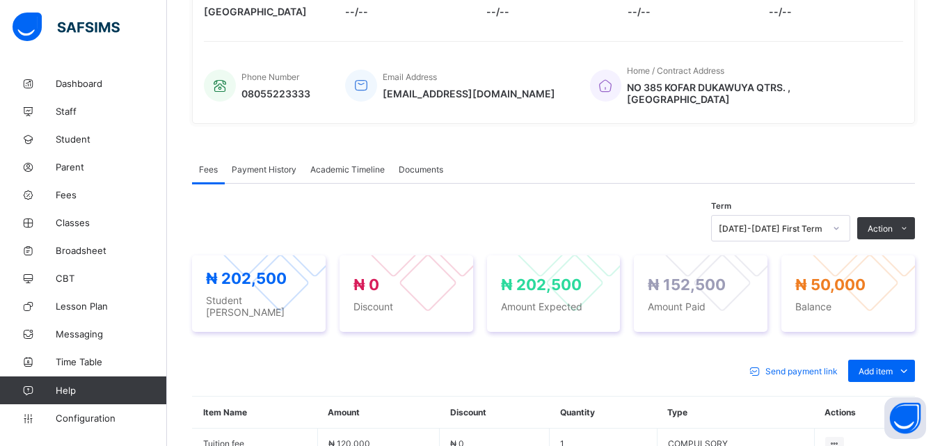
click at [258, 164] on span "Payment History" at bounding box center [264, 169] width 65 height 10
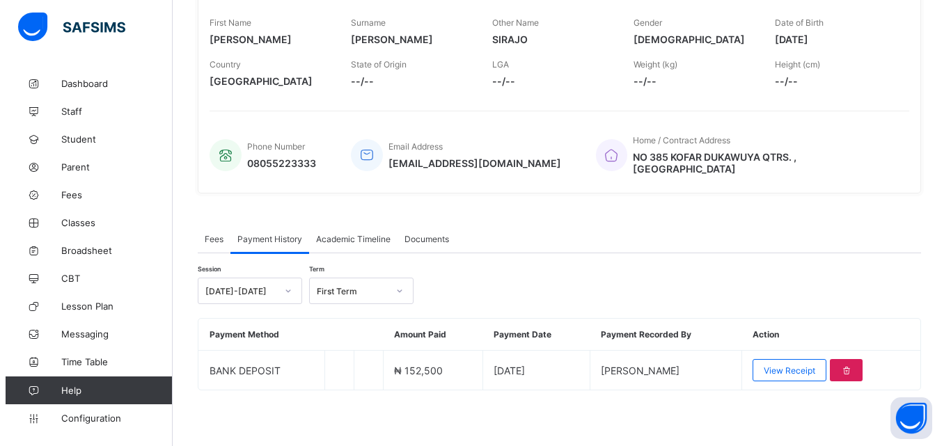
scroll to position [216, 0]
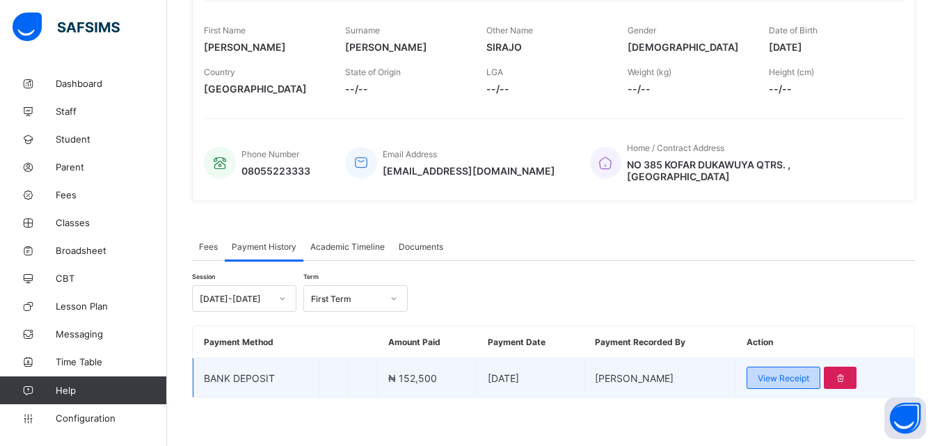
click at [782, 373] on span "View Receipt" at bounding box center [784, 378] width 52 height 10
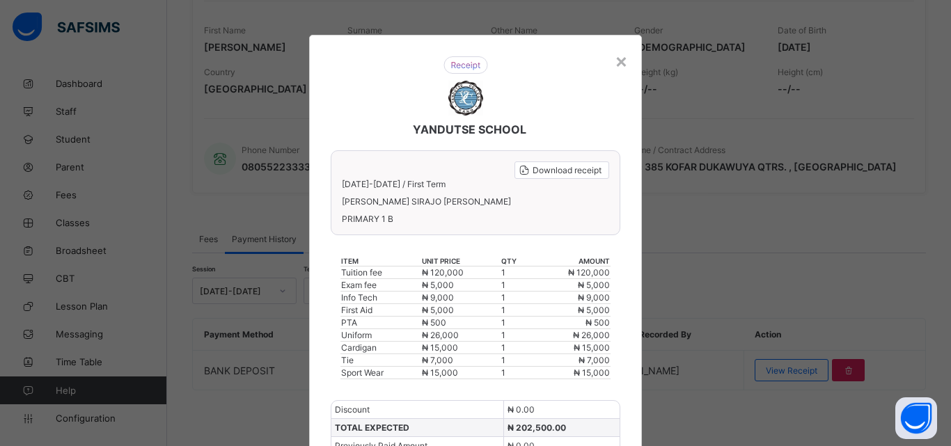
click at [699, 320] on div "× YANDUTSE SCHOOL Download receipt 2025-2026 / First Term AL-AMIN SIRAJO IBRAHI…" at bounding box center [475, 223] width 951 height 446
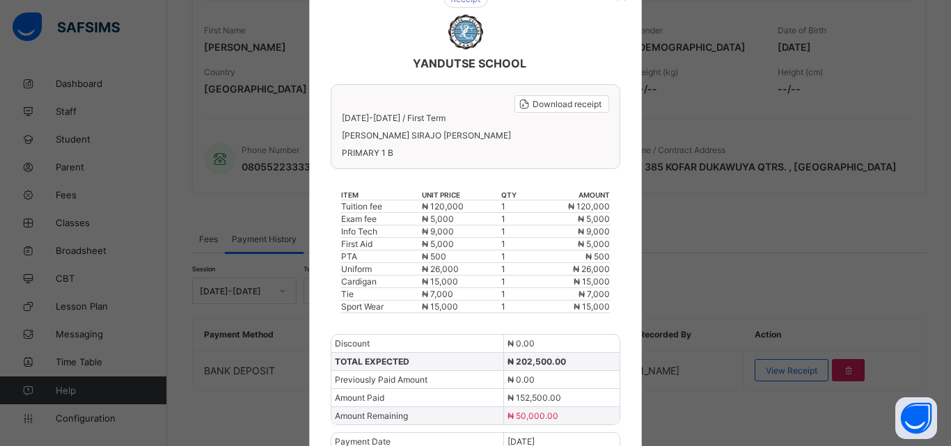
scroll to position [38, 0]
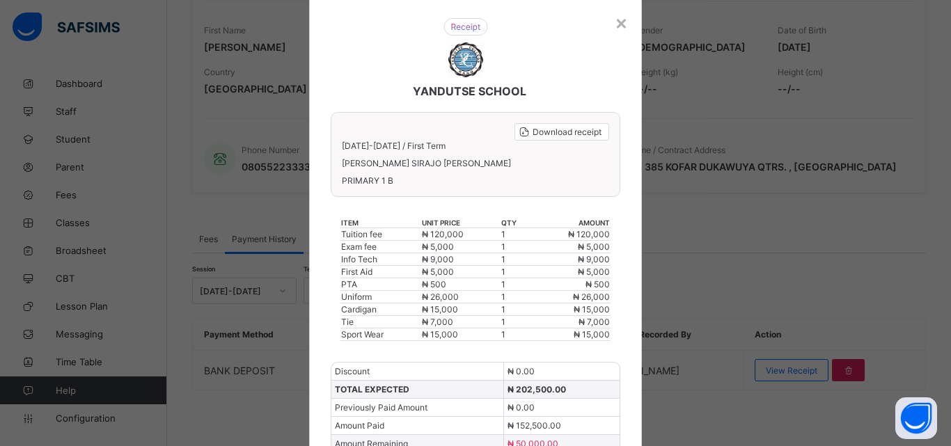
click at [607, 367] on div "Discount ₦ 0.00" at bounding box center [475, 371] width 288 height 17
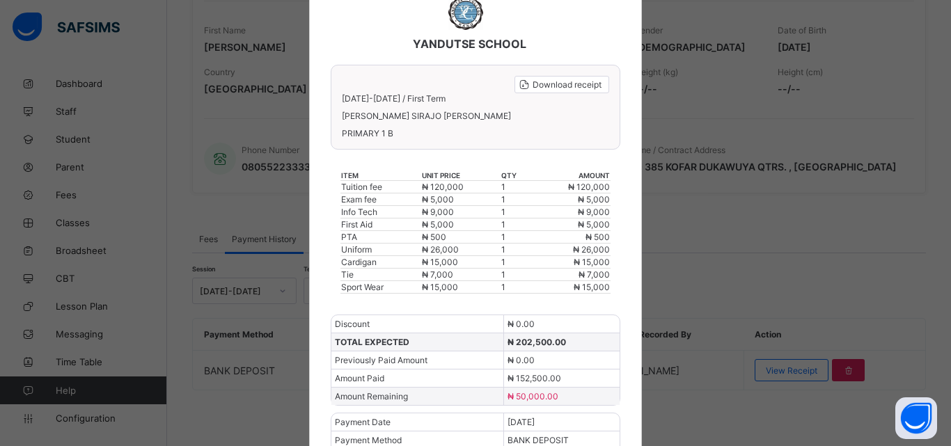
scroll to position [84, 0]
click at [838, 115] on div "× YANDUTSE SCHOOL Download receipt 2025-2026 / First Term AL-AMIN SIRAJO IBRAHI…" at bounding box center [475, 223] width 951 height 446
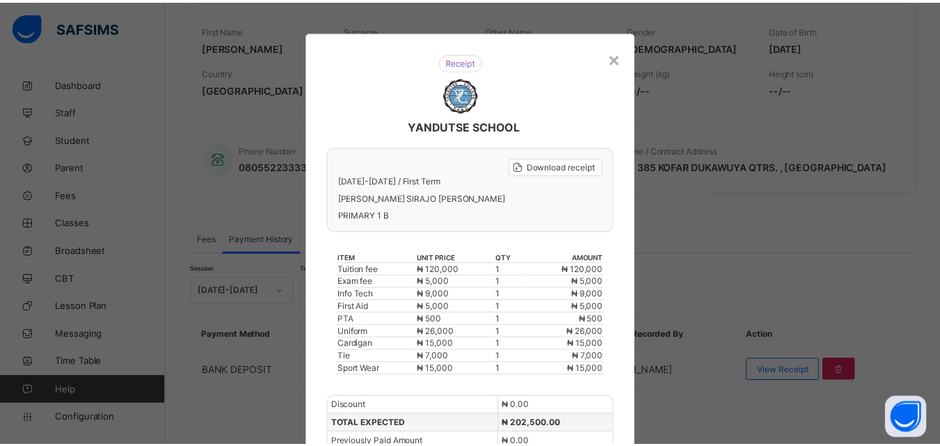
scroll to position [0, 0]
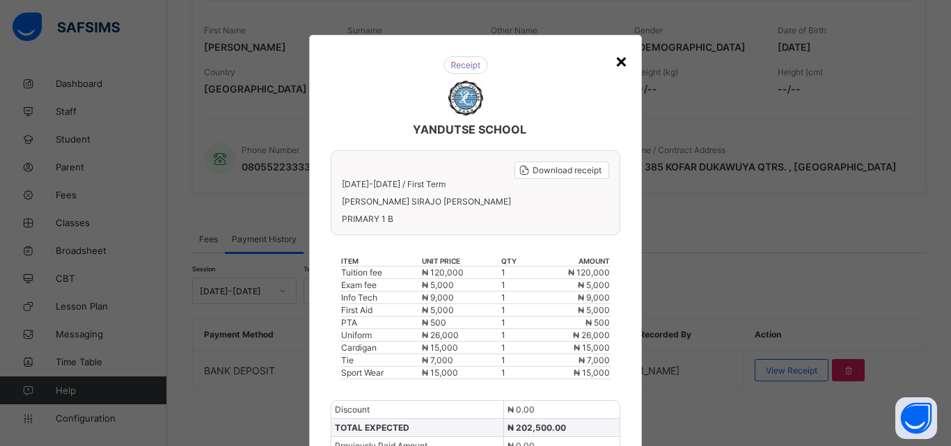
click at [615, 60] on div "×" at bounding box center [621, 61] width 13 height 24
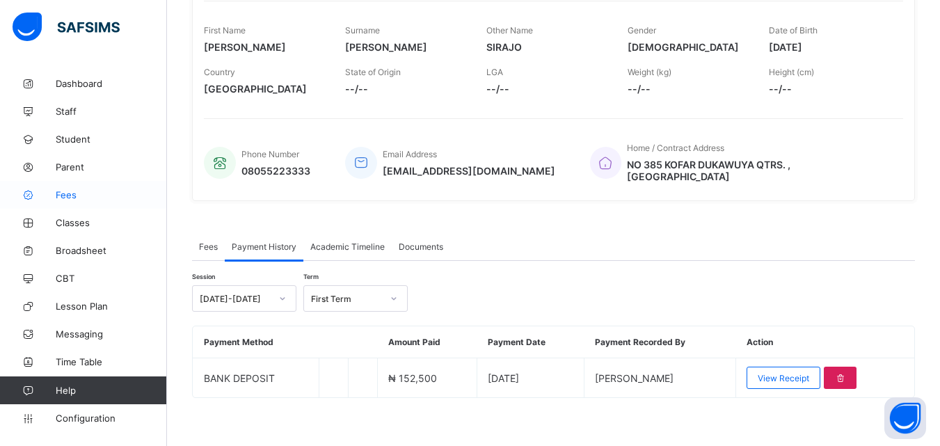
click at [72, 191] on span "Fees" at bounding box center [111, 194] width 111 height 11
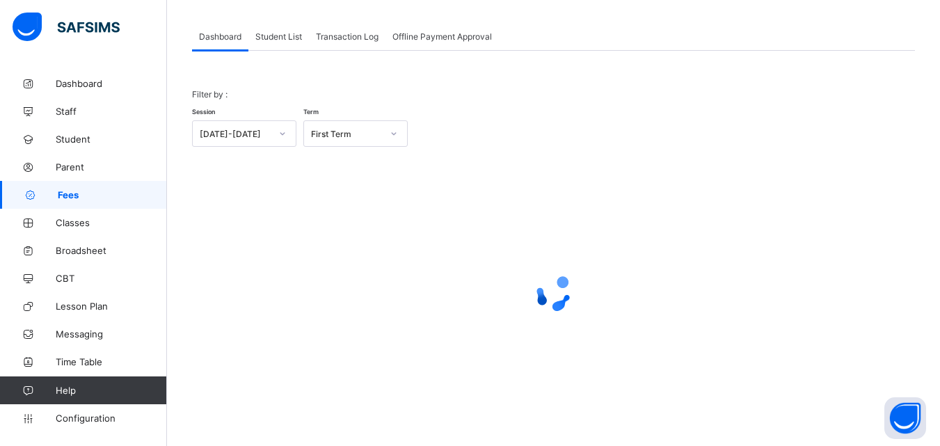
scroll to position [68, 0]
click at [284, 31] on span "Student List" at bounding box center [278, 36] width 47 height 10
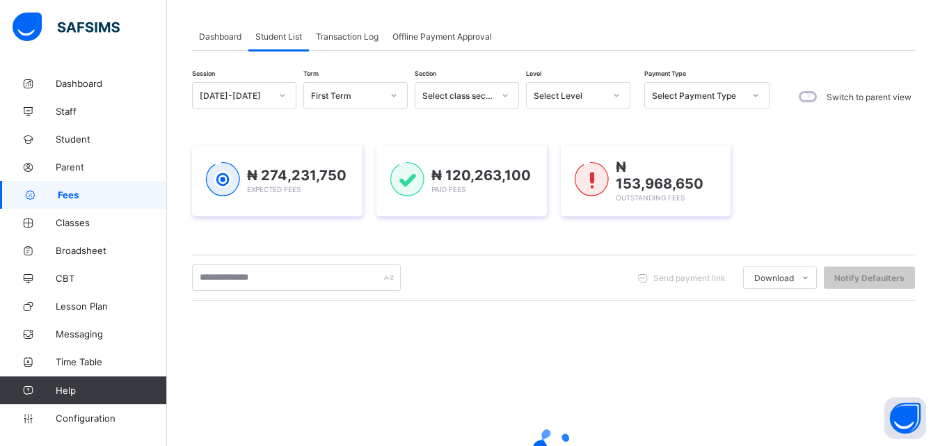
click at [624, 84] on div at bounding box center [616, 95] width 26 height 25
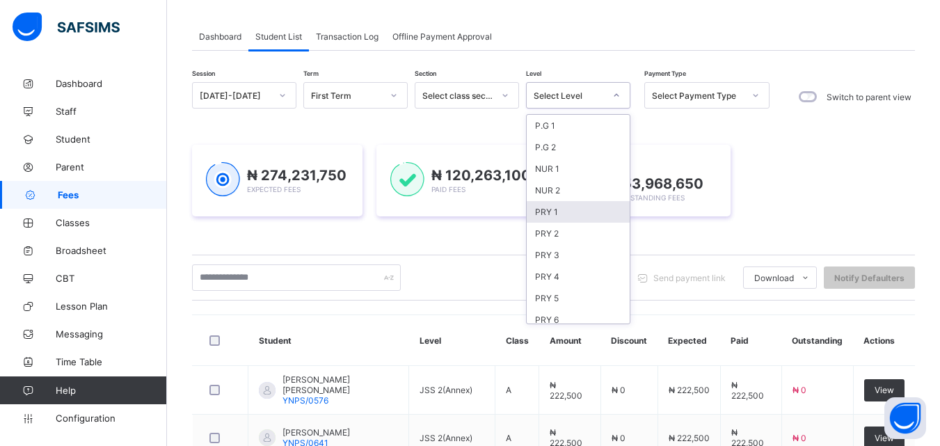
click at [544, 216] on div "PRY 1" at bounding box center [578, 212] width 103 height 22
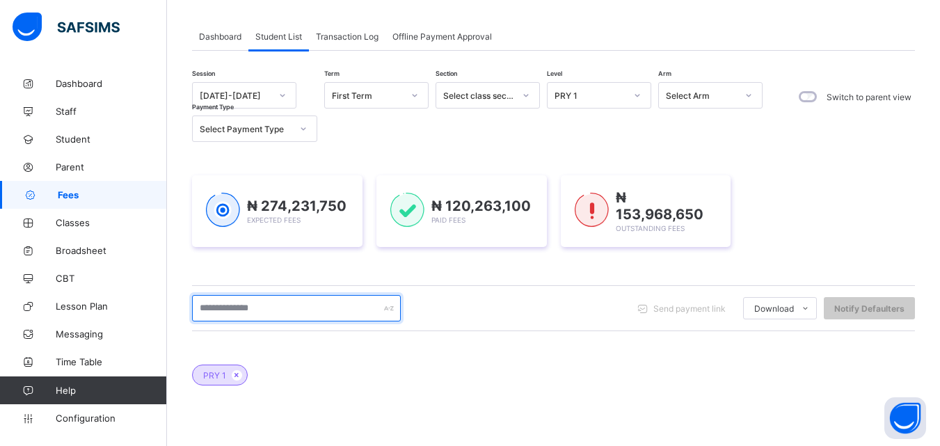
click at [266, 305] on input "text" at bounding box center [296, 308] width 209 height 26
type input "*****"
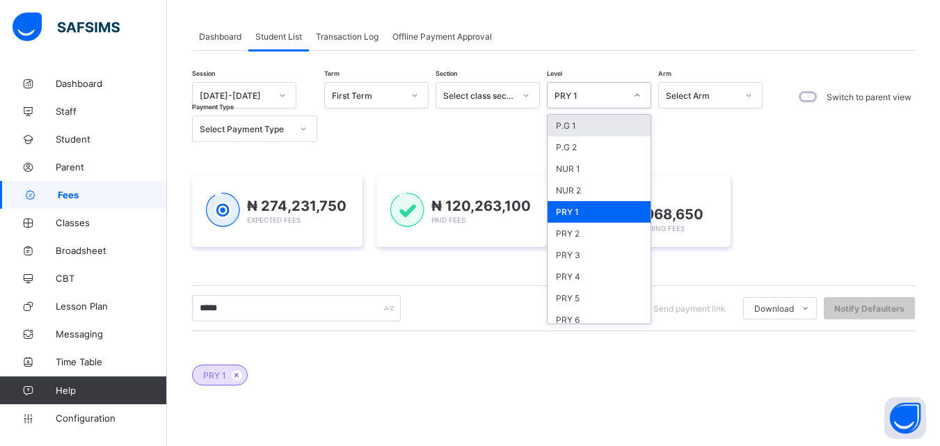
click at [633, 91] on div at bounding box center [638, 95] width 24 height 22
click at [622, 294] on div "PRY 5" at bounding box center [599, 298] width 103 height 22
click at [574, 245] on div "₦ 274,231,750 Expected Fees ₦ 120,263,100 Paid Fees ₦ 153,968,650 Outstanding F…" at bounding box center [553, 211] width 723 height 113
click at [572, 237] on div "₦ 153,968,650 Outstanding Fees" at bounding box center [646, 211] width 171 height 72
click at [649, 255] on div "₦ 274,231,750 Expected Fees ₦ 120,263,100 Paid Fees ₦ 153,968,650 Outstanding F…" at bounding box center [553, 211] width 723 height 113
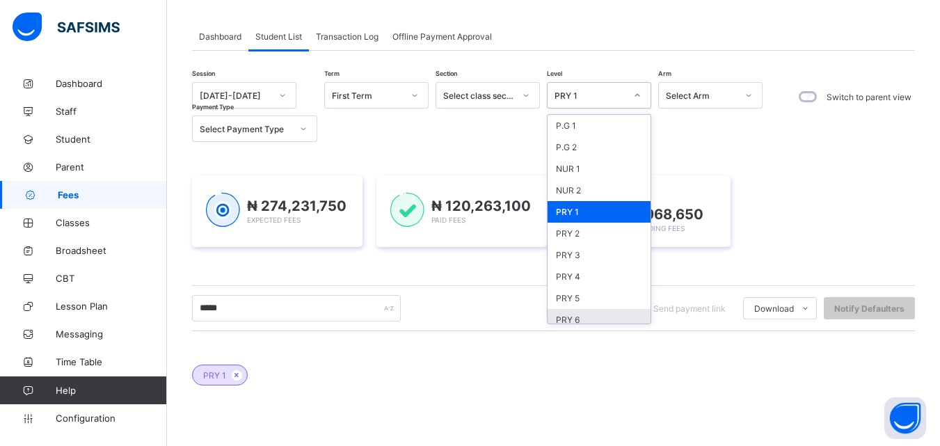
click at [649, 255] on div "₦ 274,231,750 Expected Fees ₦ 120,263,100 Paid Fees ₦ 153,968,650 Outstanding F…" at bounding box center [553, 211] width 723 height 113
click at [576, 235] on div "₦ 153,968,650 Outstanding Fees" at bounding box center [646, 211] width 171 height 72
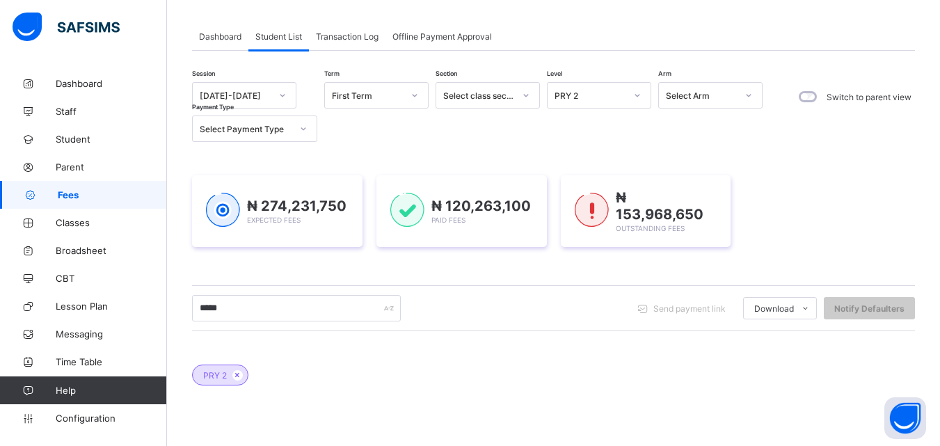
click at [571, 165] on div "₦ 274,231,750 Expected Fees ₦ 120,263,100 Paid Fees ₦ 153,968,650 Outstanding F…" at bounding box center [553, 211] width 723 height 113
click at [646, 118] on div "Session 2025-2026 Term First Term Section Select class section Level PRY 2 Arm …" at bounding box center [481, 112] width 578 height 60
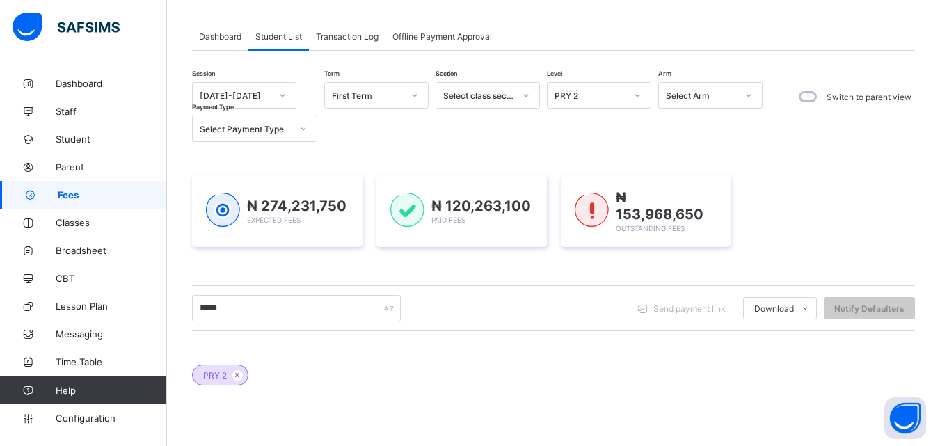
click at [646, 118] on div "Session 2025-2026 Term First Term Section Select class section Level PRY 2 Arm …" at bounding box center [481, 112] width 578 height 60
click at [565, 184] on div "₦ 274,231,750 Expected Fees ₦ 120,263,100 Paid Fees ₦ 153,968,650 Outstanding F…" at bounding box center [553, 211] width 723 height 72
click at [632, 84] on div at bounding box center [638, 95] width 24 height 22
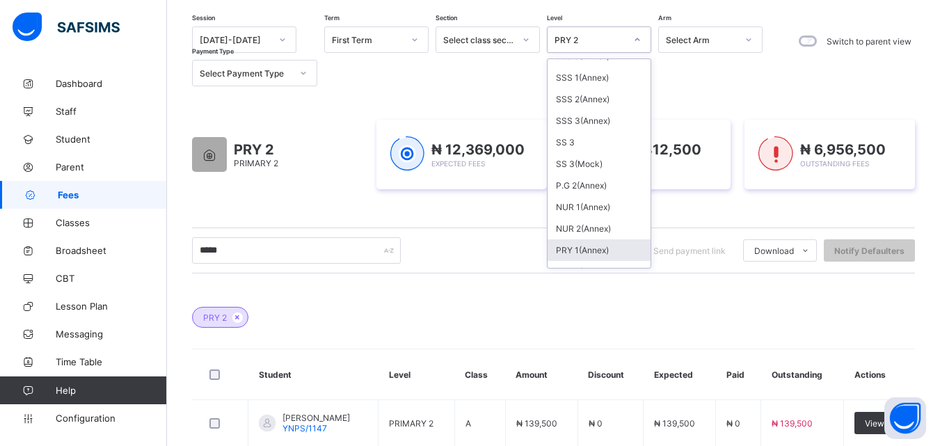
scroll to position [445, 0]
click at [590, 227] on div "PRY 1(Annex)" at bounding box center [599, 229] width 103 height 22
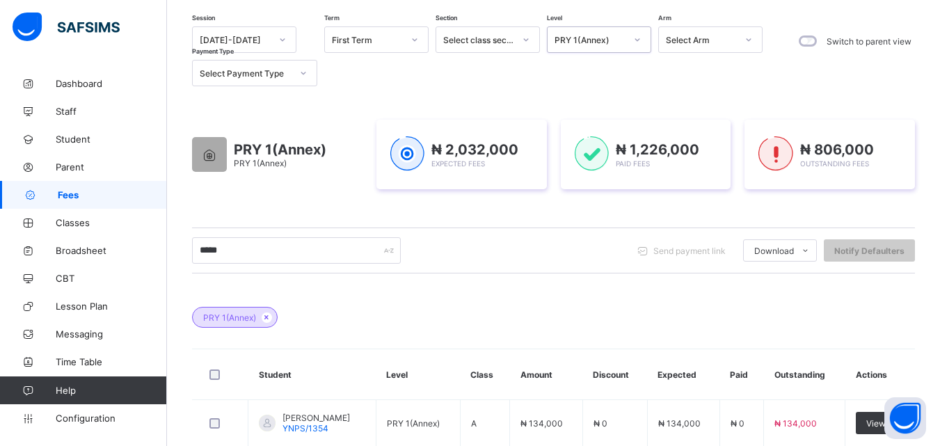
click at [885, 337] on div "PRY 1(Annex) Student Level Class Amount Discount Expected Paid Outstanding Acti…" at bounding box center [553, 421] width 723 height 270
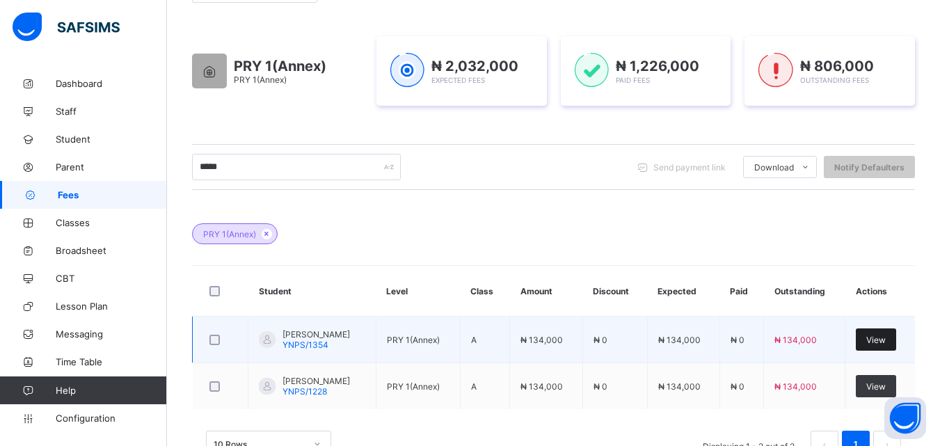
click at [886, 339] on span "View" at bounding box center [876, 340] width 19 height 10
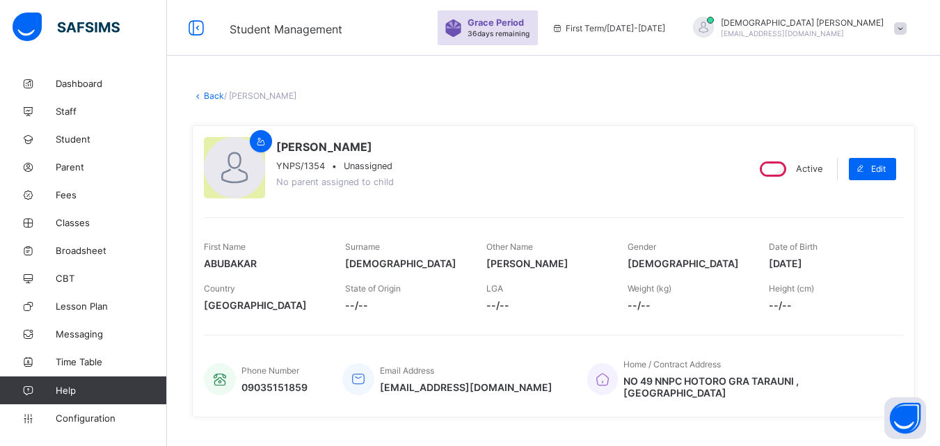
click at [540, 182] on div "ABUBAKAR IDRIS MUHAMMAD YNPS/1354 • Unassigned No parent assigned to child" at bounding box center [470, 168] width 532 height 63
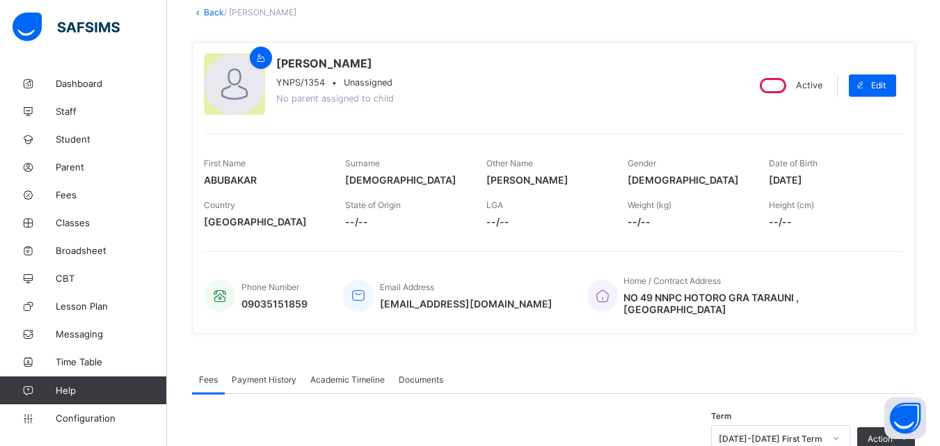
scroll to position [111, 0]
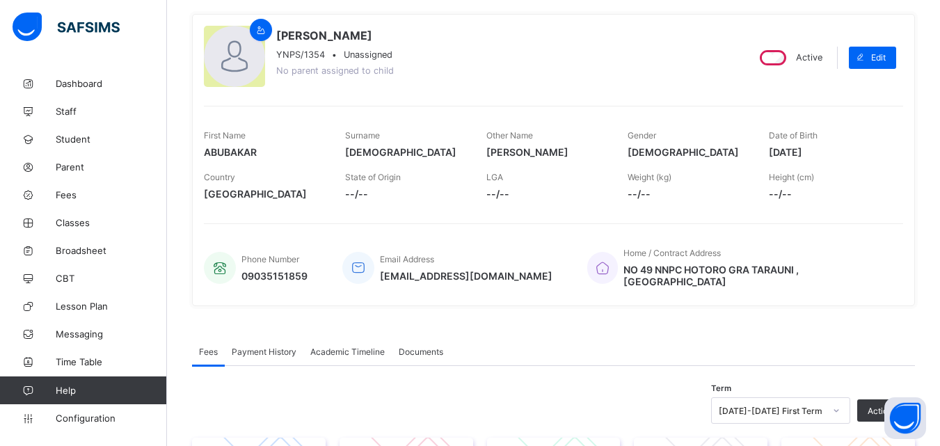
click at [585, 77] on div "ABUBAKAR IDRIS MUHAMMAD YNPS/1354 • Unassigned No parent assigned to child" at bounding box center [470, 57] width 532 height 63
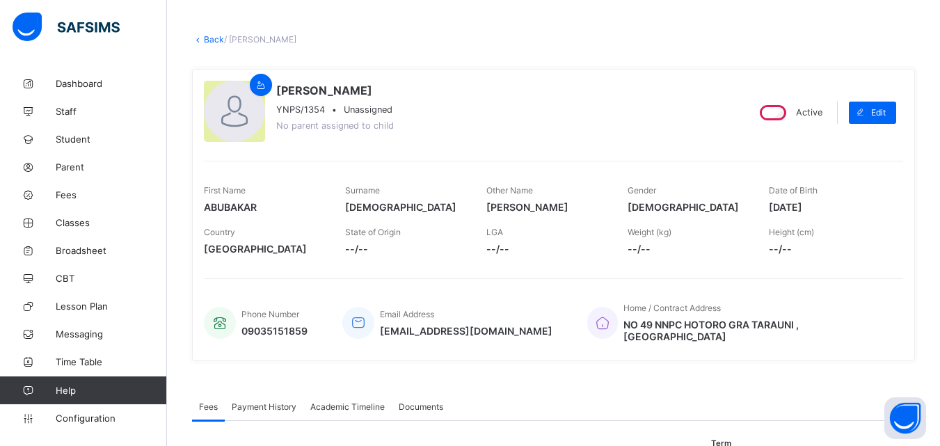
scroll to position [56, 0]
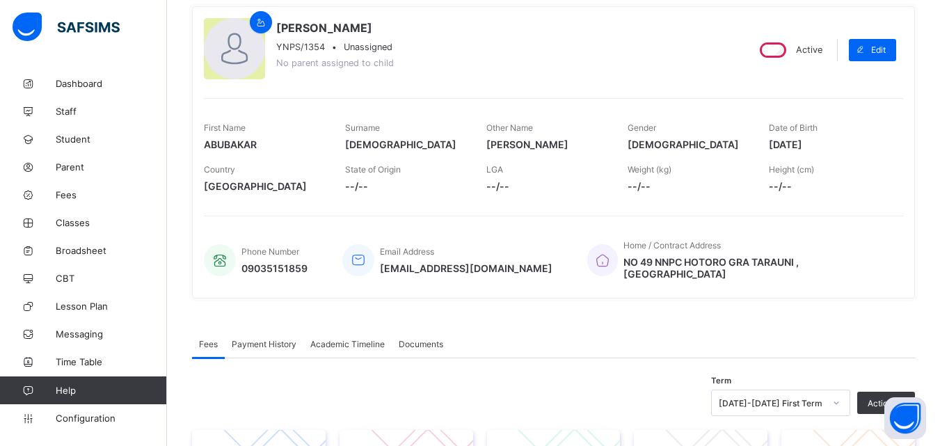
scroll to position [167, 0]
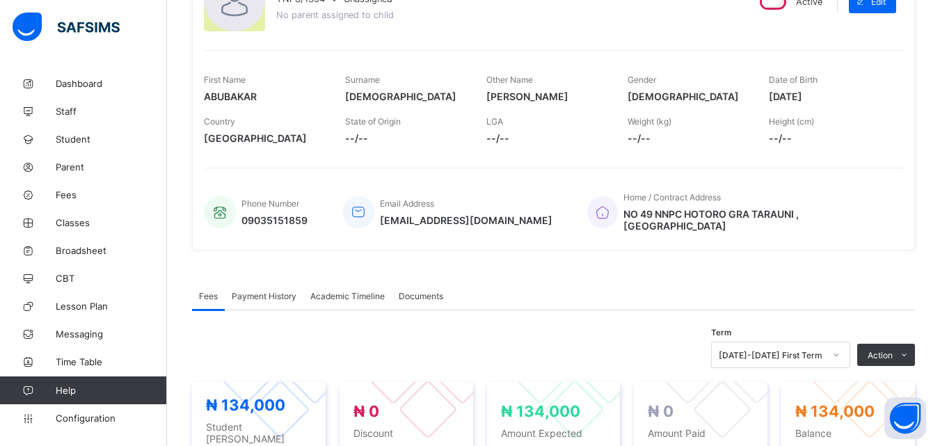
click at [283, 291] on span "Payment History" at bounding box center [264, 296] width 65 height 10
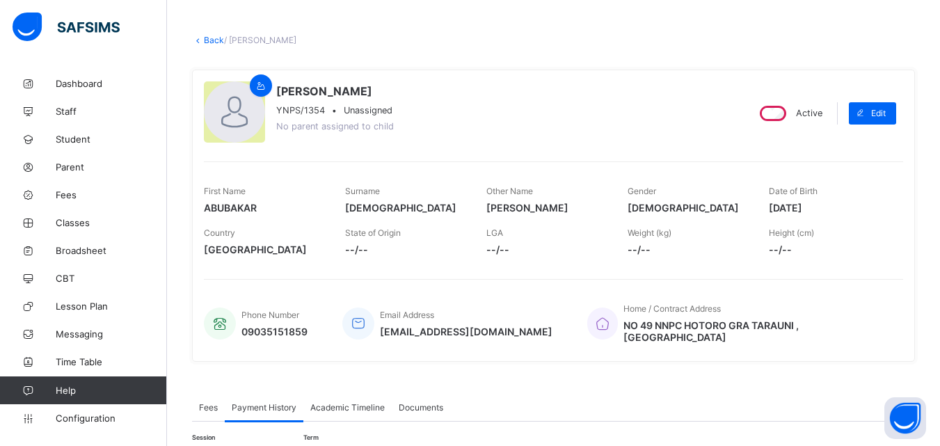
scroll to position [84, 0]
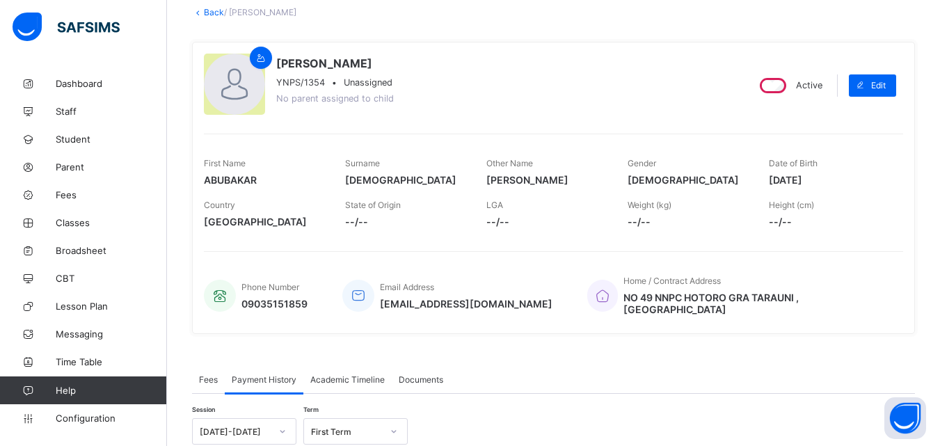
click at [203, 374] on span "Fees" at bounding box center [208, 379] width 19 height 10
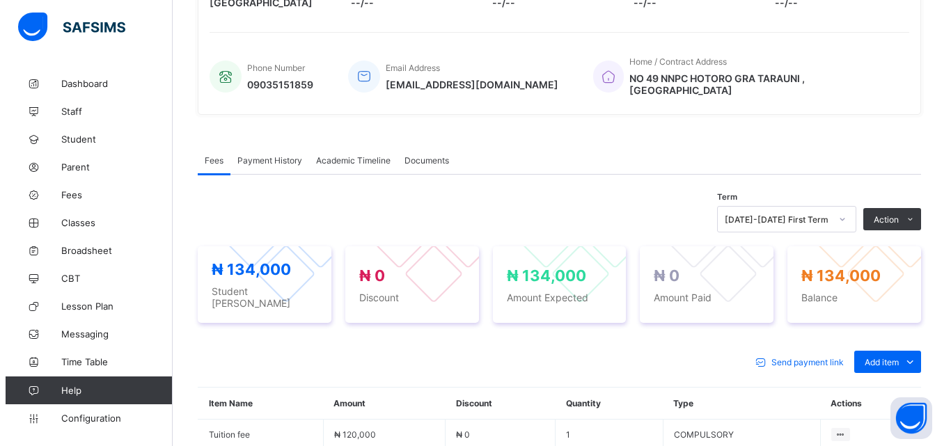
scroll to position [418, 0]
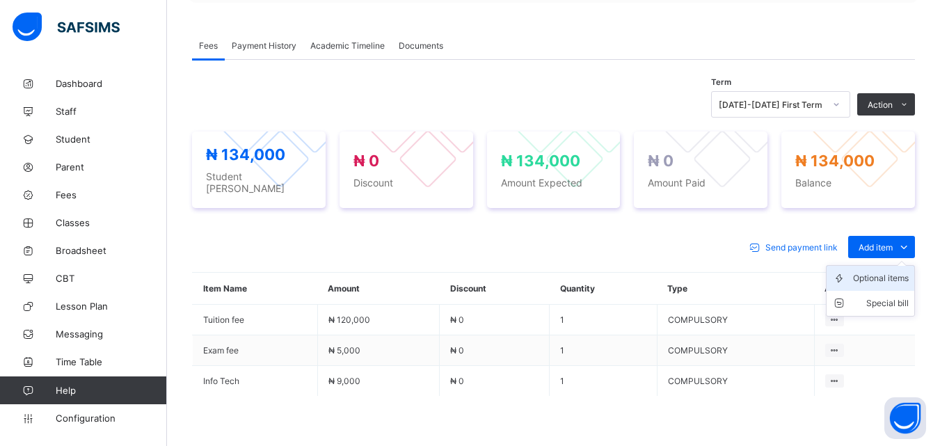
click at [905, 271] on div "Optional items" at bounding box center [881, 278] width 56 height 14
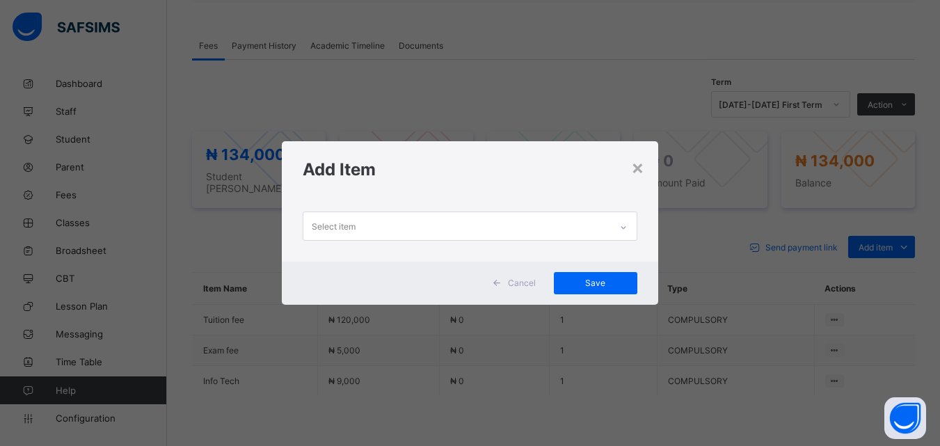
click at [624, 224] on icon at bounding box center [623, 228] width 8 height 14
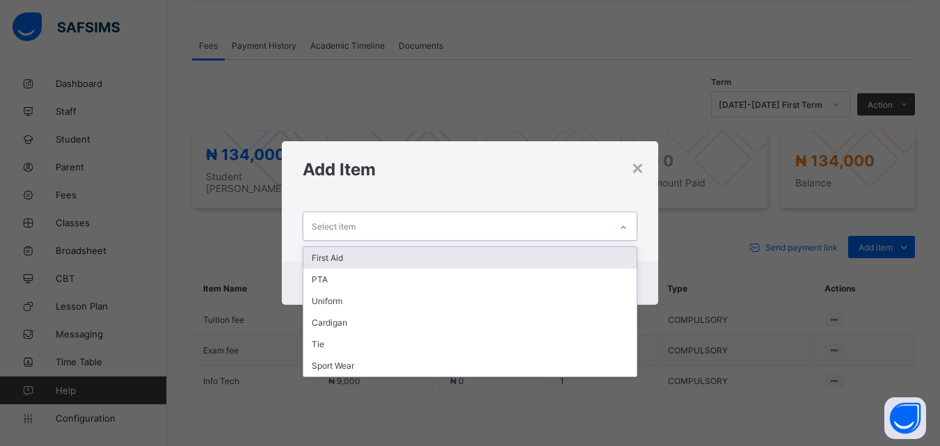
click at [343, 260] on div "First Aid" at bounding box center [469, 258] width 333 height 22
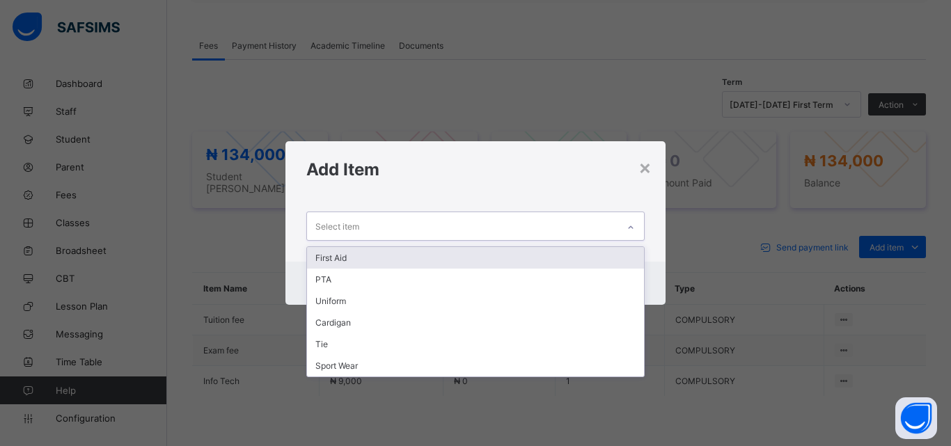
click at [628, 228] on icon at bounding box center [630, 228] width 8 height 14
click at [337, 264] on div "First Aid" at bounding box center [475, 258] width 337 height 22
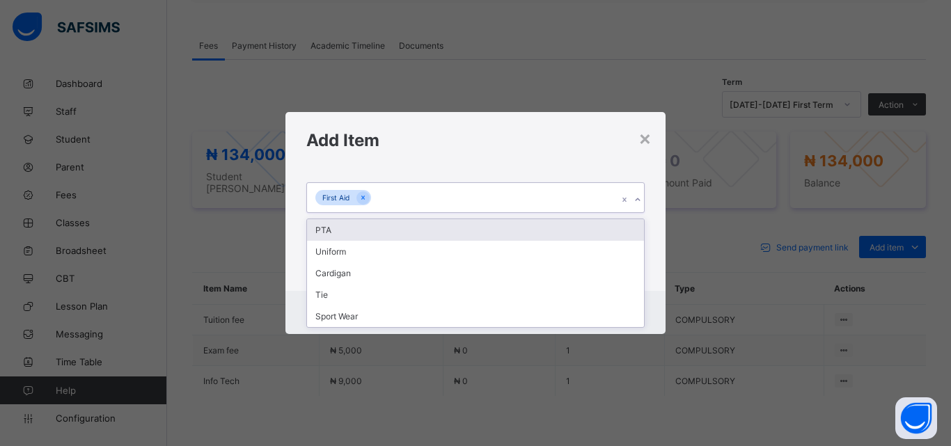
click at [638, 205] on div at bounding box center [637, 200] width 13 height 22
click at [331, 237] on div "PTA" at bounding box center [475, 230] width 337 height 22
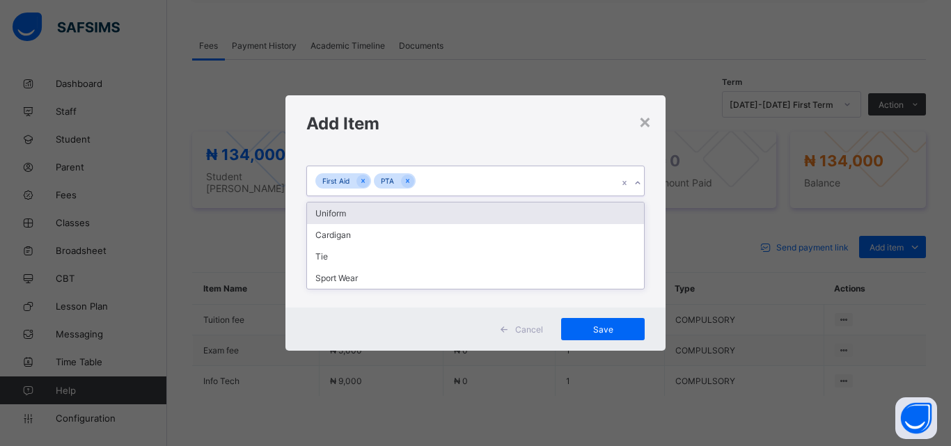
click at [634, 183] on icon at bounding box center [637, 183] width 8 height 14
click at [334, 215] on div "Uniform" at bounding box center [475, 214] width 337 height 22
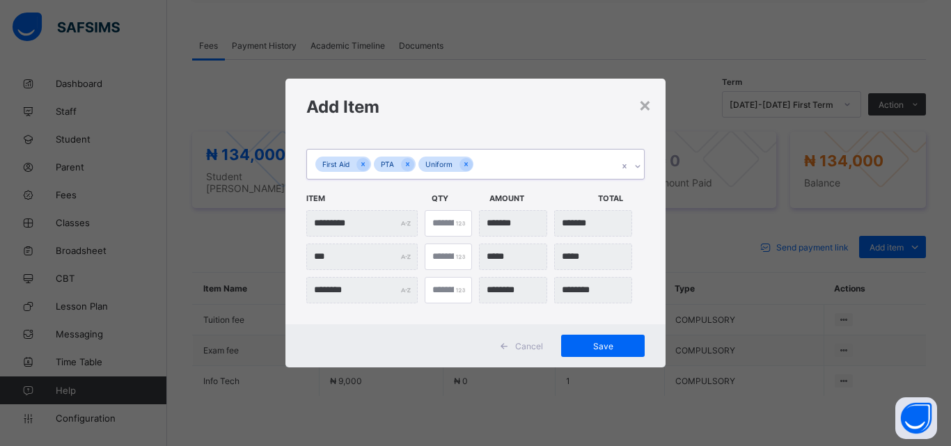
click at [634, 164] on icon at bounding box center [637, 166] width 8 height 14
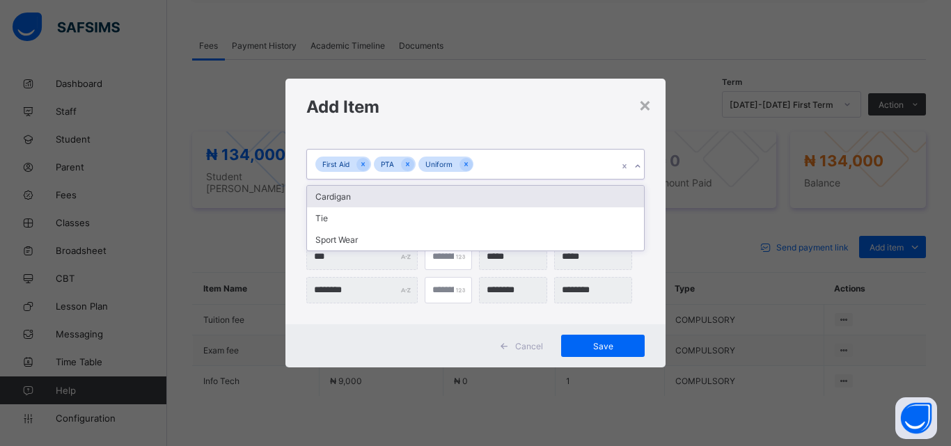
click at [347, 198] on div "Cardigan" at bounding box center [475, 197] width 337 height 22
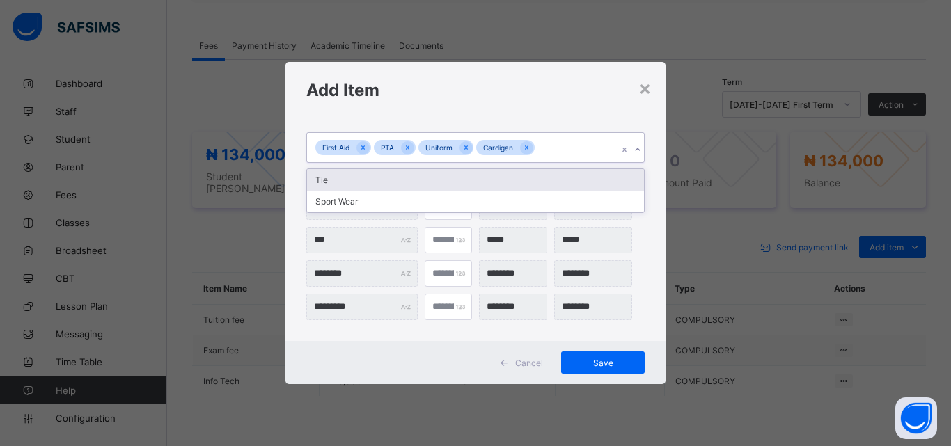
click at [636, 152] on icon at bounding box center [637, 150] width 8 height 14
click at [329, 184] on div "Tie" at bounding box center [475, 180] width 337 height 22
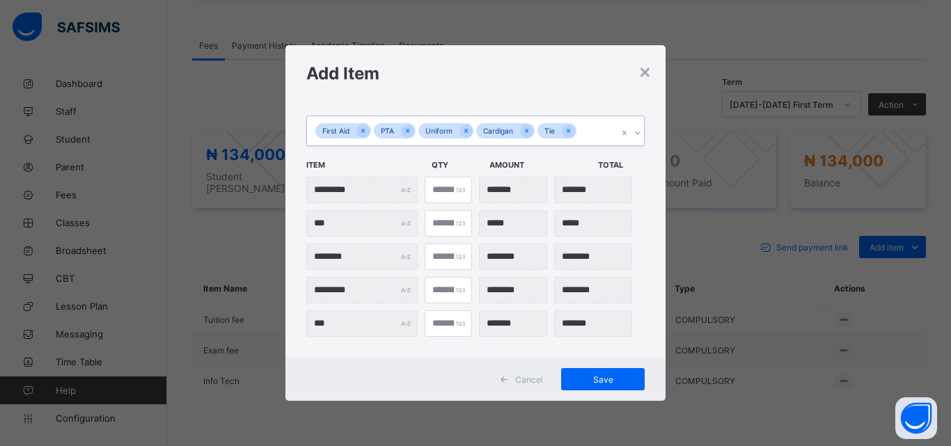
click at [637, 128] on icon at bounding box center [637, 133] width 8 height 14
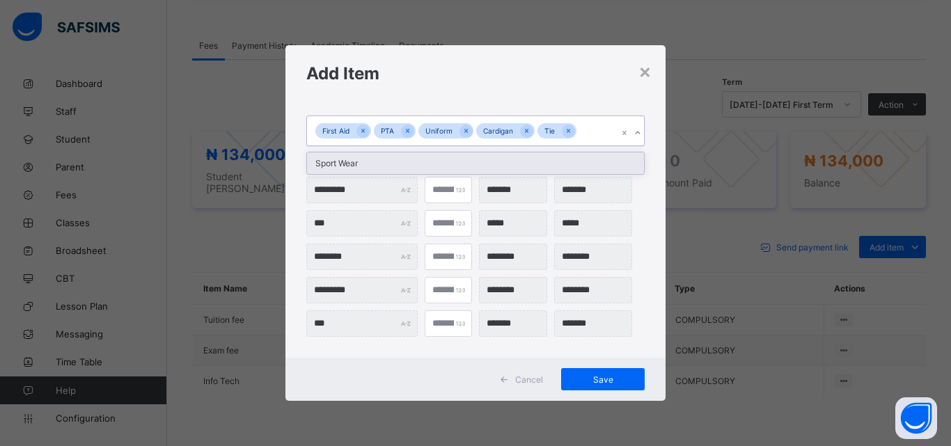
click at [340, 168] on div "Sport Wear" at bounding box center [475, 163] width 337 height 22
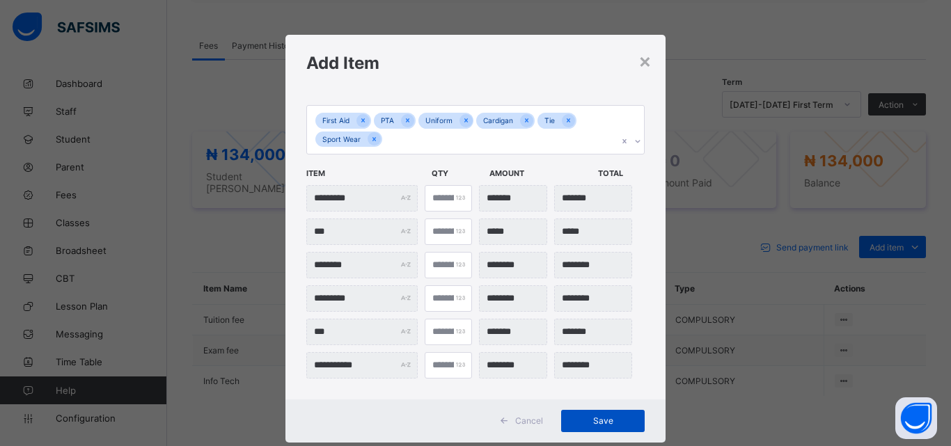
click at [596, 419] on span "Save" at bounding box center [602, 421] width 63 height 10
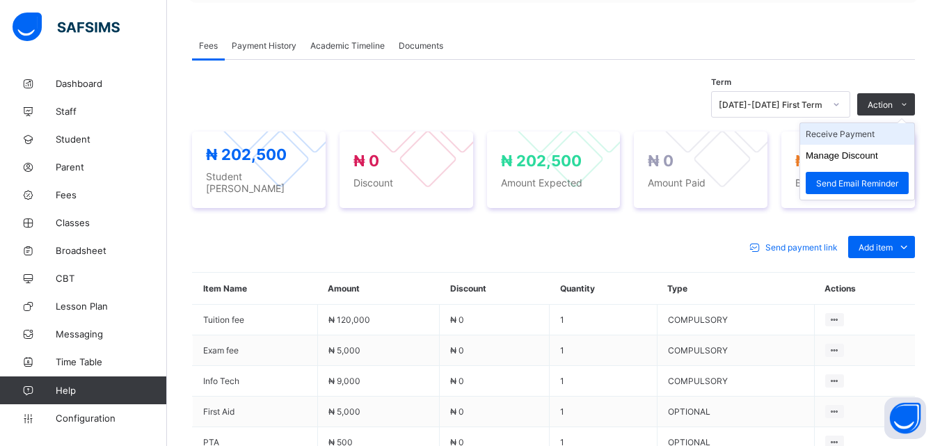
click at [851, 125] on li "Receive Payment" at bounding box center [857, 134] width 114 height 22
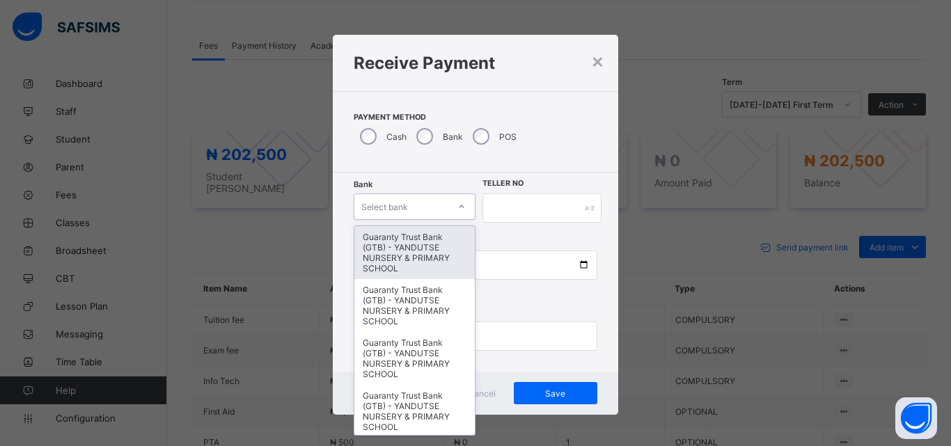
click at [457, 206] on icon at bounding box center [461, 207] width 8 height 14
type input "*"
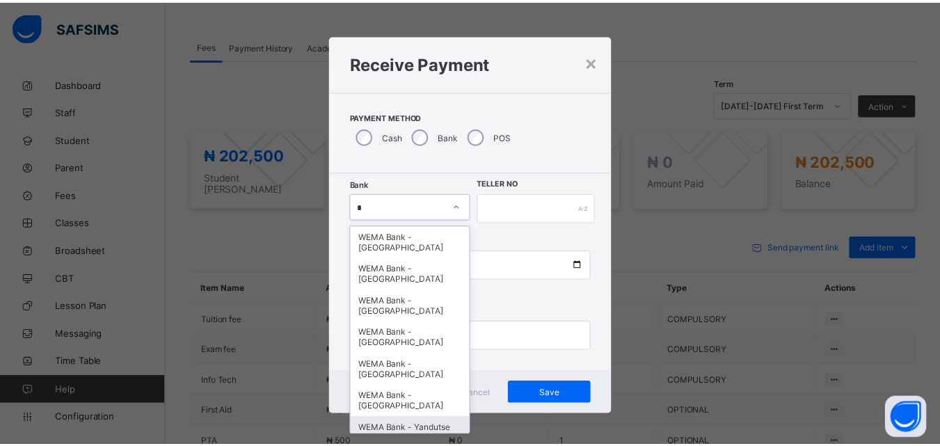
scroll to position [26, 0]
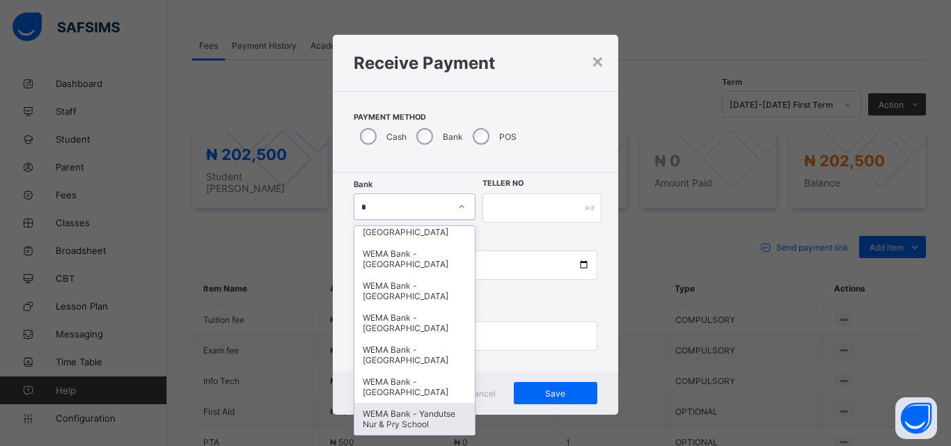
click at [411, 416] on div "WEMA Bank - Yandutse Nur & Pry School" at bounding box center [414, 419] width 120 height 32
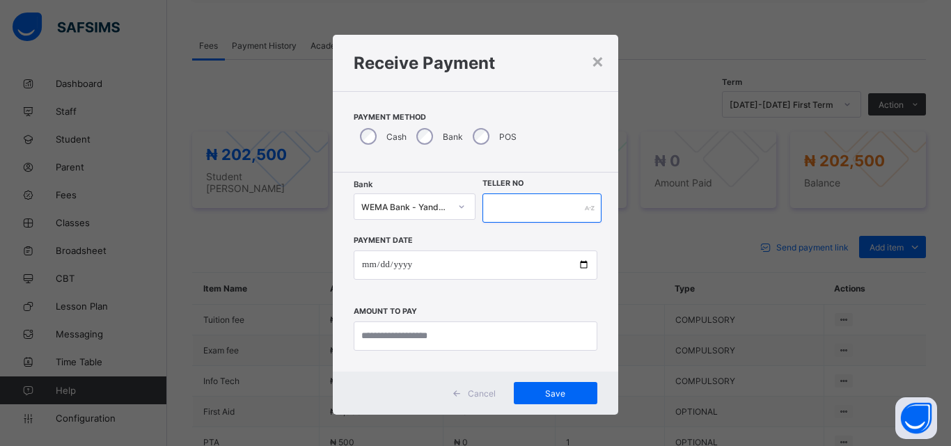
click at [527, 207] on input "text" at bounding box center [541, 208] width 119 height 29
type input "****"
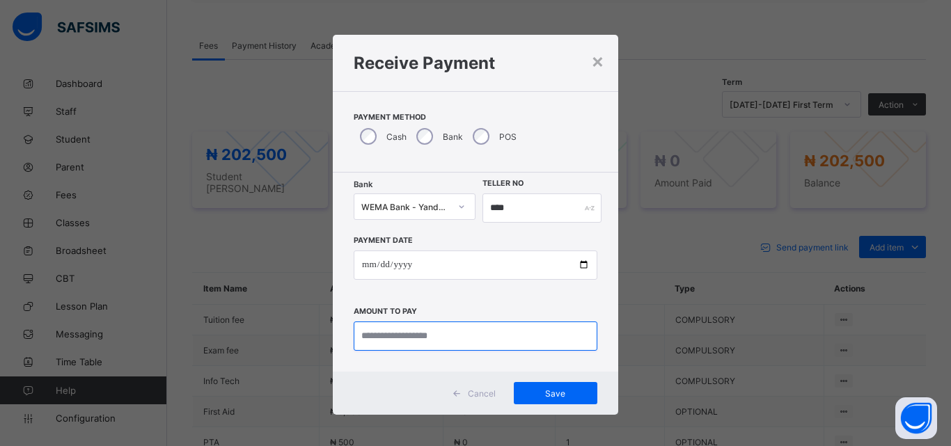
click at [473, 336] on input "currency" at bounding box center [476, 336] width 244 height 29
type input "*********"
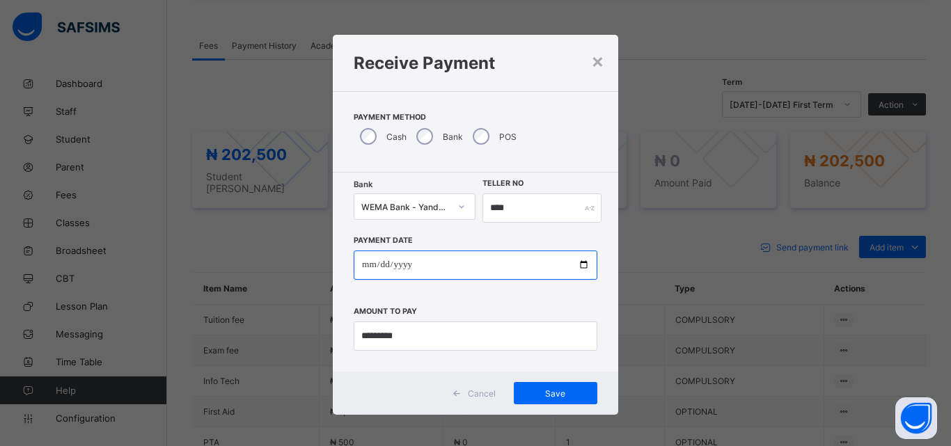
click at [580, 258] on input "date" at bounding box center [476, 265] width 244 height 29
click at [580, 268] on input "date" at bounding box center [476, 265] width 244 height 29
type input "**********"
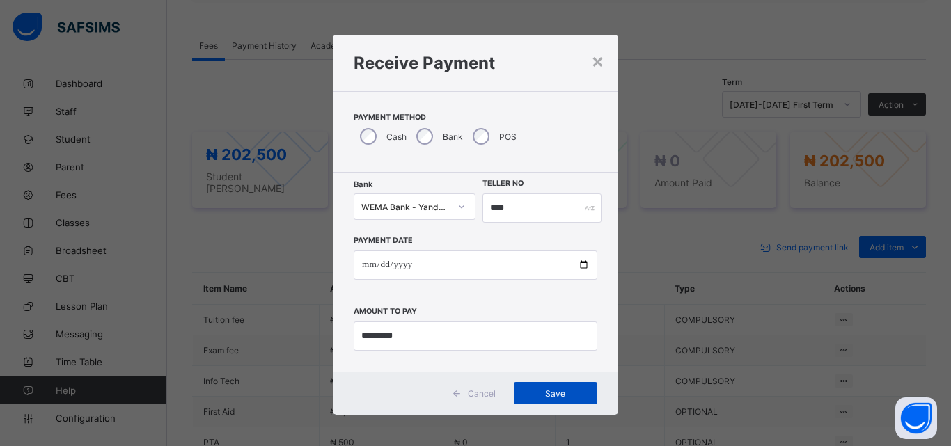
click at [553, 394] on span "Save" at bounding box center [555, 393] width 63 height 10
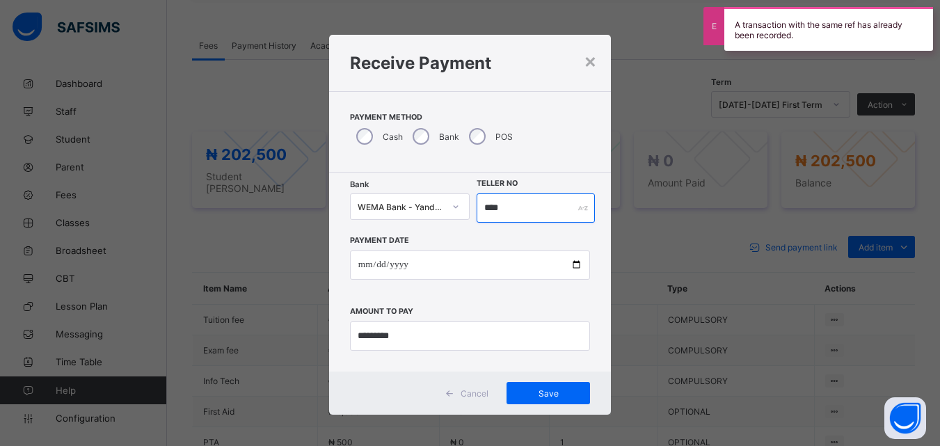
click at [511, 205] on input "****" at bounding box center [536, 208] width 118 height 29
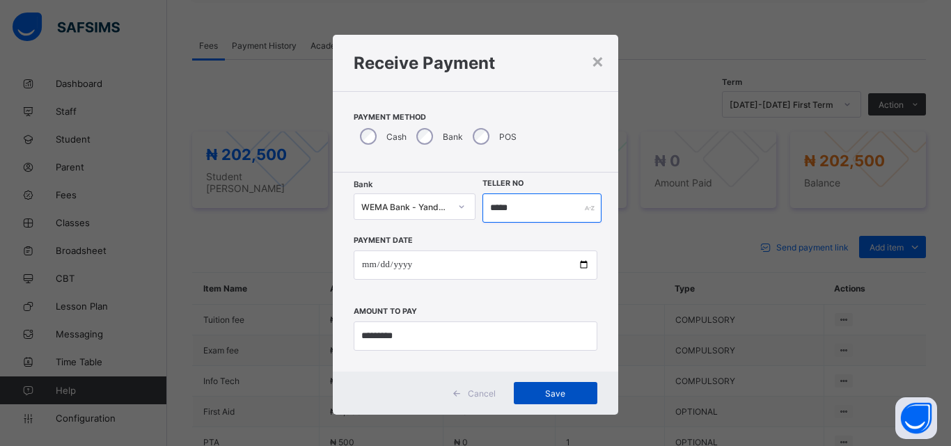
type input "*****"
click at [549, 390] on span "Save" at bounding box center [555, 393] width 63 height 10
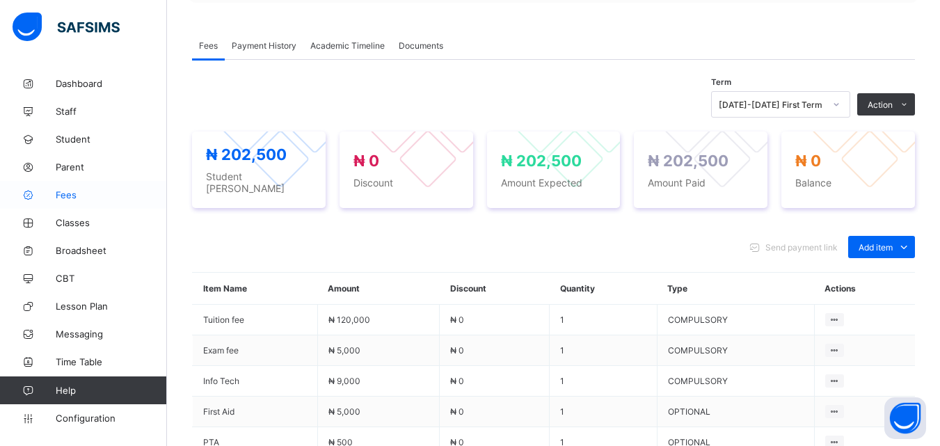
click at [69, 191] on span "Fees" at bounding box center [111, 194] width 111 height 11
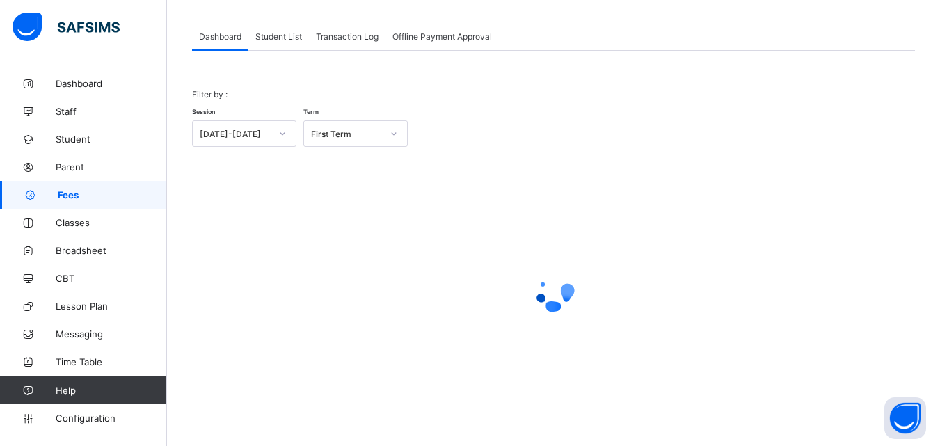
scroll to position [68, 0]
click at [277, 35] on span "Student List" at bounding box center [278, 36] width 47 height 10
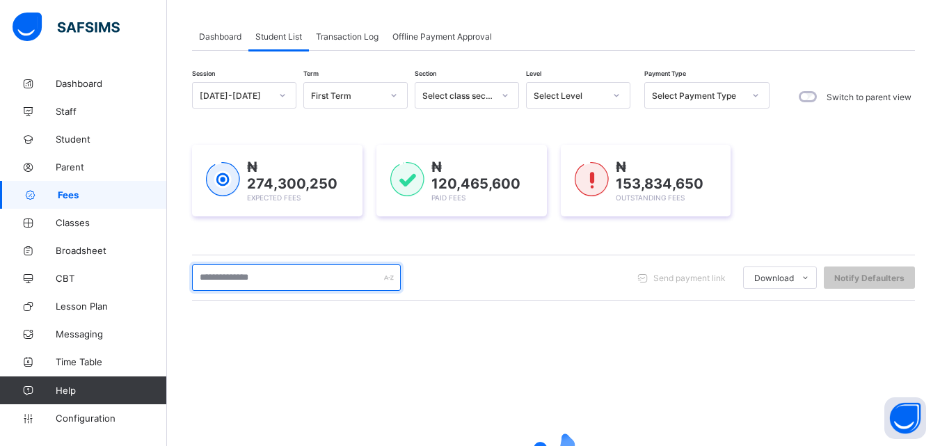
click at [294, 287] on input "text" at bounding box center [296, 278] width 209 height 26
type input "******"
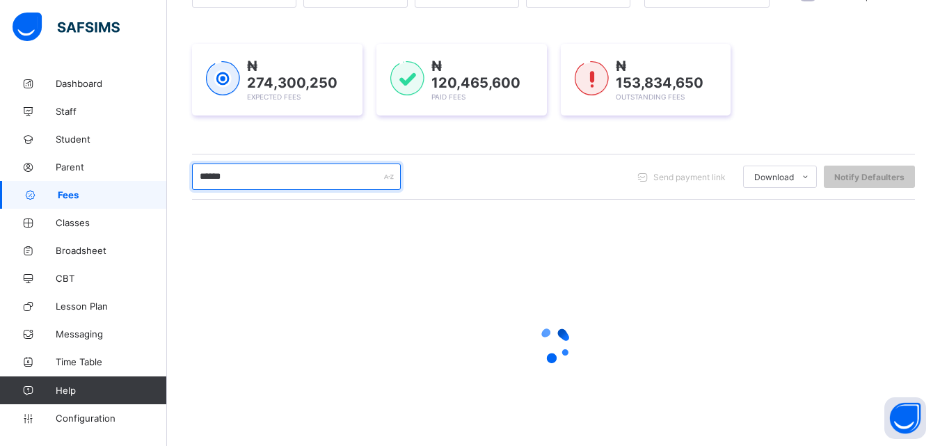
scroll to position [219, 0]
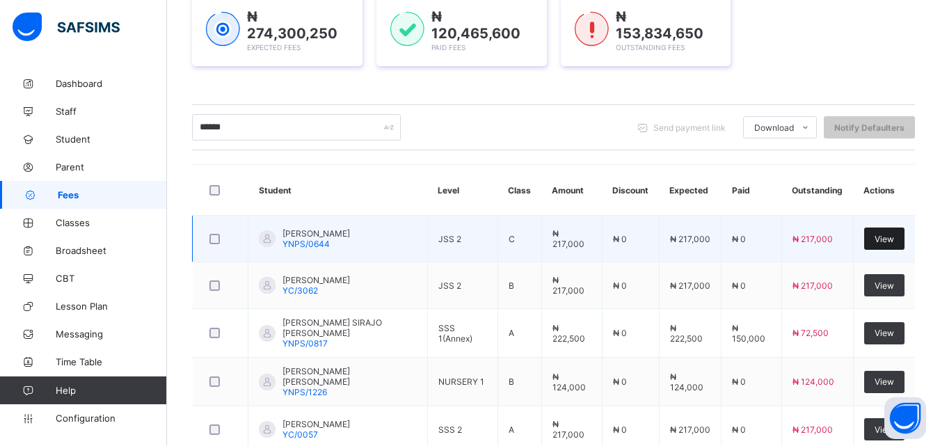
click at [891, 230] on div "View" at bounding box center [885, 239] width 40 height 22
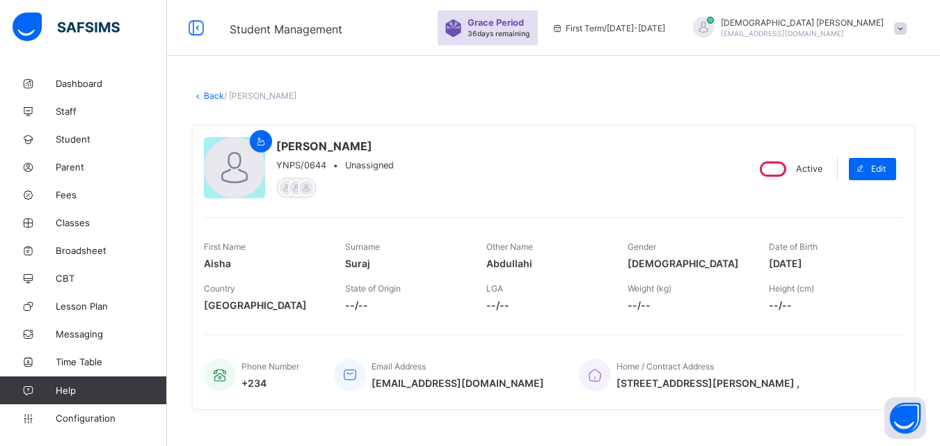
scroll to position [530, 0]
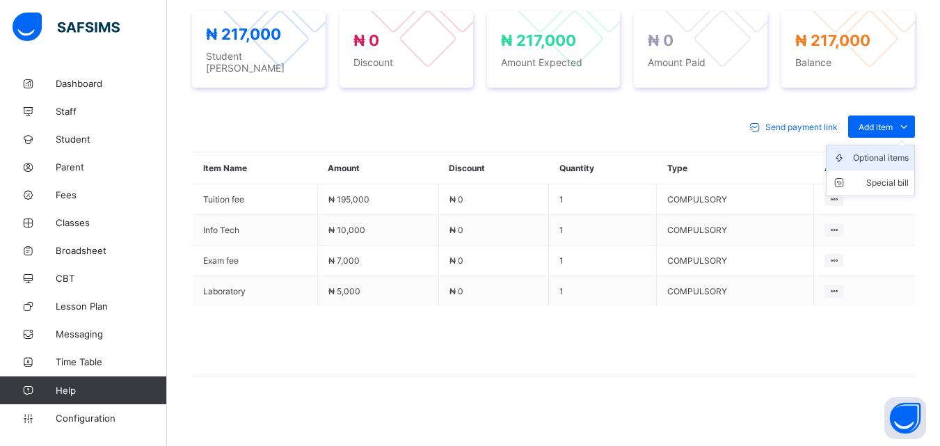
click at [902, 151] on div "Optional items" at bounding box center [881, 158] width 56 height 14
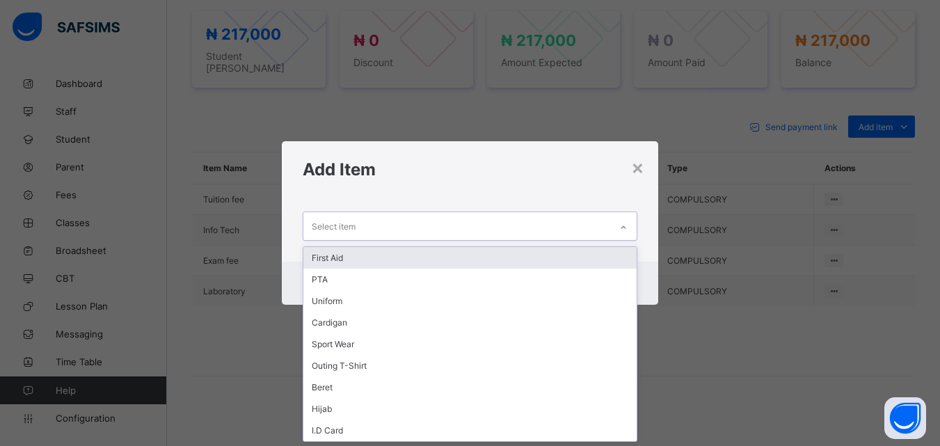
click at [621, 222] on div at bounding box center [624, 227] width 24 height 22
click at [334, 258] on div "First Aid" at bounding box center [469, 258] width 333 height 22
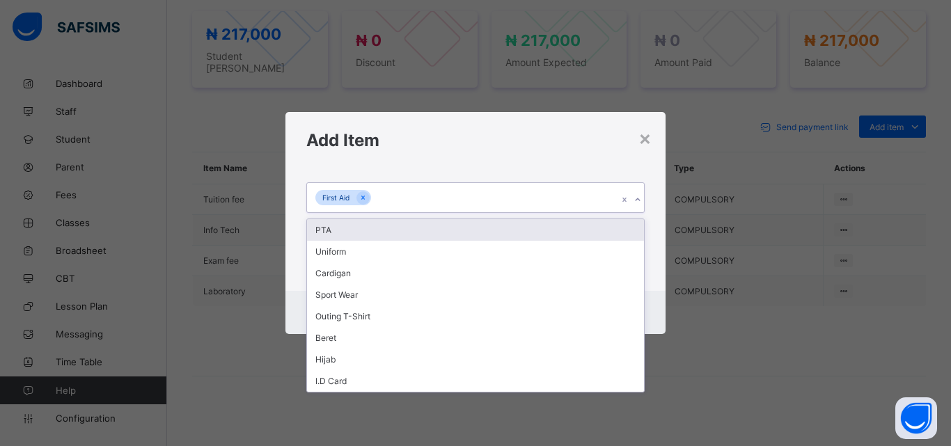
click at [636, 203] on icon at bounding box center [637, 200] width 8 height 14
click at [342, 235] on div "PTA" at bounding box center [475, 230] width 337 height 22
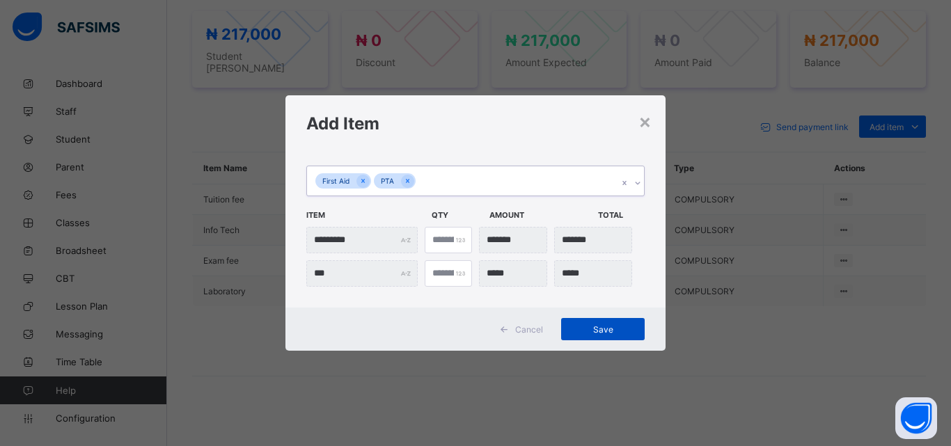
click at [606, 332] on span "Save" at bounding box center [602, 329] width 63 height 10
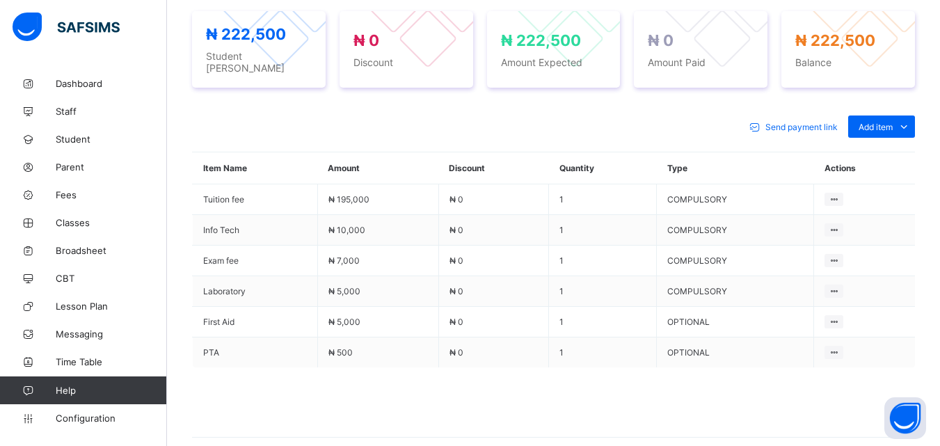
click at [690, 104] on div "Send payment link Add item Optional items Special bill Item Name Amount Discoun…" at bounding box center [553, 284] width 723 height 364
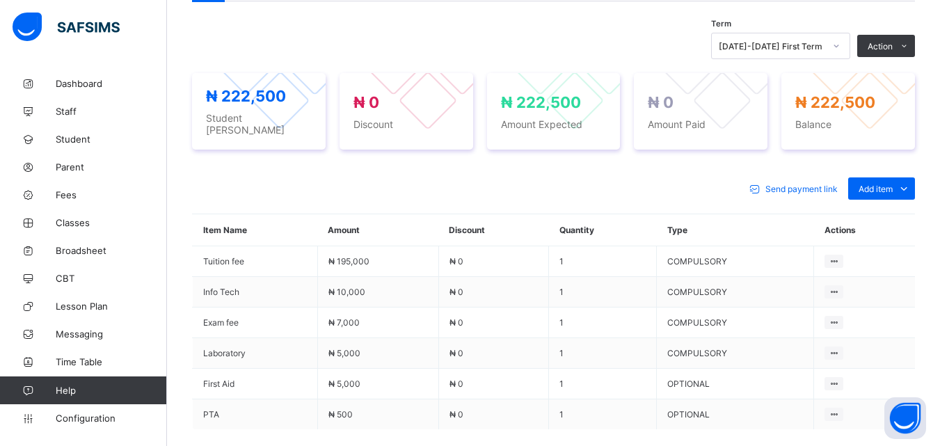
scroll to position [447, 0]
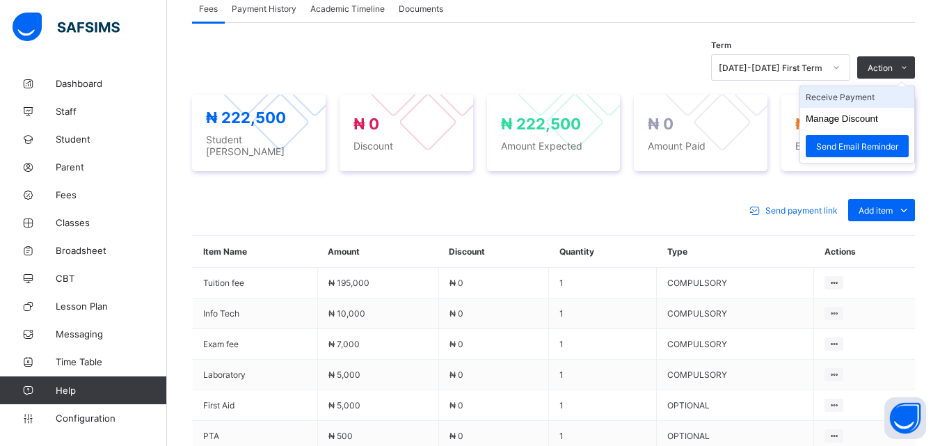
click at [853, 100] on li "Receive Payment" at bounding box center [857, 97] width 114 height 22
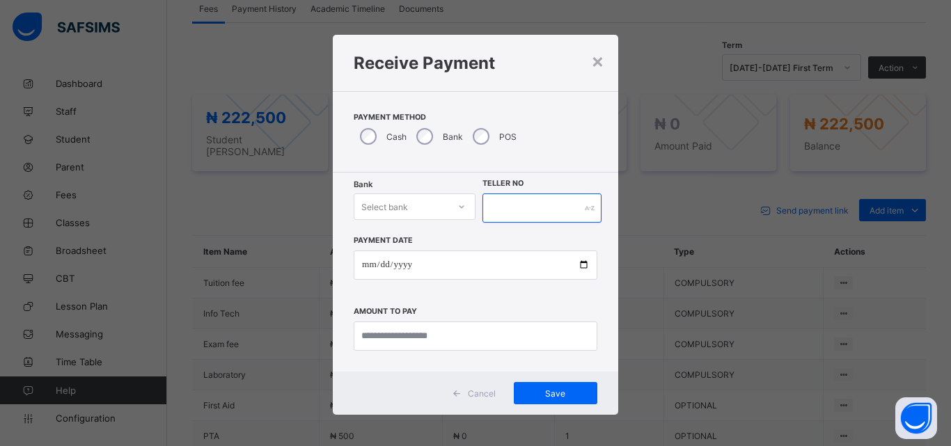
click at [505, 206] on input "text" at bounding box center [541, 208] width 119 height 29
type input "****"
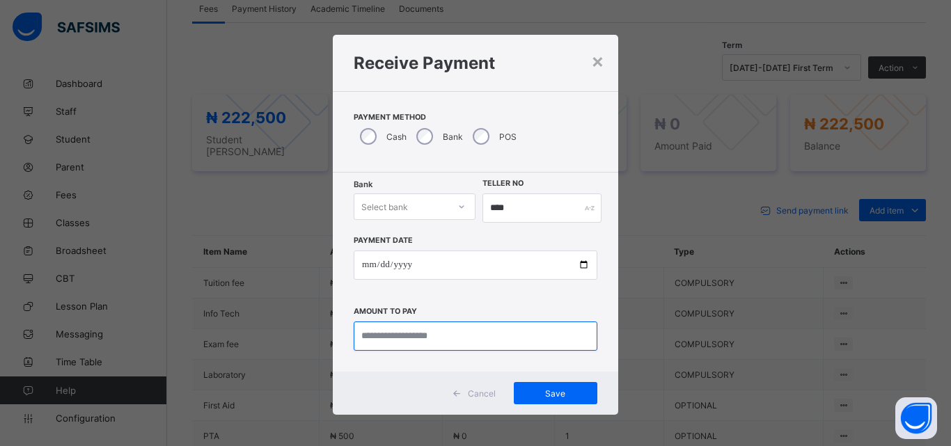
click at [480, 338] on input "currency" at bounding box center [476, 336] width 244 height 29
type input "*********"
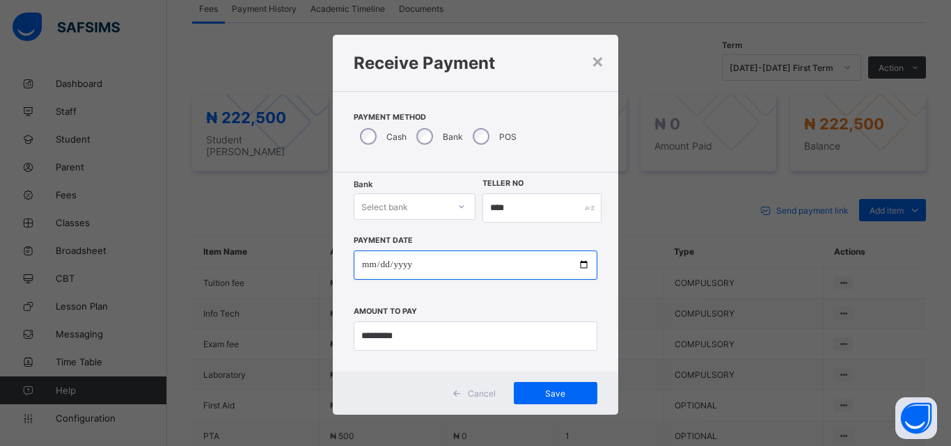
click at [578, 273] on input "date" at bounding box center [476, 265] width 244 height 29
click at [578, 265] on input "date" at bounding box center [476, 265] width 244 height 29
type input "**********"
click at [457, 208] on icon at bounding box center [461, 207] width 8 height 14
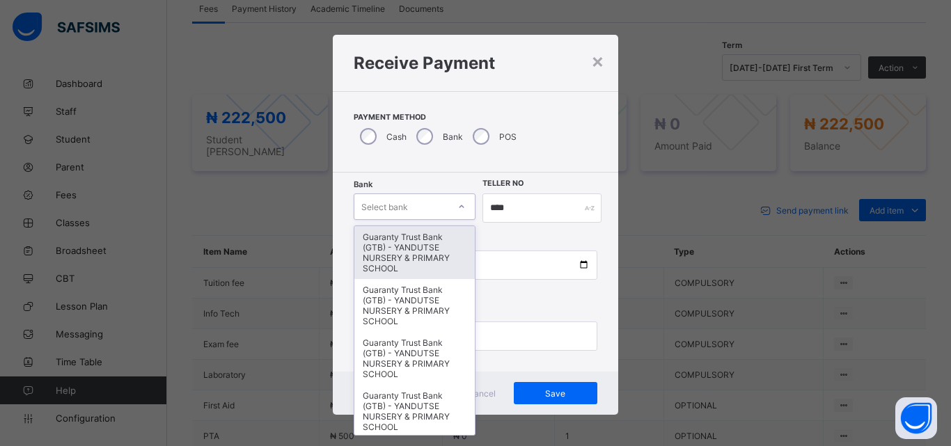
type input "*"
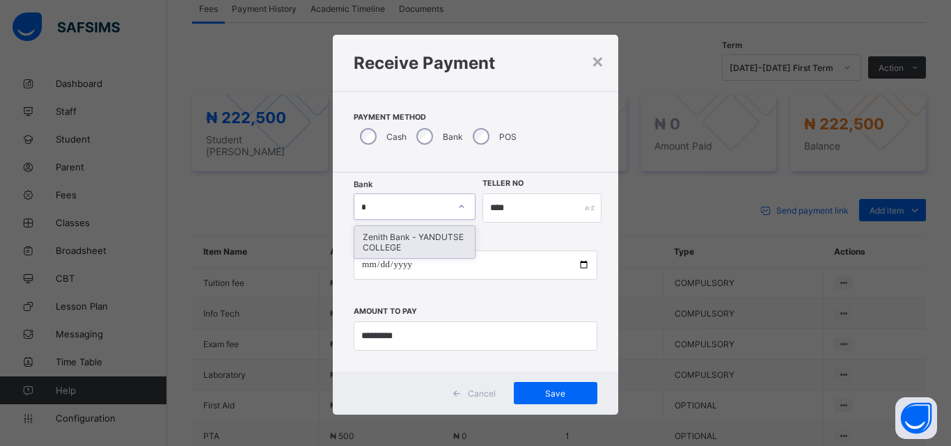
click at [416, 244] on div "Zenith Bank - YANDUTSE COLLEGE" at bounding box center [414, 242] width 120 height 32
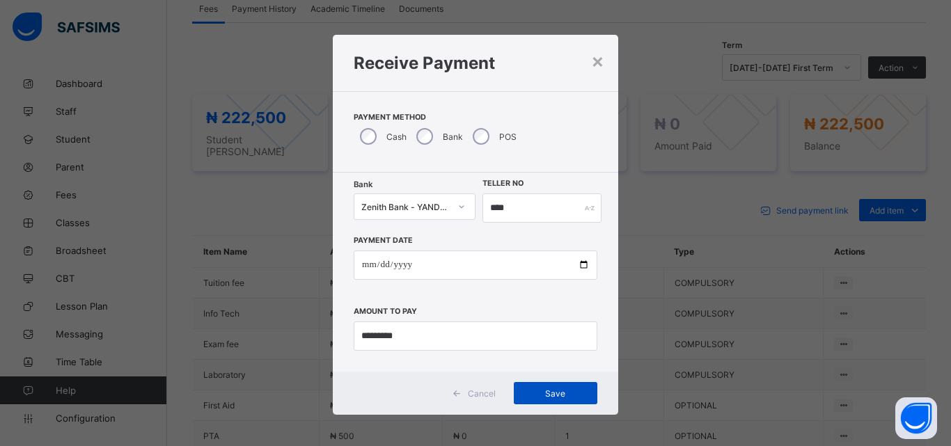
click at [551, 393] on span "Save" at bounding box center [555, 393] width 63 height 10
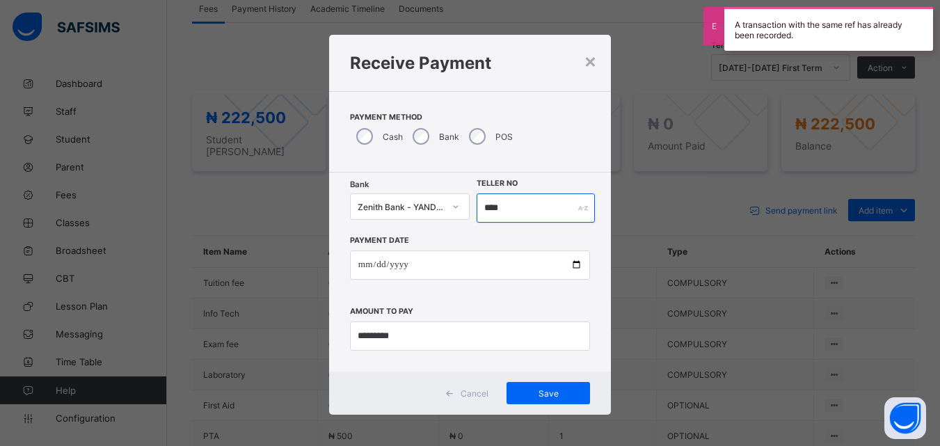
click at [516, 207] on input "****" at bounding box center [536, 208] width 118 height 29
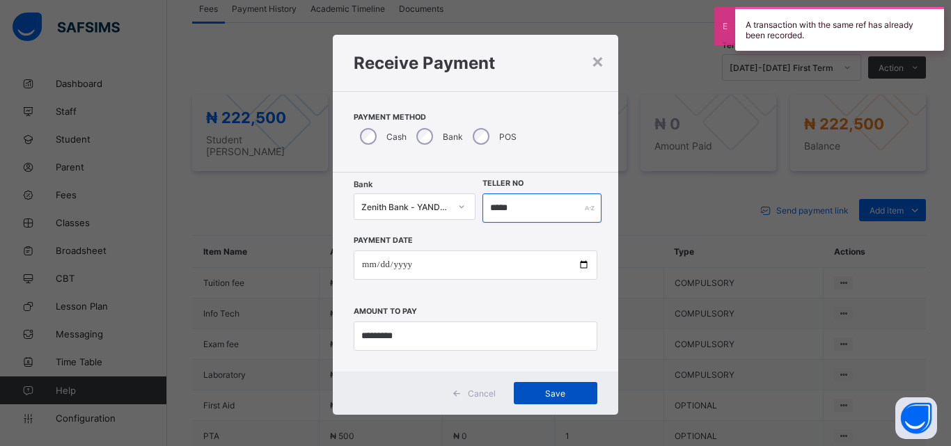
type input "*****"
click at [553, 395] on span "Save" at bounding box center [555, 393] width 63 height 10
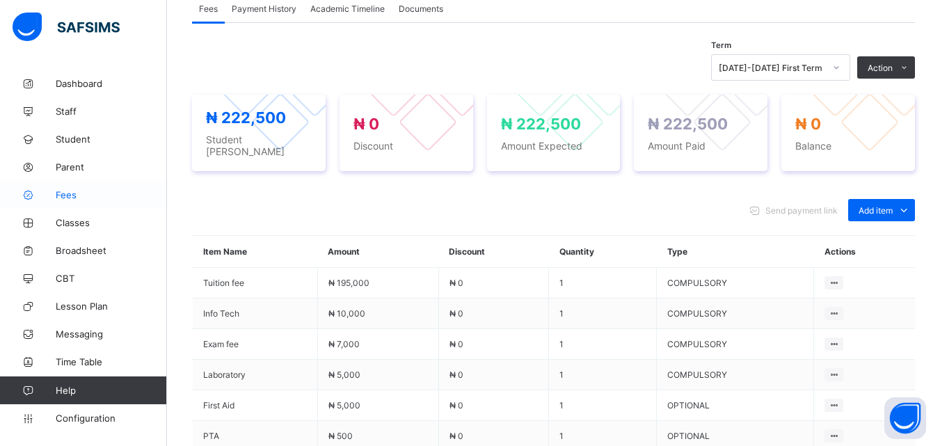
click at [66, 195] on span "Fees" at bounding box center [111, 194] width 111 height 11
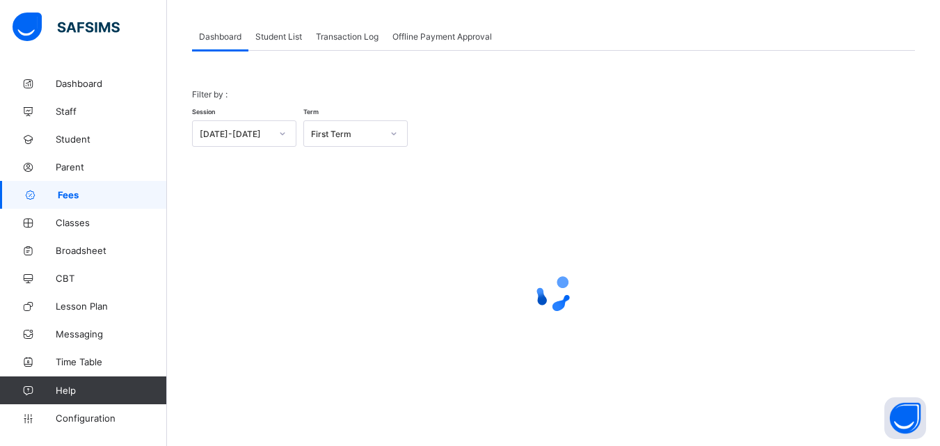
scroll to position [68, 0]
click at [285, 35] on span "Student List" at bounding box center [278, 36] width 47 height 10
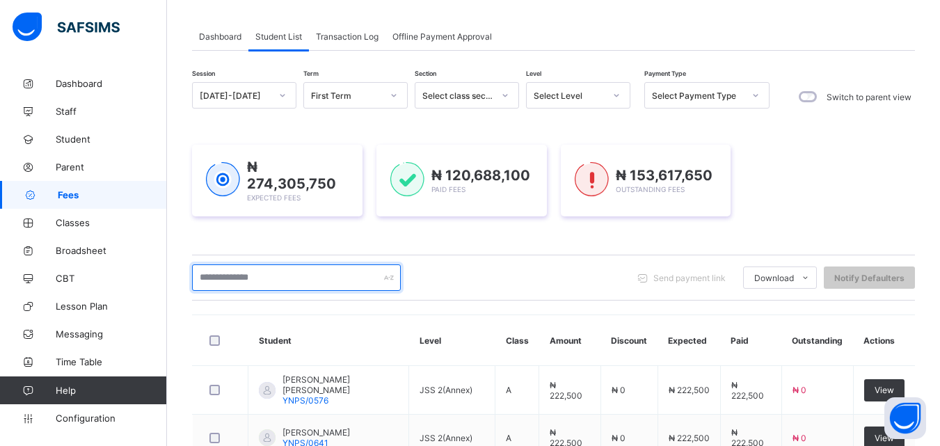
click at [284, 276] on input "text" at bounding box center [296, 278] width 209 height 26
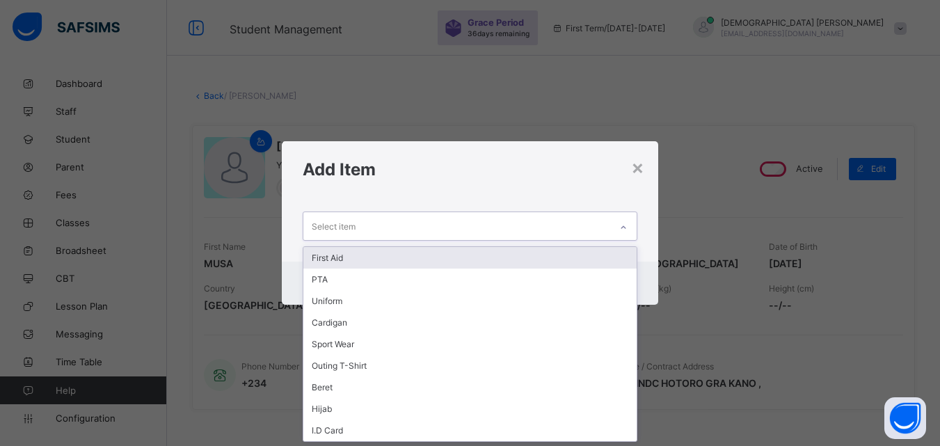
scroll to position [492, 0]
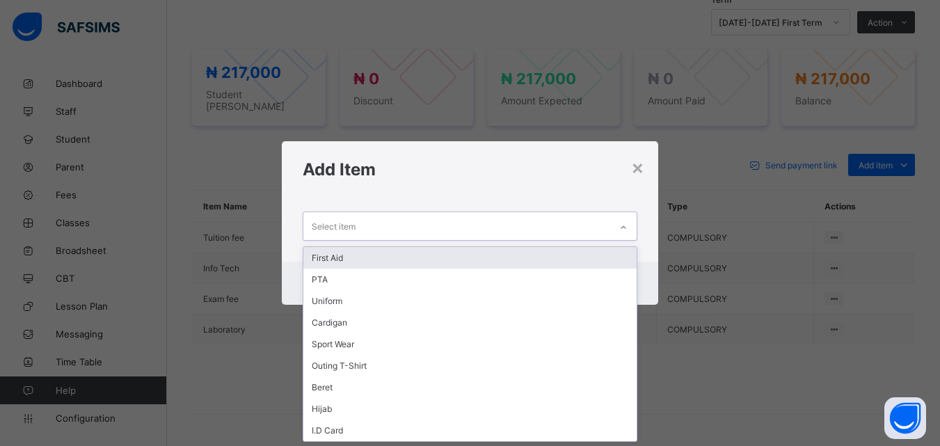
click at [336, 253] on div "First Aid" at bounding box center [469, 258] width 333 height 22
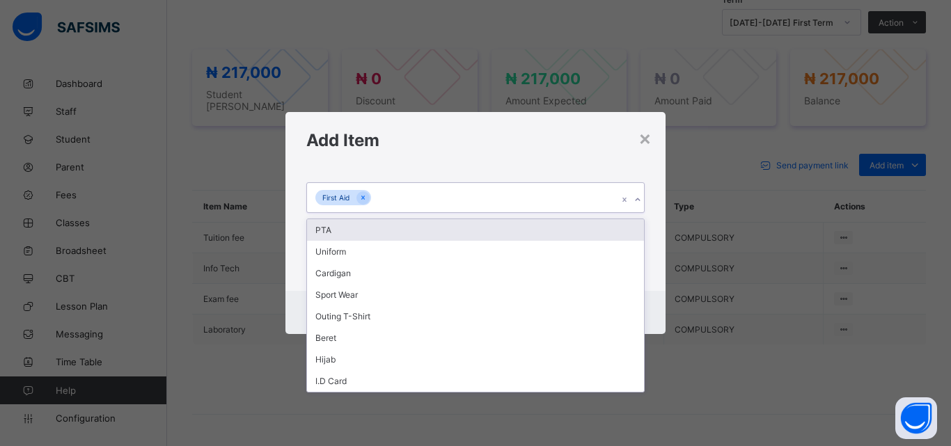
click at [637, 197] on icon at bounding box center [637, 200] width 8 height 14
click at [329, 230] on div "PTA" at bounding box center [475, 230] width 337 height 22
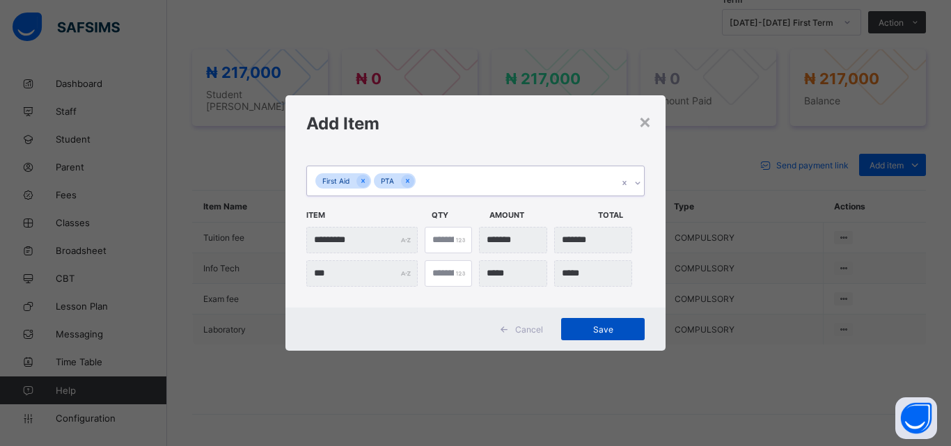
click at [610, 329] on span "Save" at bounding box center [602, 329] width 63 height 10
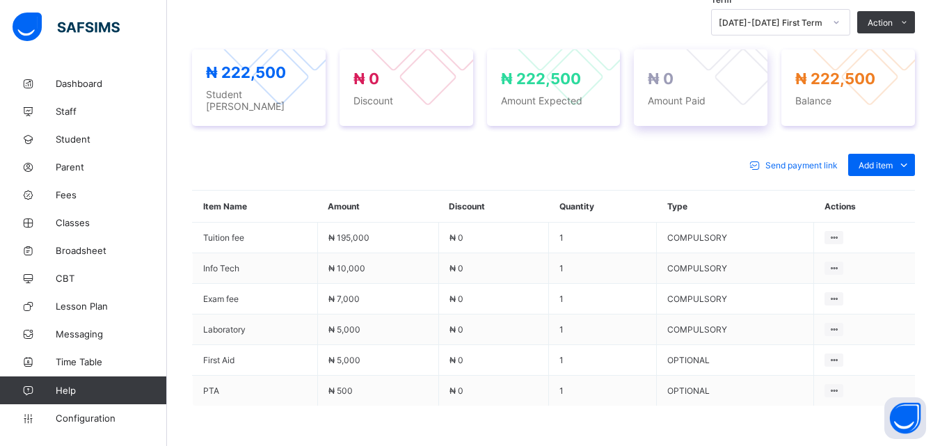
click at [736, 52] on div at bounding box center [743, 42] width 128 height 128
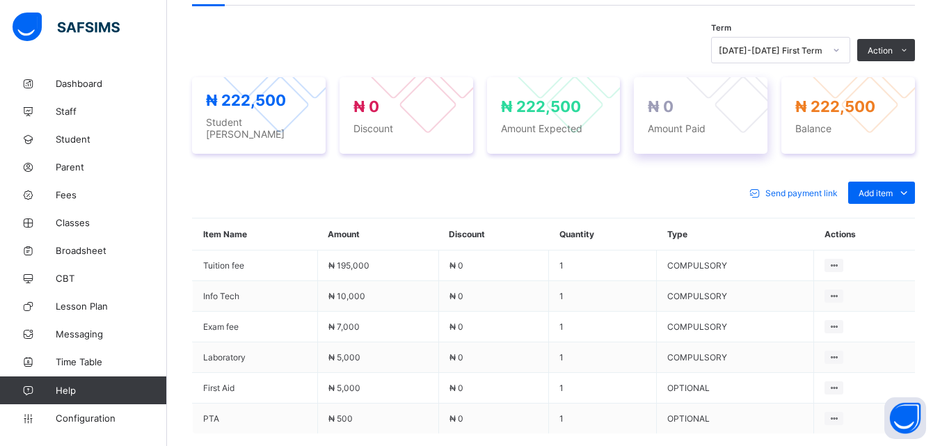
scroll to position [436, 0]
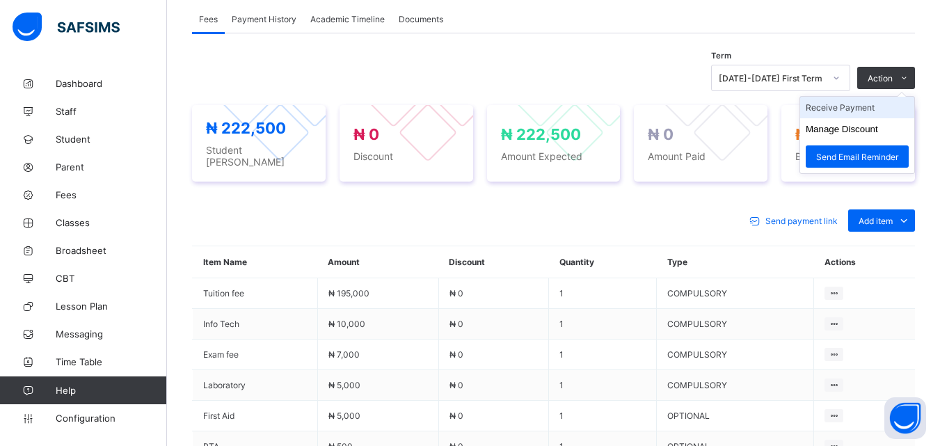
click at [844, 108] on li "Receive Payment" at bounding box center [857, 108] width 114 height 22
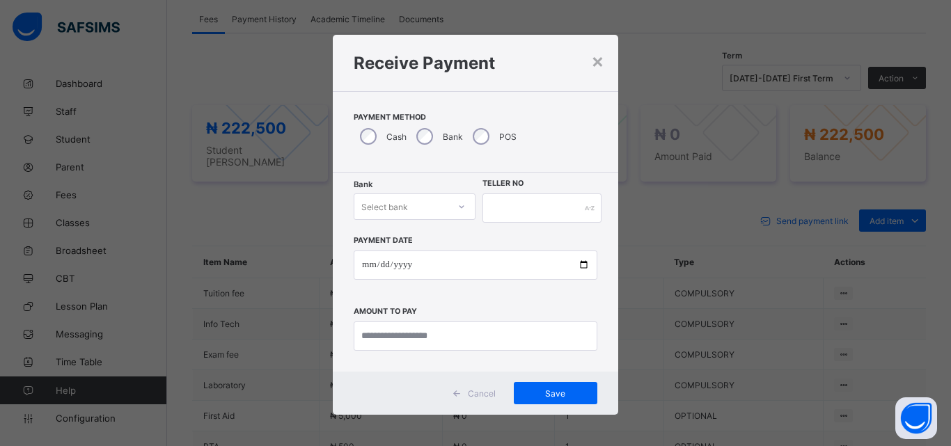
click at [462, 208] on div at bounding box center [462, 207] width 24 height 22
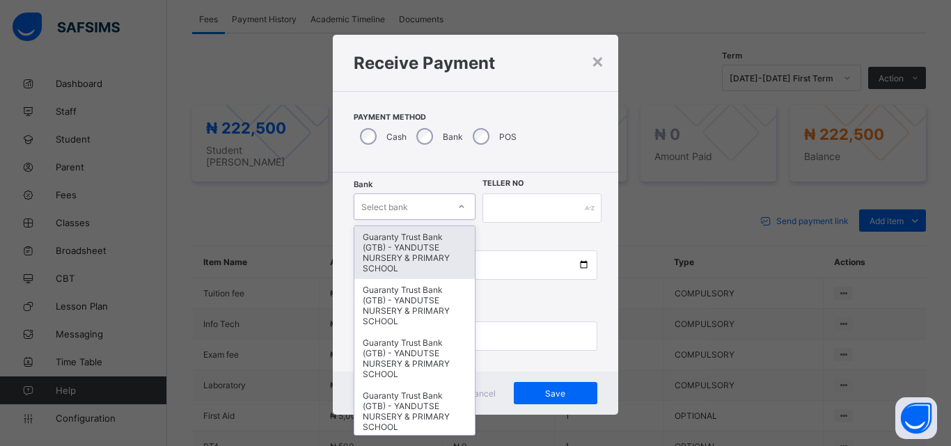
type input "*"
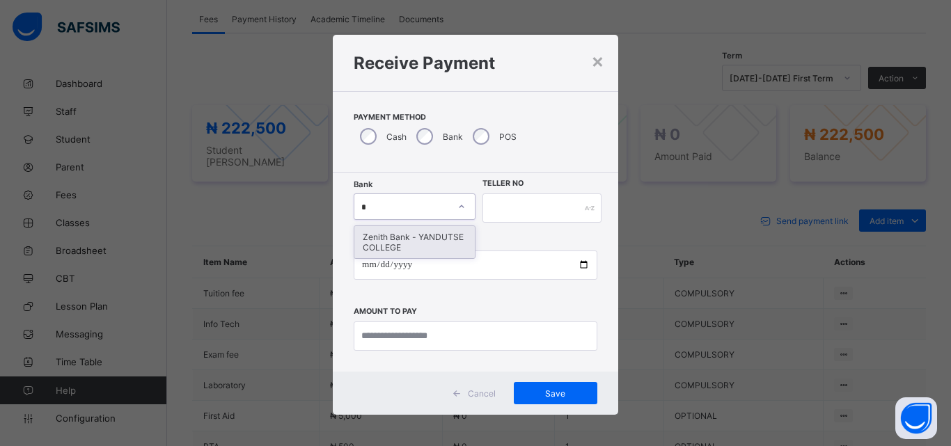
click at [409, 238] on div "Zenith Bank - YANDUTSE COLLEGE" at bounding box center [414, 242] width 120 height 32
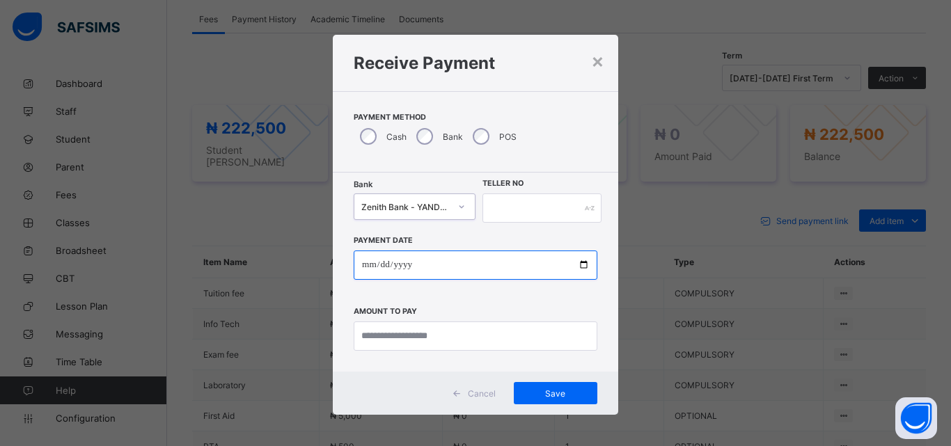
click at [581, 265] on input "date" at bounding box center [476, 265] width 244 height 29
type input "**********"
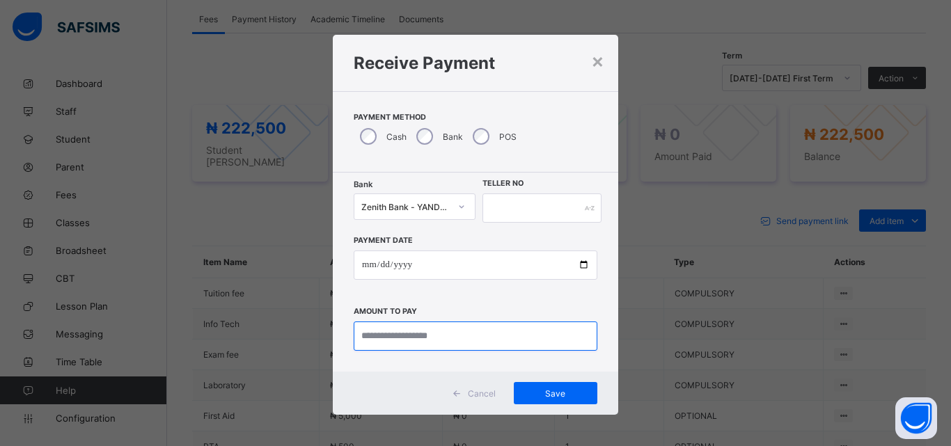
click at [450, 338] on input "currency" at bounding box center [476, 336] width 244 height 29
type input "*********"
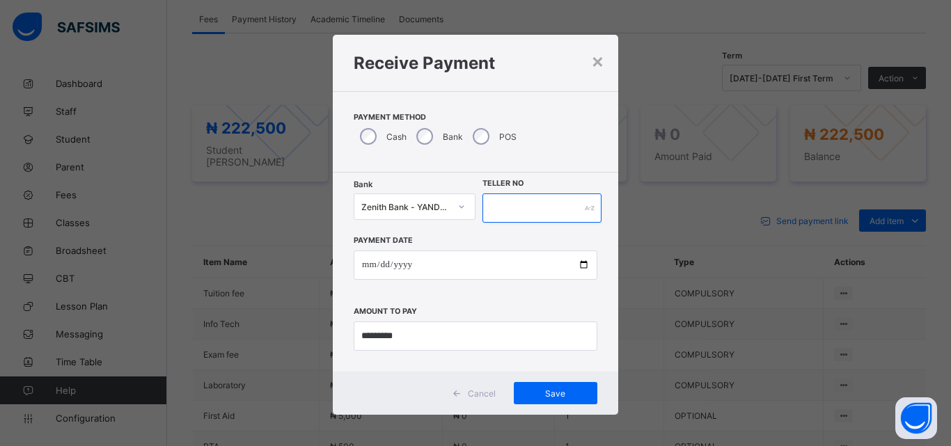
click at [529, 203] on input "text" at bounding box center [541, 208] width 119 height 29
type input "*****"
click at [553, 392] on span "Save" at bounding box center [555, 393] width 63 height 10
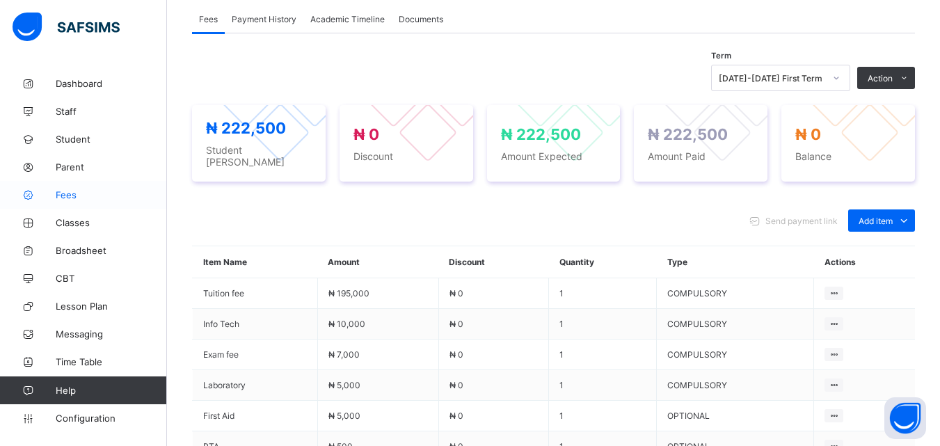
click at [71, 198] on span "Fees" at bounding box center [111, 194] width 111 height 11
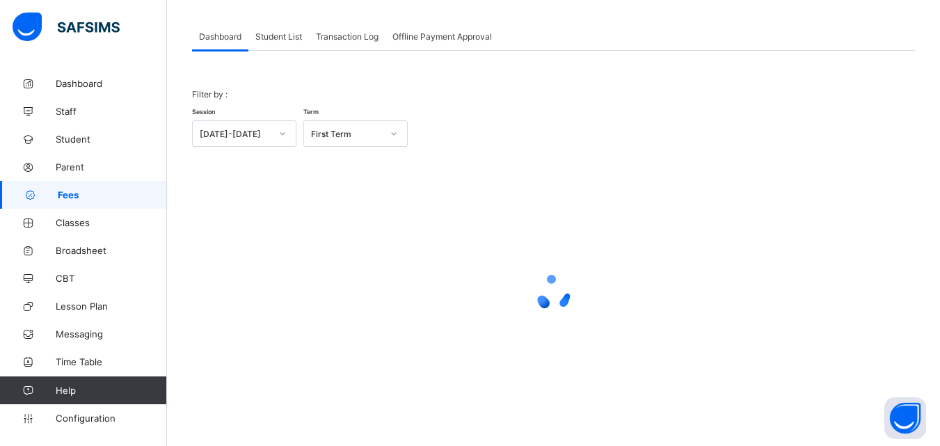
scroll to position [68, 0]
click at [285, 38] on span "Student List" at bounding box center [278, 36] width 47 height 10
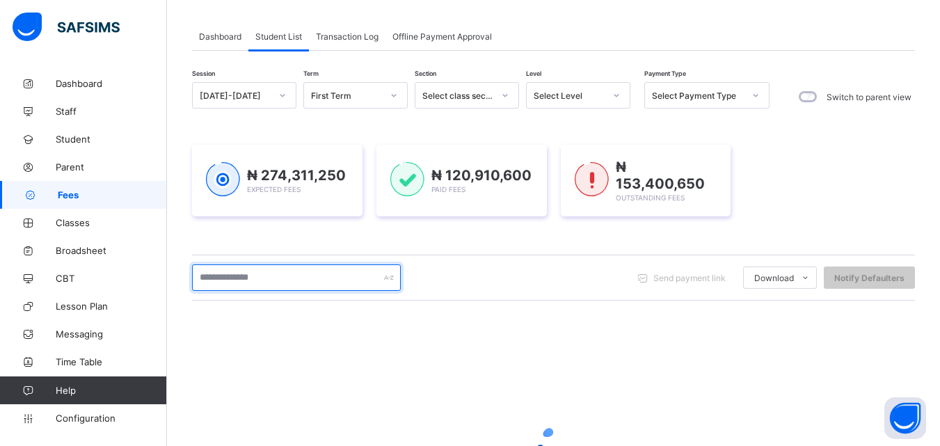
click at [276, 278] on input "text" at bounding box center [296, 278] width 209 height 26
type input "****"
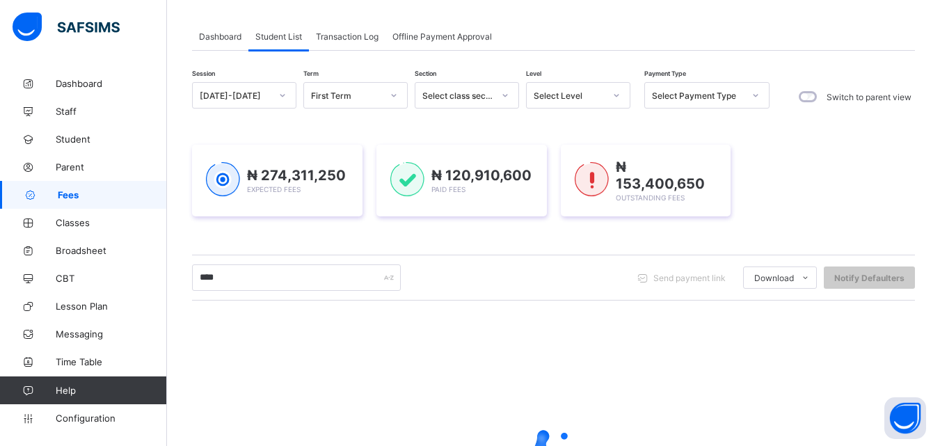
click at [620, 93] on icon at bounding box center [617, 95] width 8 height 14
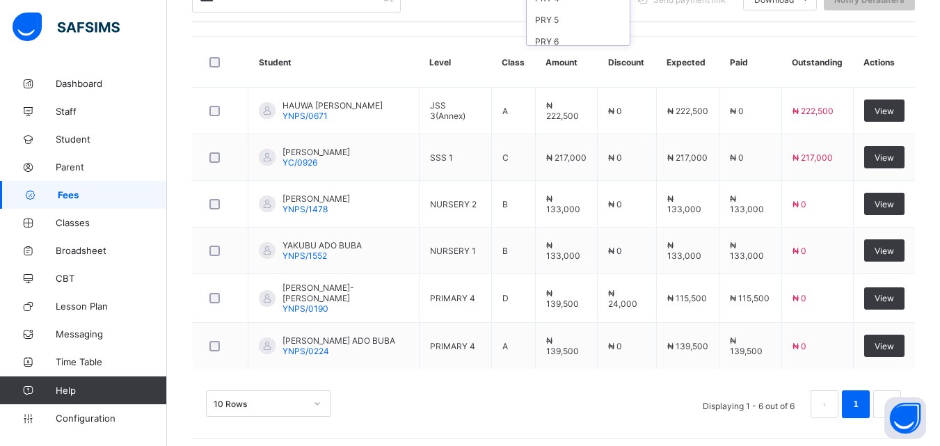
scroll to position [349, 0]
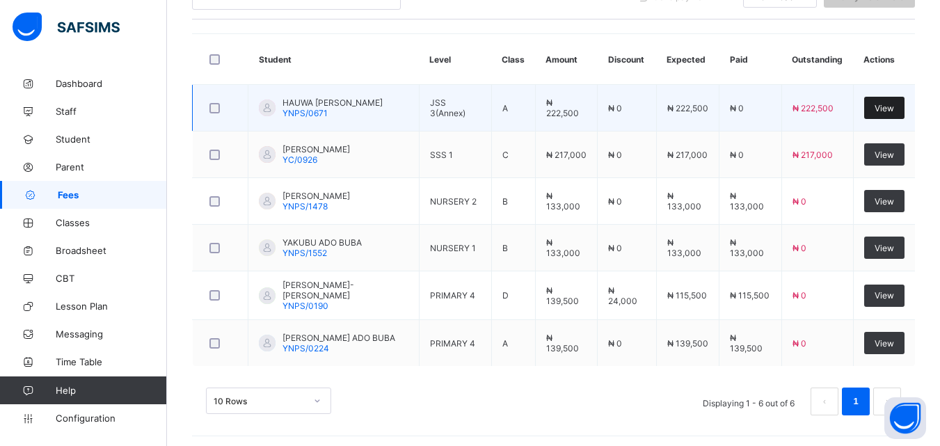
click at [894, 103] on span "View" at bounding box center [884, 108] width 19 height 10
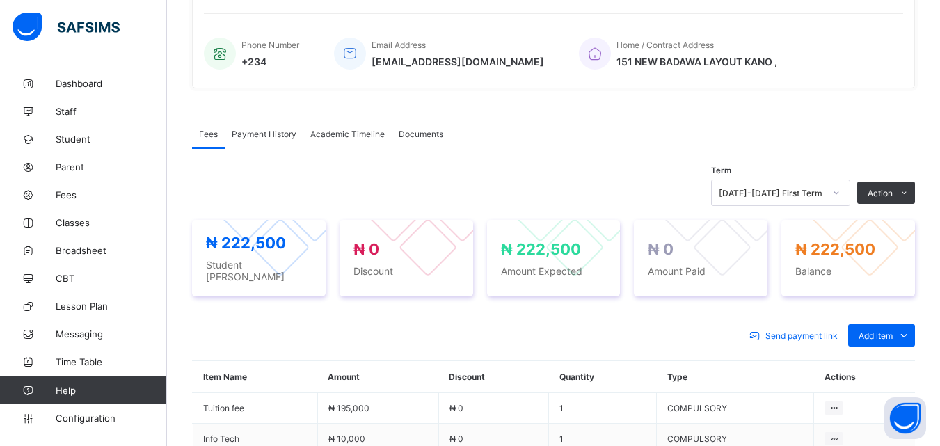
scroll to position [334, 0]
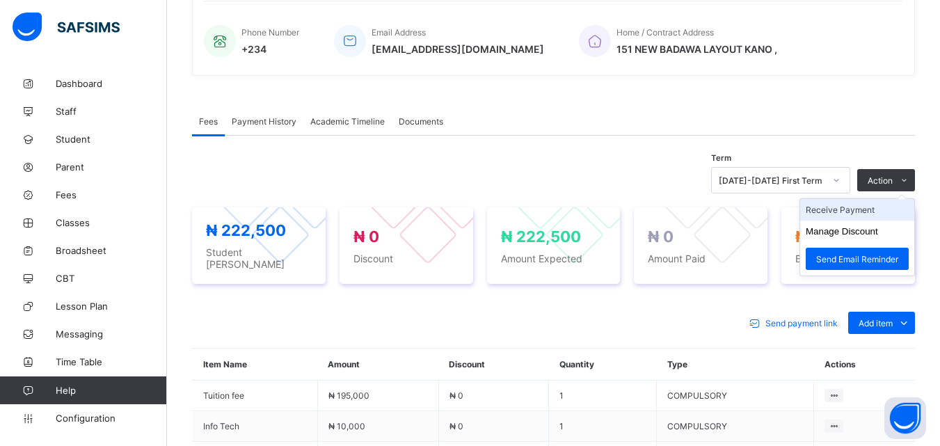
click at [860, 212] on li "Receive Payment" at bounding box center [857, 210] width 114 height 22
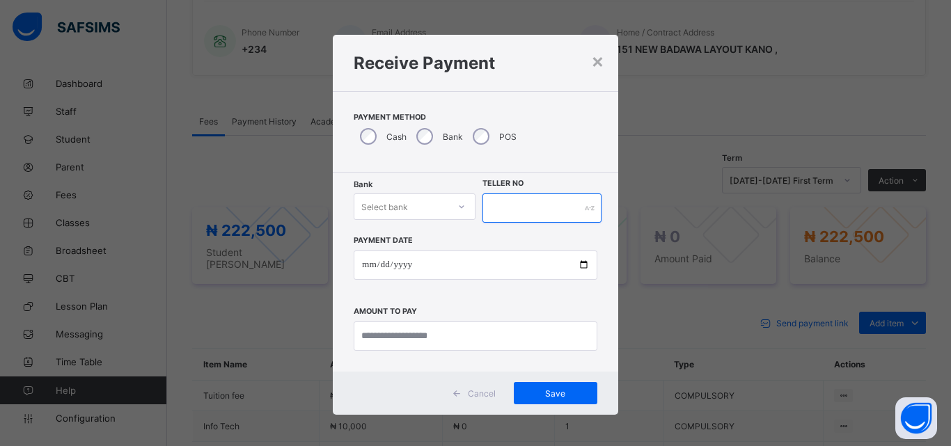
click at [510, 217] on input "text" at bounding box center [541, 208] width 119 height 29
type input "****"
click at [459, 206] on icon at bounding box center [461, 207] width 8 height 14
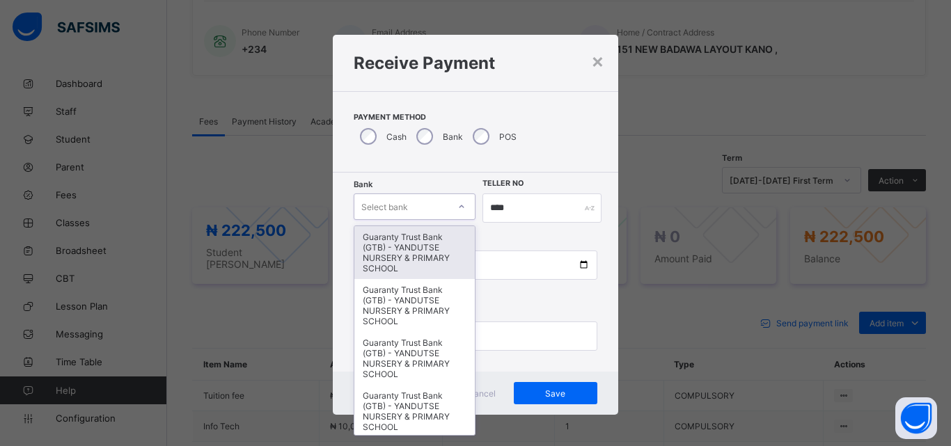
type input "*"
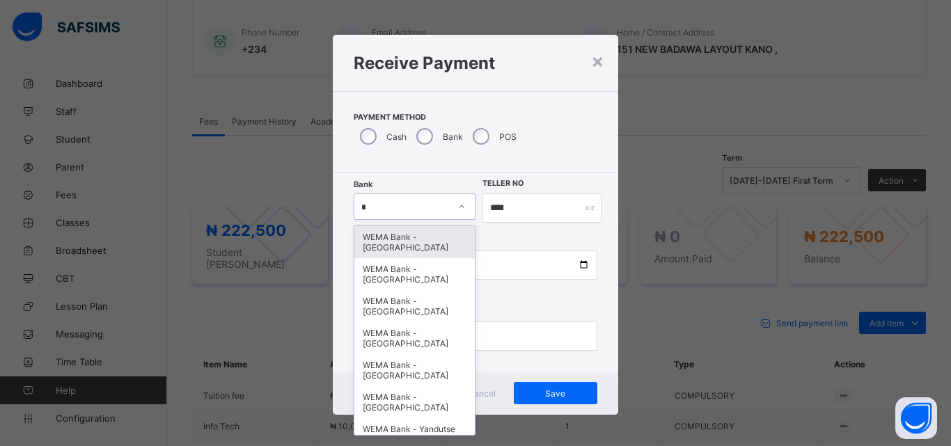
click at [422, 243] on div "WEMA Bank - [GEOGRAPHIC_DATA]" at bounding box center [414, 242] width 120 height 32
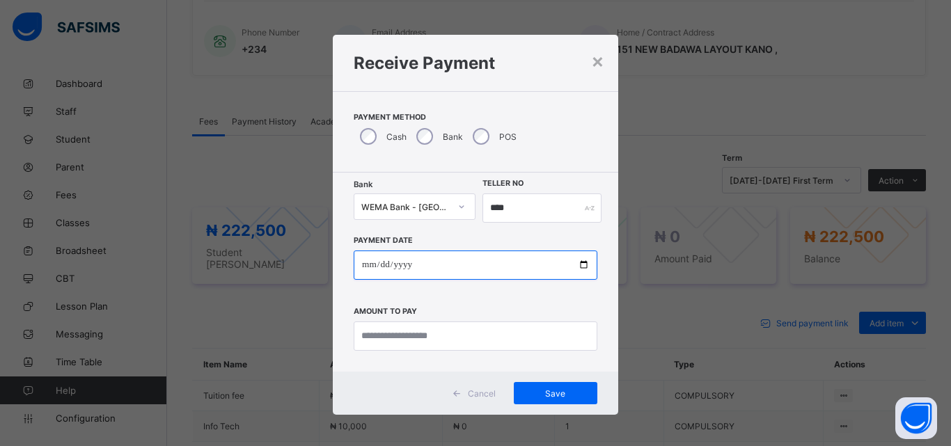
click at [576, 266] on input "date" at bounding box center [476, 265] width 244 height 29
type input "**********"
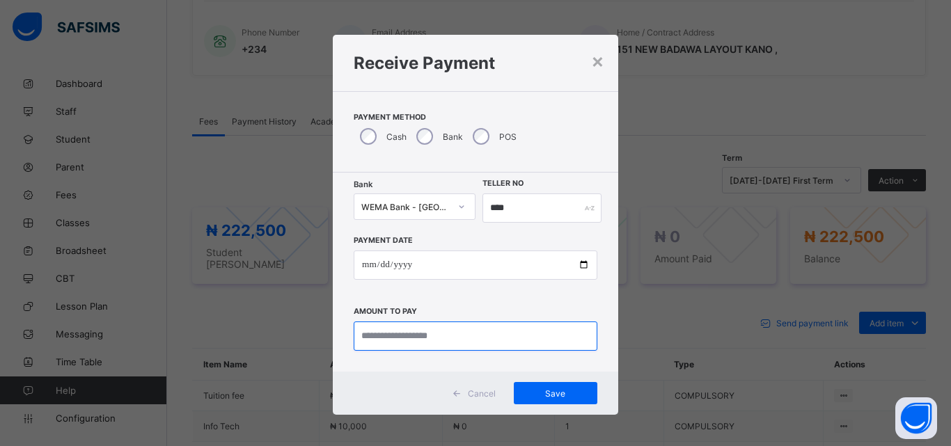
click at [476, 341] on input "currency" at bounding box center [476, 336] width 244 height 29
type input "*********"
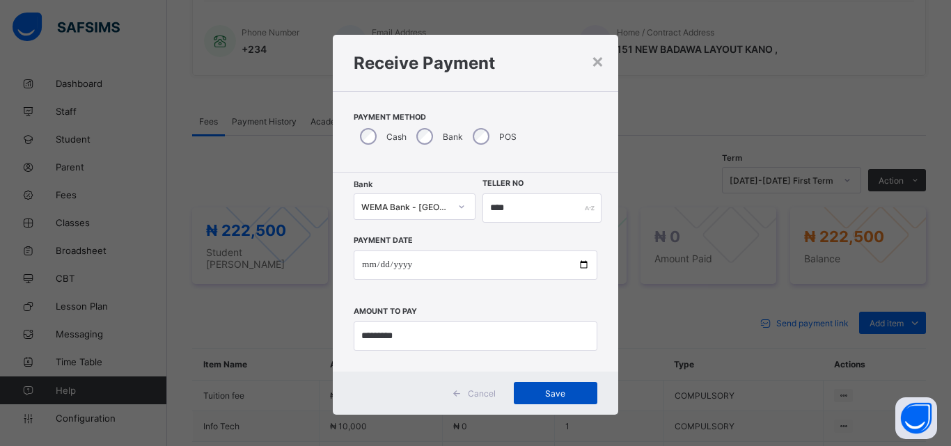
click at [555, 386] on div "Save" at bounding box center [556, 393] width 84 height 22
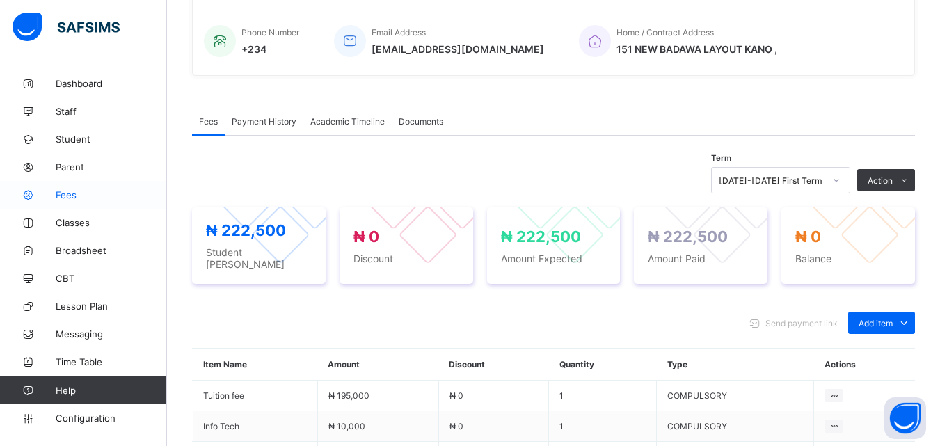
click at [84, 194] on span "Fees" at bounding box center [111, 194] width 111 height 11
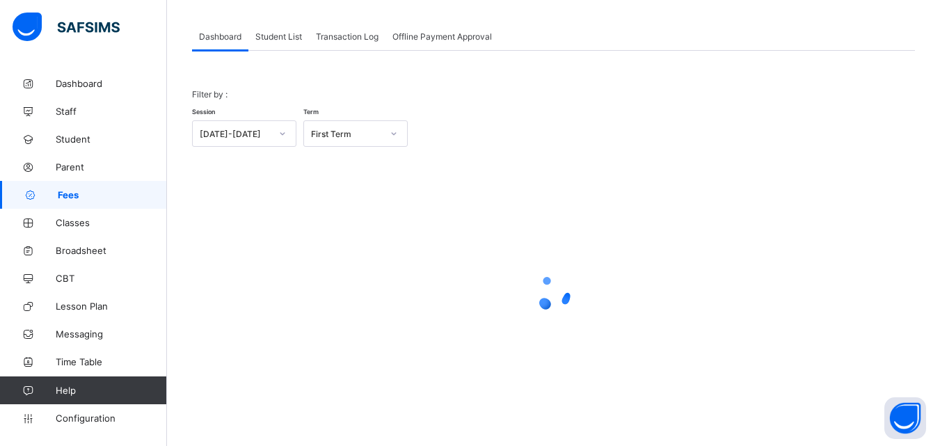
scroll to position [68, 0]
click at [285, 31] on span "Student List" at bounding box center [278, 36] width 47 height 10
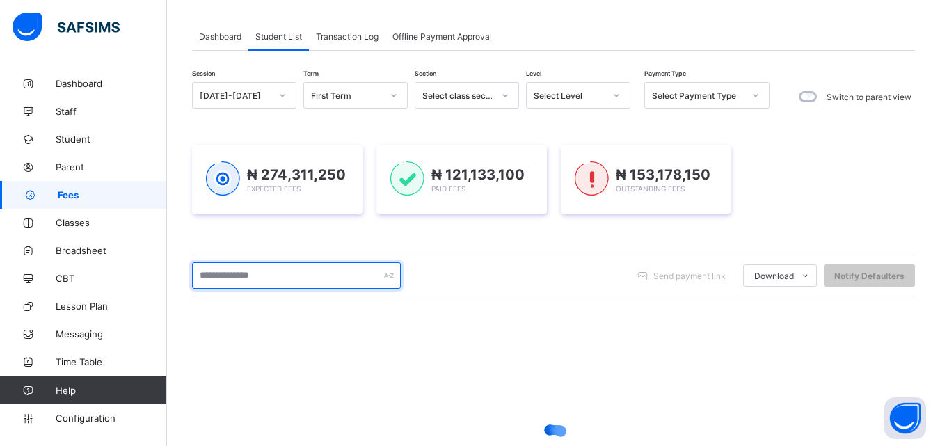
click at [272, 283] on input "text" at bounding box center [296, 275] width 209 height 26
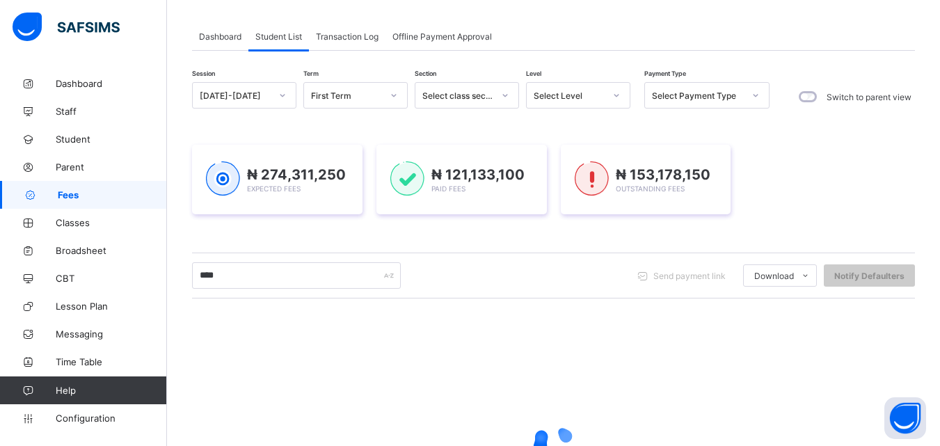
click at [617, 96] on icon at bounding box center [617, 95] width 5 height 3
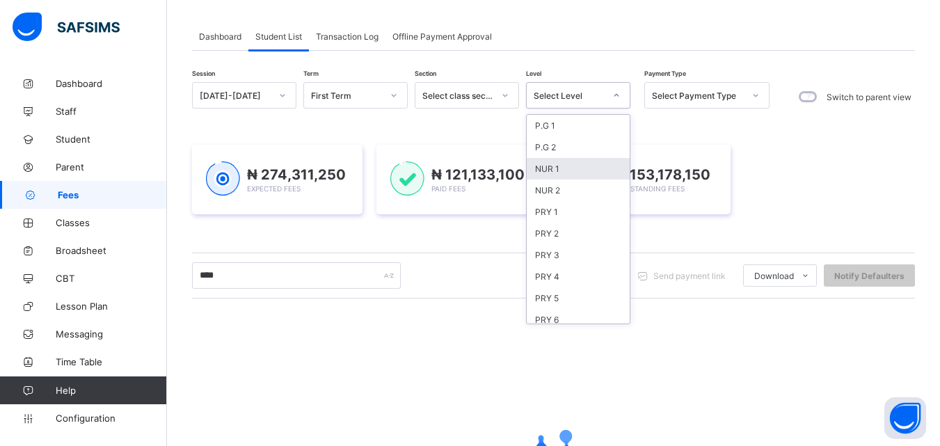
click at [553, 169] on div "NUR 1" at bounding box center [578, 169] width 103 height 22
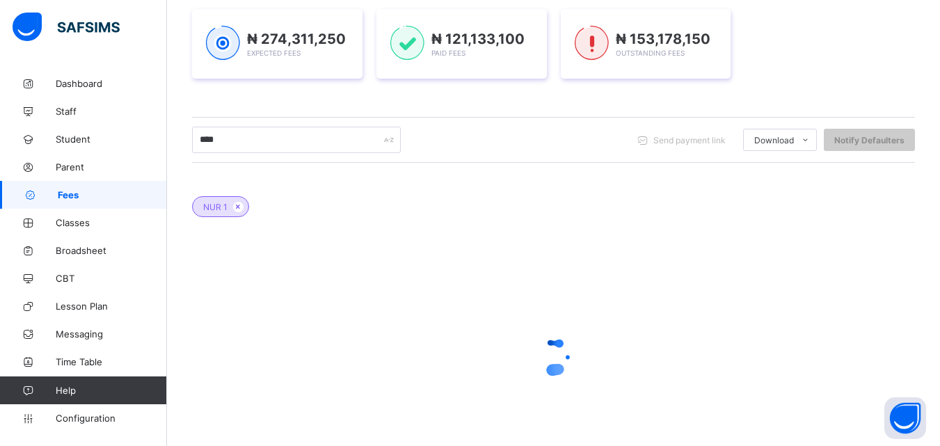
scroll to position [263, 0]
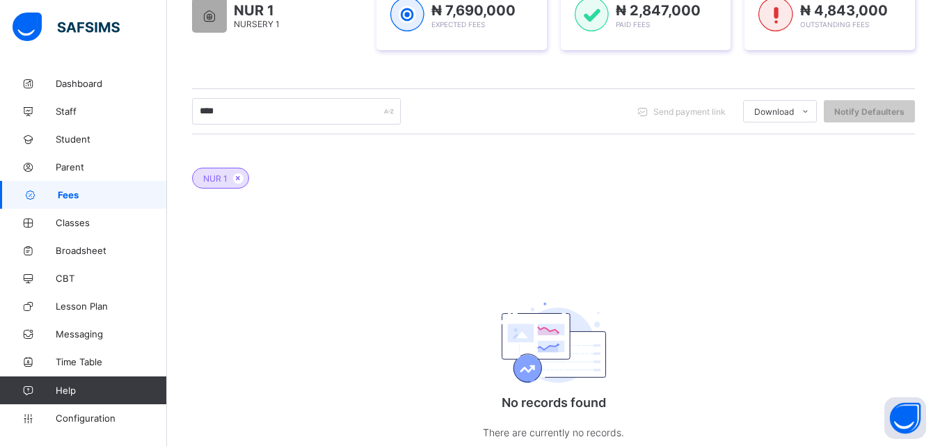
click at [589, 123] on div "**** Send payment link Download Students Payment Students Payment Status Studen…" at bounding box center [553, 111] width 723 height 26
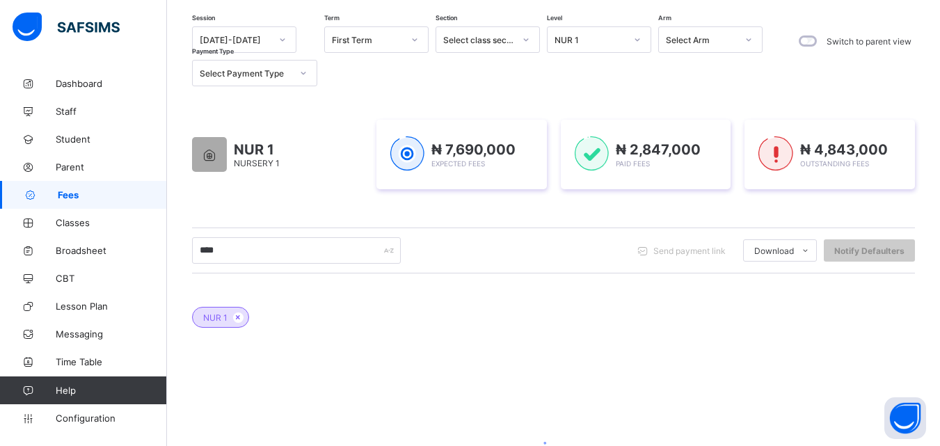
scroll to position [96, 0]
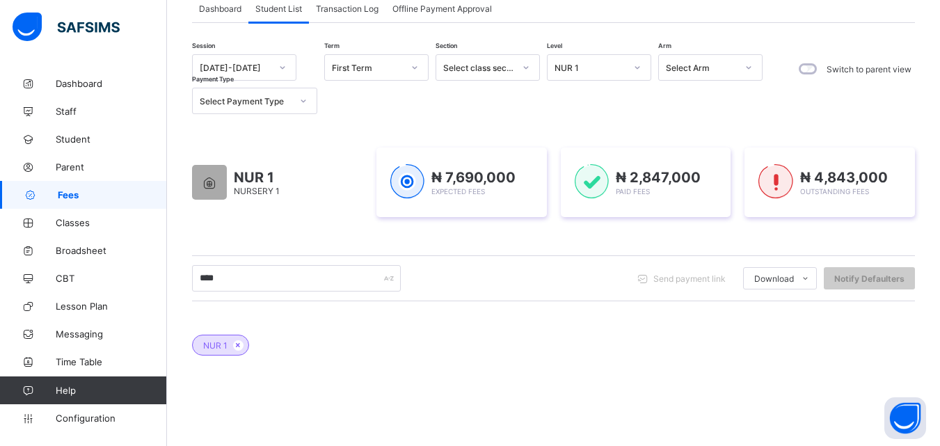
click at [641, 65] on icon at bounding box center [637, 68] width 8 height 14
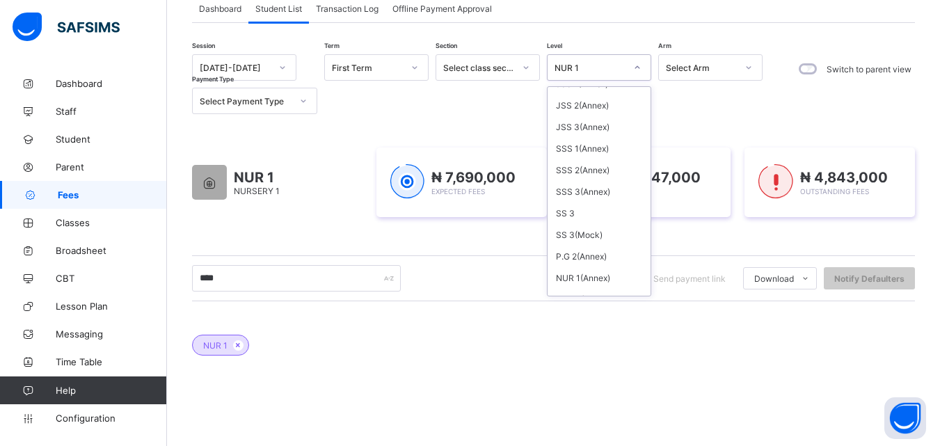
scroll to position [390, 0]
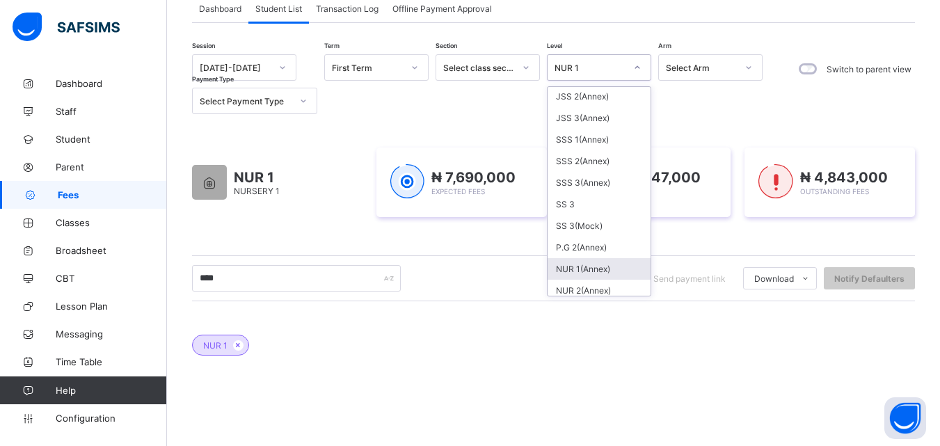
click at [601, 269] on div "NUR 1(Annex)" at bounding box center [599, 269] width 103 height 22
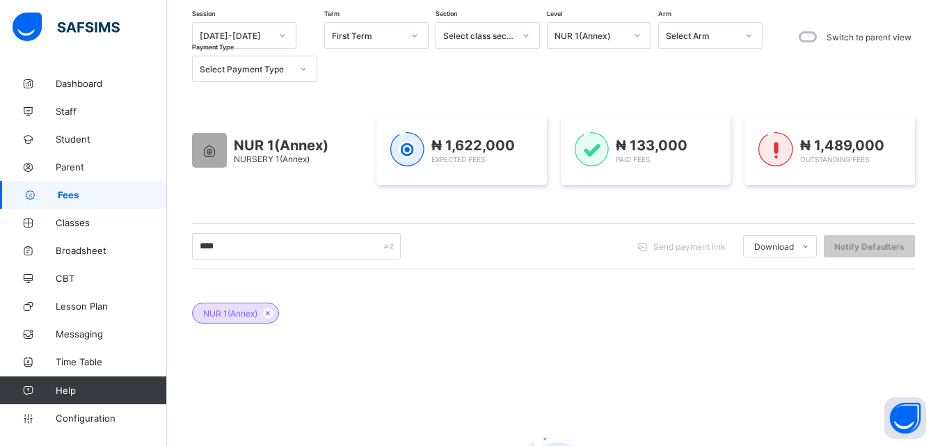
scroll to position [29, 0]
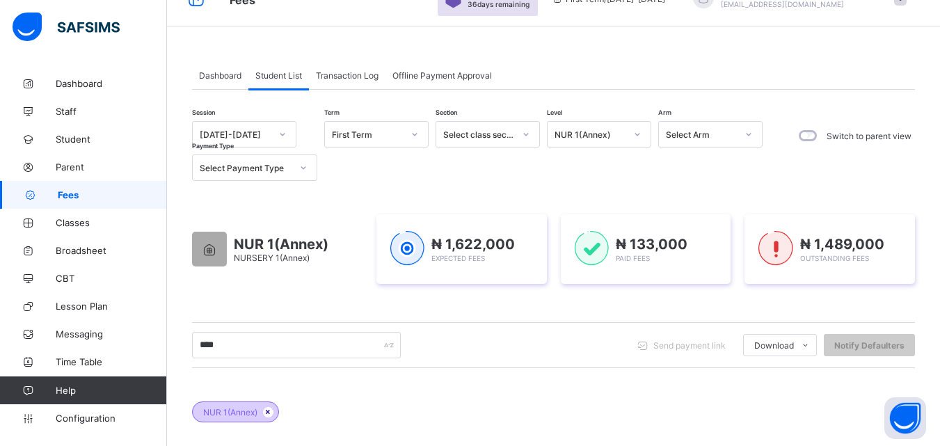
click at [269, 410] on icon at bounding box center [268, 412] width 12 height 8
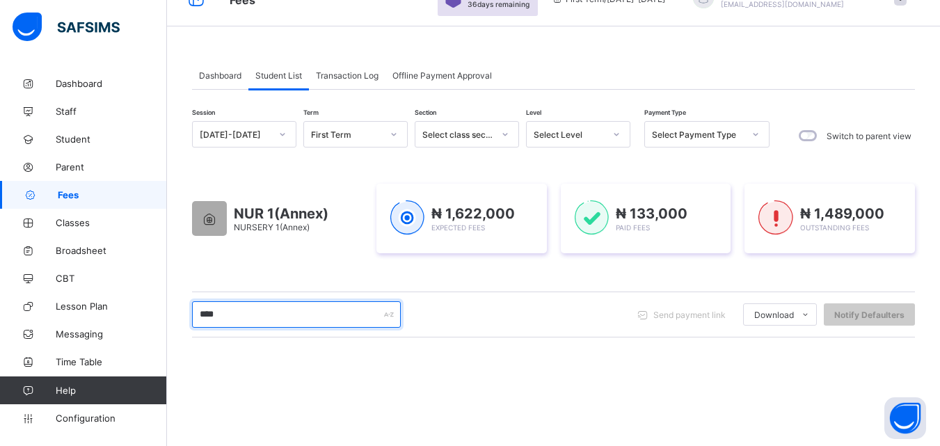
click at [273, 315] on input "****" at bounding box center [296, 314] width 209 height 26
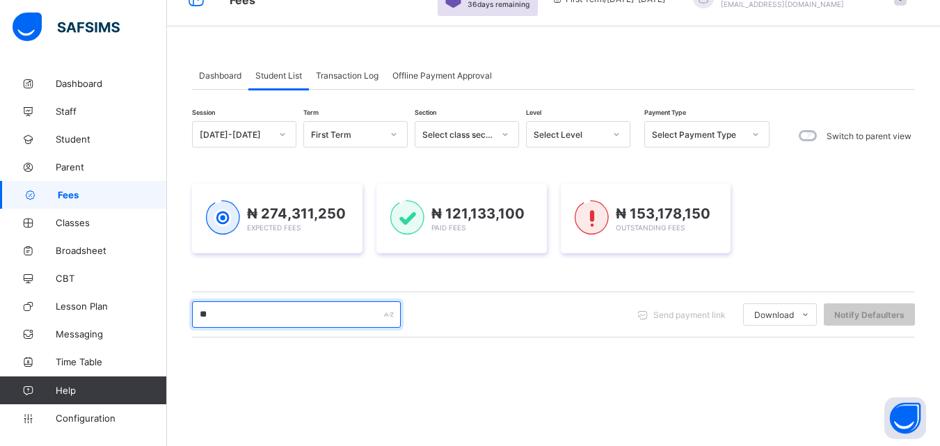
type input "*"
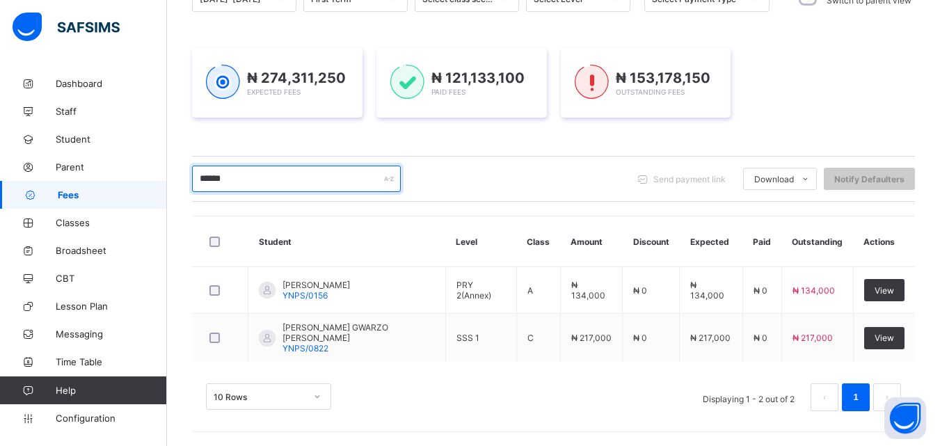
scroll to position [163, 0]
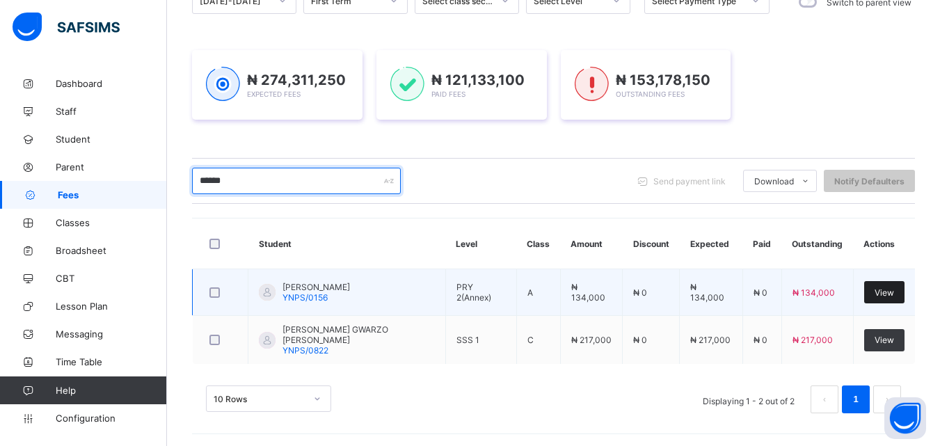
type input "******"
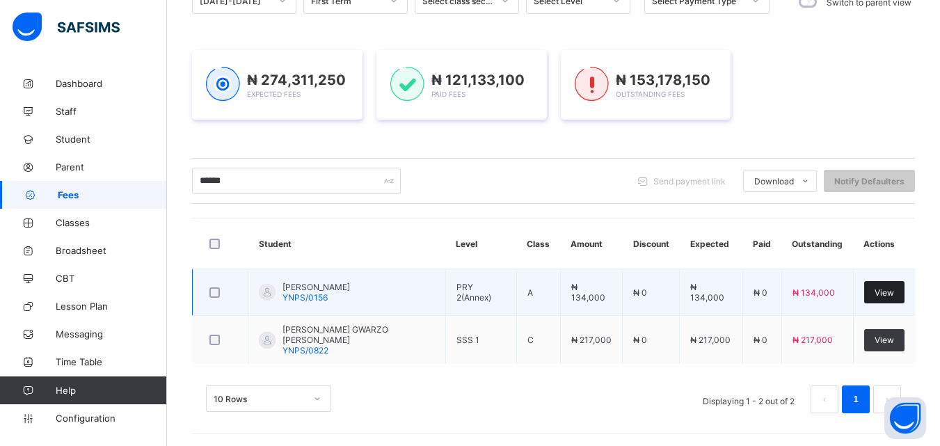
click at [887, 293] on span "View" at bounding box center [884, 292] width 19 height 10
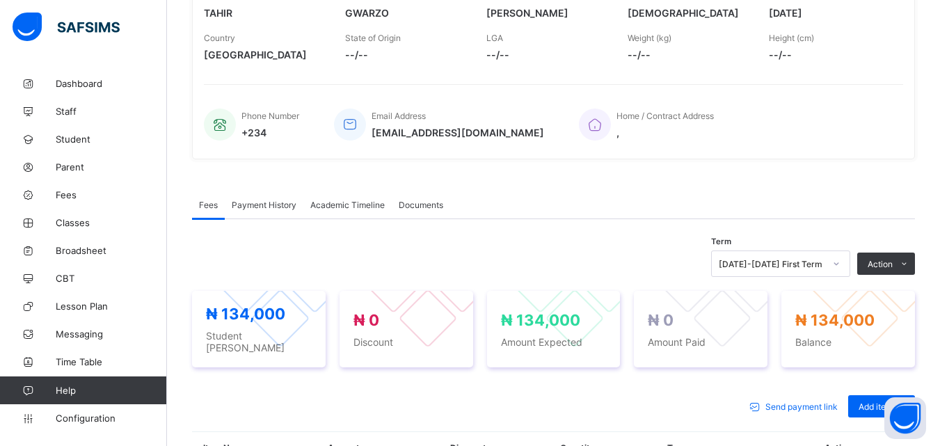
scroll to position [362, 0]
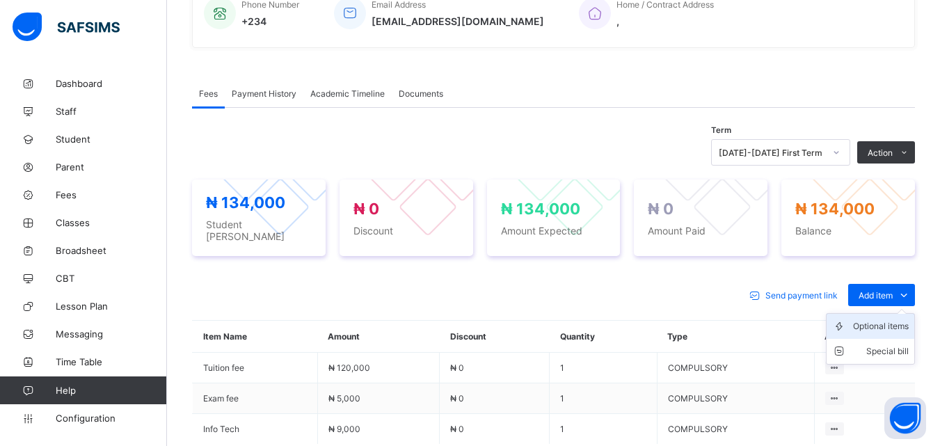
click at [903, 319] on div "Optional items" at bounding box center [881, 326] width 56 height 14
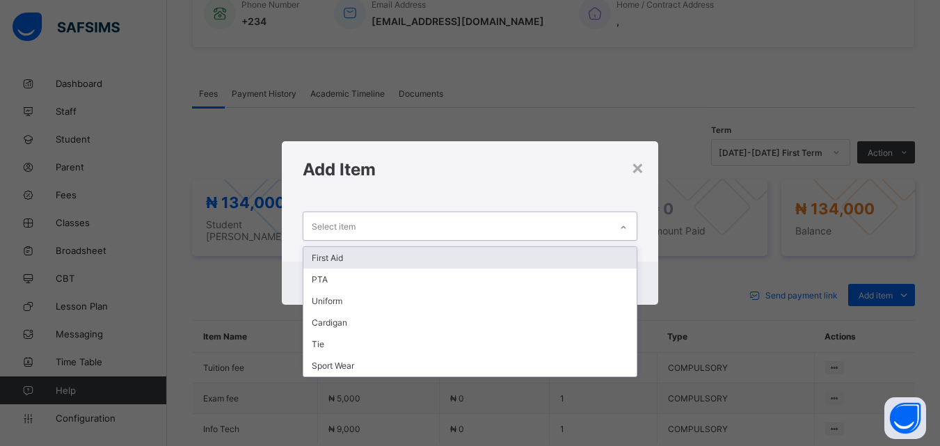
click at [624, 225] on icon at bounding box center [623, 228] width 8 height 14
click at [357, 258] on div "First Aid" at bounding box center [469, 258] width 333 height 22
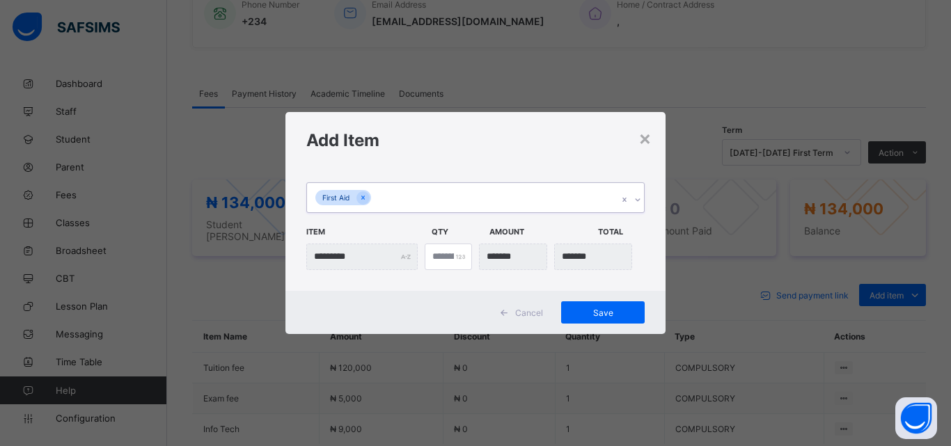
click at [636, 204] on icon at bounding box center [637, 200] width 8 height 14
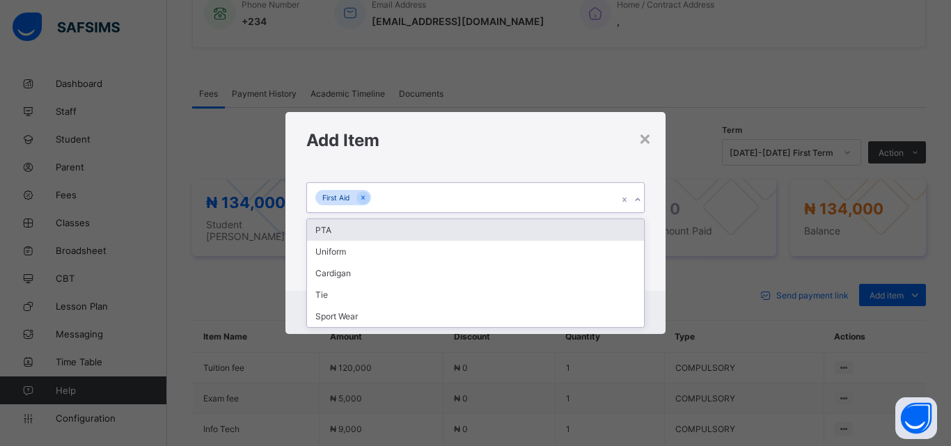
click at [324, 239] on div "PTA" at bounding box center [475, 230] width 337 height 22
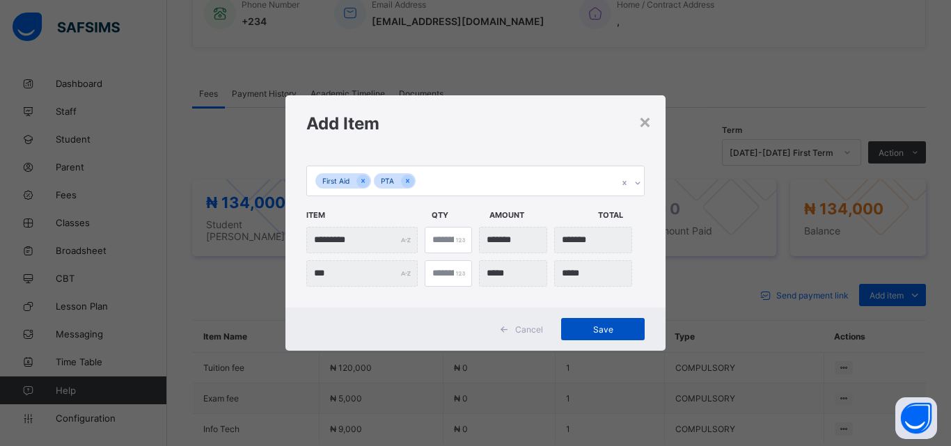
click at [601, 326] on span "Save" at bounding box center [602, 329] width 63 height 10
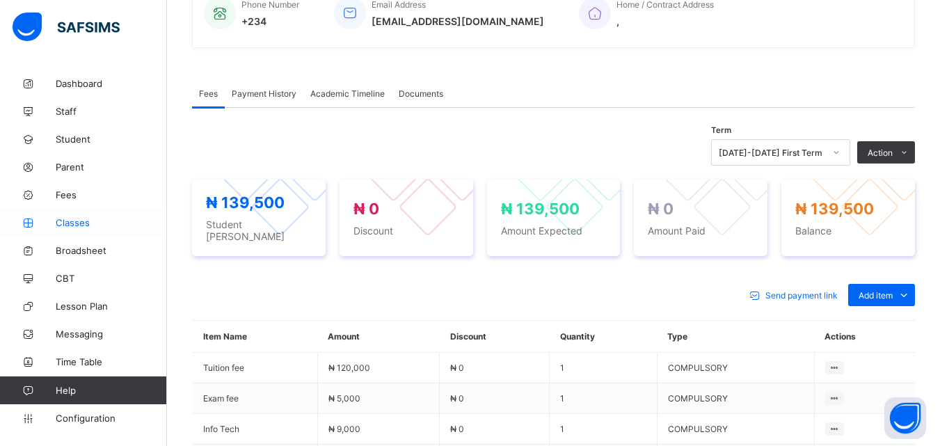
click at [76, 222] on span "Classes" at bounding box center [111, 222] width 111 height 11
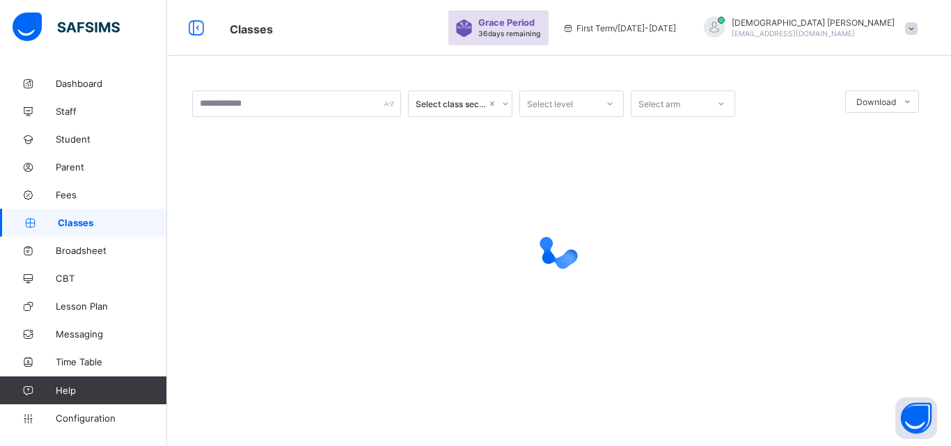
drag, startPoint x: 717, startPoint y: 156, endPoint x: 565, endPoint y: 81, distance: 169.7
click at [565, 81] on div "Select class section Select level Select arm Download Pdf Report Excel Report ×…" at bounding box center [559, 236] width 784 height 333
